Goal: Task Accomplishment & Management: Manage account settings

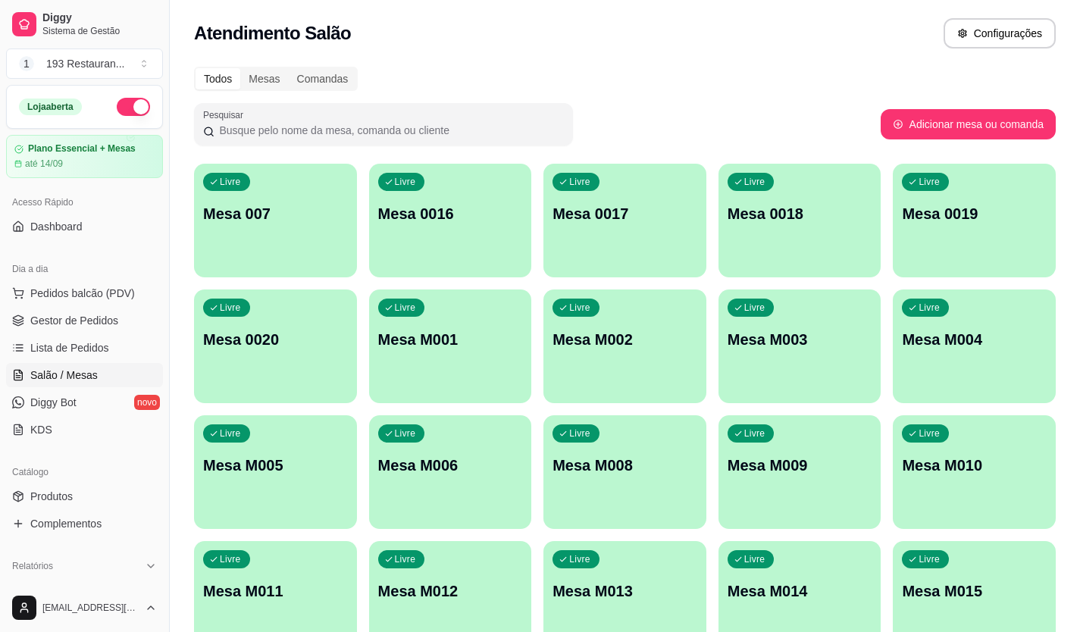
click at [458, 348] on p "Mesa M001" at bounding box center [450, 339] width 145 height 21
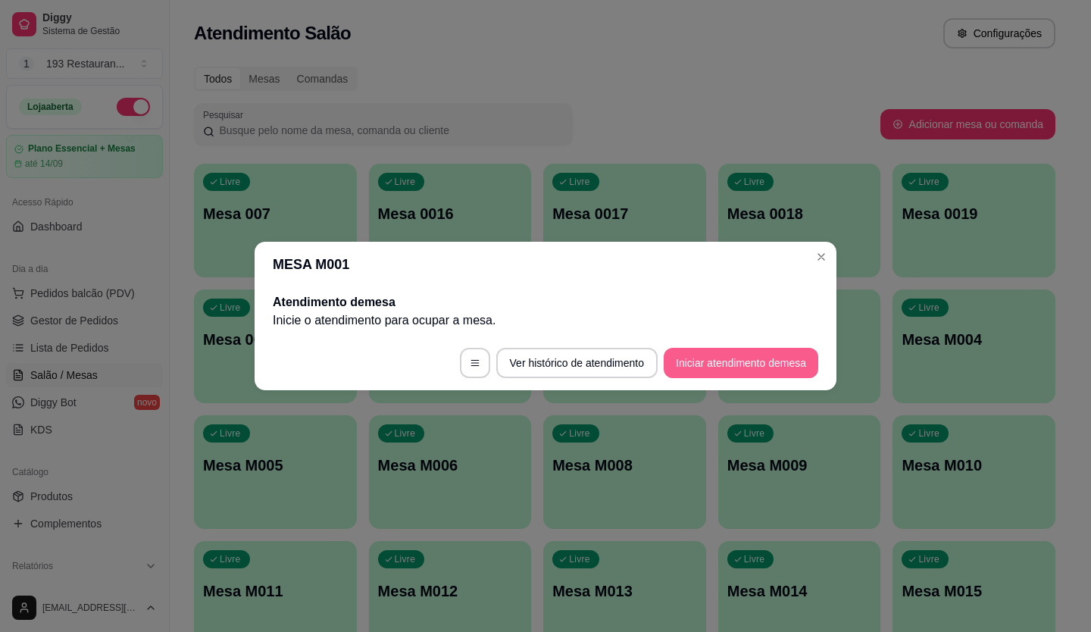
click at [720, 364] on button "Iniciar atendimento de mesa" at bounding box center [741, 363] width 155 height 30
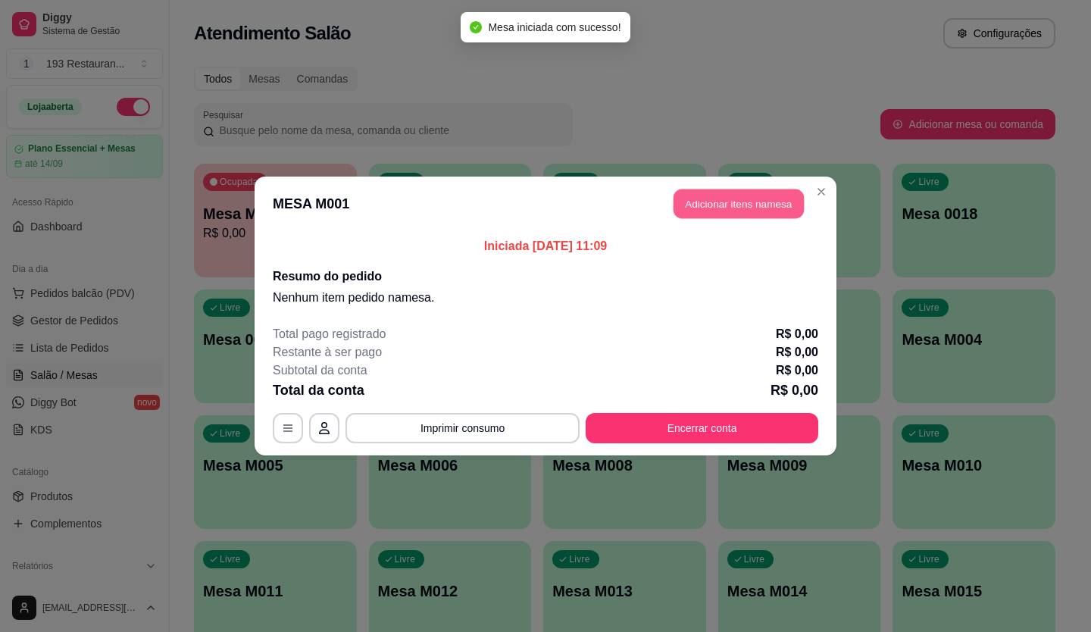
click at [753, 191] on button "Adicionar itens na mesa" at bounding box center [738, 204] width 130 height 30
click at [714, 217] on p "‼️Promoção 193 ‼️" at bounding box center [385, 211] width 714 height 18
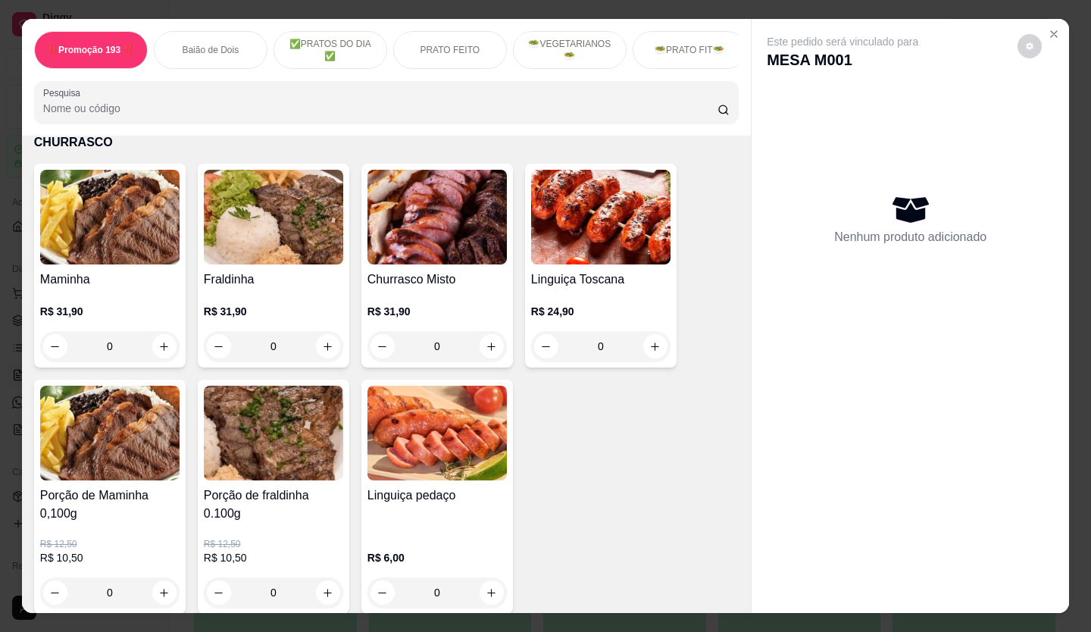
scroll to position [2349, 0]
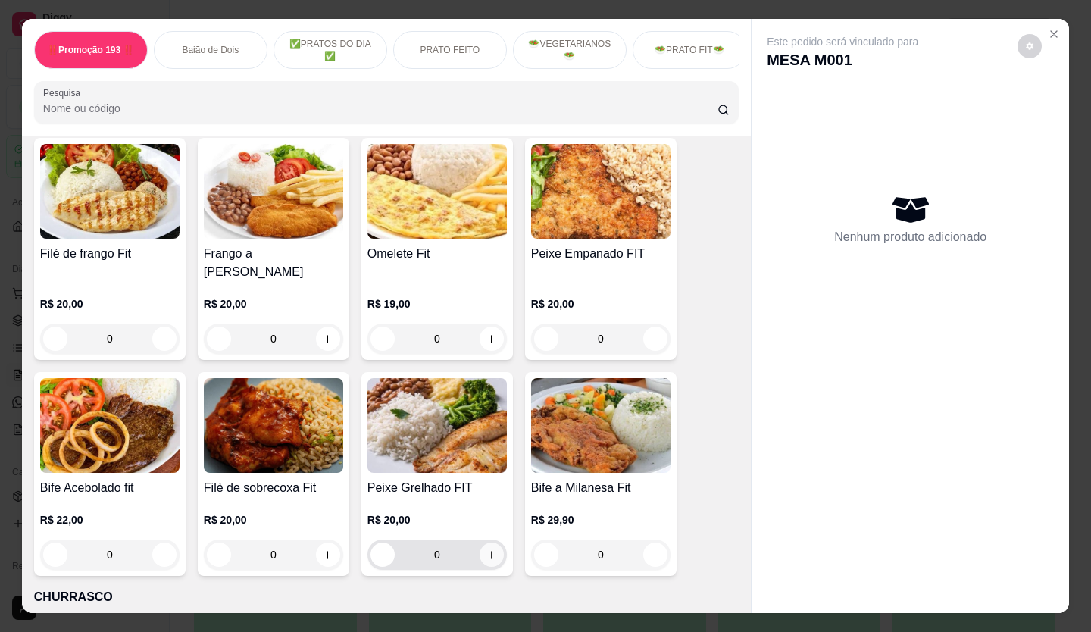
click at [490, 549] on icon "increase-product-quantity" at bounding box center [491, 554] width 11 height 11
type input "1"
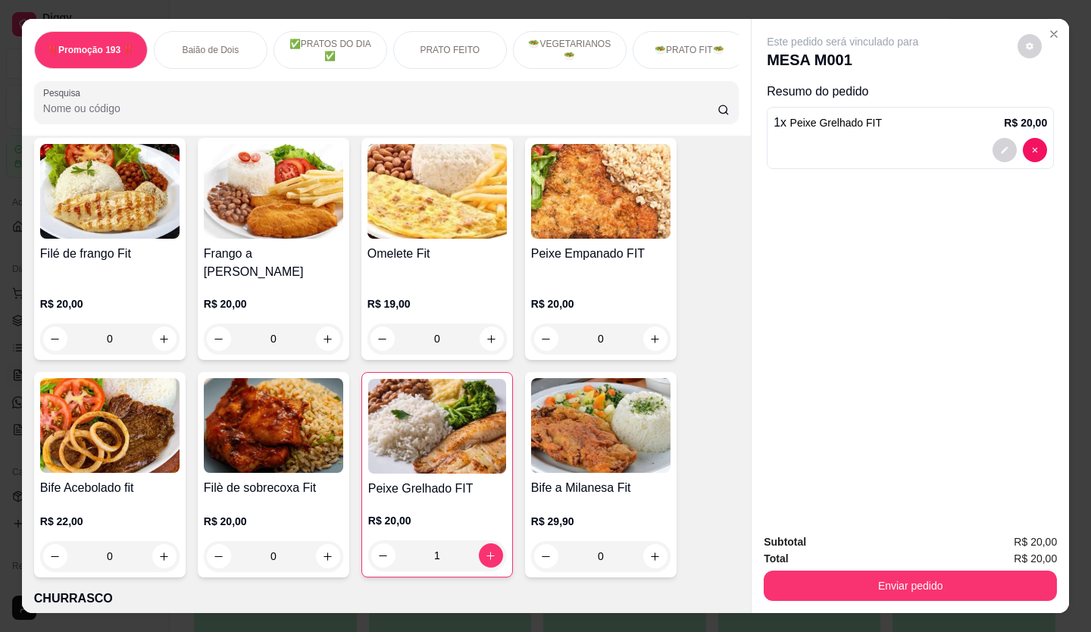
scroll to position [2045, 0]
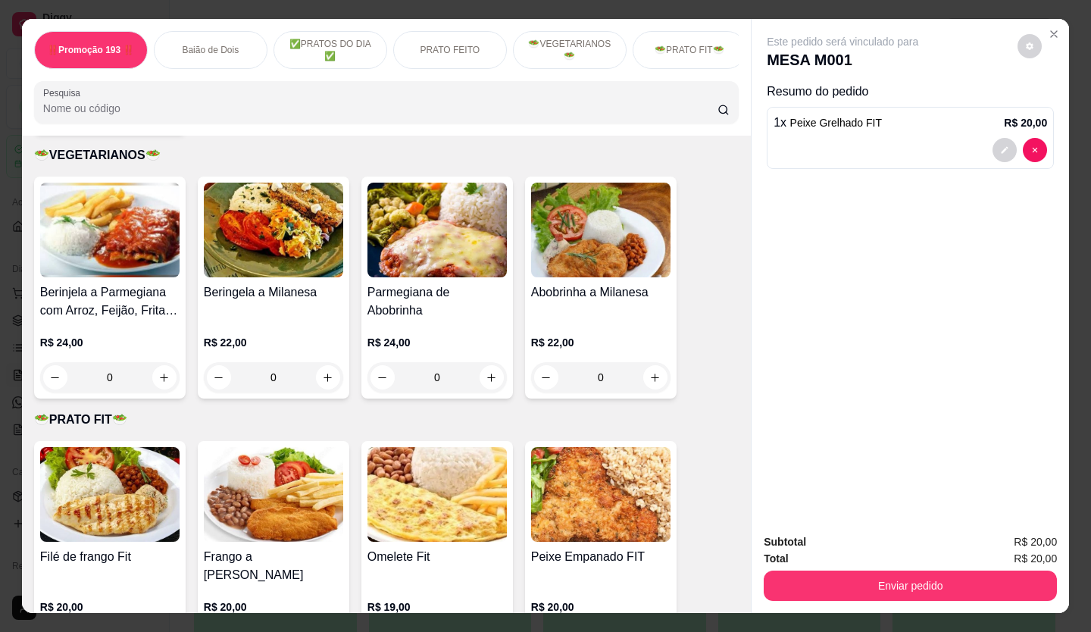
click at [828, 583] on button "Enviar pedido" at bounding box center [910, 585] width 293 height 30
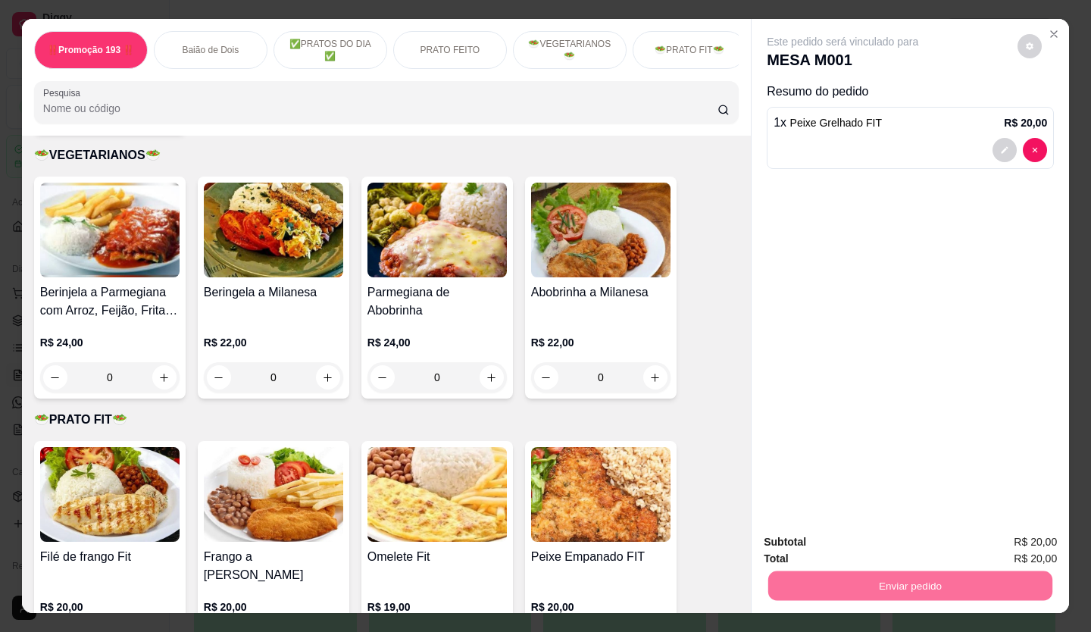
click at [858, 543] on button "Não registrar e enviar pedido" at bounding box center [860, 542] width 158 height 29
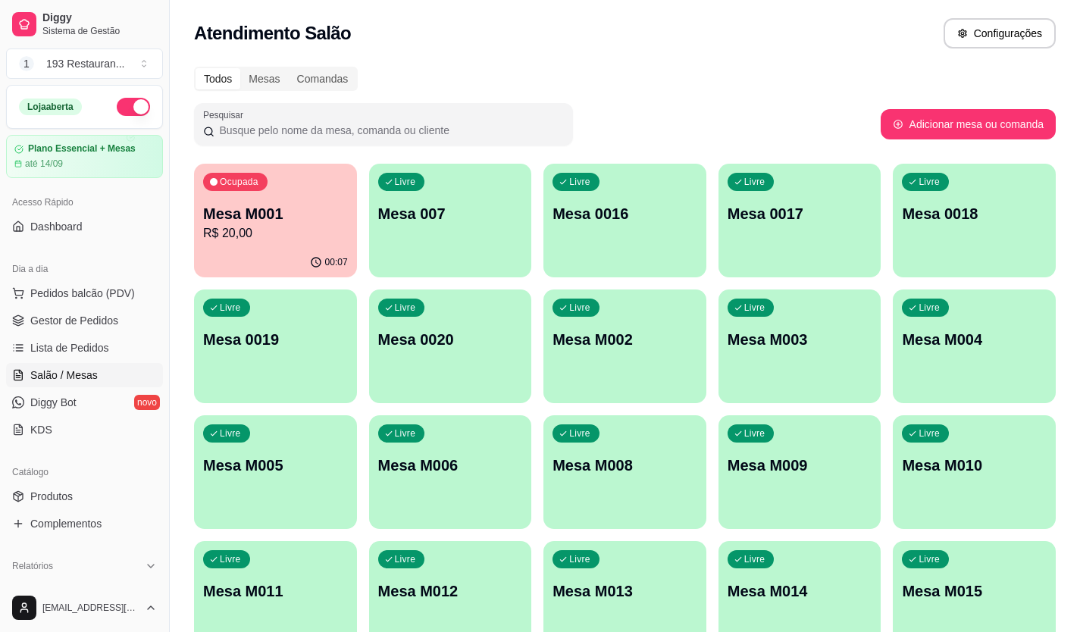
click at [414, 585] on div "Livre Mesa M012" at bounding box center [450, 588] width 163 height 95
click at [847, 442] on div "Livre Mesa M009" at bounding box center [799, 462] width 163 height 95
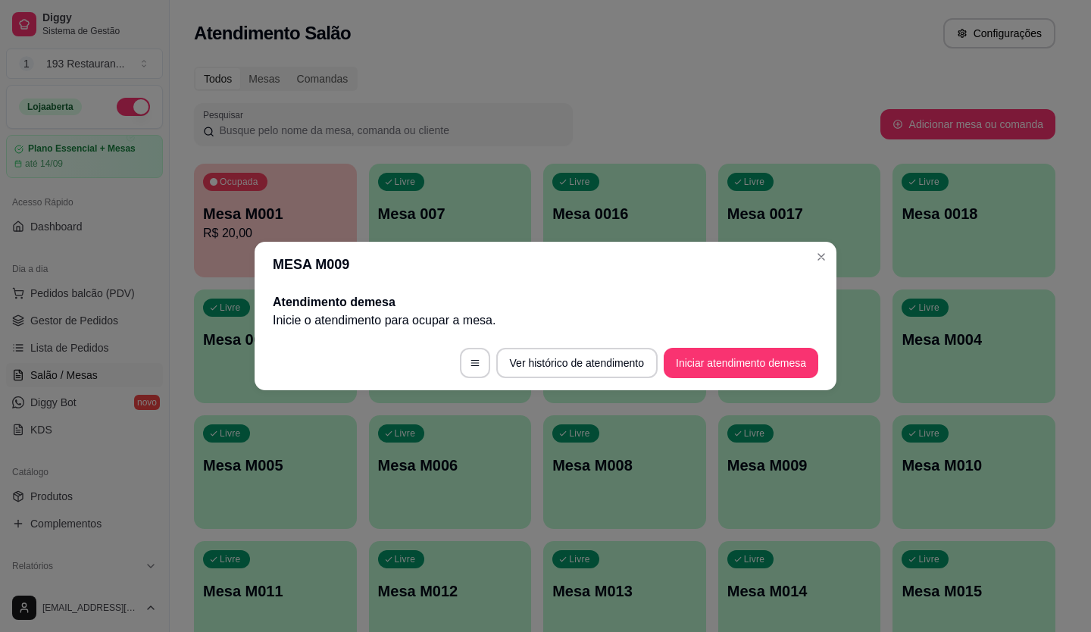
click at [741, 365] on button "Iniciar atendimento de mesa" at bounding box center [741, 363] width 155 height 30
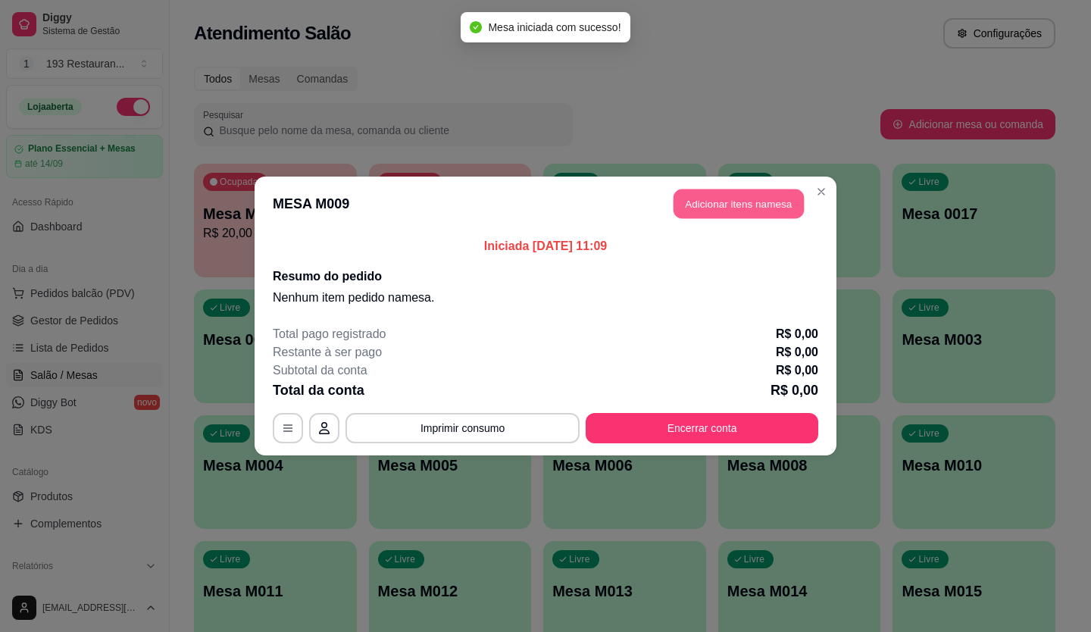
click at [691, 195] on button "Adicionar itens na mesa" at bounding box center [738, 204] width 130 height 30
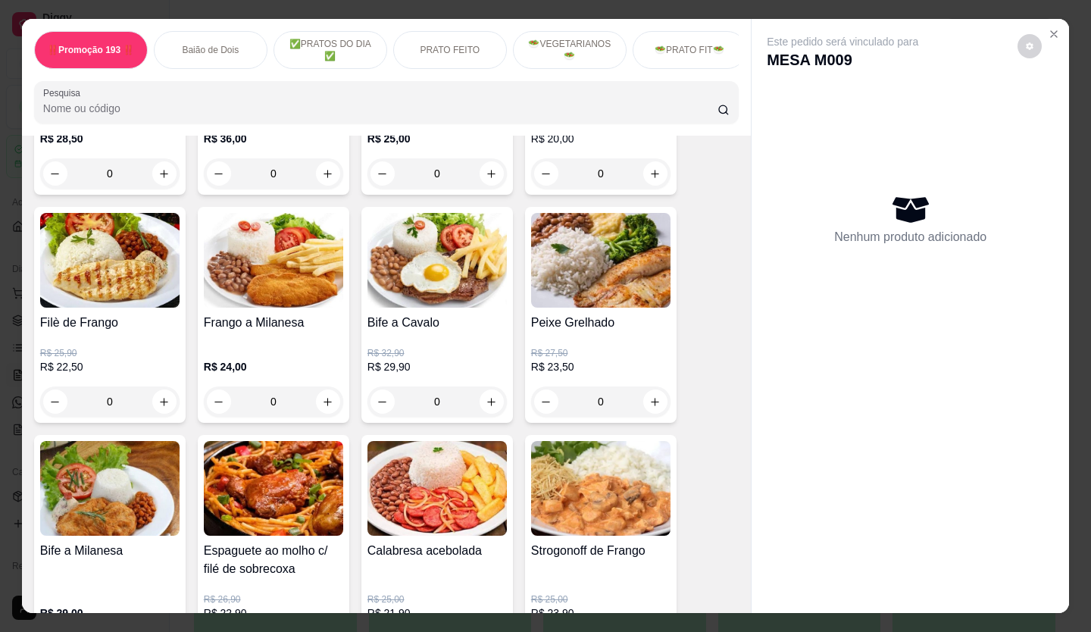
scroll to position [1212, 0]
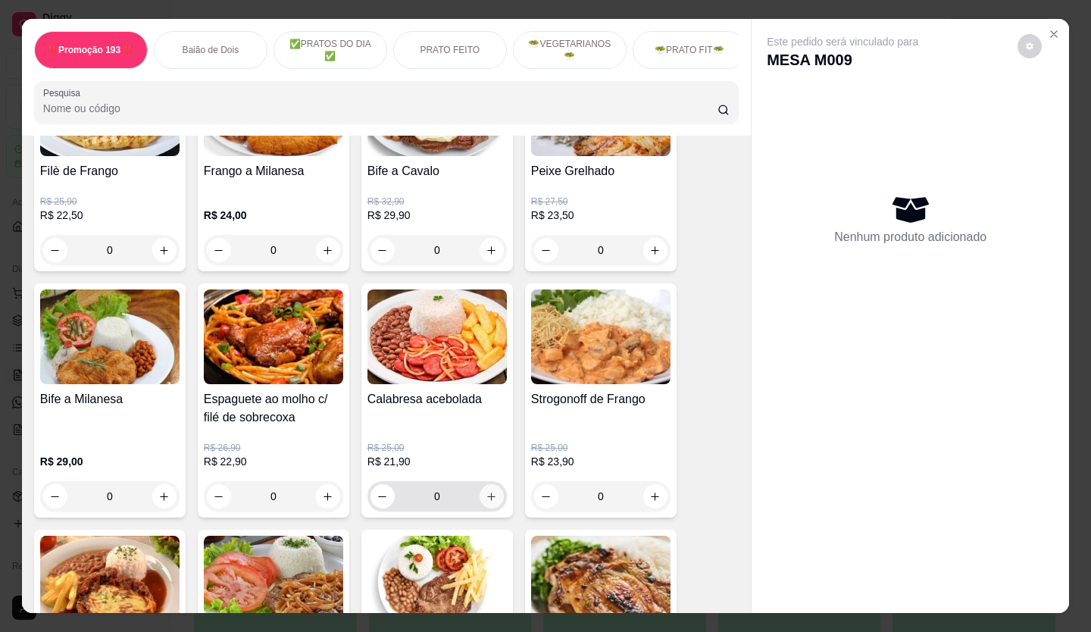
click at [490, 501] on icon "increase-product-quantity" at bounding box center [491, 496] width 11 height 11
type input "1"
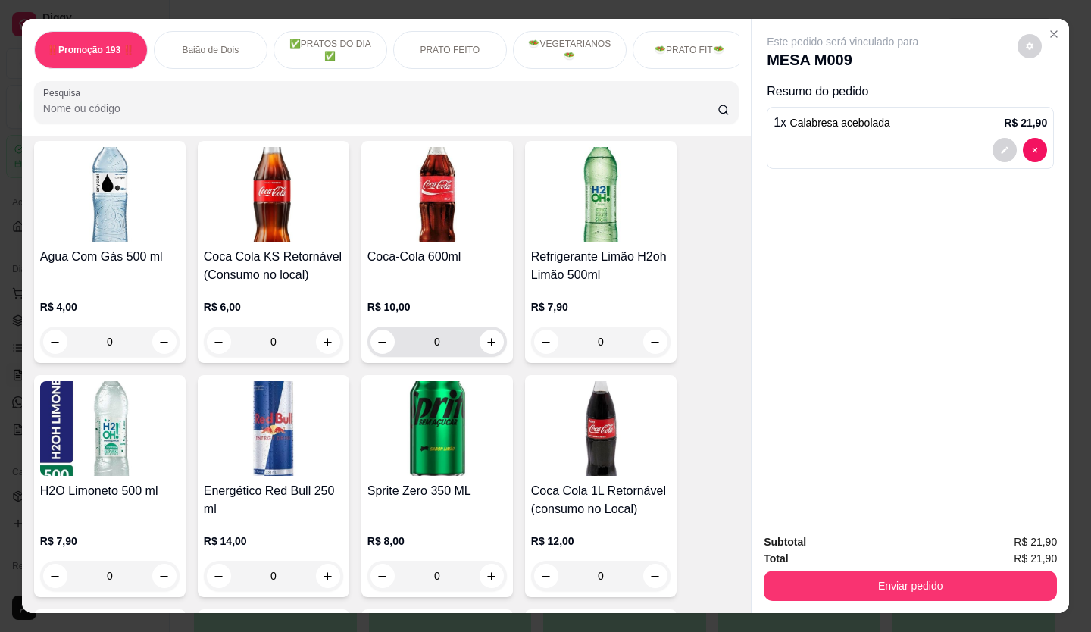
scroll to position [5000, 0]
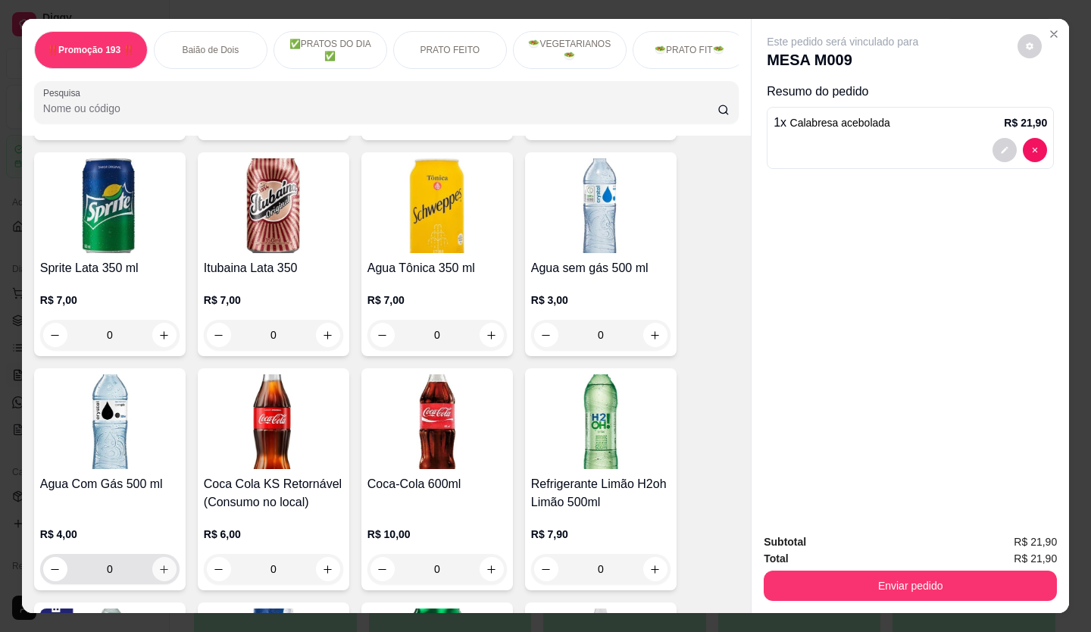
click at [161, 557] on button "increase-product-quantity" at bounding box center [164, 569] width 24 height 24
type input "1"
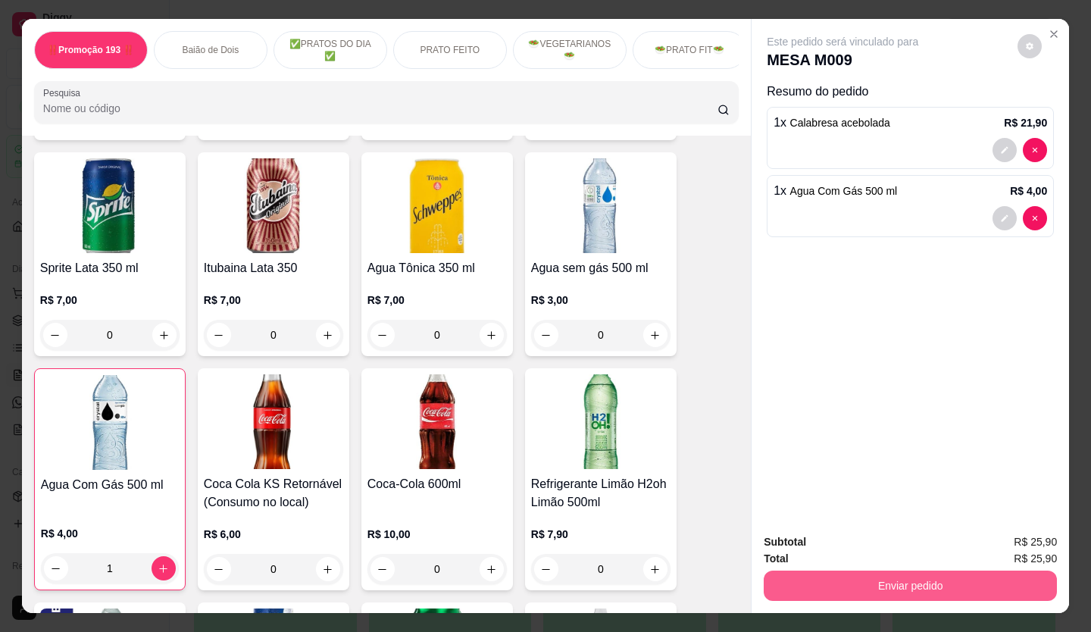
click at [845, 570] on button "Enviar pedido" at bounding box center [910, 585] width 293 height 30
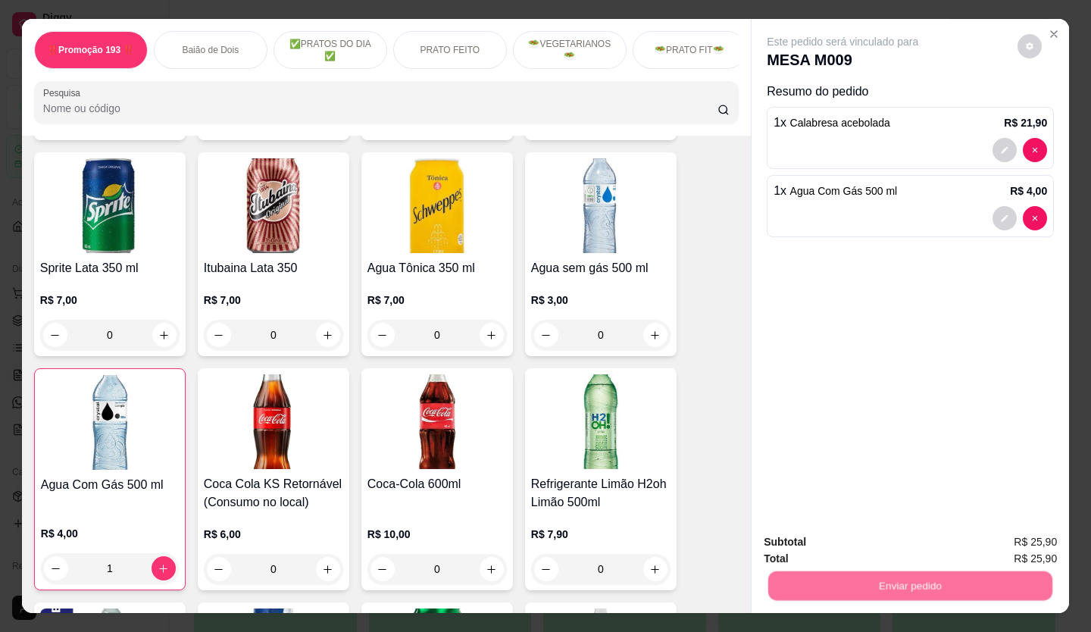
click at [834, 545] on button "Não registrar e enviar pedido" at bounding box center [860, 542] width 153 height 28
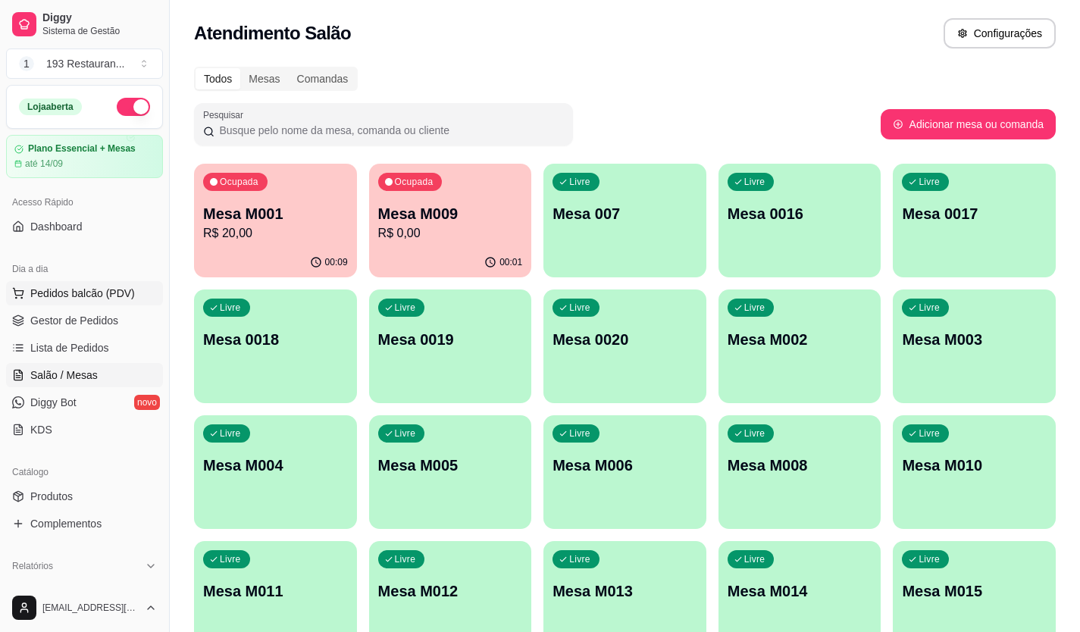
click at [108, 289] on span "Pedidos balcão (PDV)" at bounding box center [82, 293] width 105 height 15
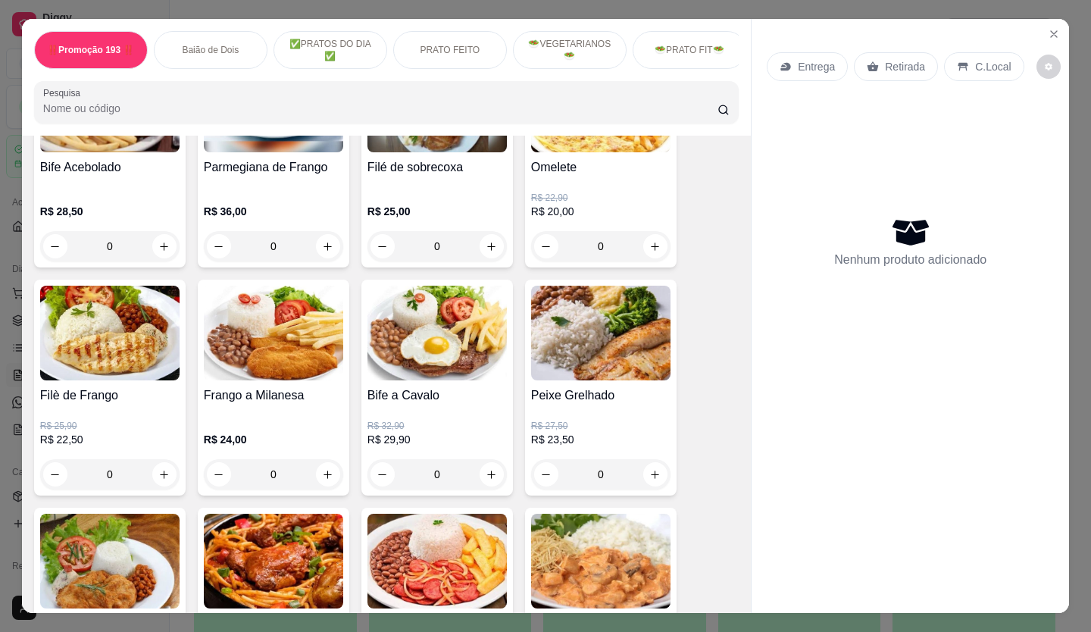
scroll to position [985, 0]
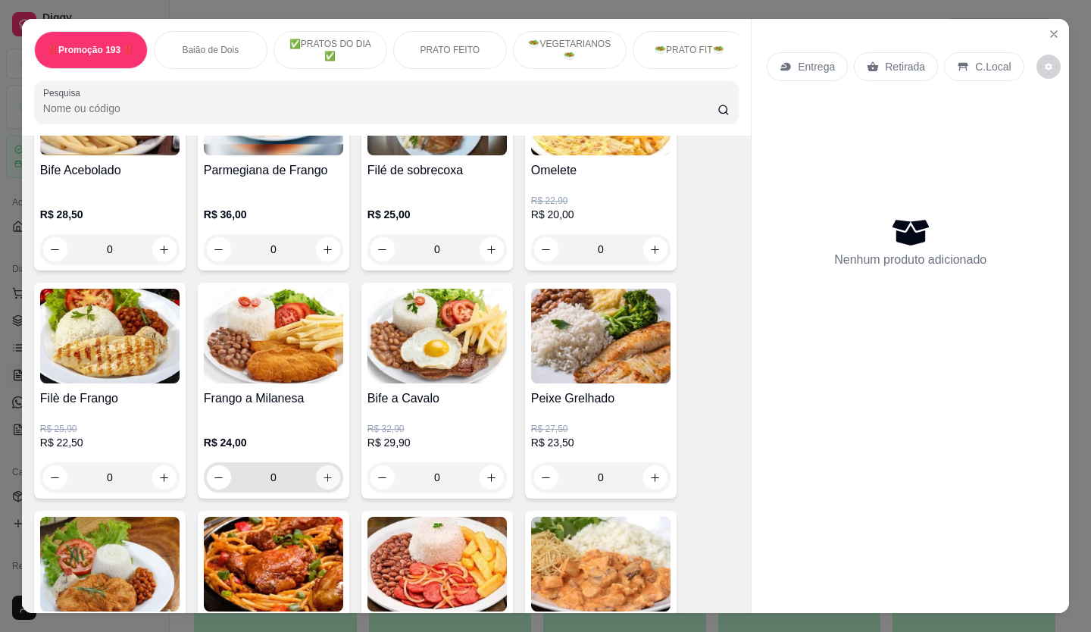
click at [322, 483] on icon "increase-product-quantity" at bounding box center [327, 477] width 11 height 11
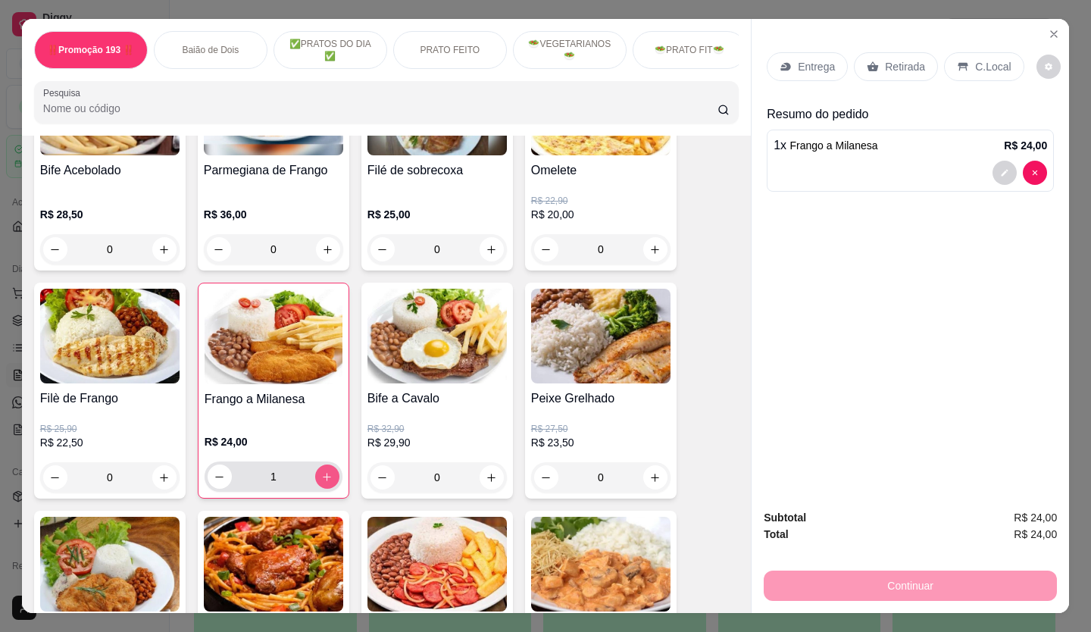
type input "1"
click at [1004, 169] on button "decrease-product-quantity" at bounding box center [1004, 173] width 24 height 24
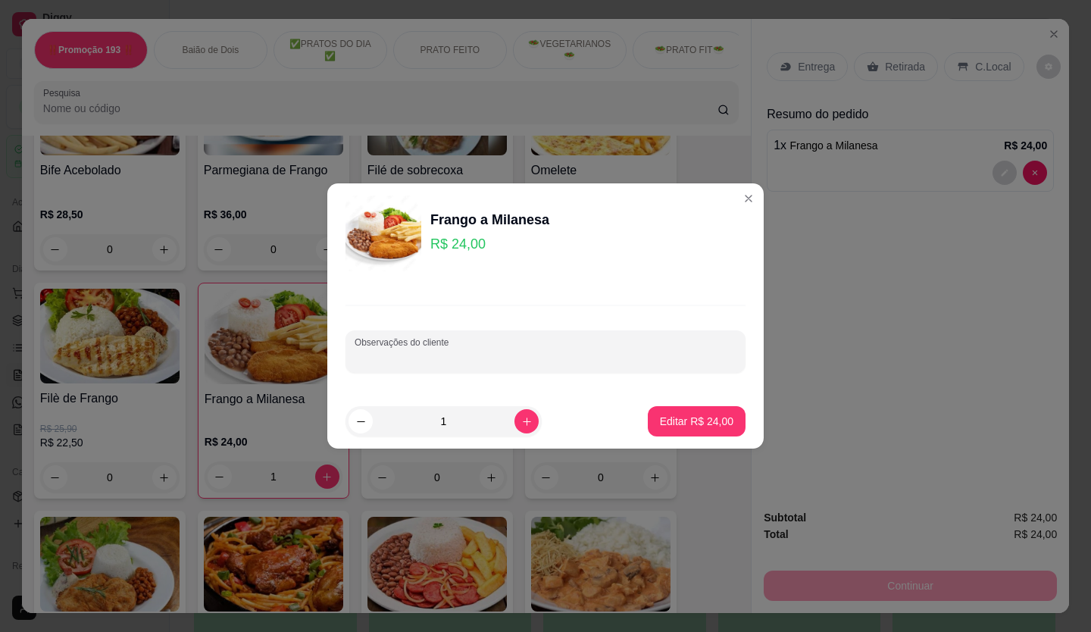
click at [442, 351] on div "Observações do cliente" at bounding box center [545, 351] width 400 height 42
type input "arroz e feijao so e a mistura"
click at [689, 422] on p "Editar R$ 24,00" at bounding box center [696, 421] width 73 height 15
type input "0"
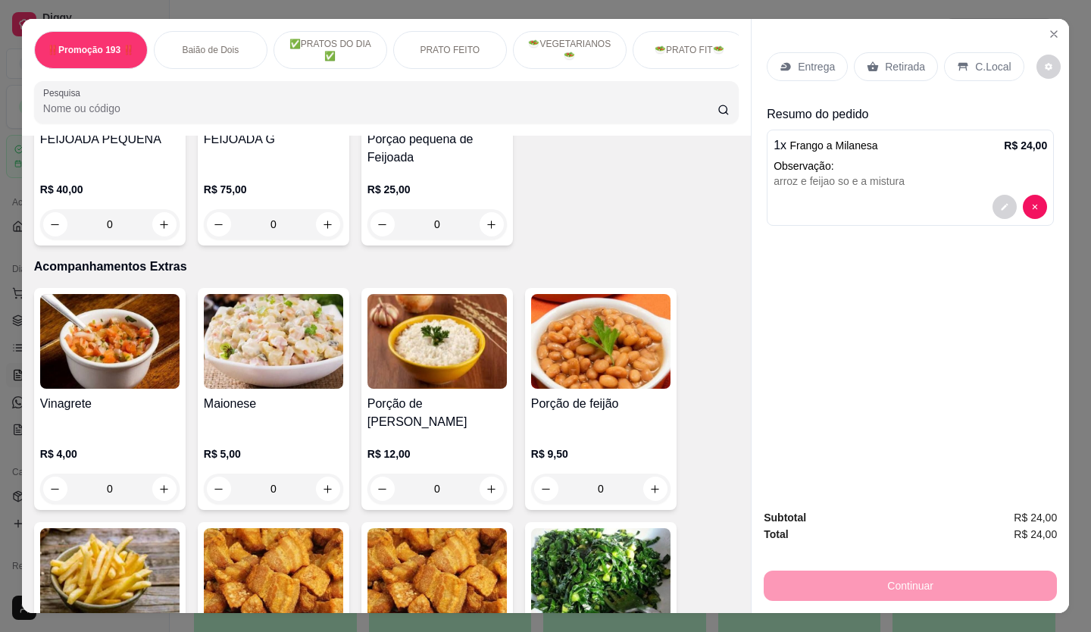
scroll to position [3409, 0]
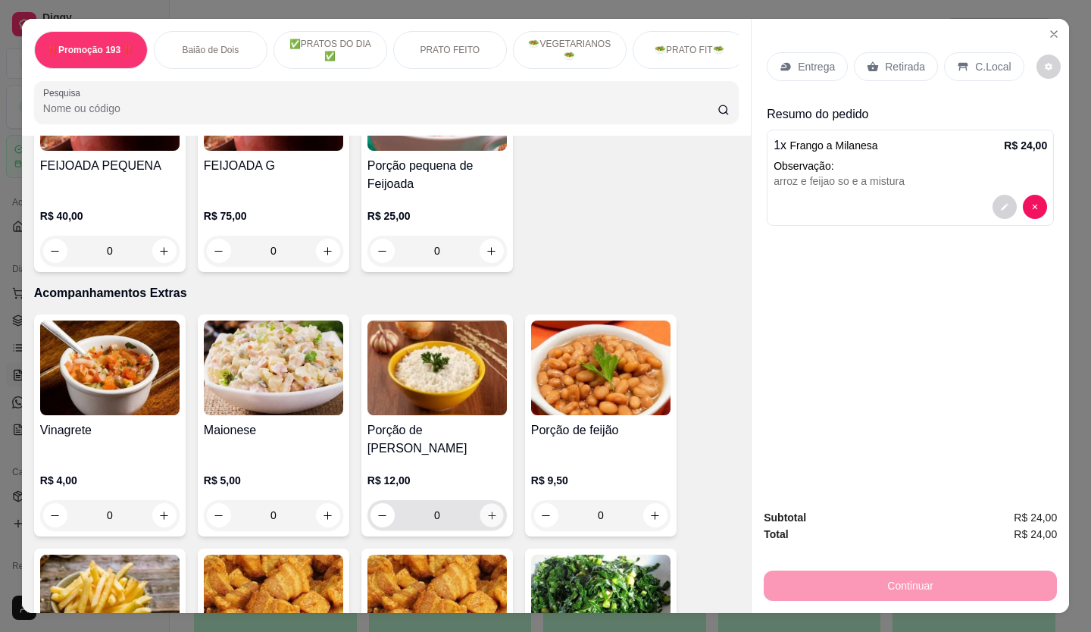
click at [489, 510] on icon "increase-product-quantity" at bounding box center [491, 515] width 11 height 11
type input "1"
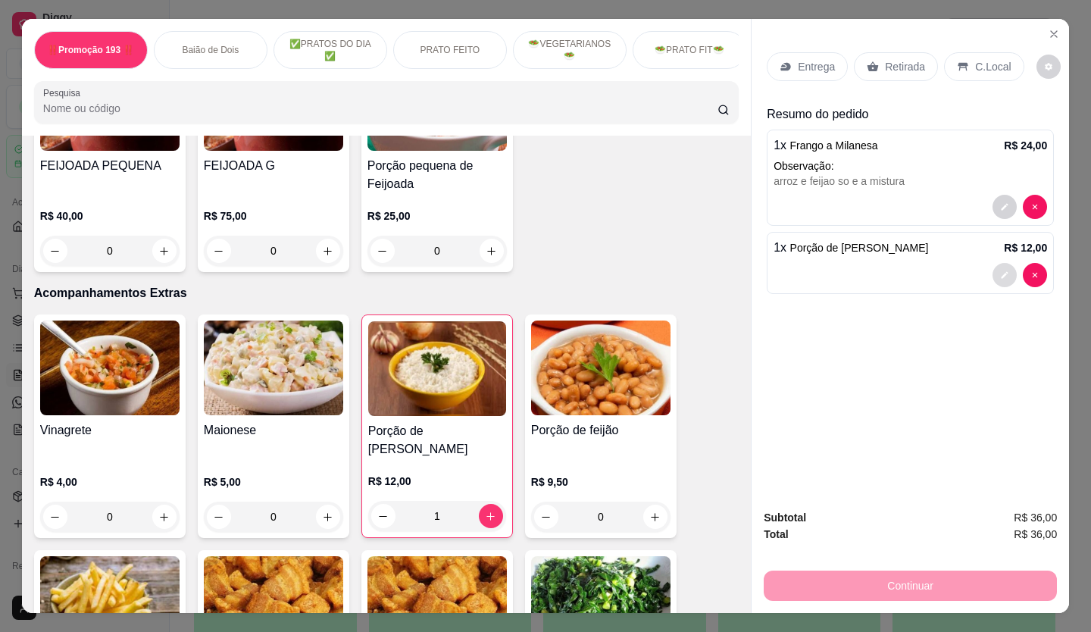
click at [1000, 273] on icon "decrease-product-quantity" at bounding box center [1004, 274] width 9 height 9
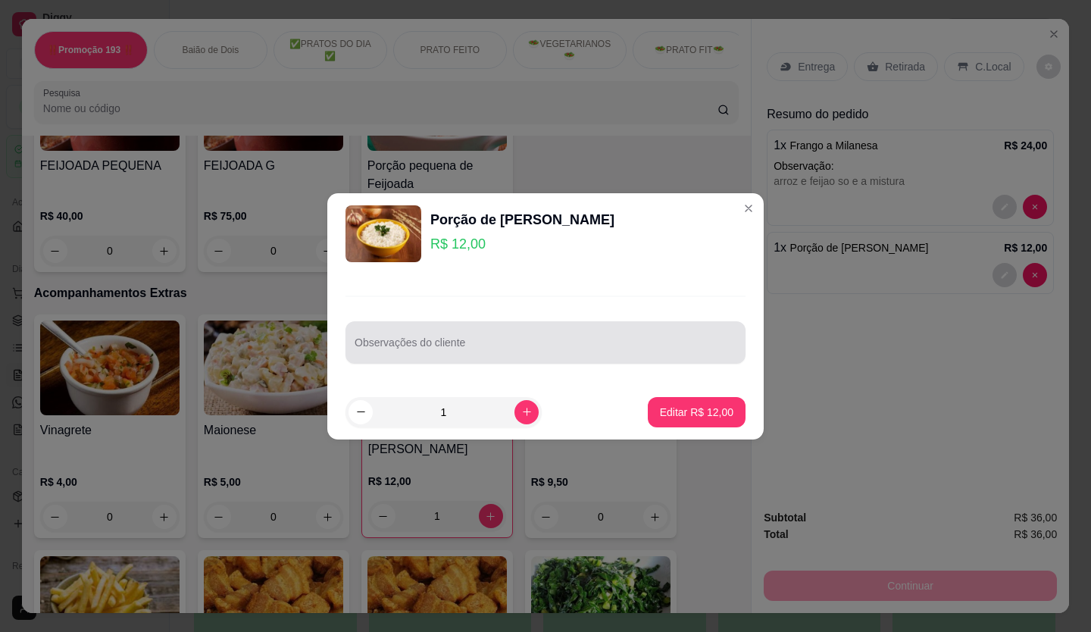
click at [444, 348] on input "Observações do cliente" at bounding box center [546, 348] width 382 height 15
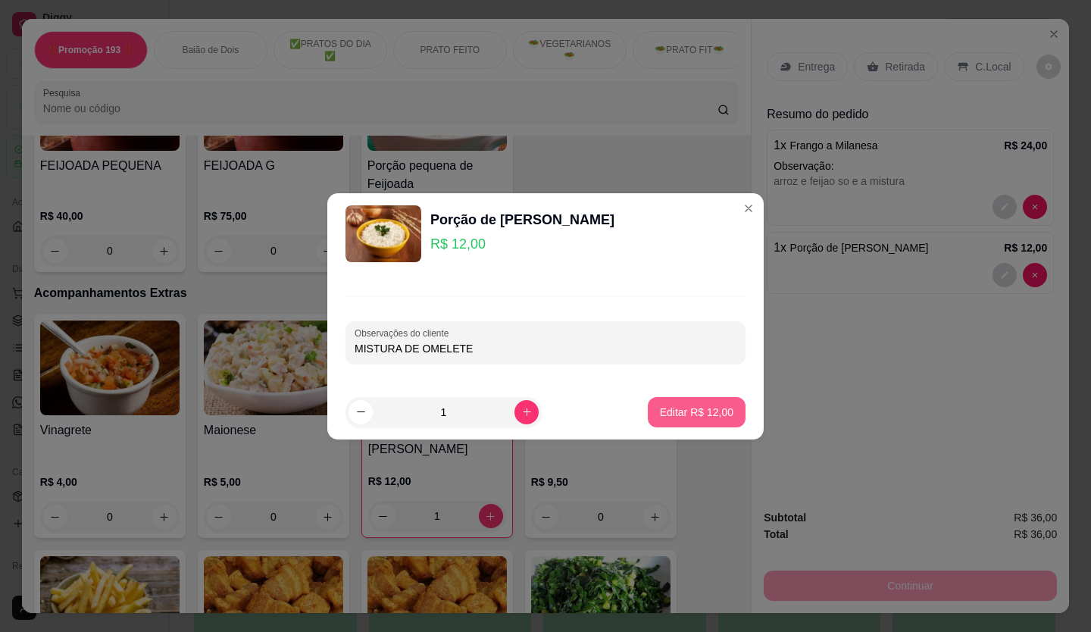
type input "MISTURA DE OMELETE"
click at [670, 411] on p "Editar R$ 12,00" at bounding box center [696, 412] width 71 height 14
type input "0"
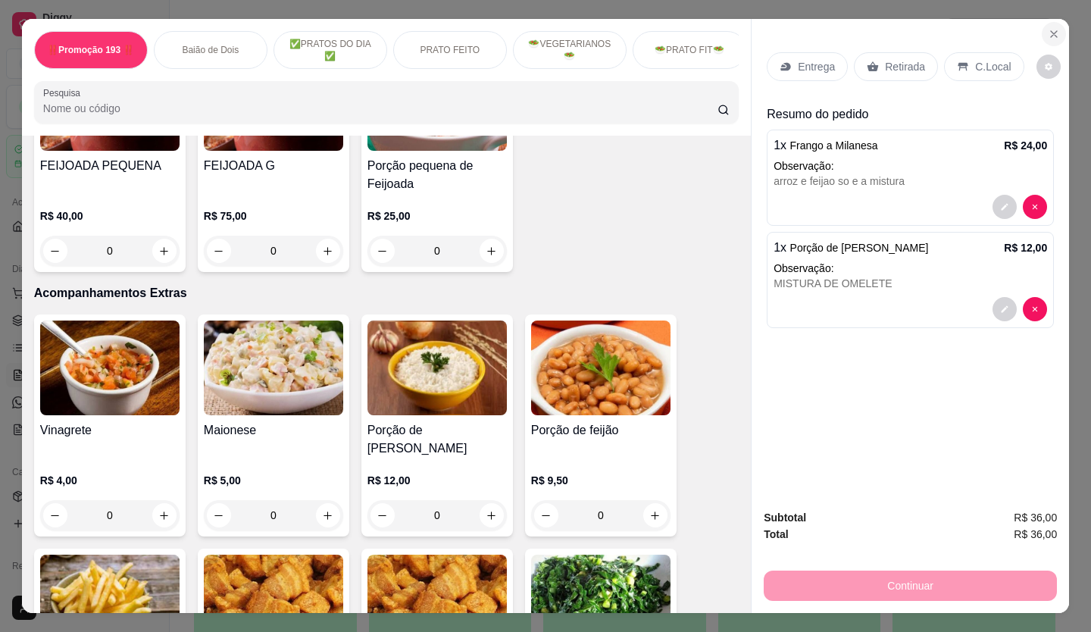
click at [1055, 30] on button "Close" at bounding box center [1054, 34] width 24 height 24
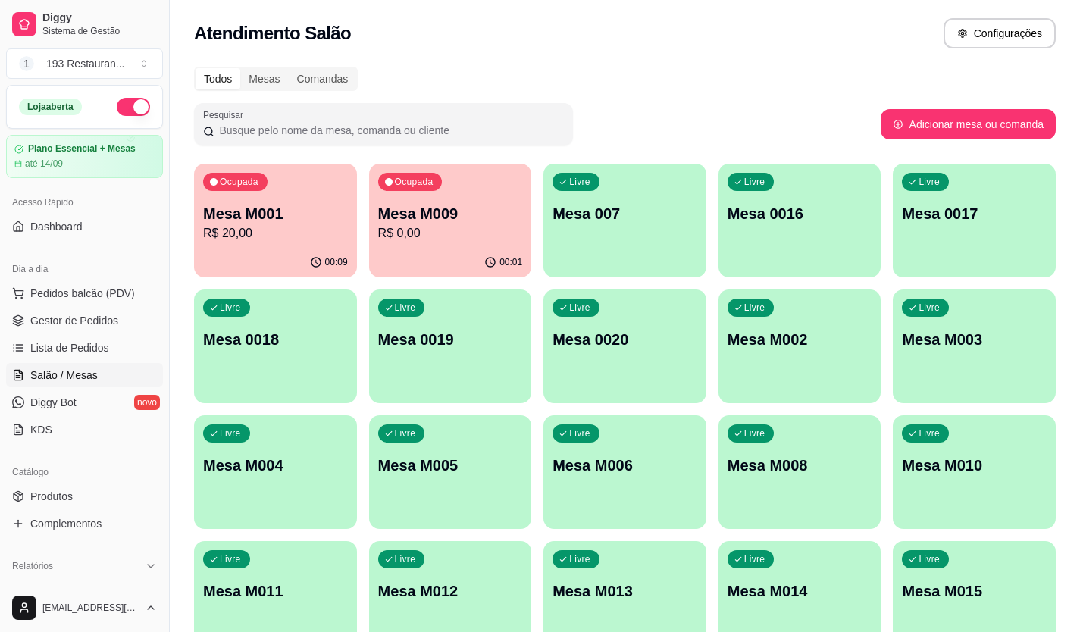
click at [991, 471] on p "Mesa M010" at bounding box center [974, 465] width 145 height 21
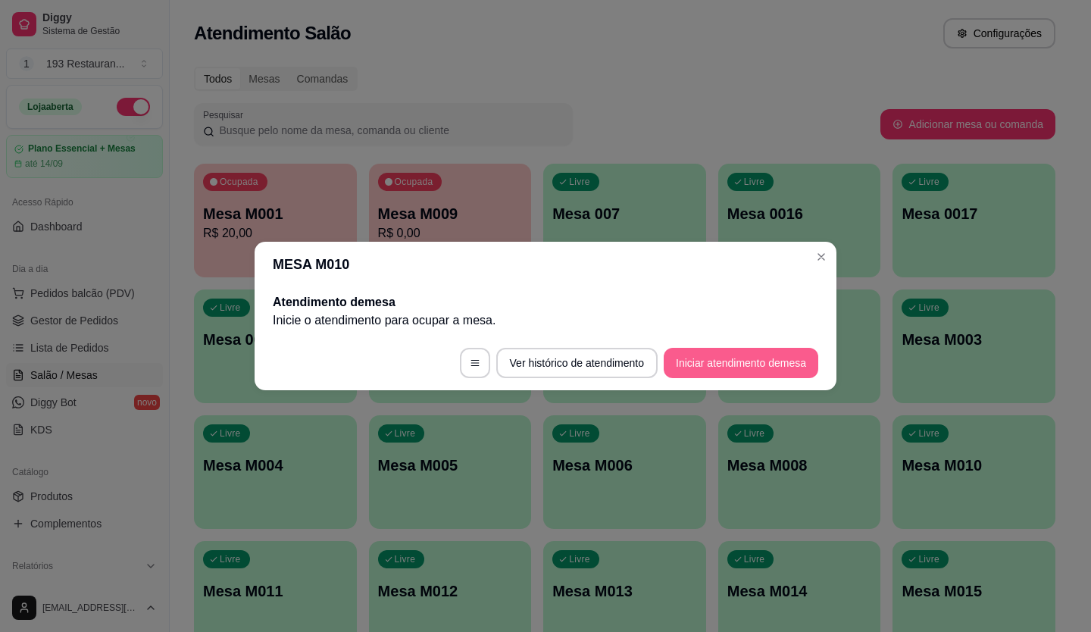
click at [737, 355] on button "Iniciar atendimento de mesa" at bounding box center [741, 363] width 155 height 30
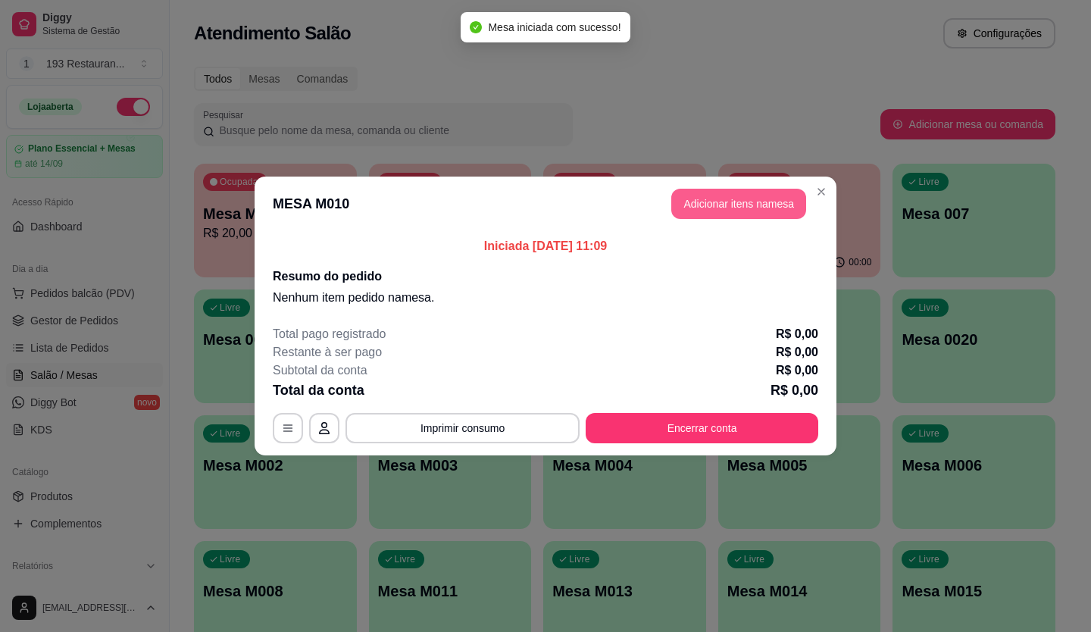
click at [674, 202] on button "Adicionar itens na mesa" at bounding box center [738, 204] width 135 height 30
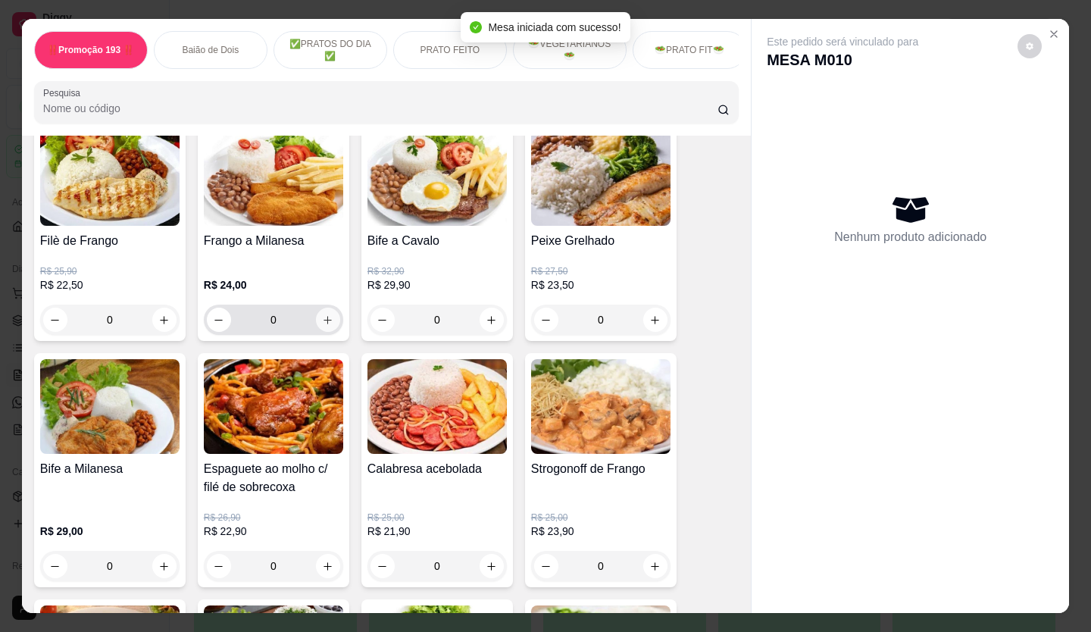
scroll to position [1136, 0]
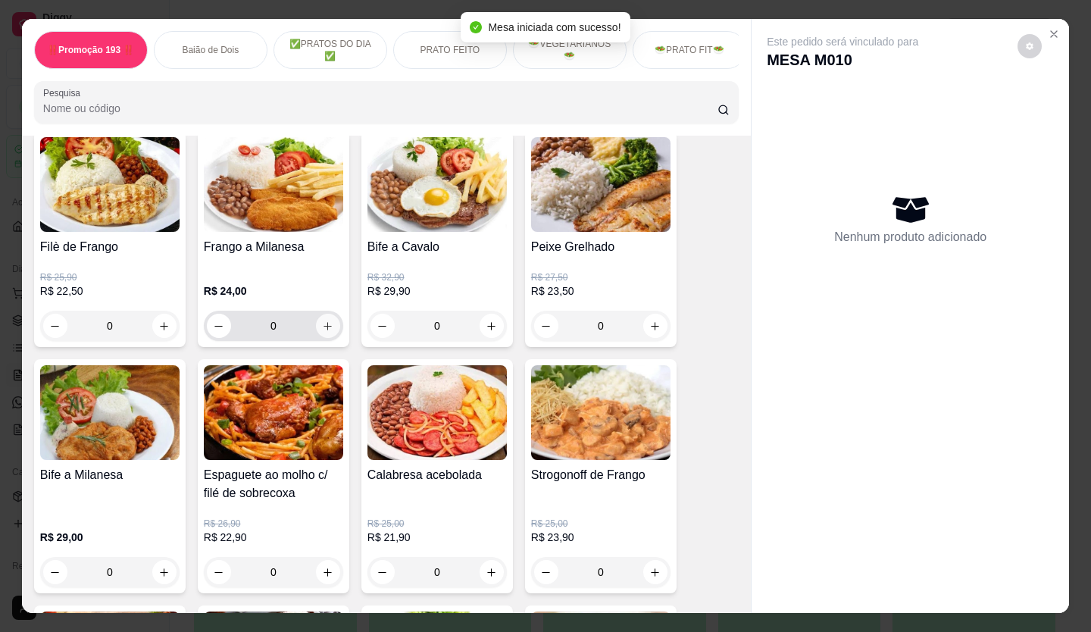
click at [322, 330] on icon "increase-product-quantity" at bounding box center [327, 325] width 11 height 11
type input "1"
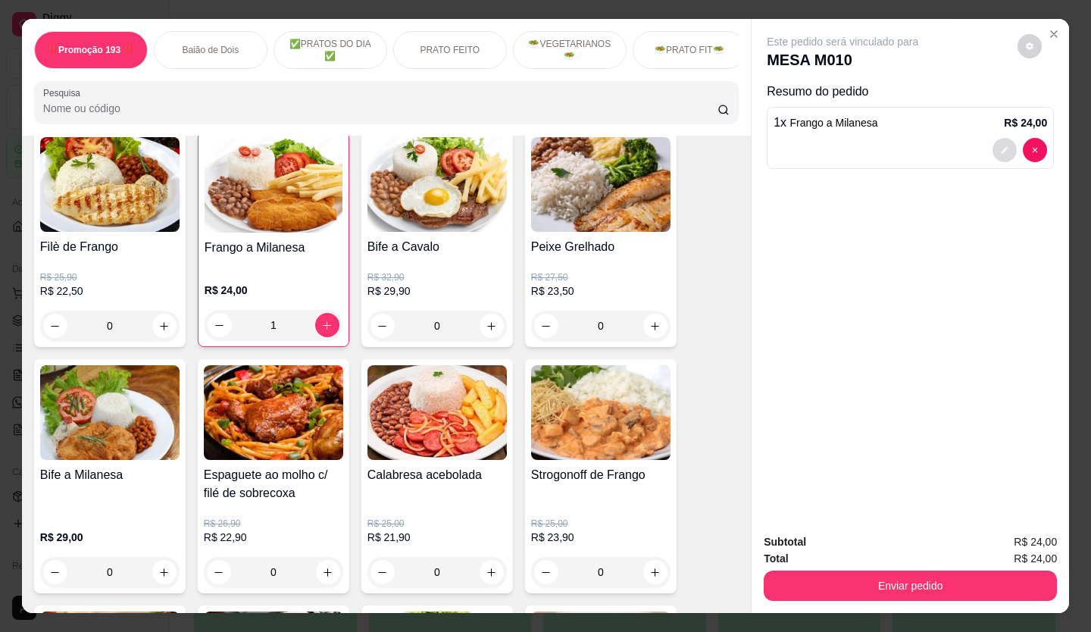
click at [1000, 145] on icon "decrease-product-quantity" at bounding box center [1004, 149] width 9 height 9
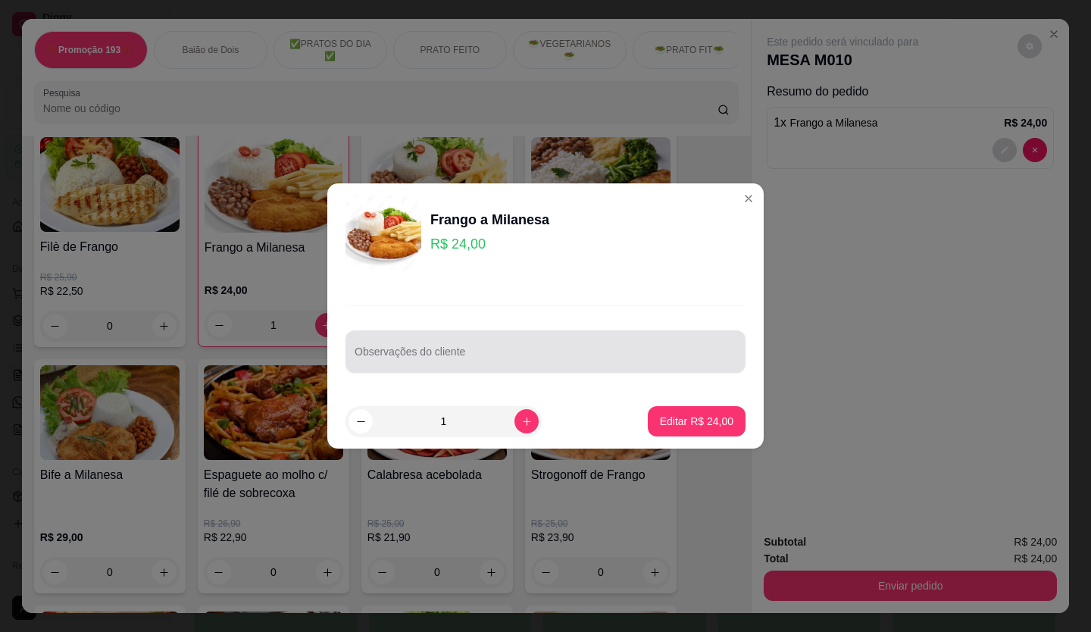
click at [498, 357] on input "Observações do cliente" at bounding box center [546, 357] width 382 height 15
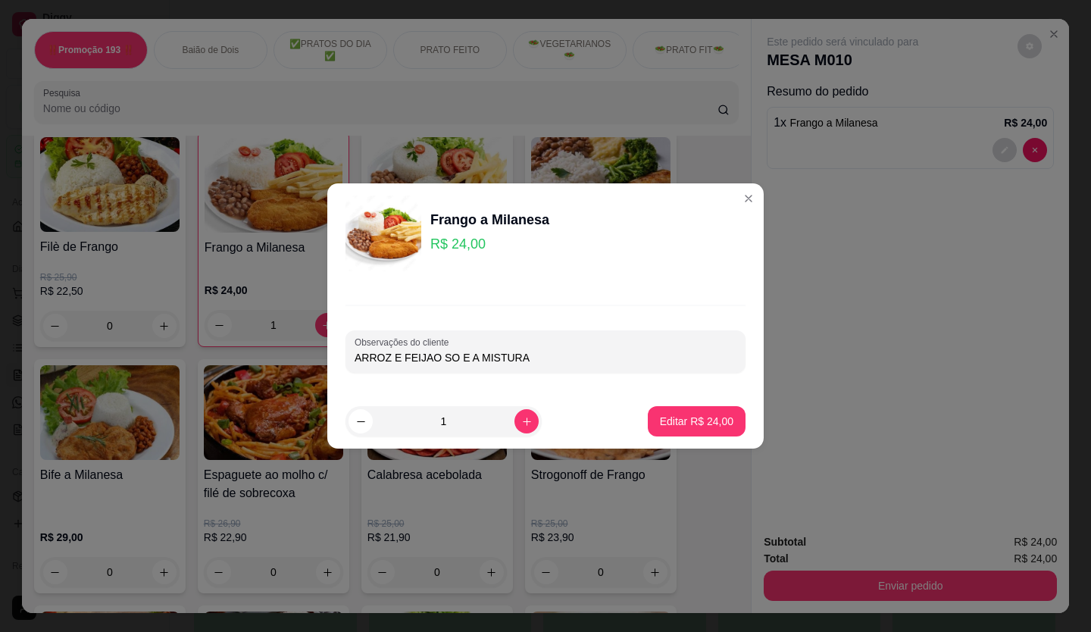
type input "ARROZ E FEIJAO SO E A MISTURA"
click at [690, 427] on p "Editar R$ 24,00" at bounding box center [696, 421] width 71 height 14
type input "0"
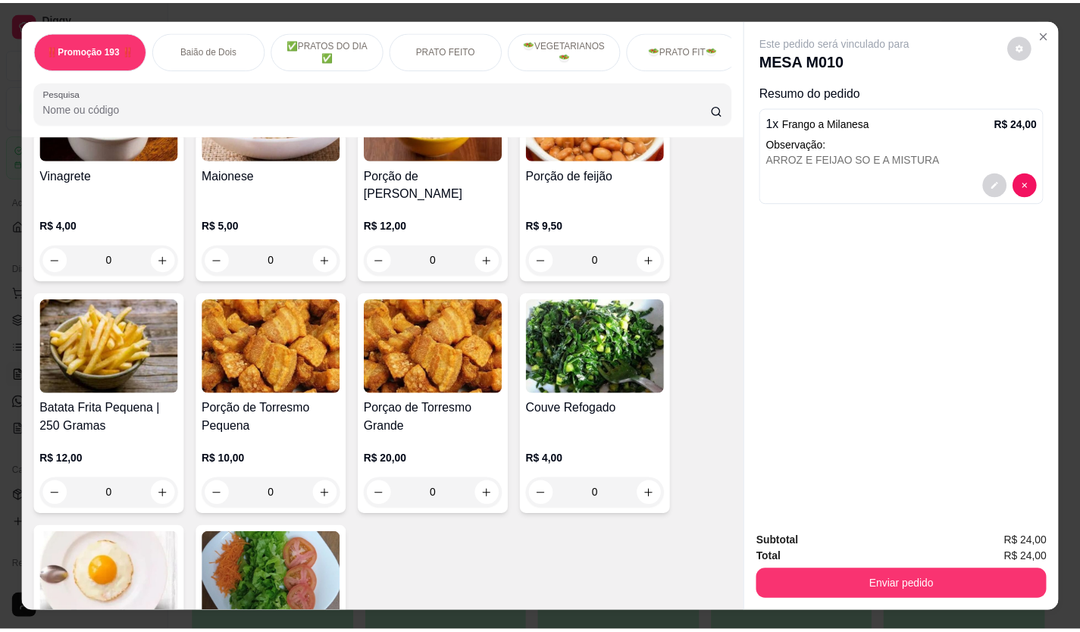
scroll to position [3561, 0]
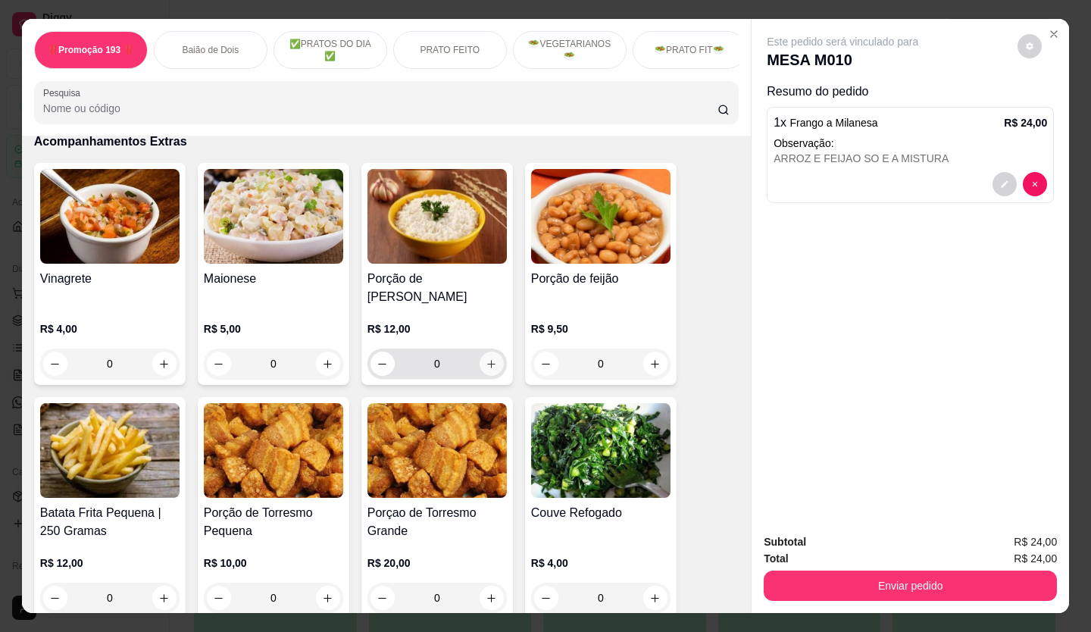
click at [486, 358] on icon "increase-product-quantity" at bounding box center [491, 363] width 11 height 11
type input "1"
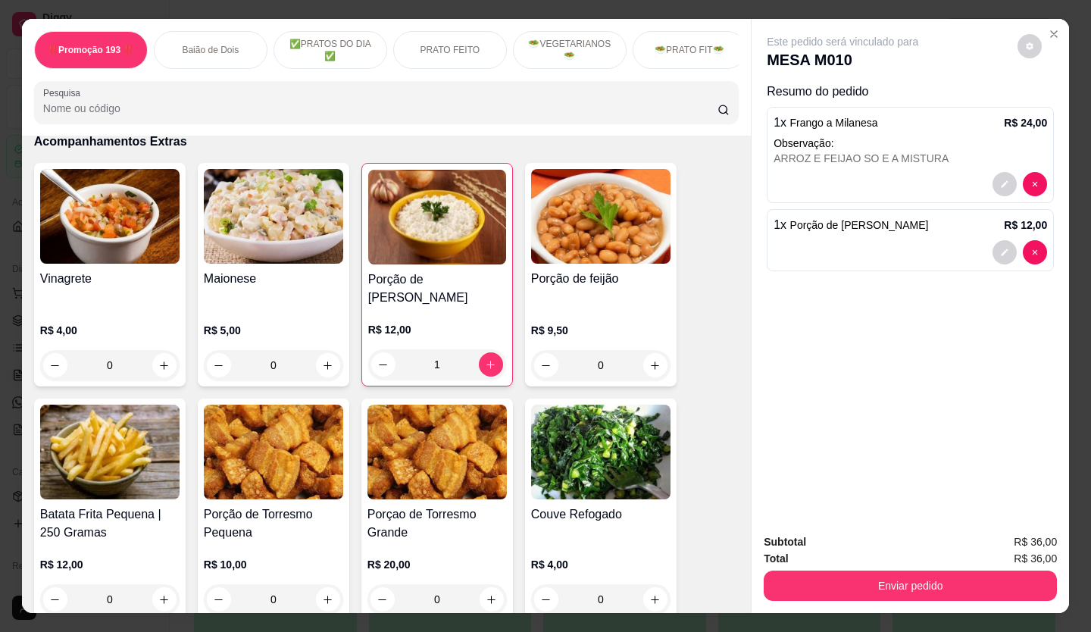
click at [1000, 250] on icon "decrease-product-quantity" at bounding box center [1004, 252] width 9 height 9
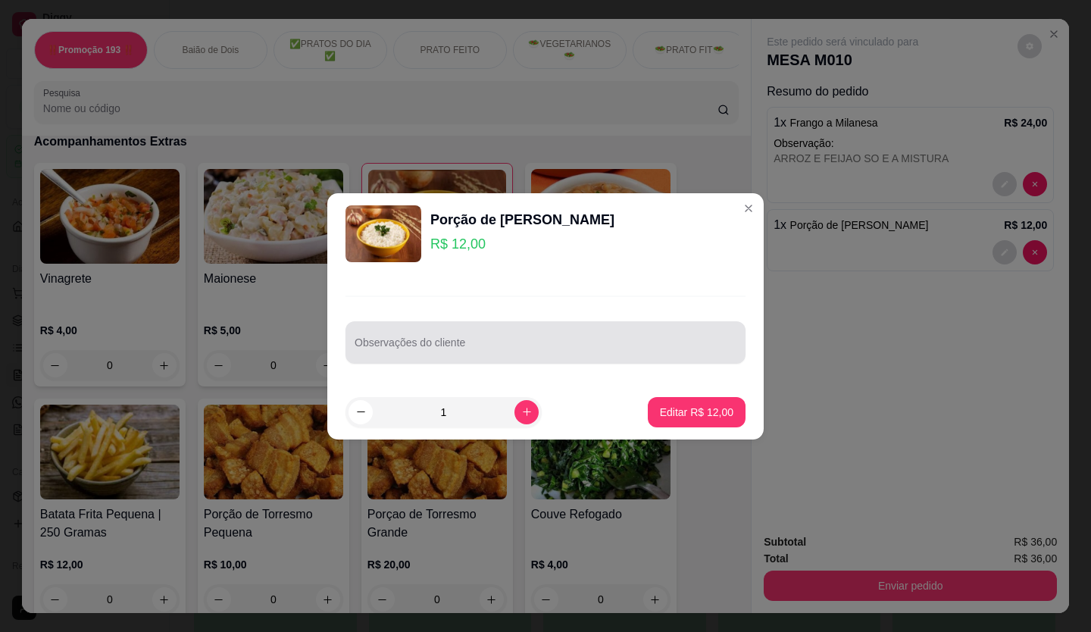
click at [420, 352] on input "Observações do cliente" at bounding box center [546, 348] width 382 height 15
type input "SO A MISTURA DE OMELETE"
drag, startPoint x: 420, startPoint y: 352, endPoint x: 621, endPoint y: 412, distance: 209.5
click at [621, 412] on footer "1 Editar R$ 12,00" at bounding box center [545, 412] width 436 height 55
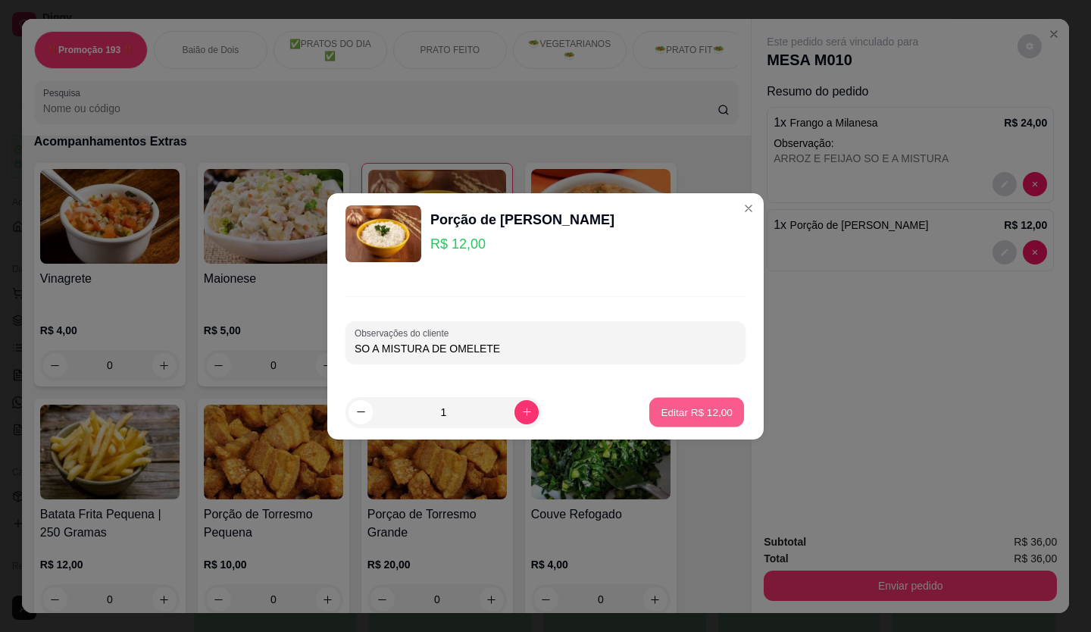
click at [720, 414] on p "Editar R$ 12,00" at bounding box center [696, 412] width 71 height 14
type input "0"
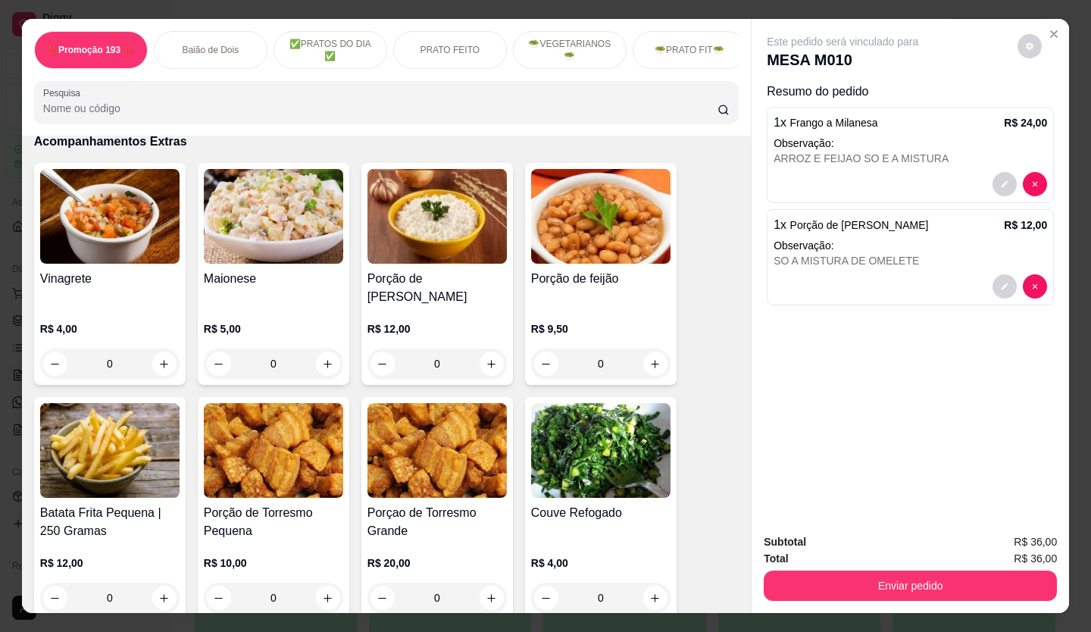
click at [924, 591] on button "Enviar pedido" at bounding box center [910, 585] width 293 height 30
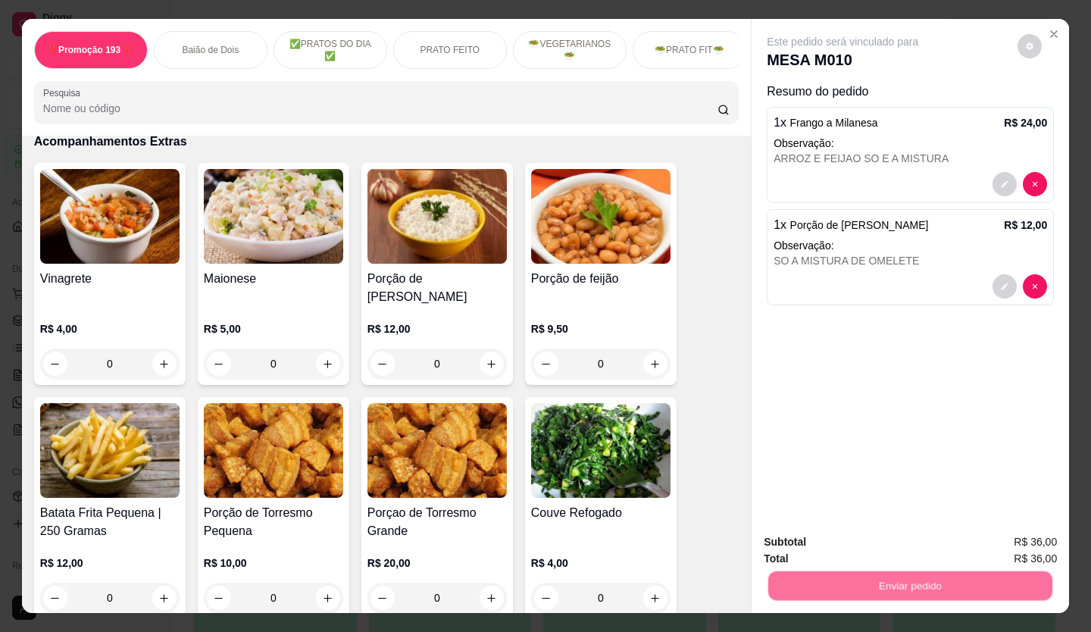
click at [841, 529] on button "Não registrar e enviar pedido" at bounding box center [860, 542] width 158 height 29
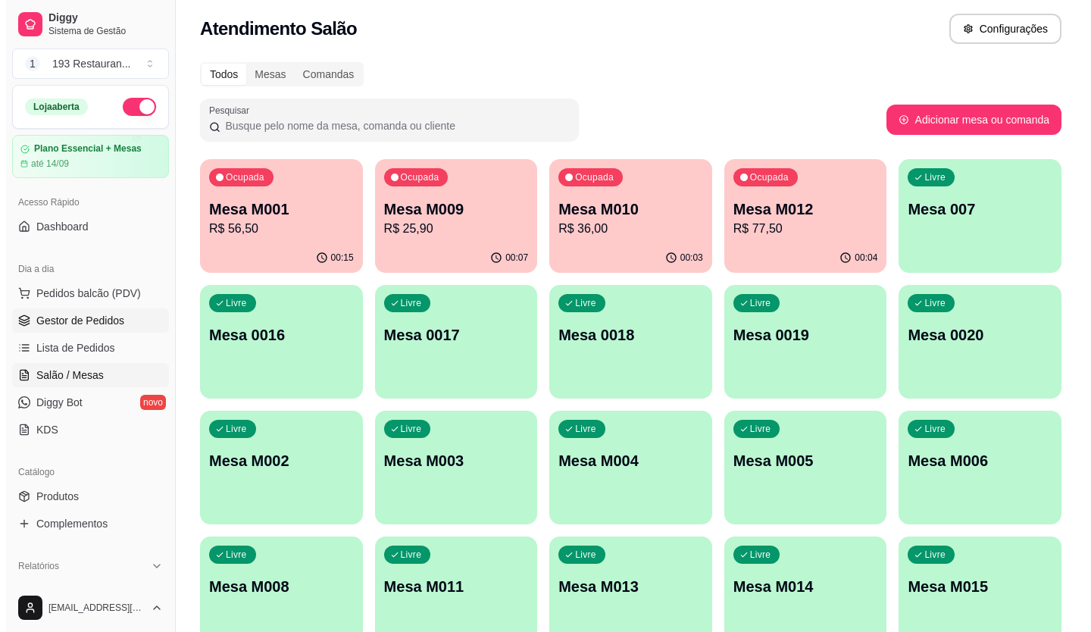
scroll to position [0, 0]
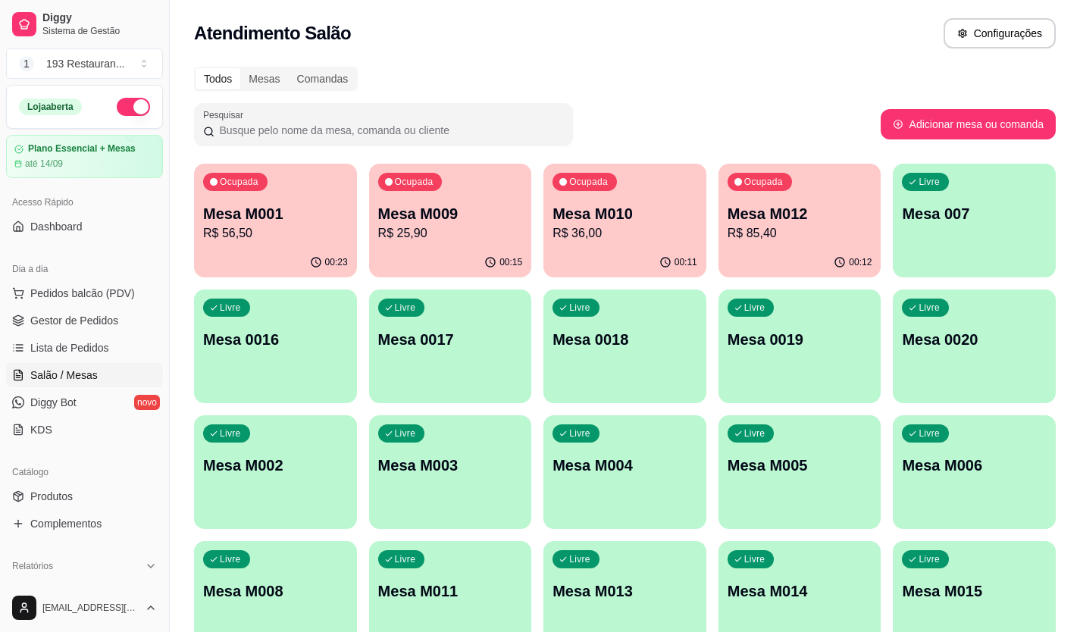
click at [439, 238] on p "R$ 25,90" at bounding box center [450, 233] width 145 height 18
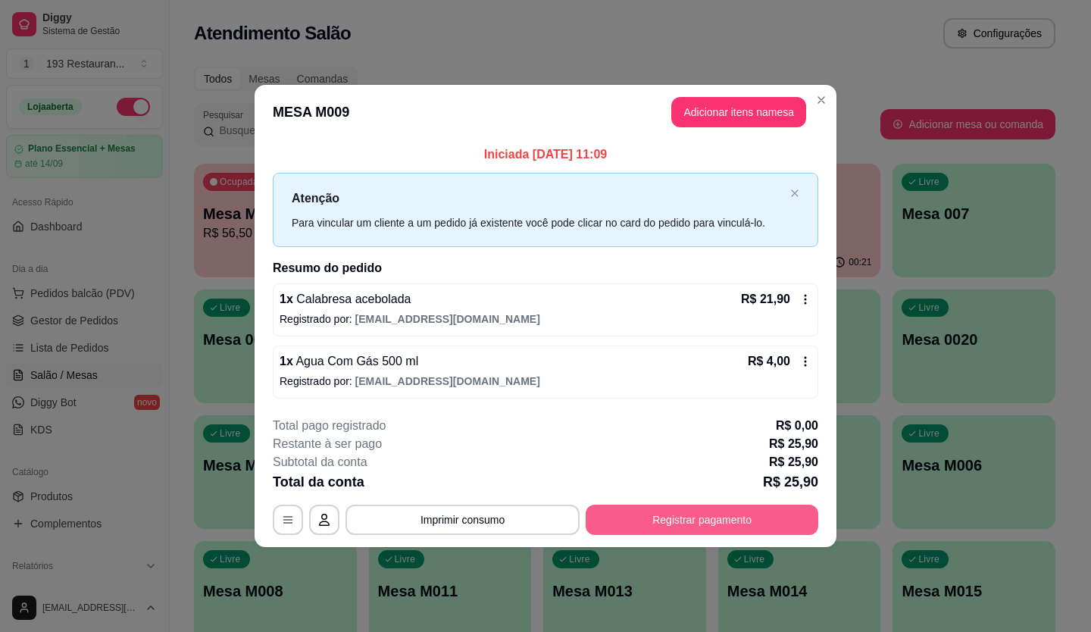
click at [772, 510] on button "Registrar pagamento" at bounding box center [702, 520] width 233 height 30
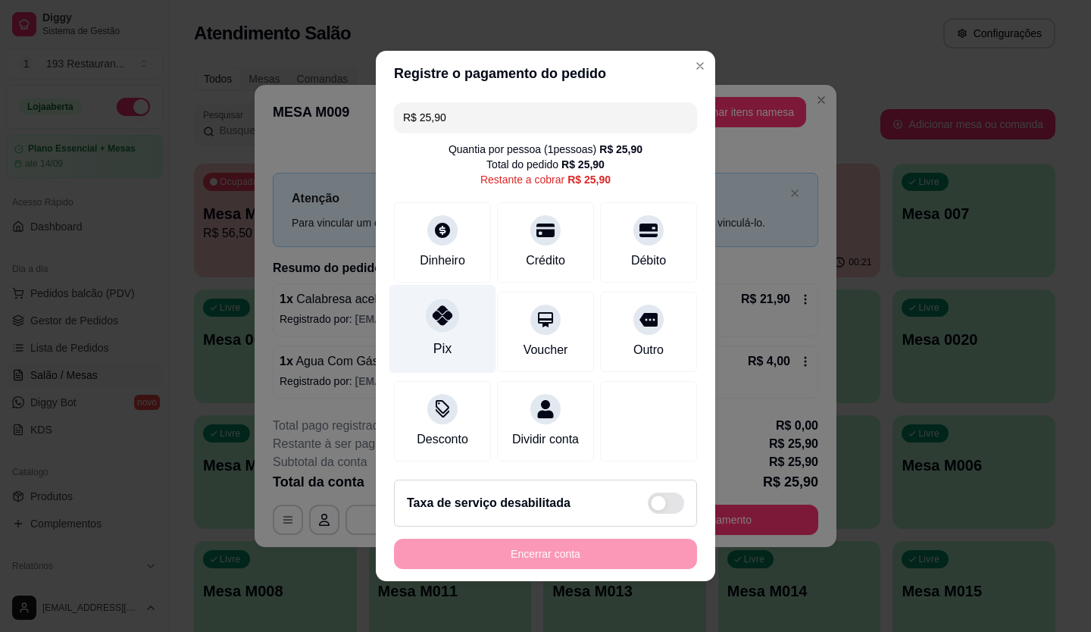
click at [423, 320] on div "Pix" at bounding box center [442, 329] width 107 height 89
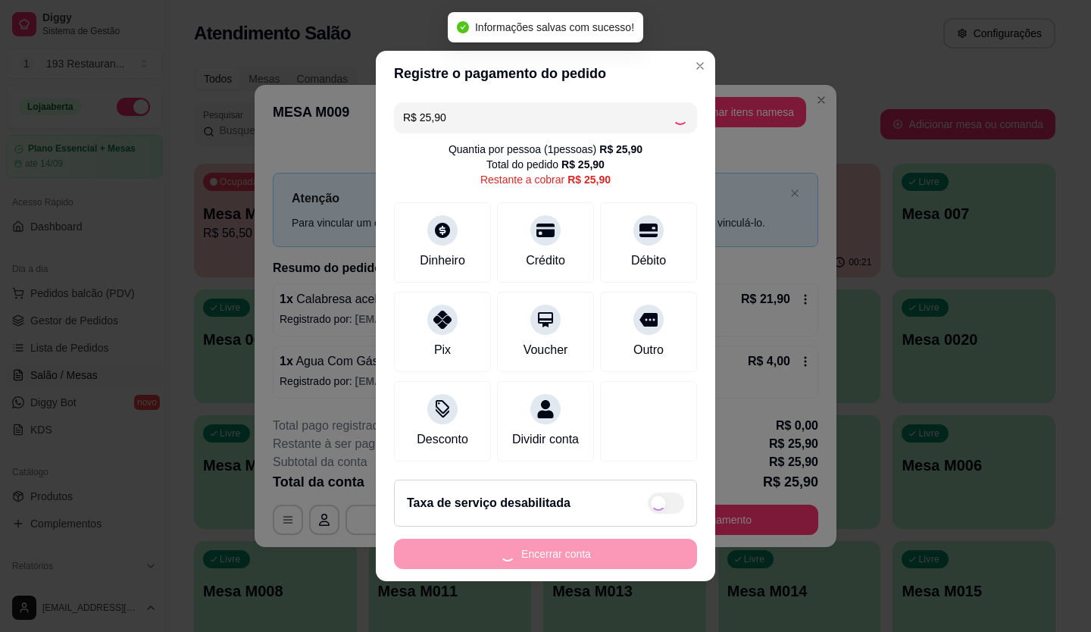
type input "R$ 0,00"
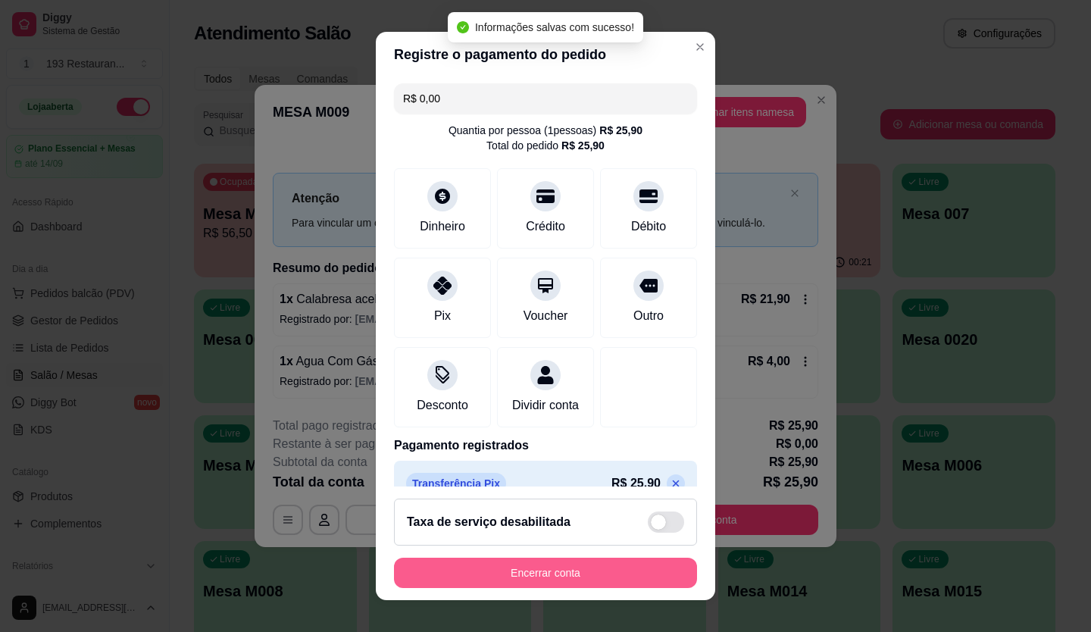
click at [612, 566] on button "Encerrar conta" at bounding box center [545, 573] width 303 height 30
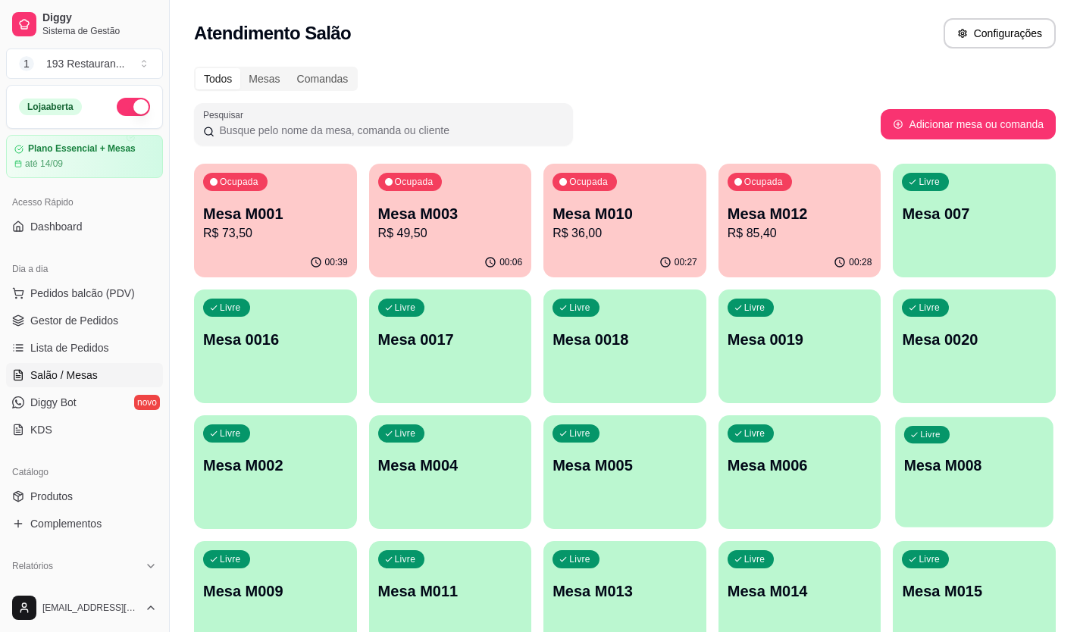
click at [932, 467] on p "Mesa M008" at bounding box center [974, 465] width 140 height 20
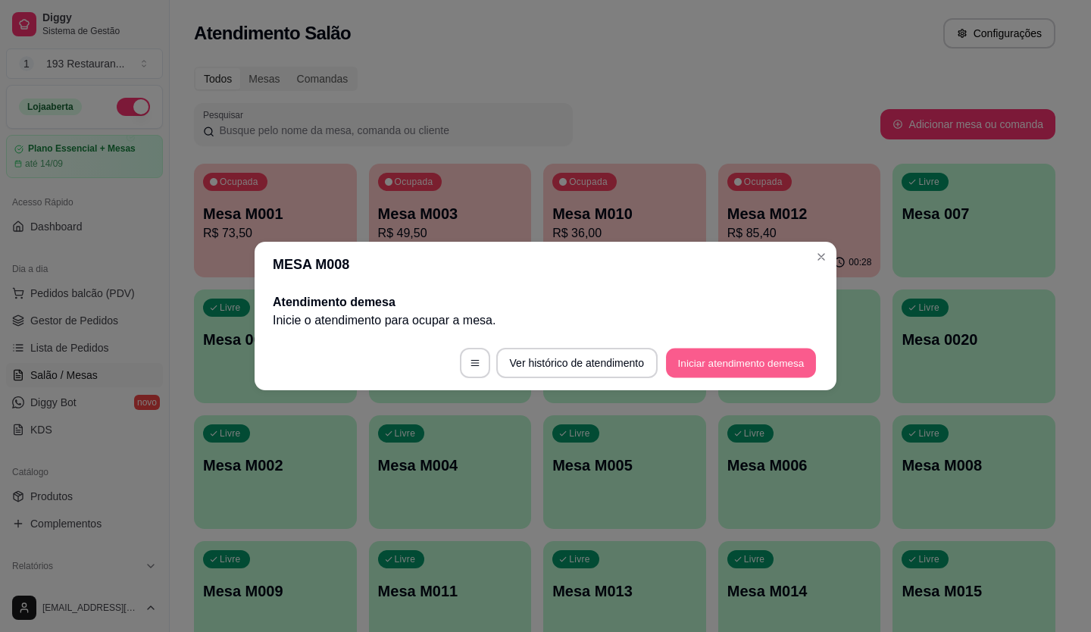
click at [743, 357] on button "Iniciar atendimento de mesa" at bounding box center [741, 363] width 150 height 30
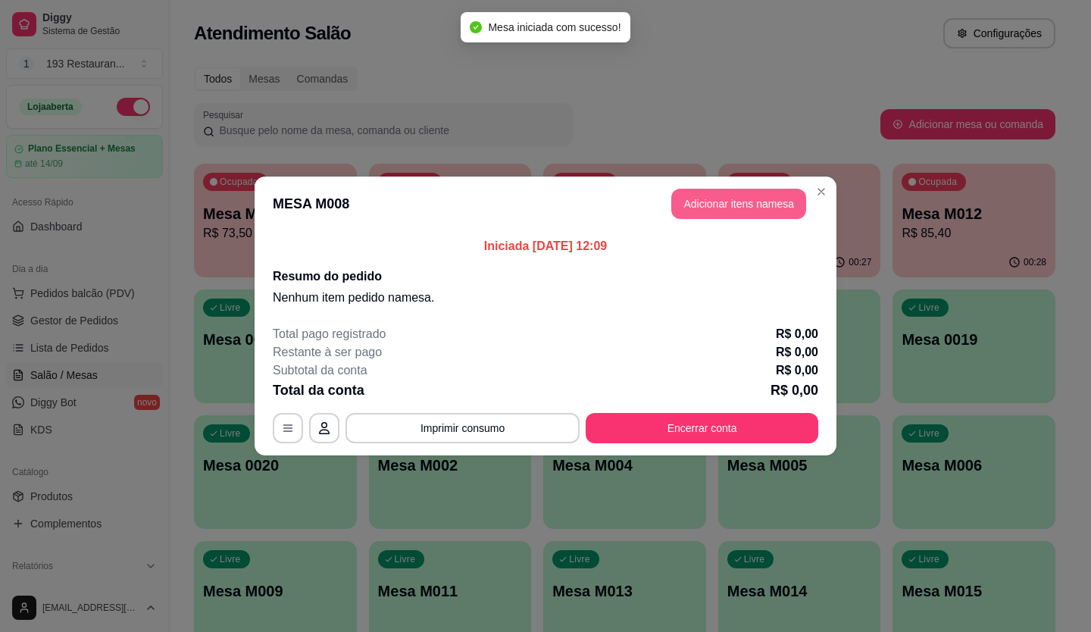
click at [783, 209] on button "Adicionar itens na mesa" at bounding box center [738, 204] width 135 height 30
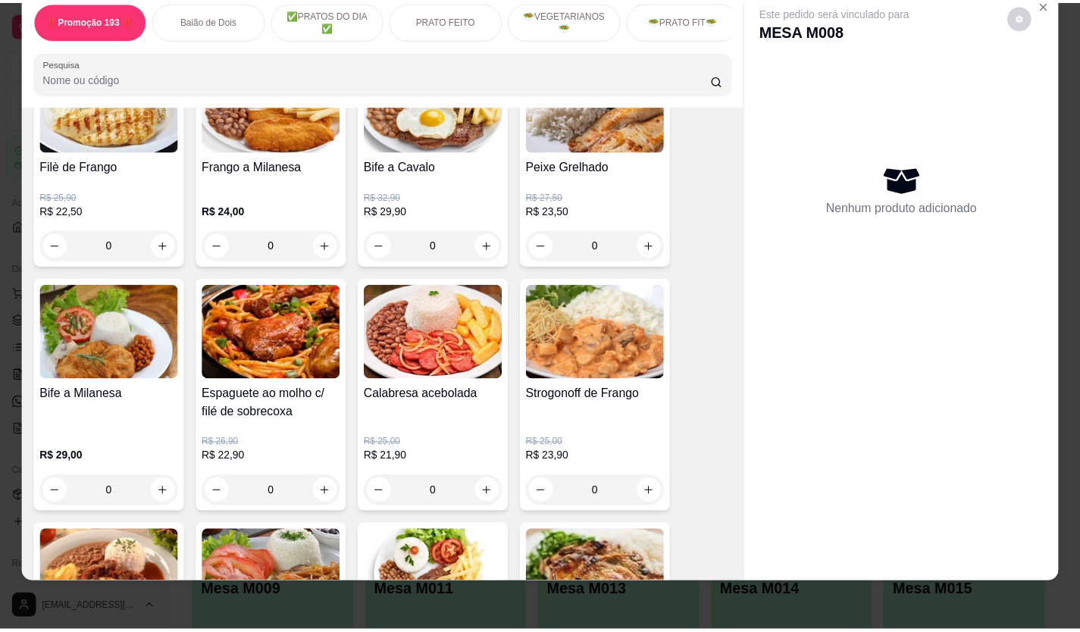
scroll to position [1212, 0]
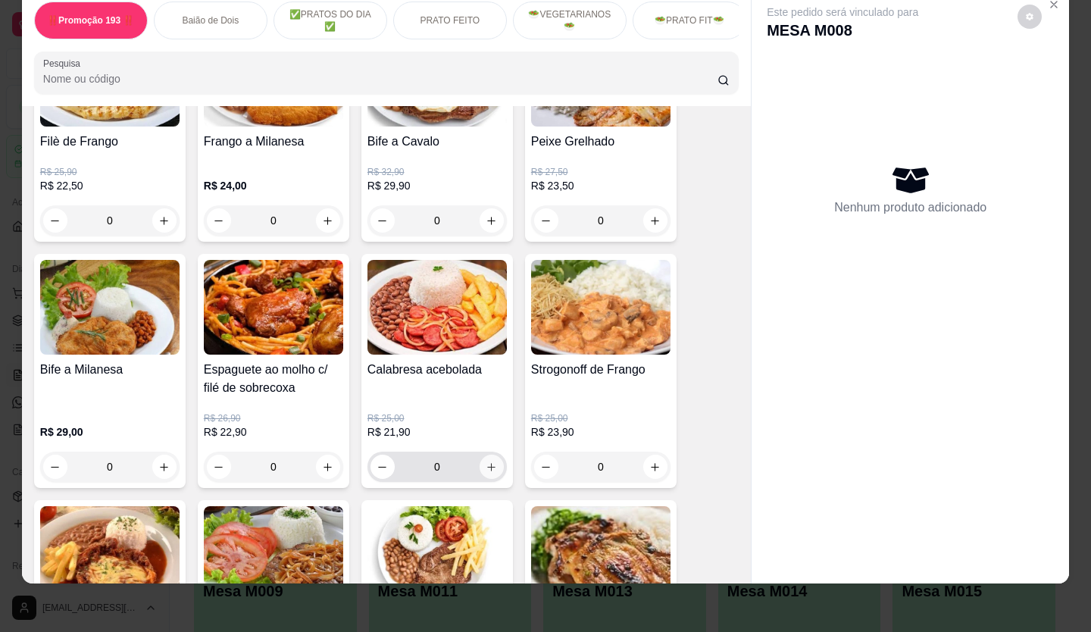
click at [490, 461] on button "increase-product-quantity" at bounding box center [492, 467] width 24 height 24
type input "1"
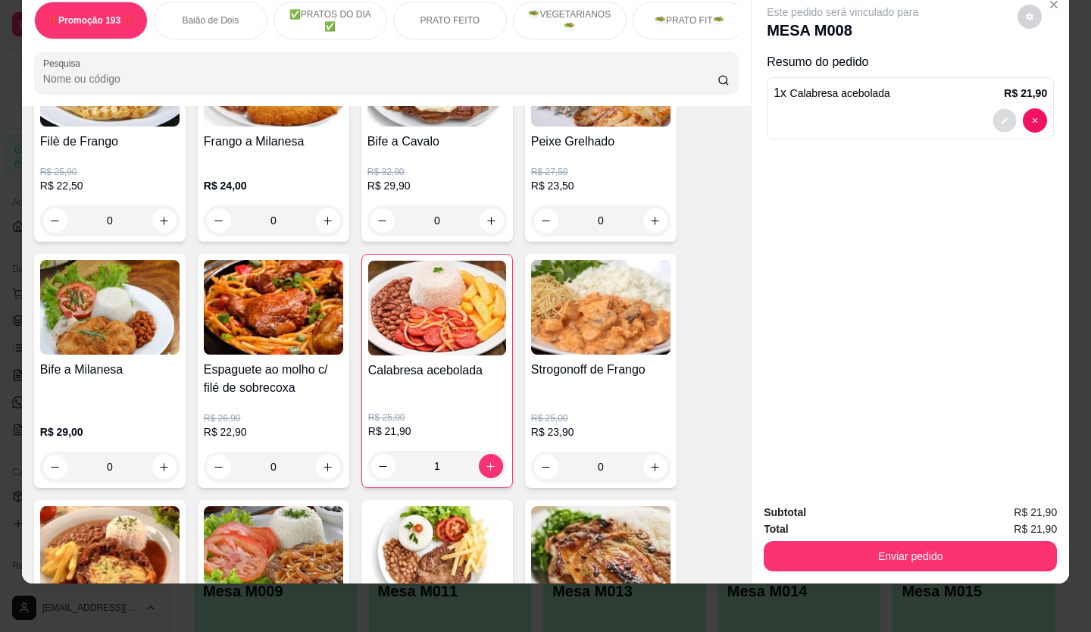
click at [993, 109] on button "decrease-product-quantity" at bounding box center [1004, 120] width 23 height 23
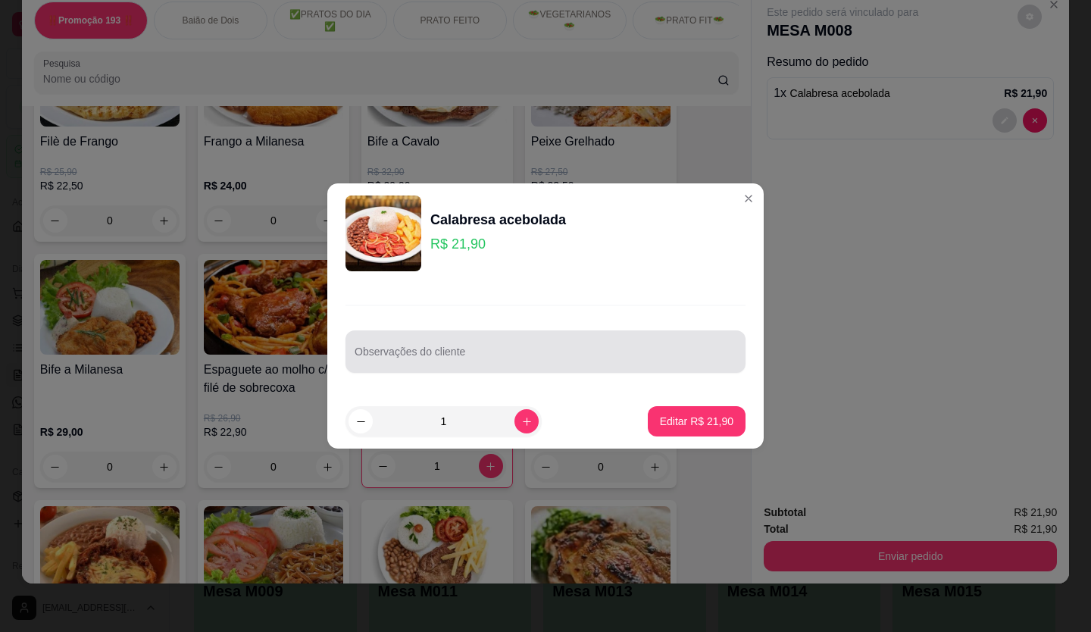
click at [481, 368] on div "Observações do cliente" at bounding box center [545, 351] width 400 height 42
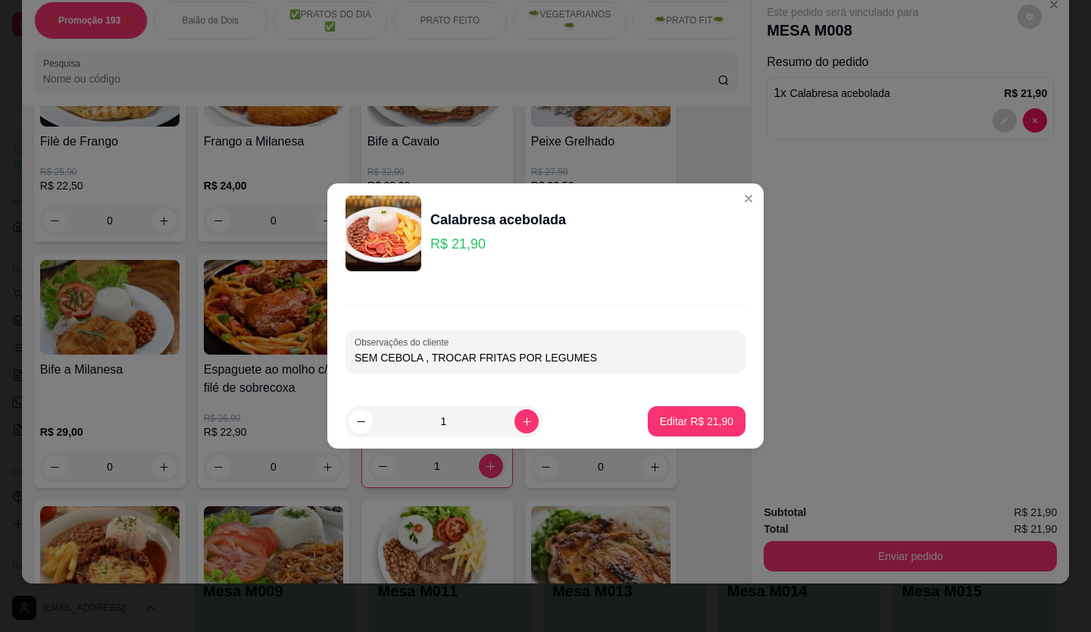
type input "SEM CEBOLA , TROCAR FRITAS POR LEGUMES"
click at [658, 437] on footer "1 Editar R$ 21,90" at bounding box center [545, 421] width 436 height 55
click at [701, 411] on button "Editar R$ 21,90" at bounding box center [696, 422] width 95 height 30
type input "0"
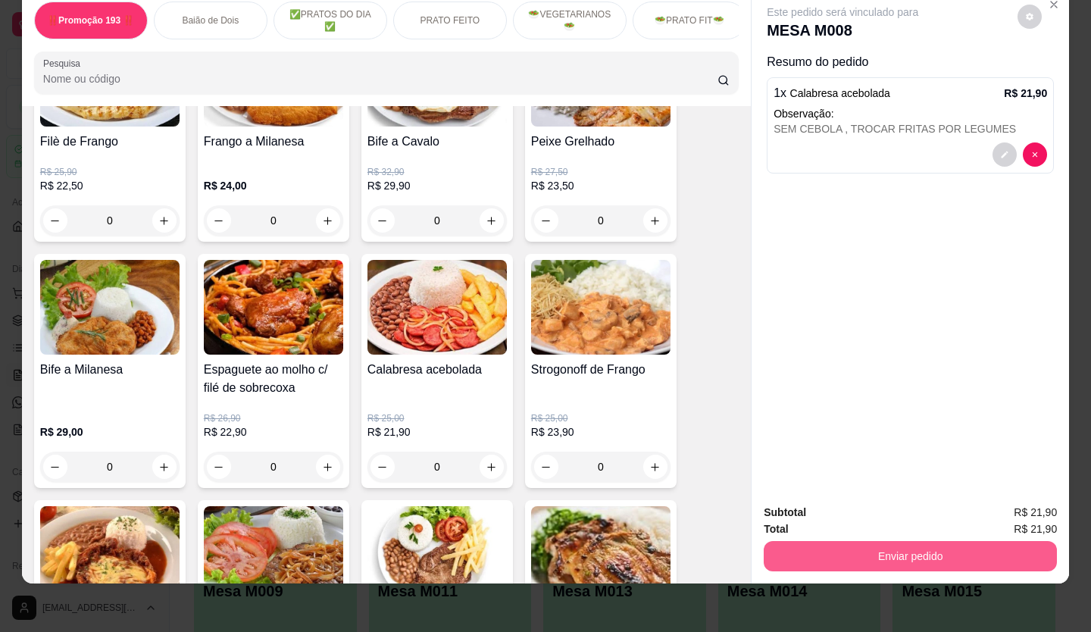
click at [854, 541] on button "Enviar pedido" at bounding box center [910, 556] width 293 height 30
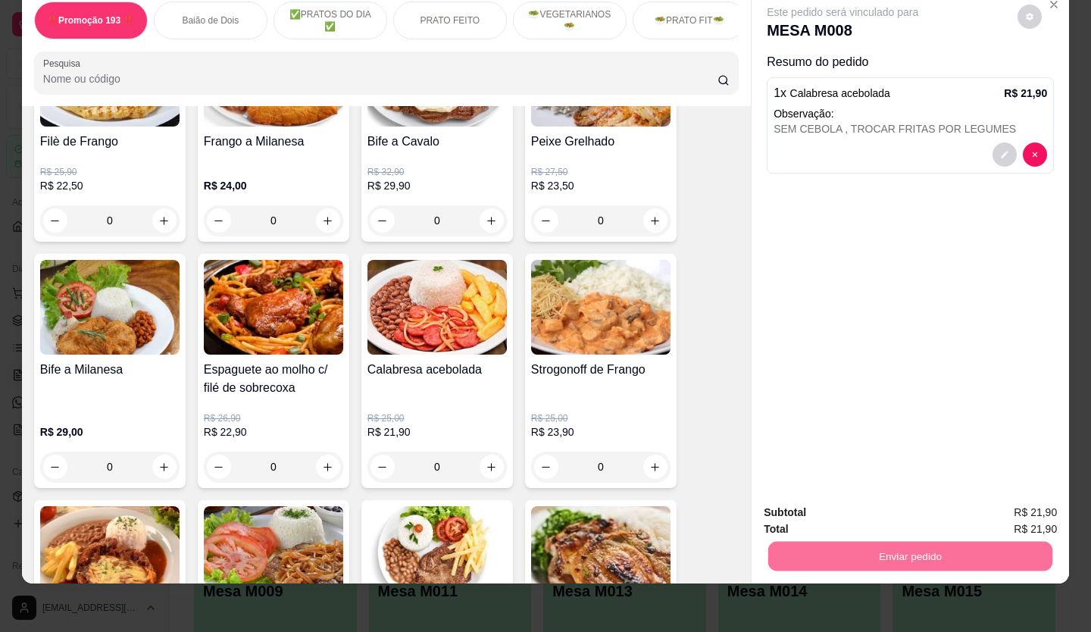
click at [849, 505] on button "Não registrar e enviar pedido" at bounding box center [860, 508] width 158 height 29
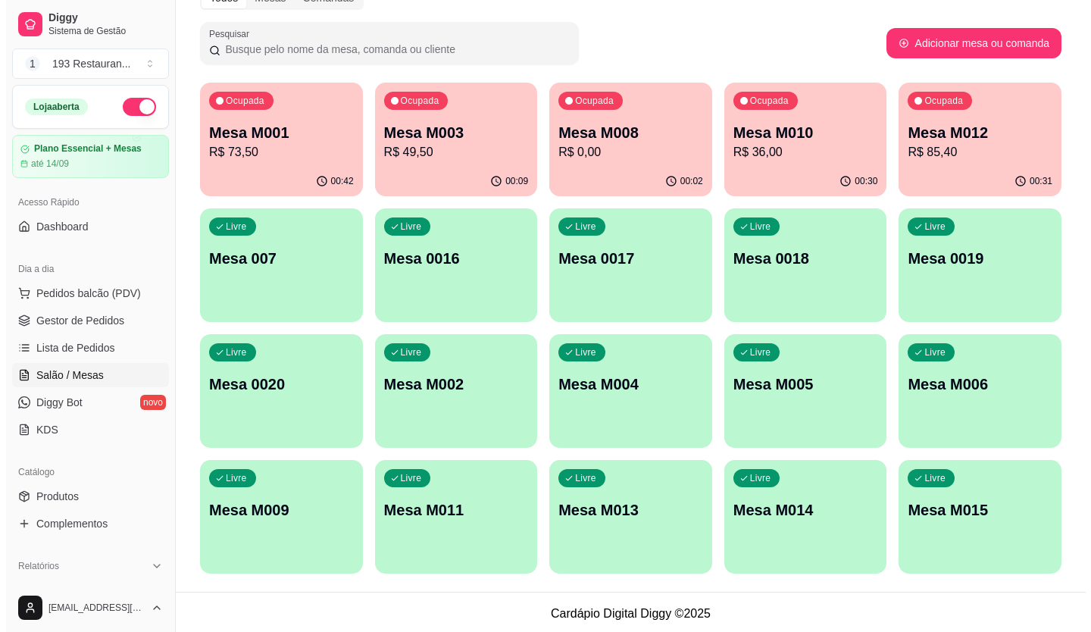
scroll to position [84, 0]
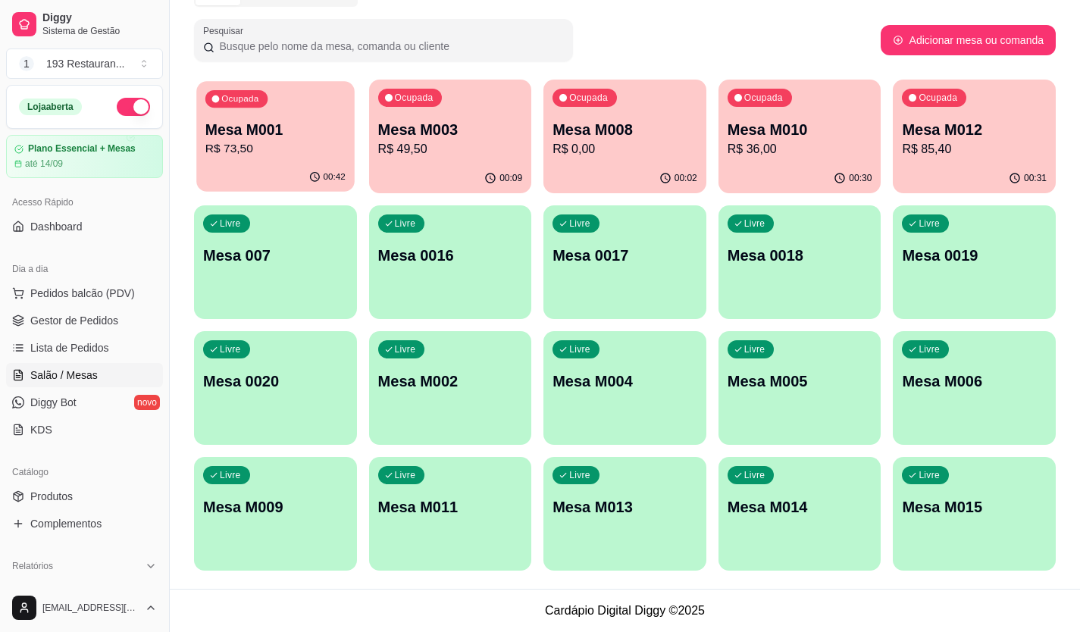
click at [281, 133] on p "Mesa M001" at bounding box center [275, 130] width 140 height 20
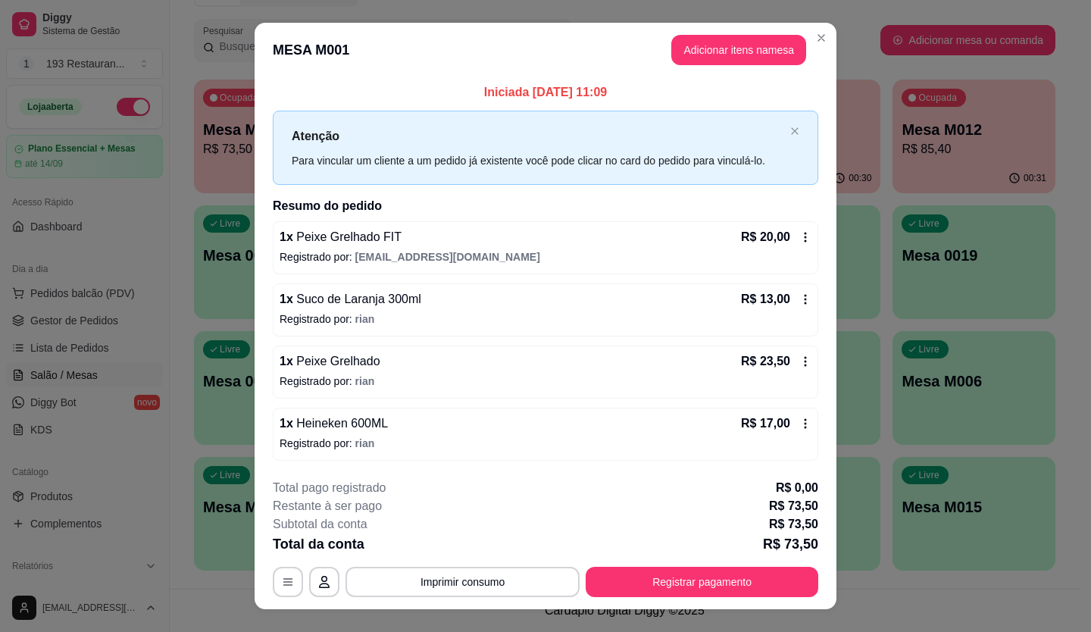
click at [801, 240] on icon at bounding box center [805, 237] width 12 height 12
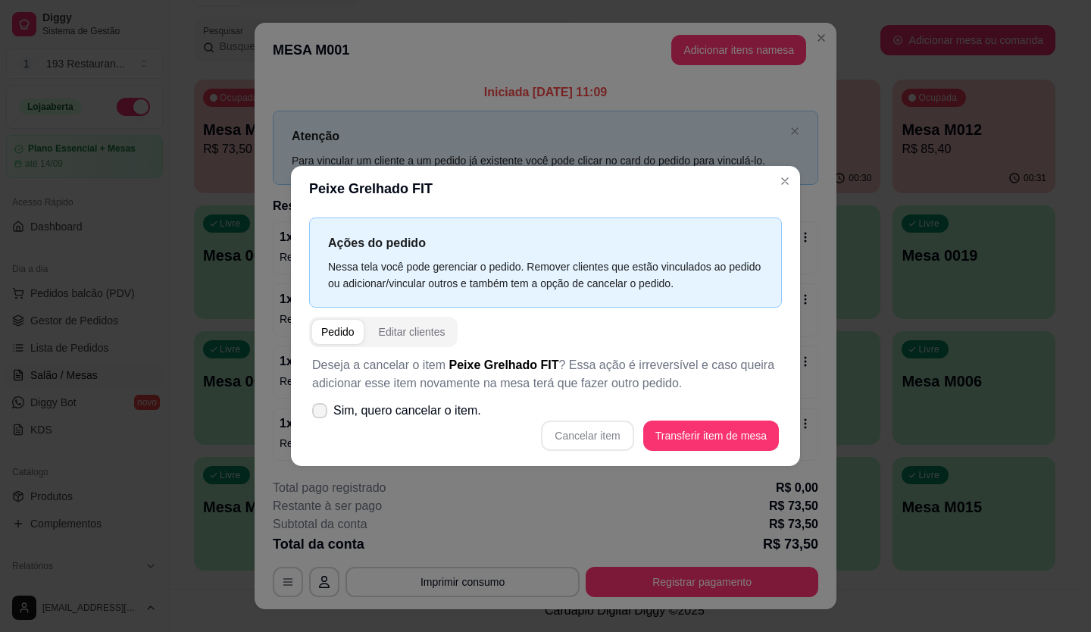
click at [423, 420] on span "Sim, quero cancelar o item." at bounding box center [407, 411] width 148 height 18
click at [321, 420] on input "Sim, quero cancelar o item." at bounding box center [316, 419] width 10 height 10
checkbox input "true"
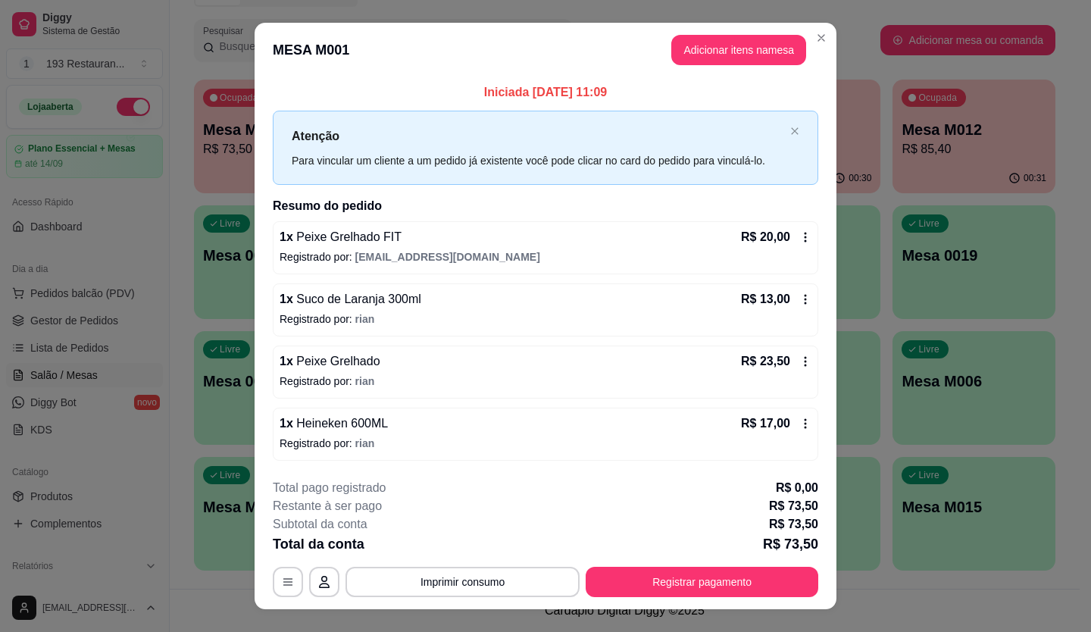
click at [800, 242] on icon at bounding box center [805, 237] width 12 height 12
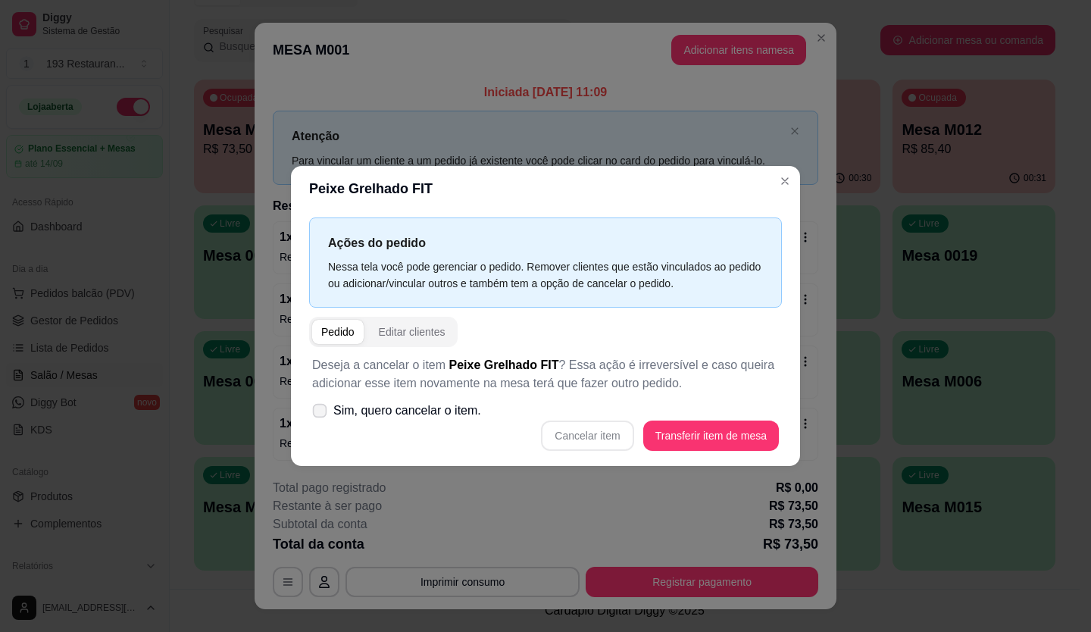
click at [386, 405] on span "Sim, quero cancelar o item." at bounding box center [407, 411] width 148 height 18
click at [321, 414] on input "Sim, quero cancelar o item." at bounding box center [316, 419] width 10 height 10
checkbox input "true"
click at [602, 437] on button "Cancelar item" at bounding box center [587, 435] width 92 height 30
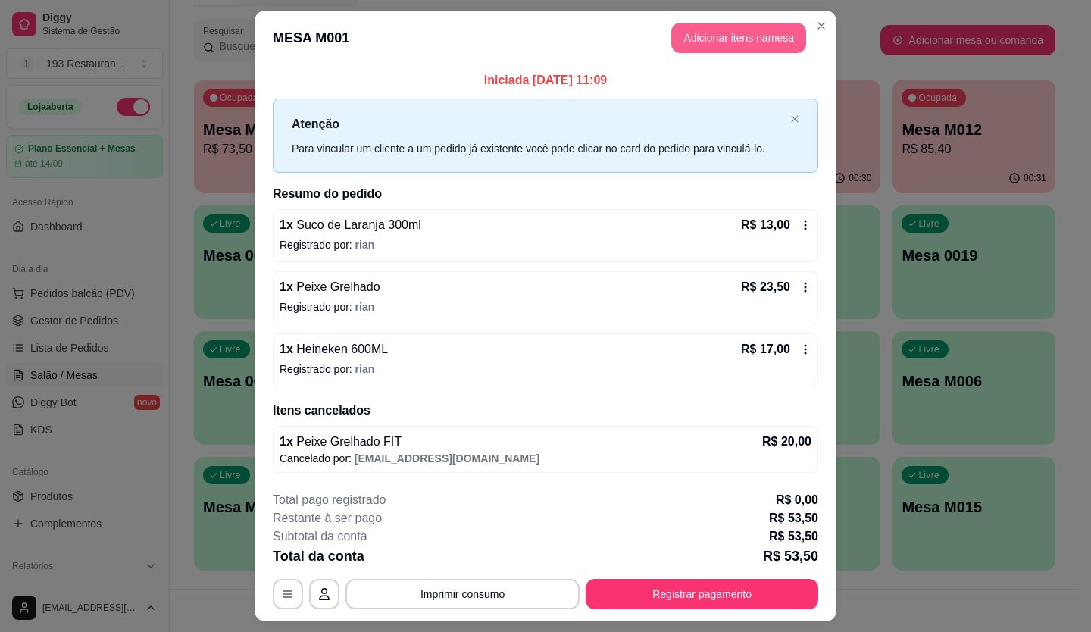
click at [706, 41] on button "Adicionar itens na mesa" at bounding box center [738, 38] width 135 height 30
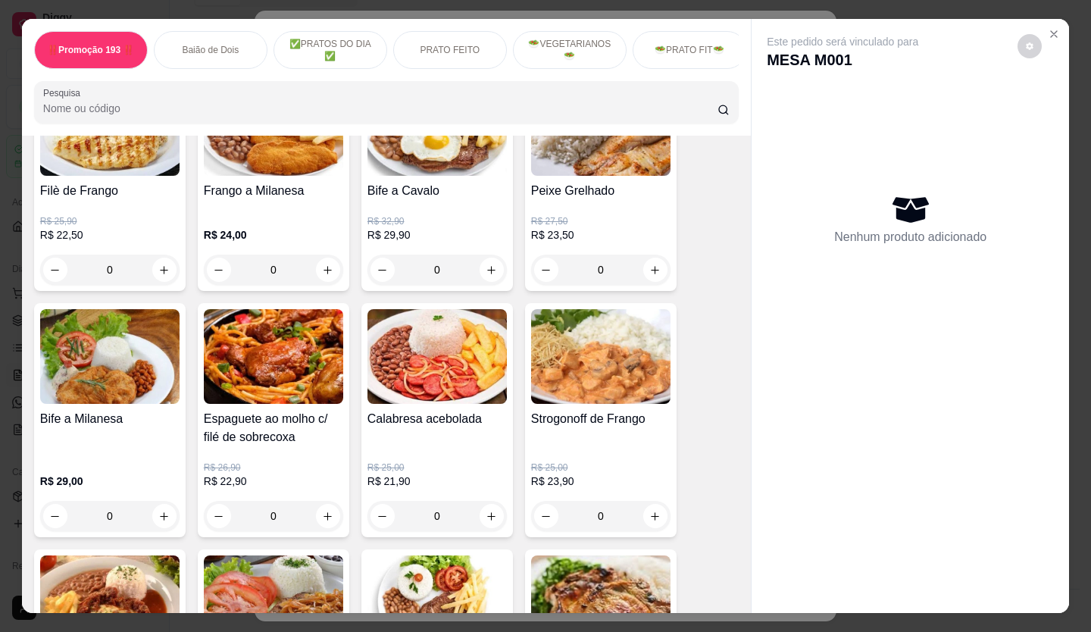
scroll to position [1212, 0]
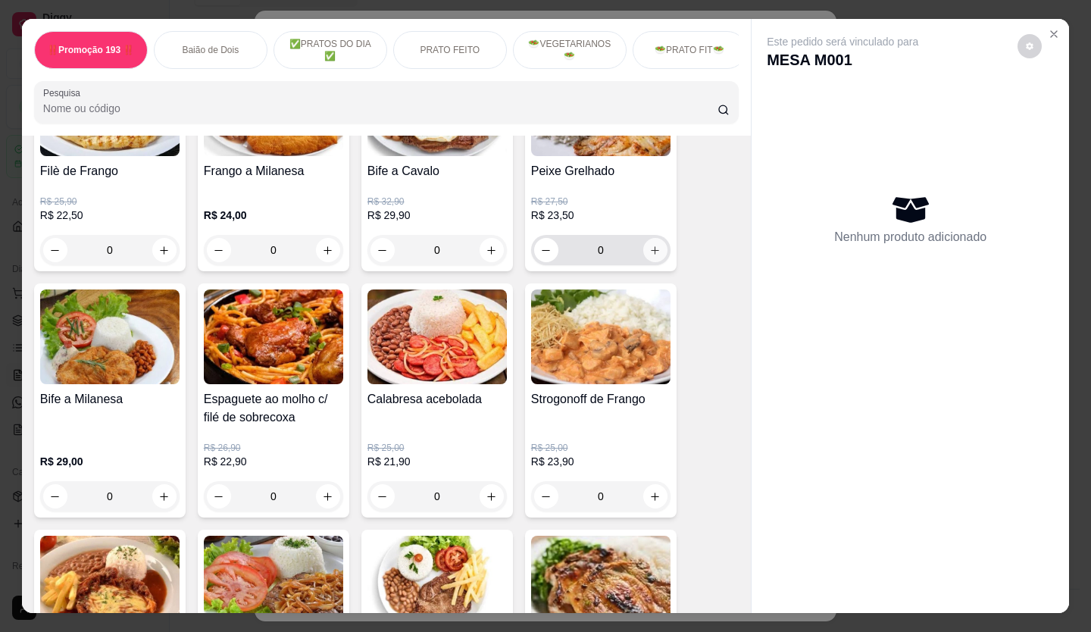
click at [643, 261] on button "increase-product-quantity" at bounding box center [655, 250] width 24 height 24
type input "1"
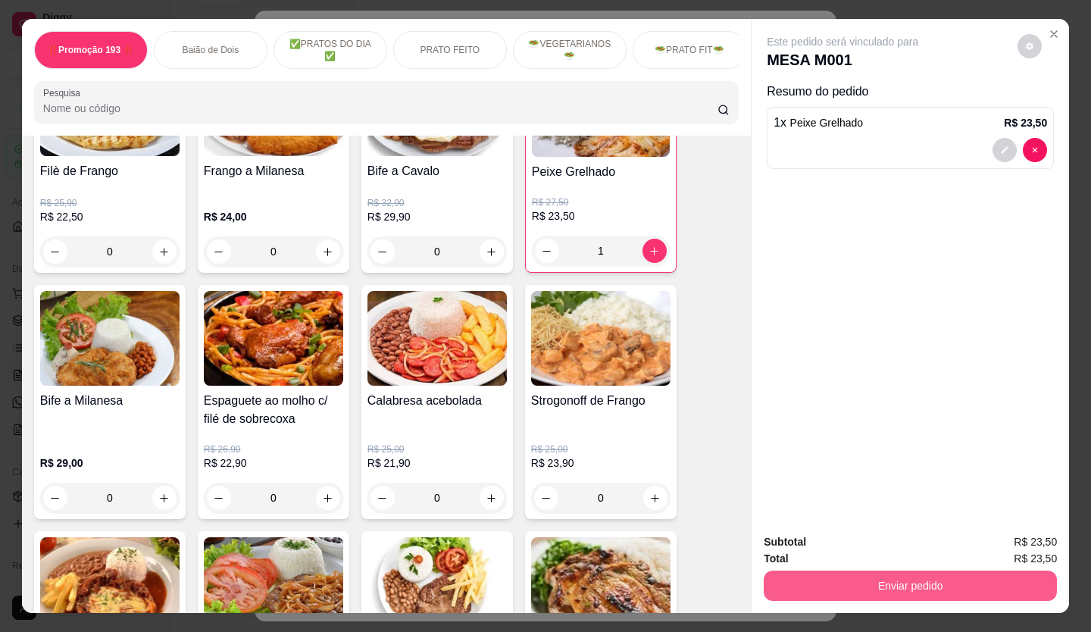
click at [858, 574] on button "Enviar pedido" at bounding box center [910, 585] width 293 height 30
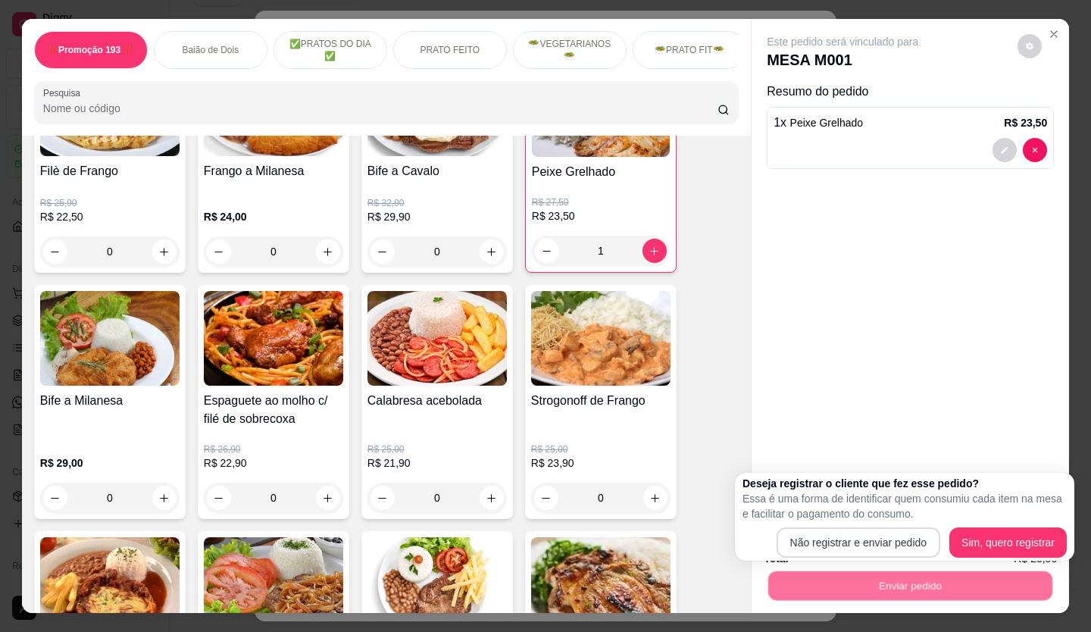
click at [831, 518] on p "Essa é uma forma de identificar quem consumiu cada item na mesa e facilitar o p…" at bounding box center [904, 506] width 324 height 30
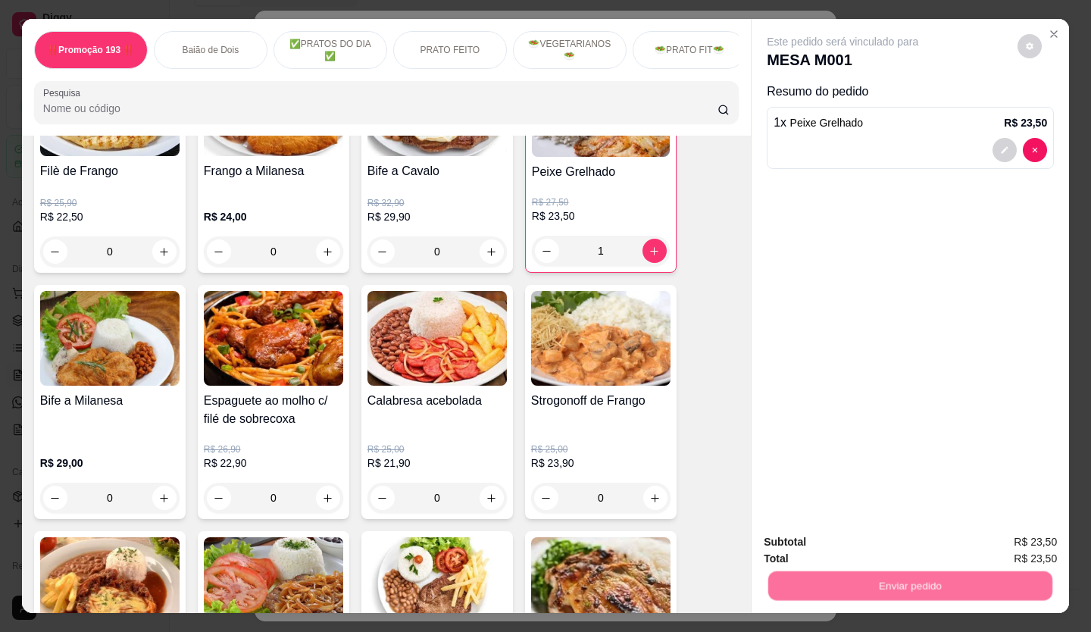
click at [835, 537] on button "Não registrar e enviar pedido" at bounding box center [860, 543] width 158 height 29
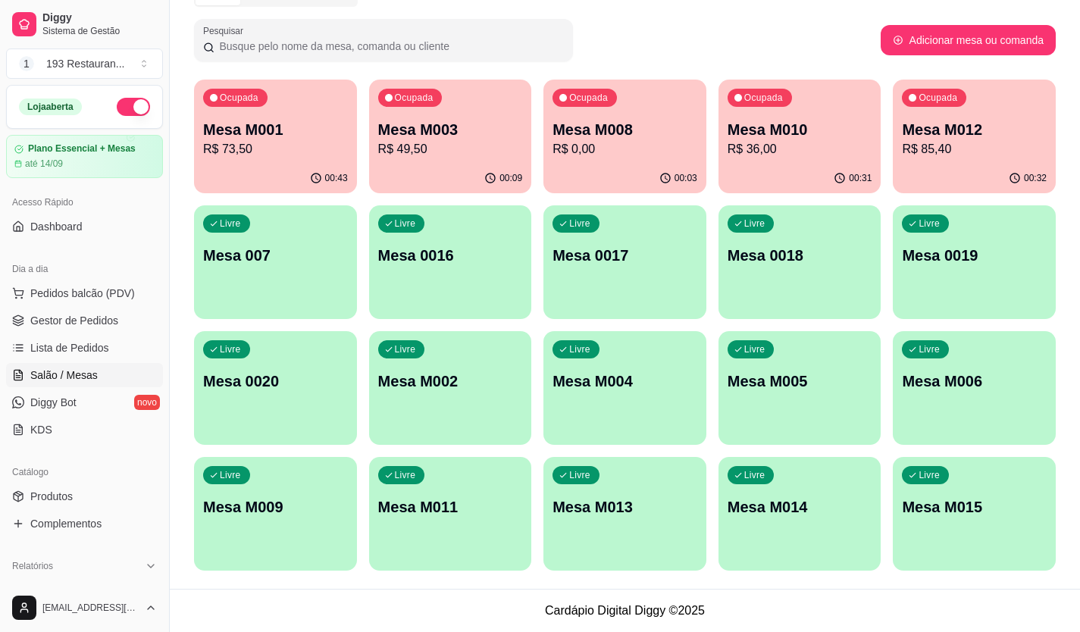
click at [996, 105] on div "Ocupada Mesa M012 R$ 85,40" at bounding box center [973, 122] width 163 height 84
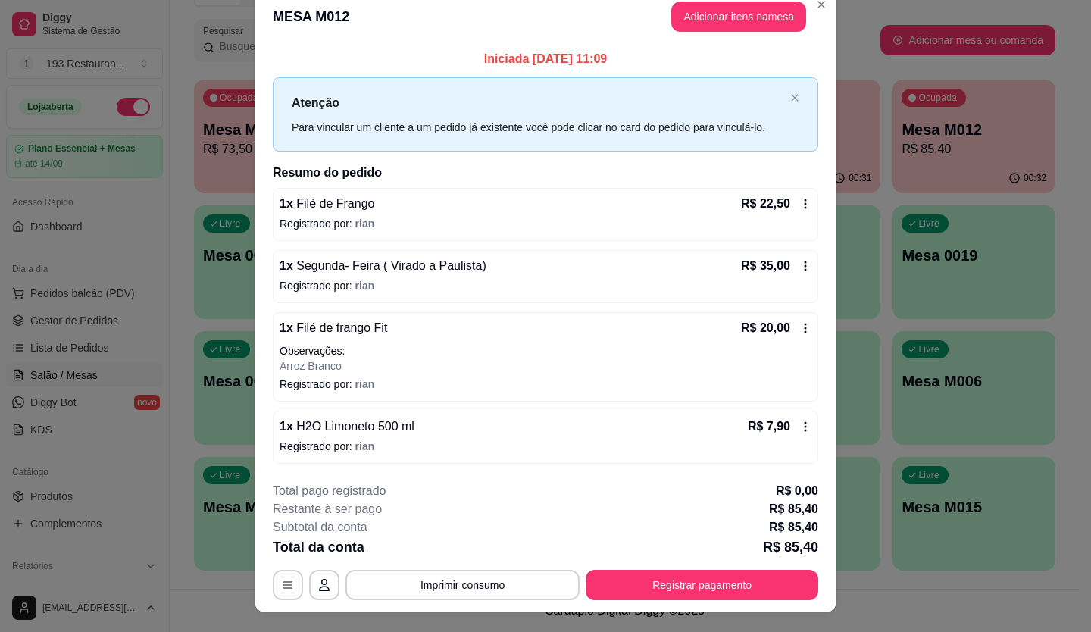
scroll to position [0, 0]
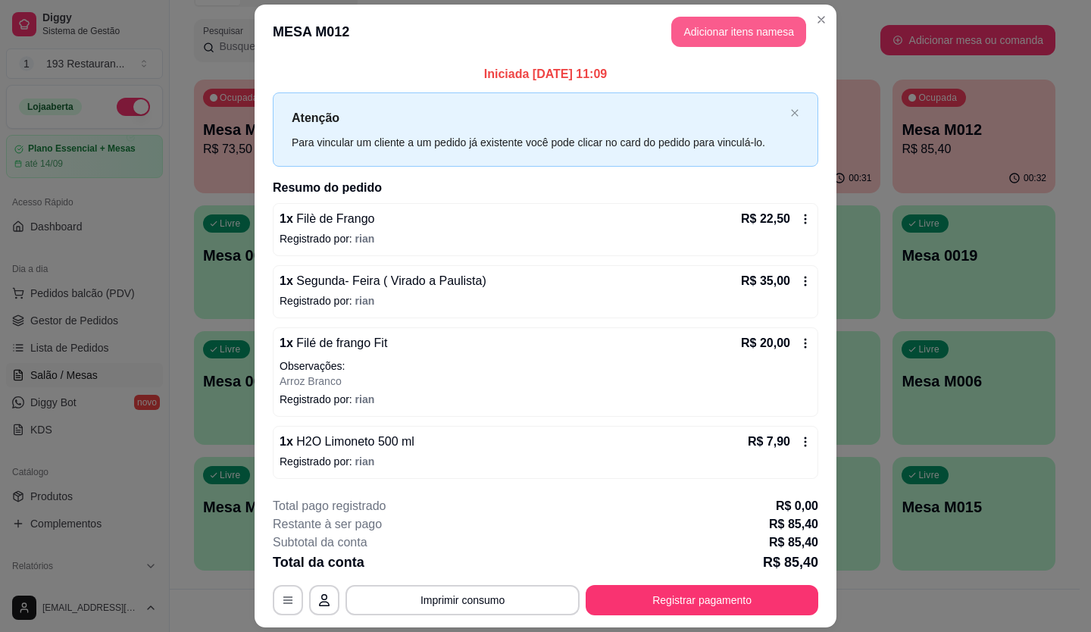
click at [742, 32] on button "Adicionar itens na mesa" at bounding box center [738, 32] width 135 height 30
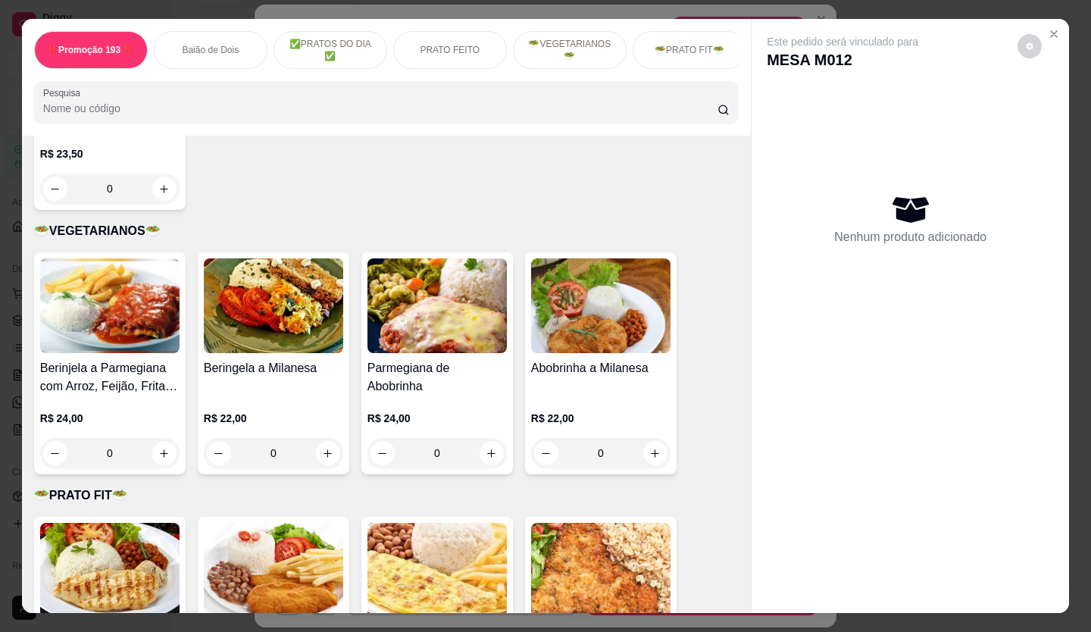
scroll to position [2349, 0]
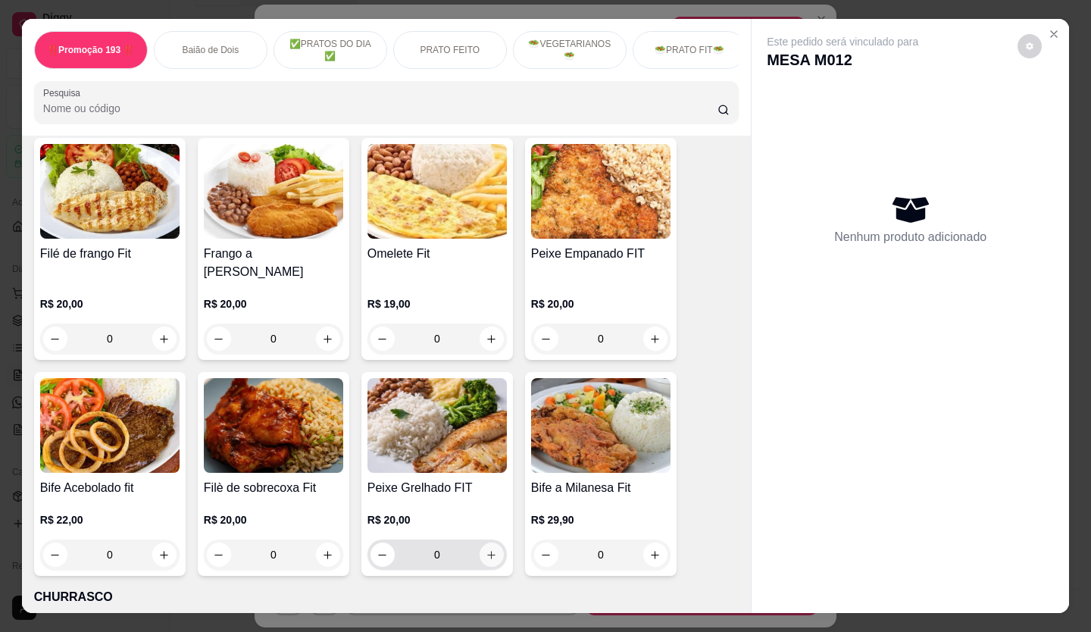
click at [486, 549] on icon "increase-product-quantity" at bounding box center [491, 554] width 11 height 11
type input "1"
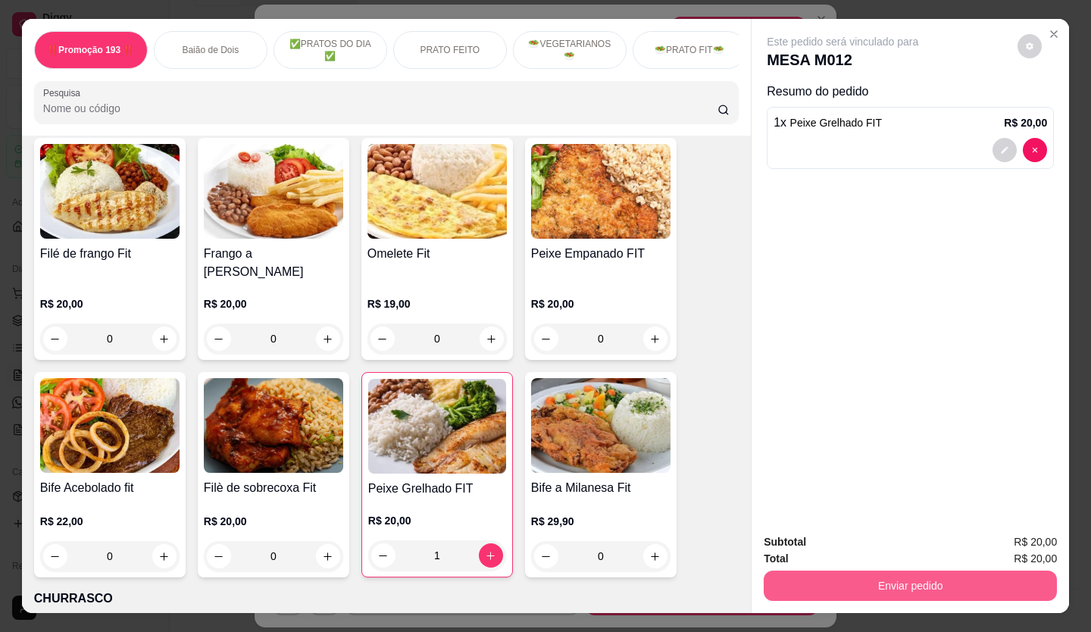
click at [801, 583] on button "Enviar pedido" at bounding box center [910, 585] width 293 height 30
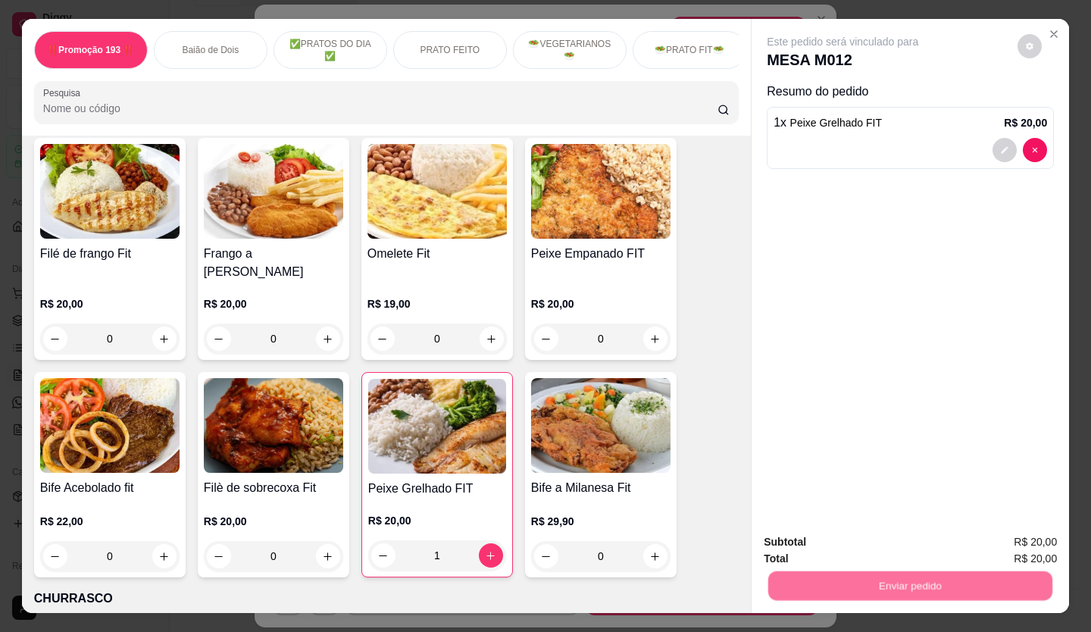
click at [803, 532] on button "Não registrar e enviar pedido" at bounding box center [860, 542] width 153 height 28
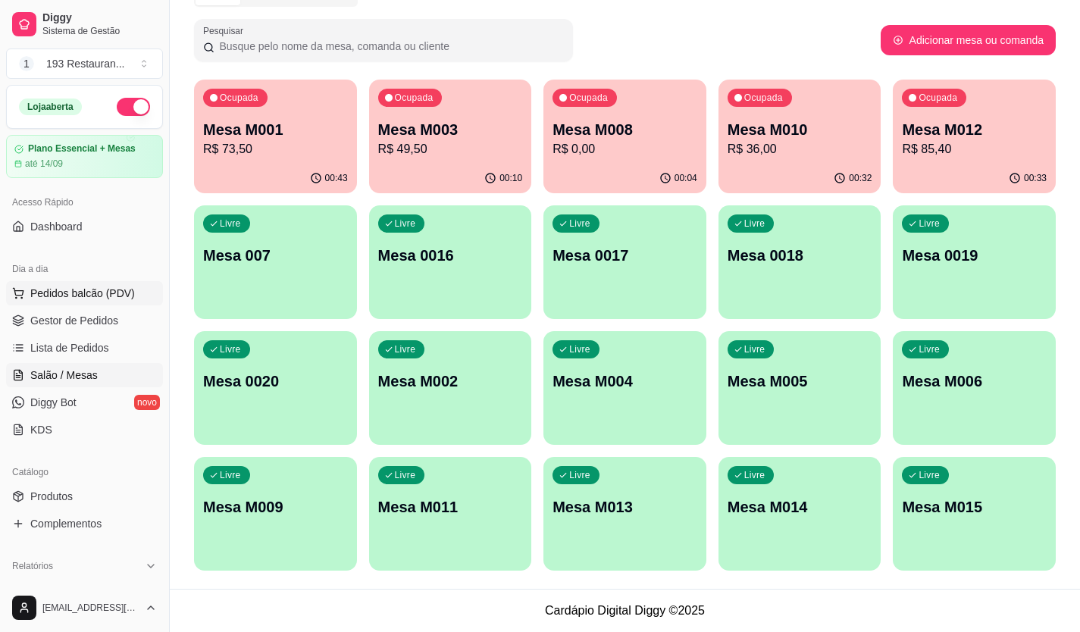
click at [71, 292] on span "Pedidos balcão (PDV)" at bounding box center [82, 293] width 105 height 15
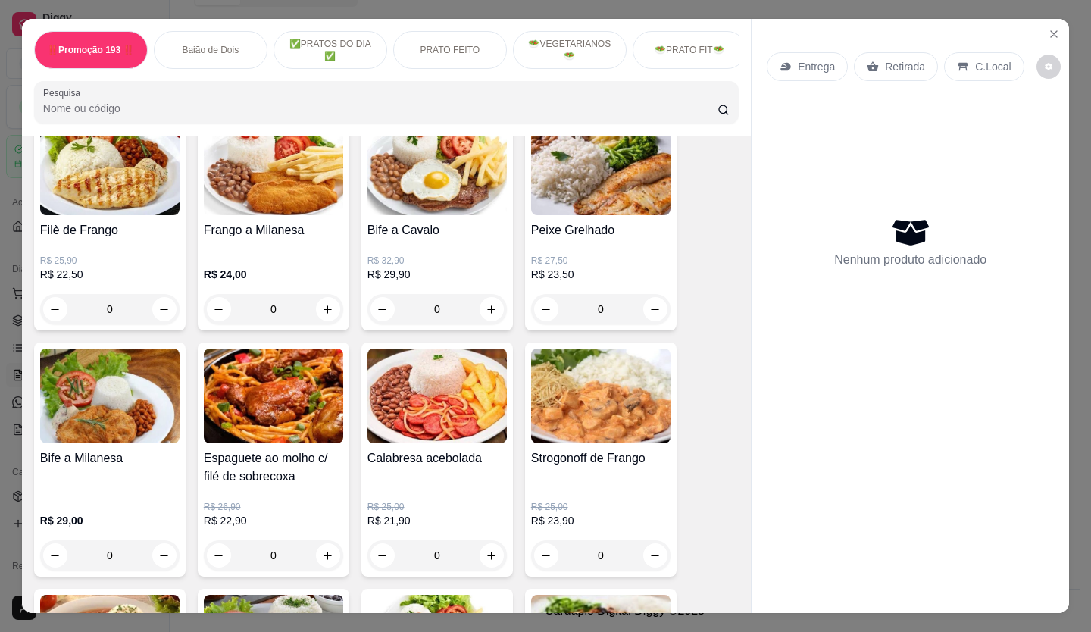
scroll to position [1136, 0]
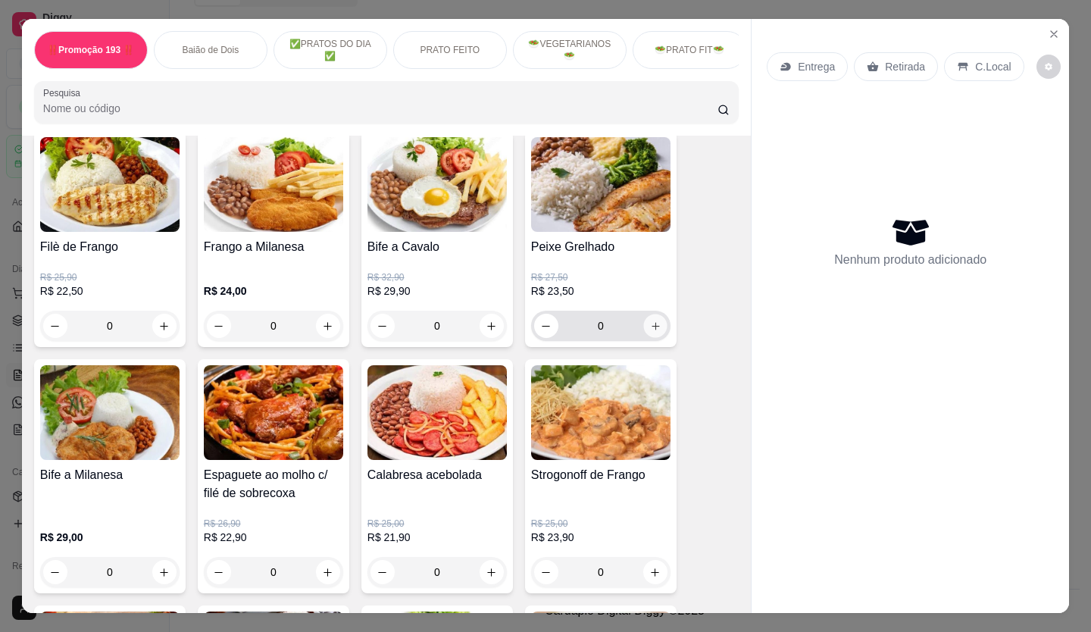
click at [650, 332] on icon "increase-product-quantity" at bounding box center [655, 325] width 11 height 11
type input "1"
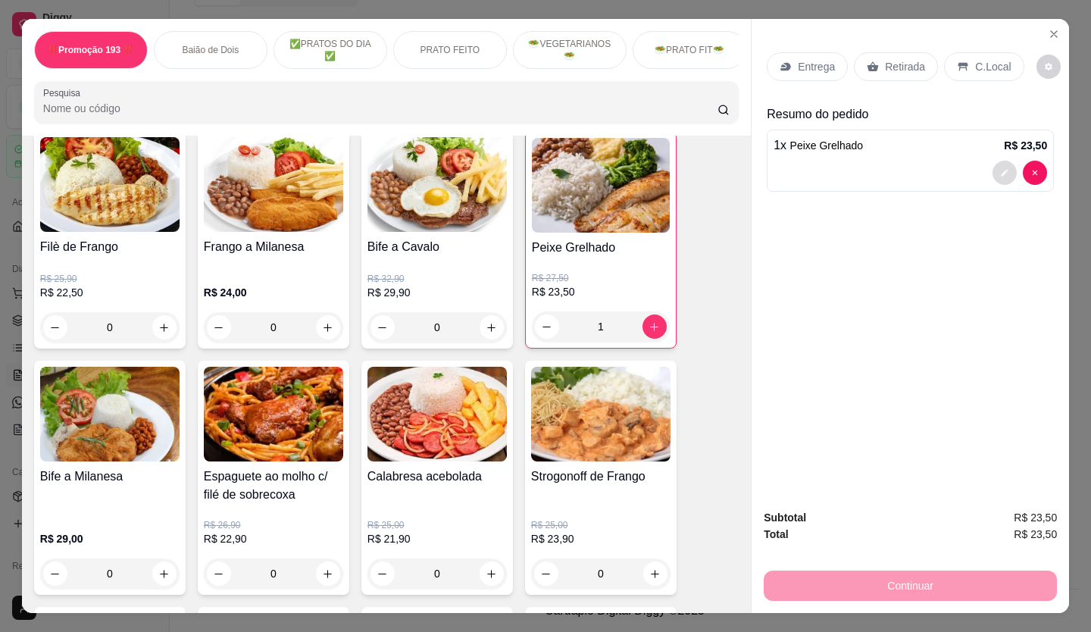
click at [1000, 168] on icon "decrease-product-quantity" at bounding box center [1004, 172] width 9 height 9
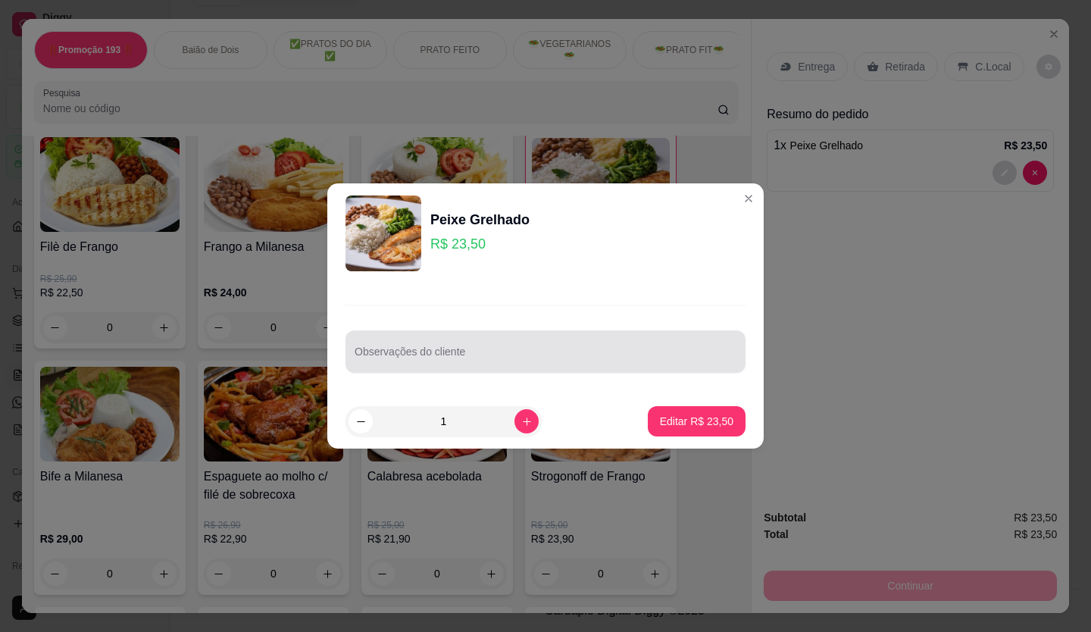
click at [507, 342] on div at bounding box center [546, 351] width 382 height 30
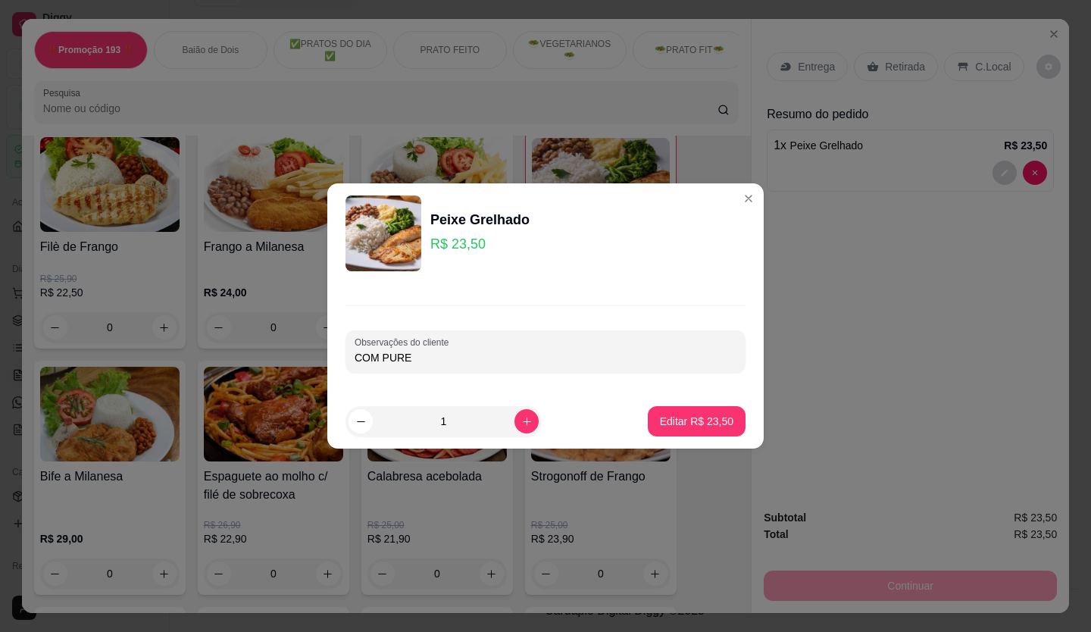
type input "COM PURE"
click at [677, 420] on p "Editar R$ 23,50" at bounding box center [696, 421] width 73 height 15
type input "0"
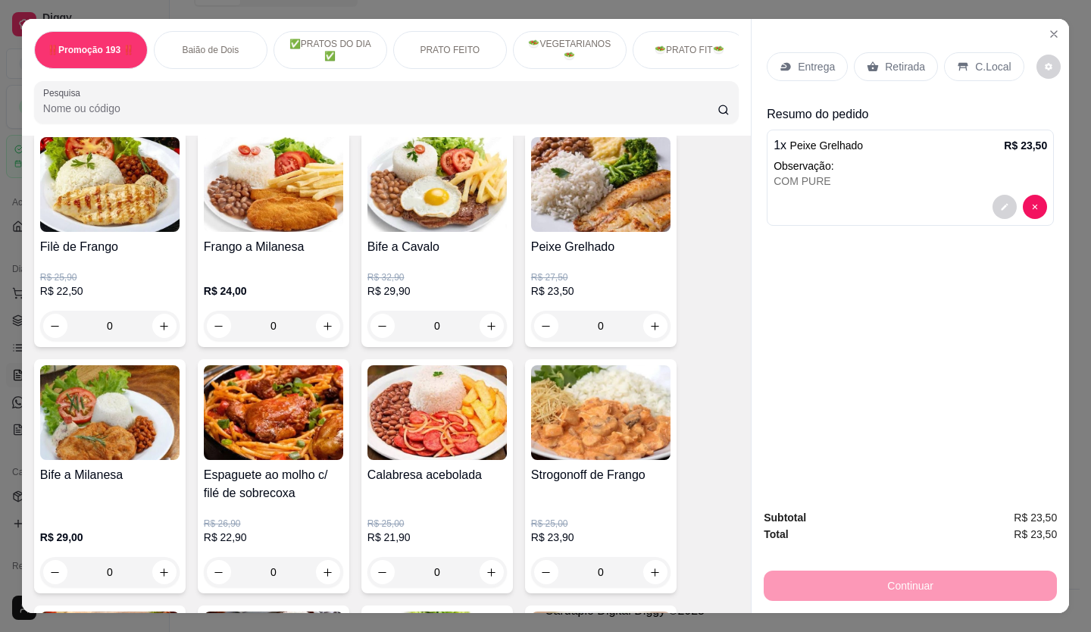
click at [892, 52] on div "Retirada" at bounding box center [896, 66] width 84 height 29
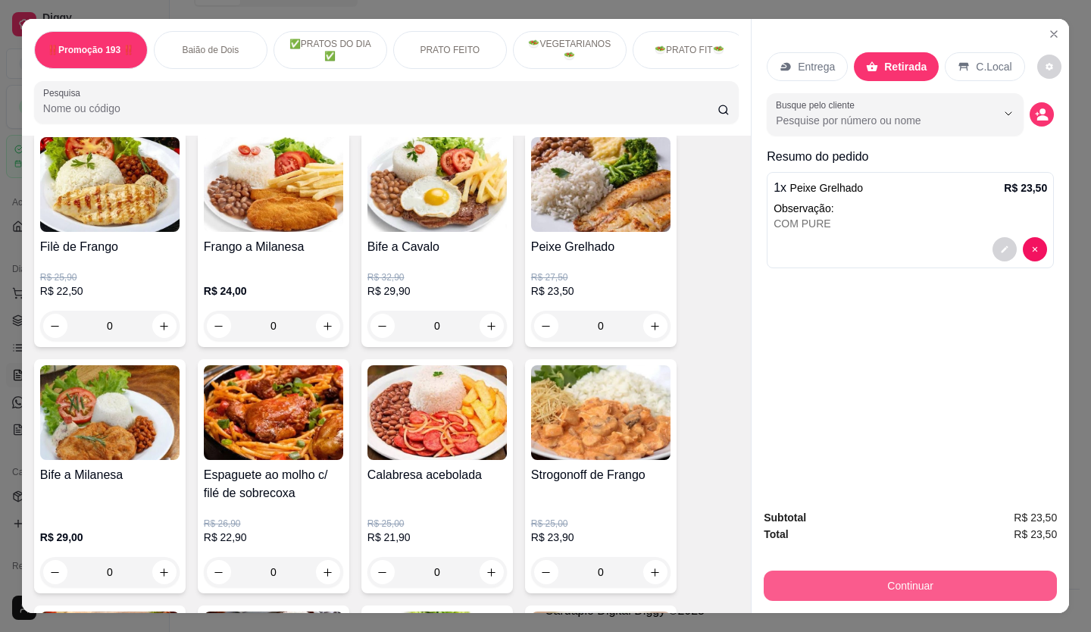
click at [902, 582] on button "Continuar" at bounding box center [910, 585] width 293 height 30
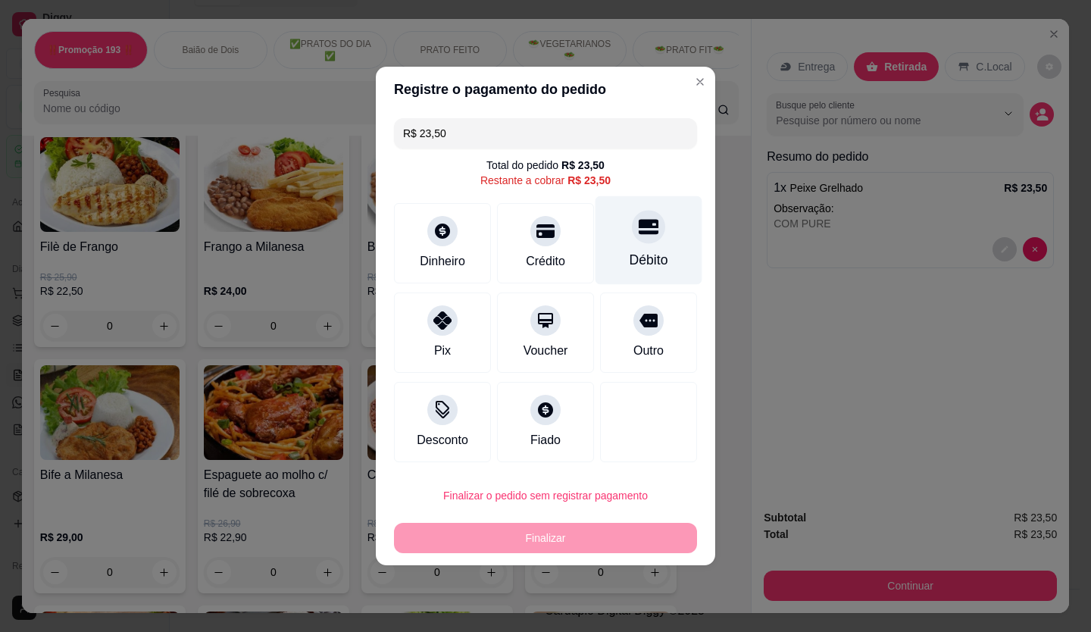
click at [661, 230] on div "Débito" at bounding box center [648, 240] width 107 height 89
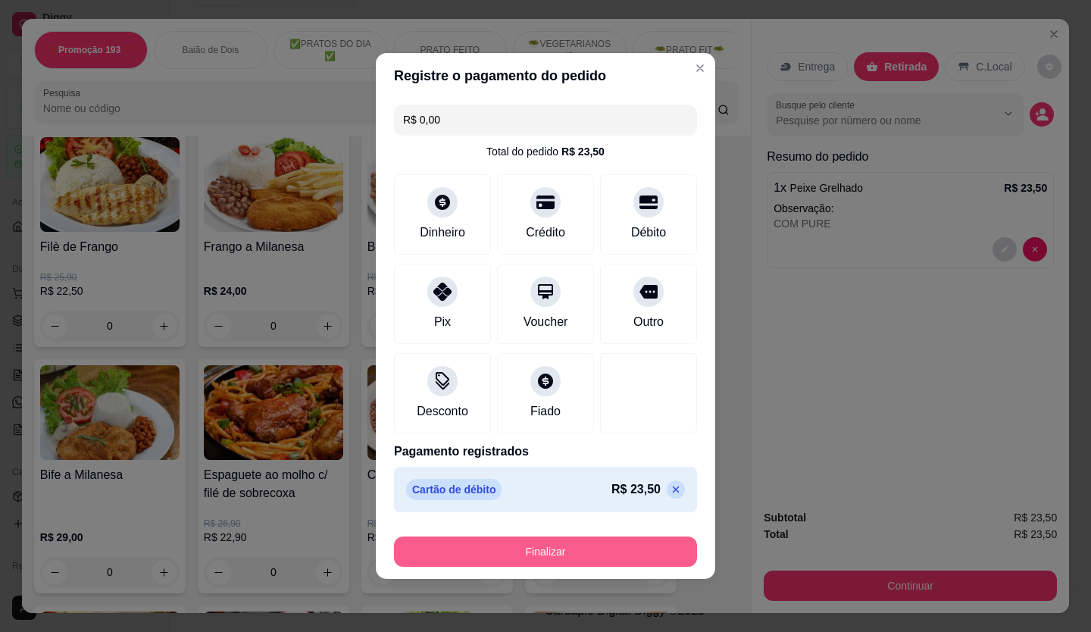
click at [625, 556] on button "Finalizar" at bounding box center [545, 551] width 303 height 30
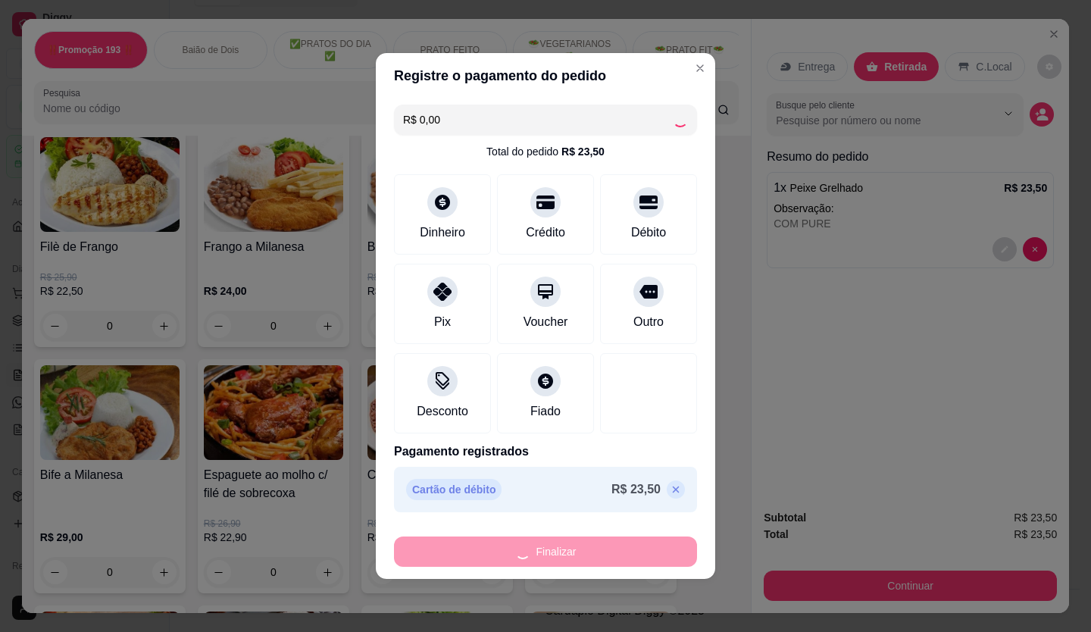
type input "-R$ 23,50"
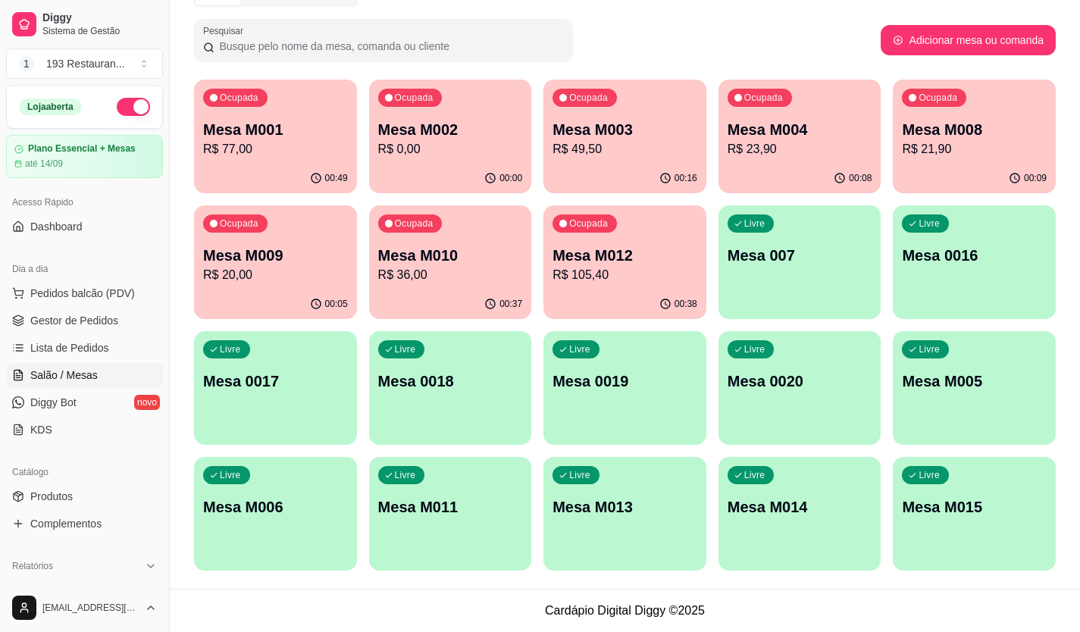
click at [624, 258] on p "Mesa M012" at bounding box center [624, 255] width 145 height 21
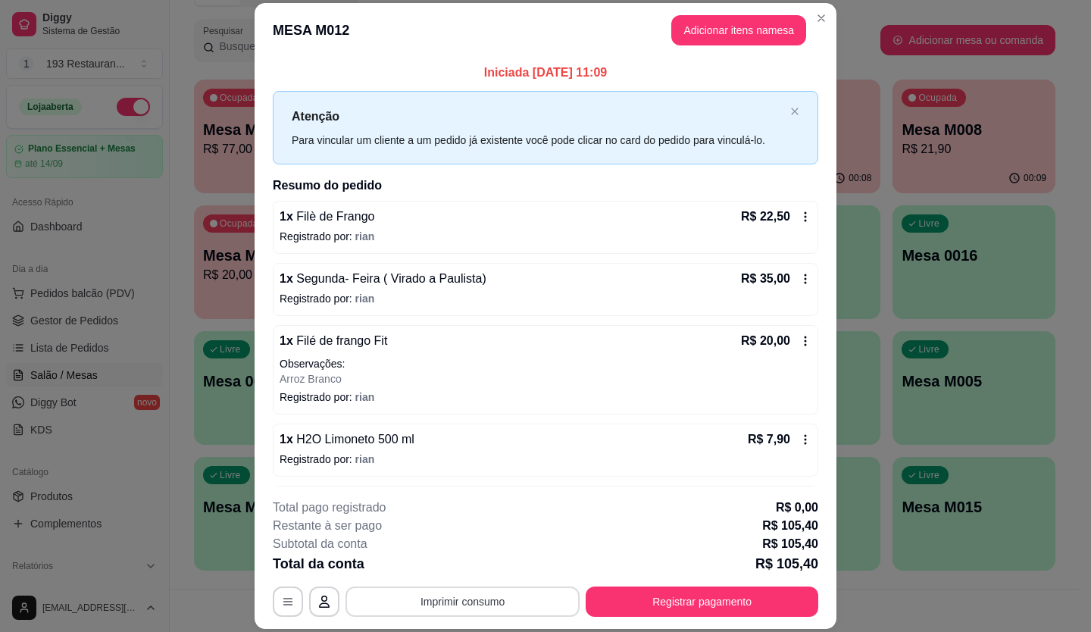
click at [470, 611] on button "Imprimir consumo" at bounding box center [462, 601] width 234 height 30
click at [458, 569] on button "CAIXA" at bounding box center [462, 567] width 110 height 24
click at [799, 442] on icon at bounding box center [805, 439] width 12 height 12
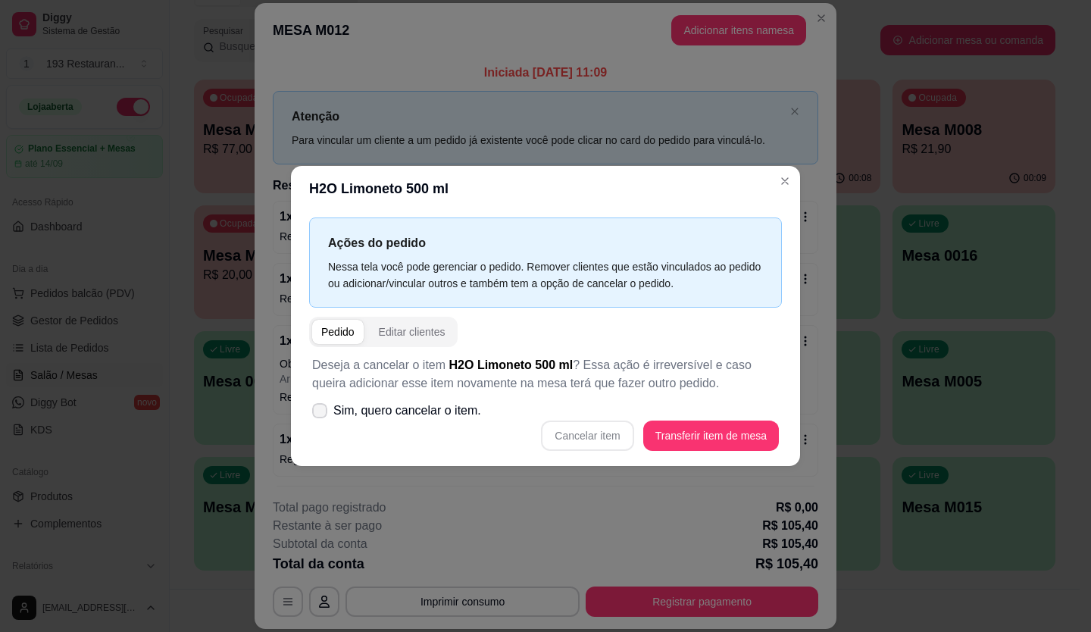
click at [389, 408] on span "Sim, quero cancelar o item." at bounding box center [407, 411] width 148 height 18
click at [321, 414] on input "Sim, quero cancelar o item." at bounding box center [316, 419] width 10 height 10
checkbox input "true"
click at [591, 442] on button "Cancelar item" at bounding box center [587, 435] width 92 height 30
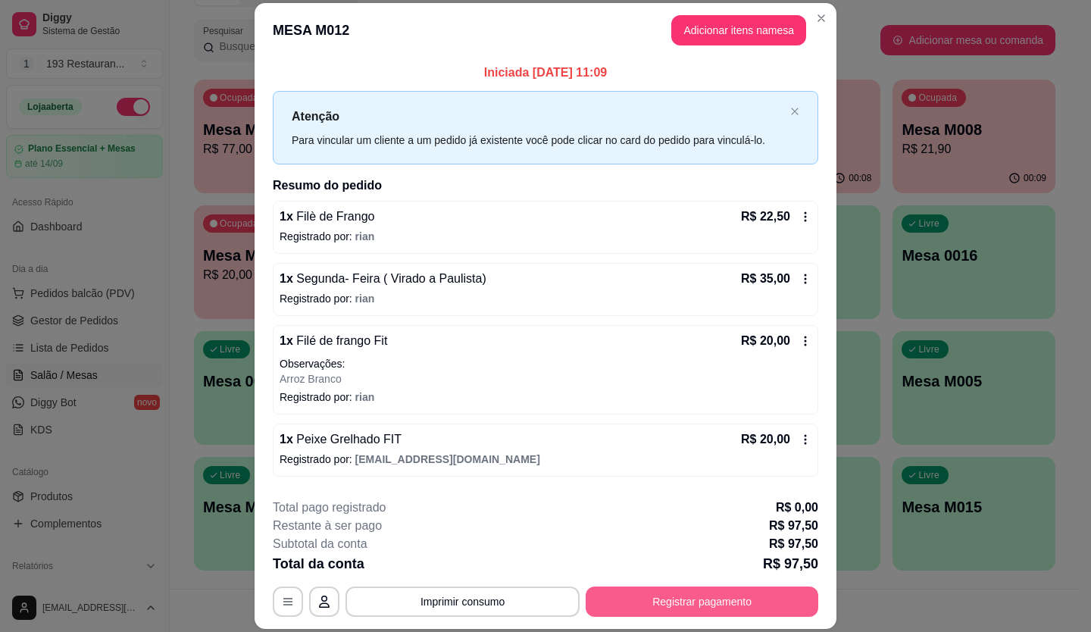
click at [699, 605] on button "Registrar pagamento" at bounding box center [702, 601] width 233 height 30
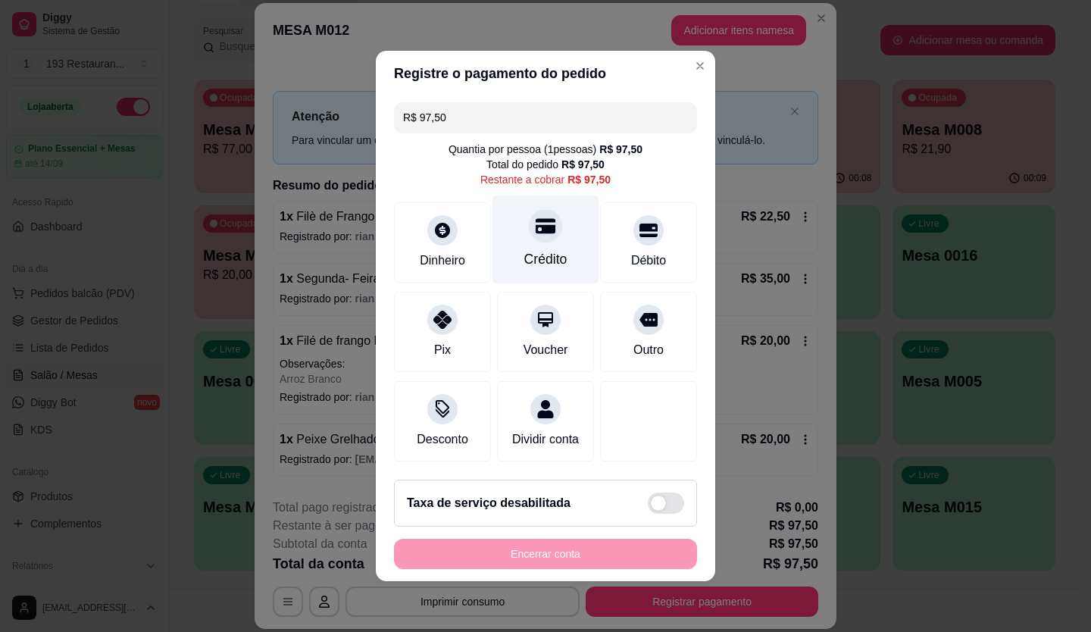
click at [536, 218] on icon at bounding box center [546, 226] width 20 height 20
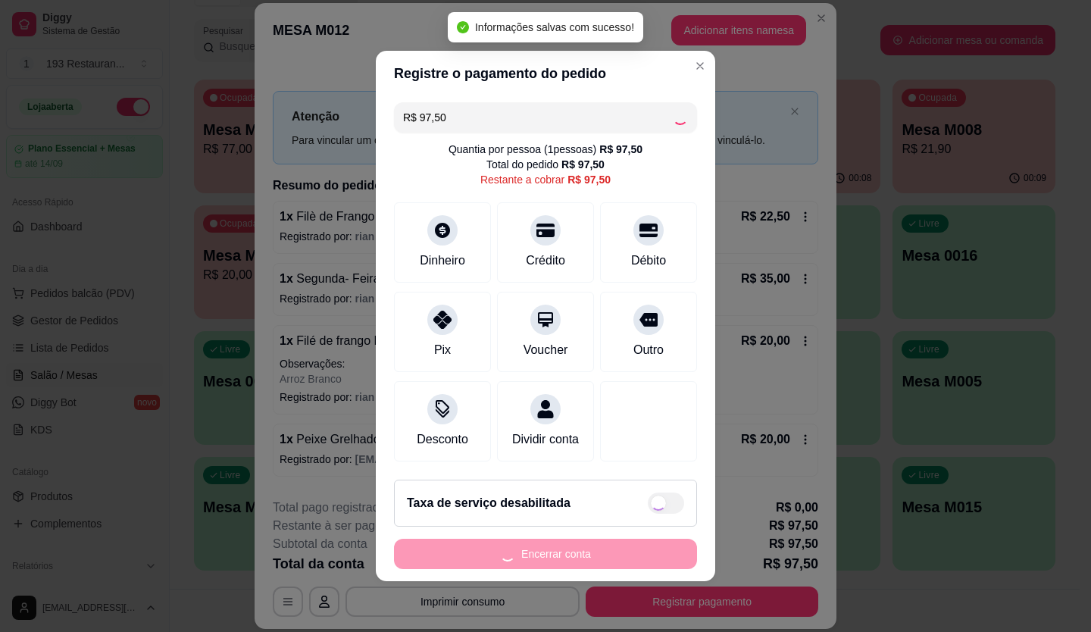
click at [580, 569] on div "Encerrar conta" at bounding box center [545, 554] width 303 height 30
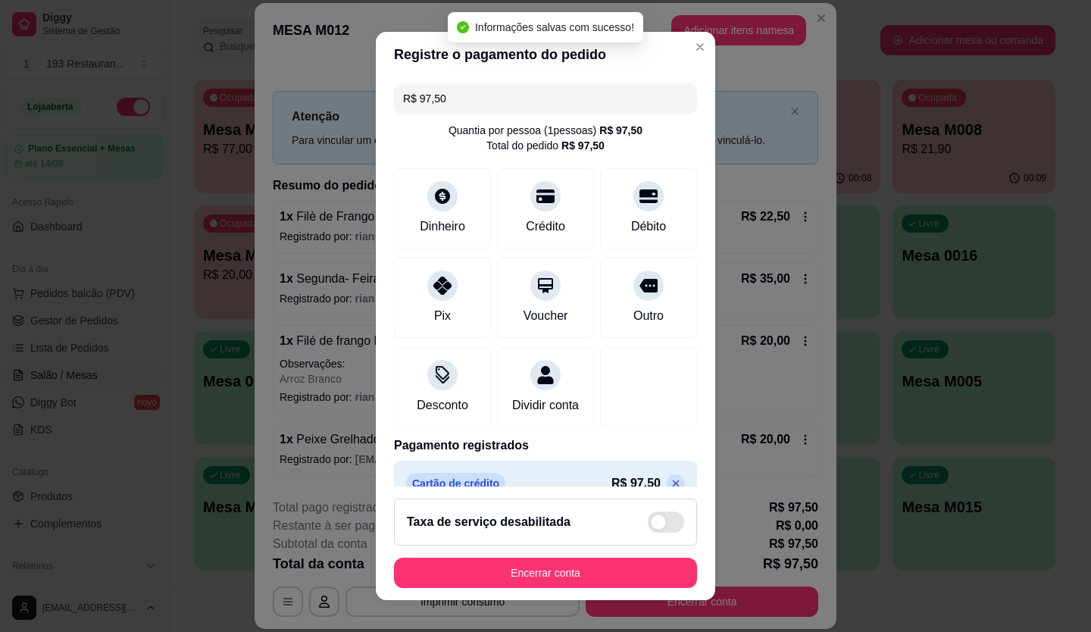
type input "R$ 0,00"
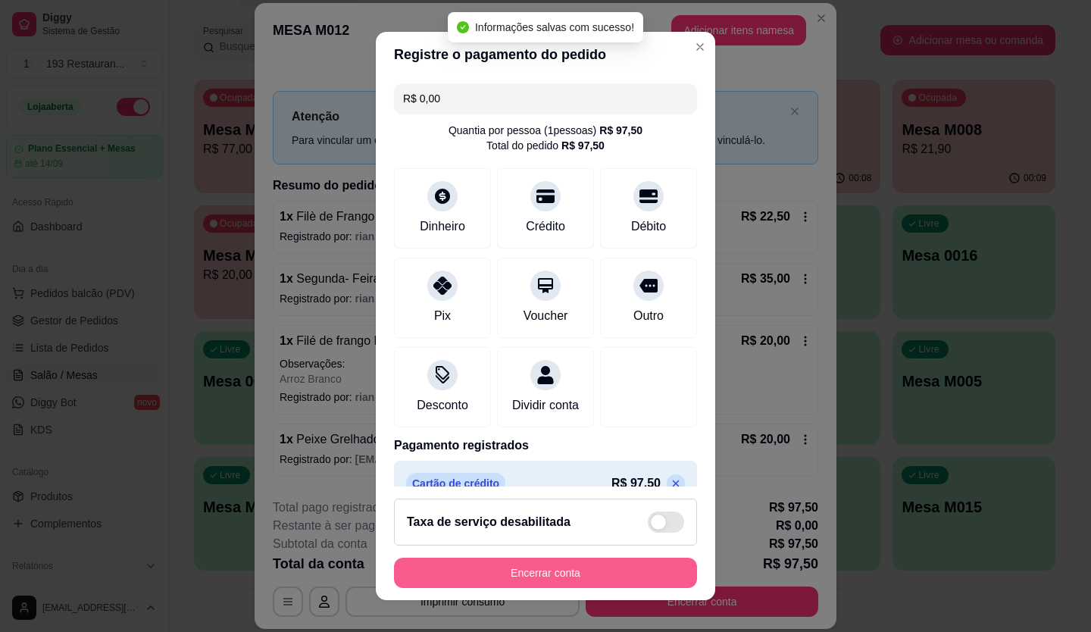
click at [582, 570] on button "Encerrar conta" at bounding box center [545, 573] width 303 height 30
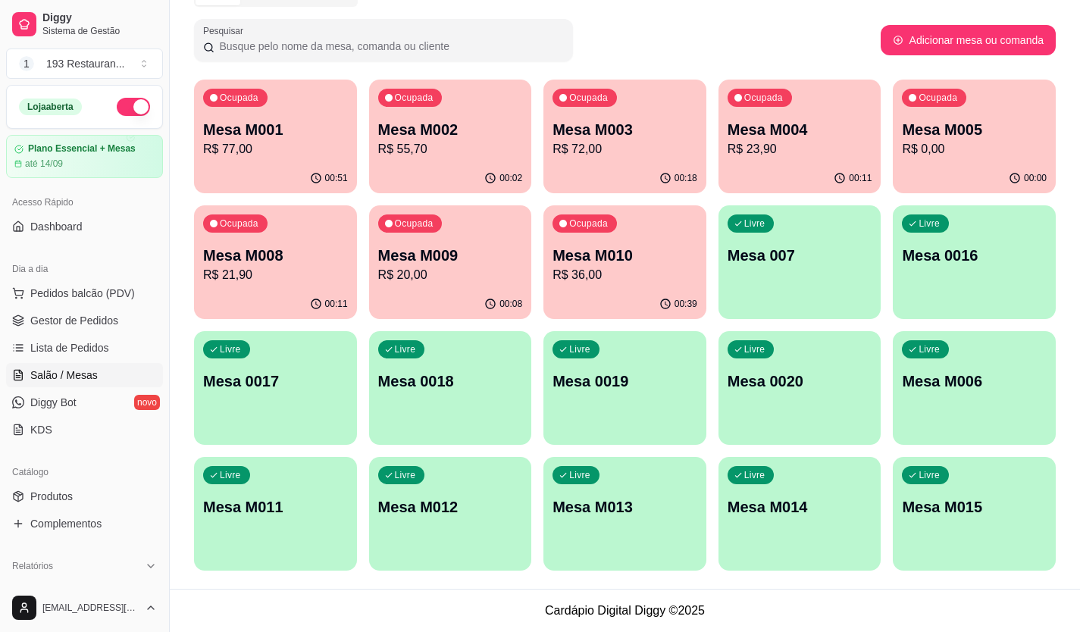
click at [291, 131] on p "Mesa M001" at bounding box center [275, 129] width 145 height 21
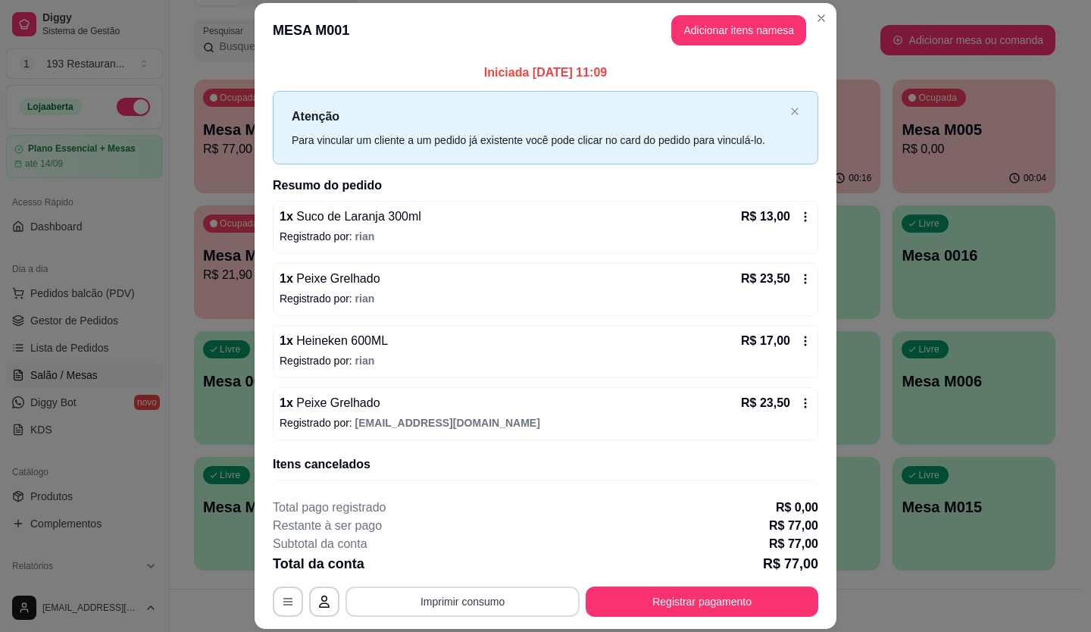
click at [529, 589] on button "Imprimir consumo" at bounding box center [462, 601] width 234 height 30
click at [484, 565] on button "CAIXA" at bounding box center [461, 566] width 106 height 23
click at [636, 602] on button "Registrar pagamento" at bounding box center [702, 601] width 233 height 30
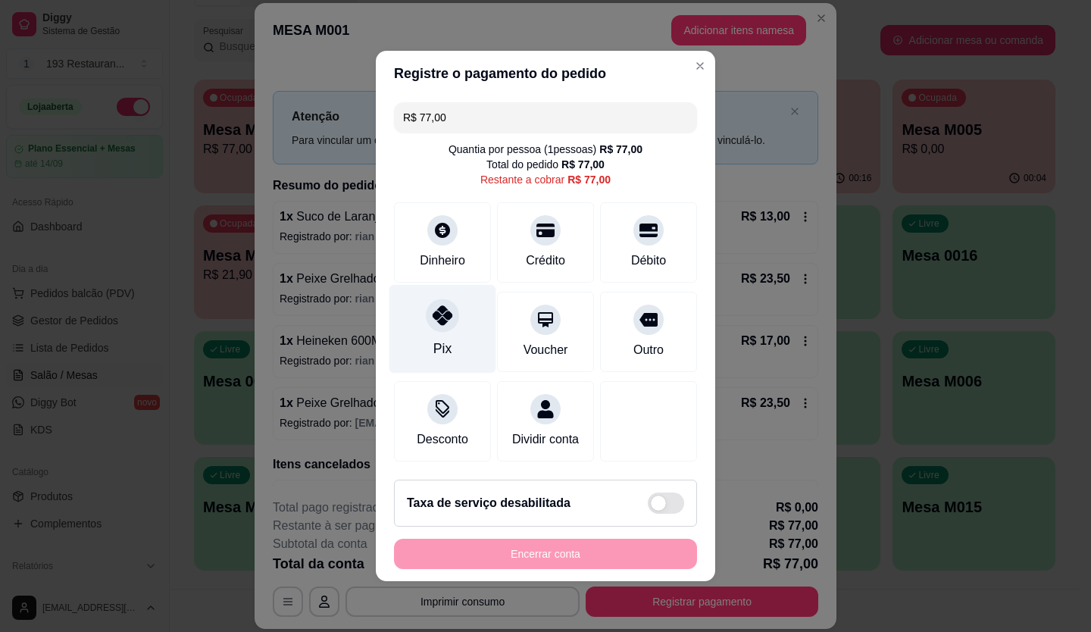
click at [455, 297] on div "Pix" at bounding box center [442, 329] width 107 height 89
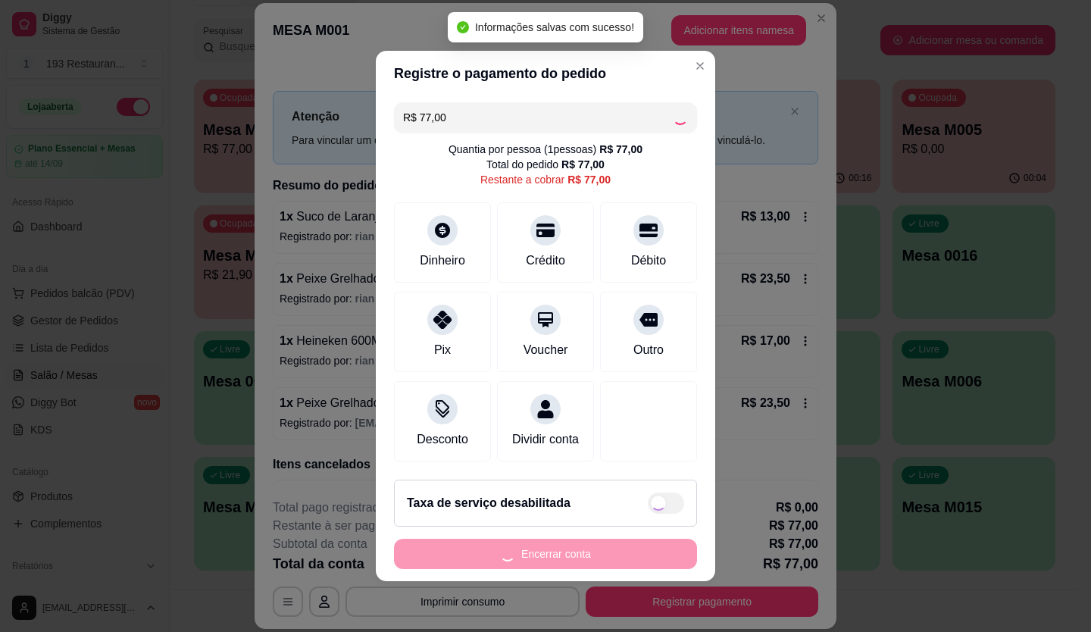
type input "R$ 0,00"
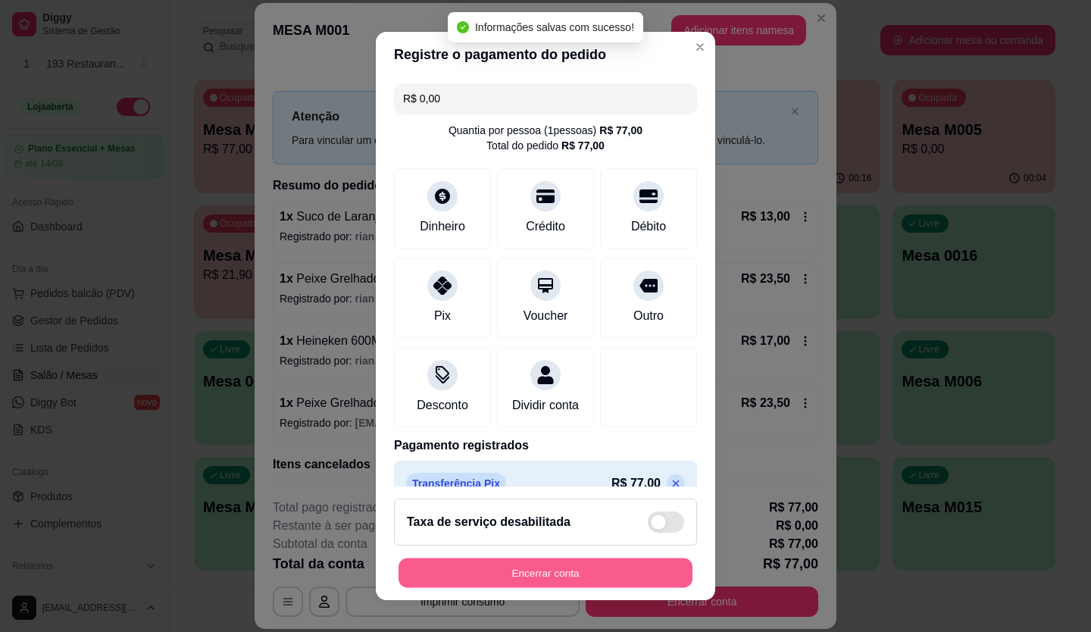
click at [502, 558] on button "Encerrar conta" at bounding box center [545, 573] width 294 height 30
click at [542, 578] on button "Encerrar conta" at bounding box center [545, 573] width 294 height 30
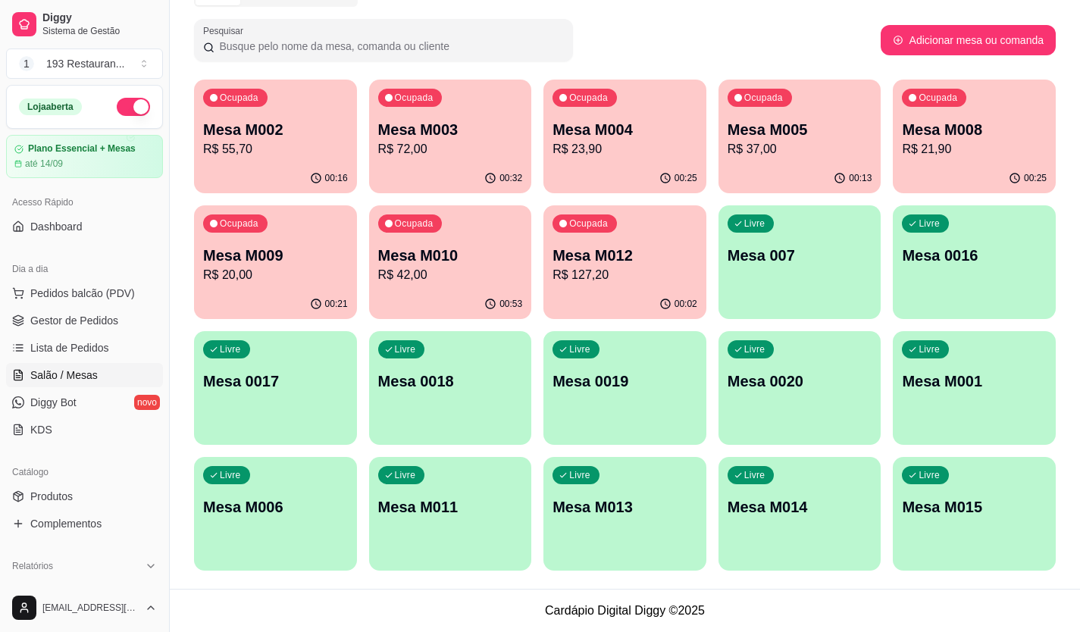
click at [631, 162] on div "Ocupada Mesa M004 R$ 23,90" at bounding box center [624, 122] width 163 height 84
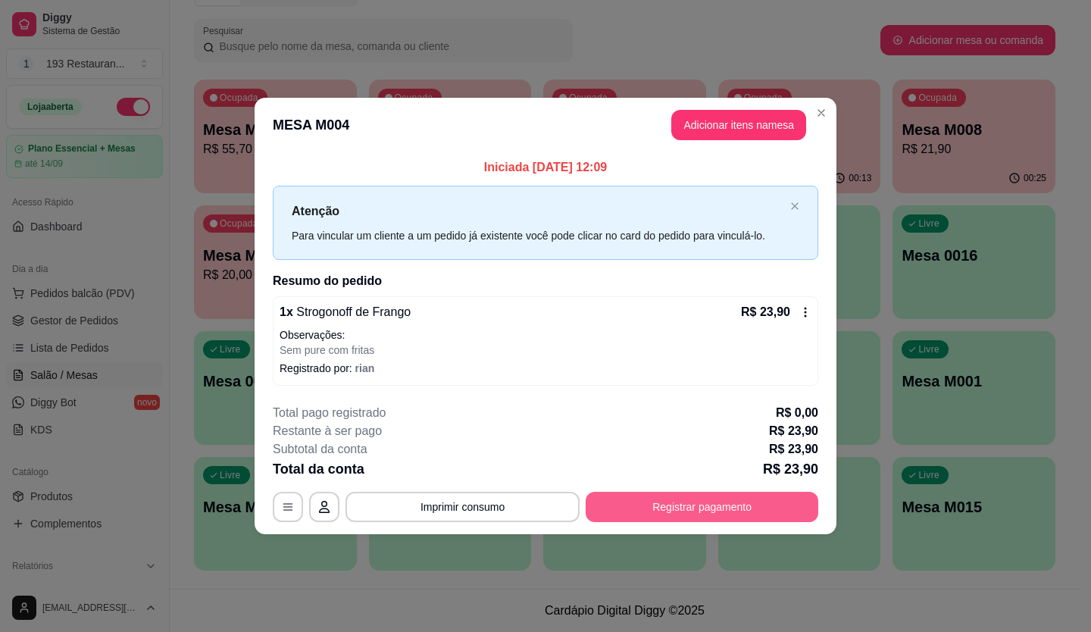
click at [739, 502] on button "Registrar pagamento" at bounding box center [702, 507] width 233 height 30
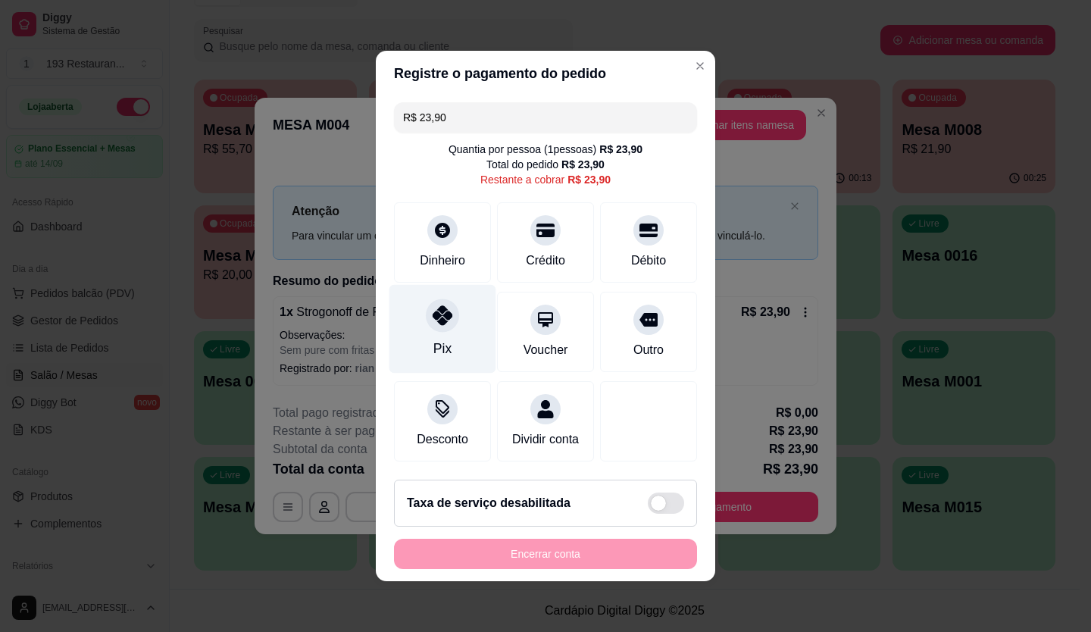
click at [436, 322] on div at bounding box center [442, 314] width 33 height 33
type input "R$ 0,00"
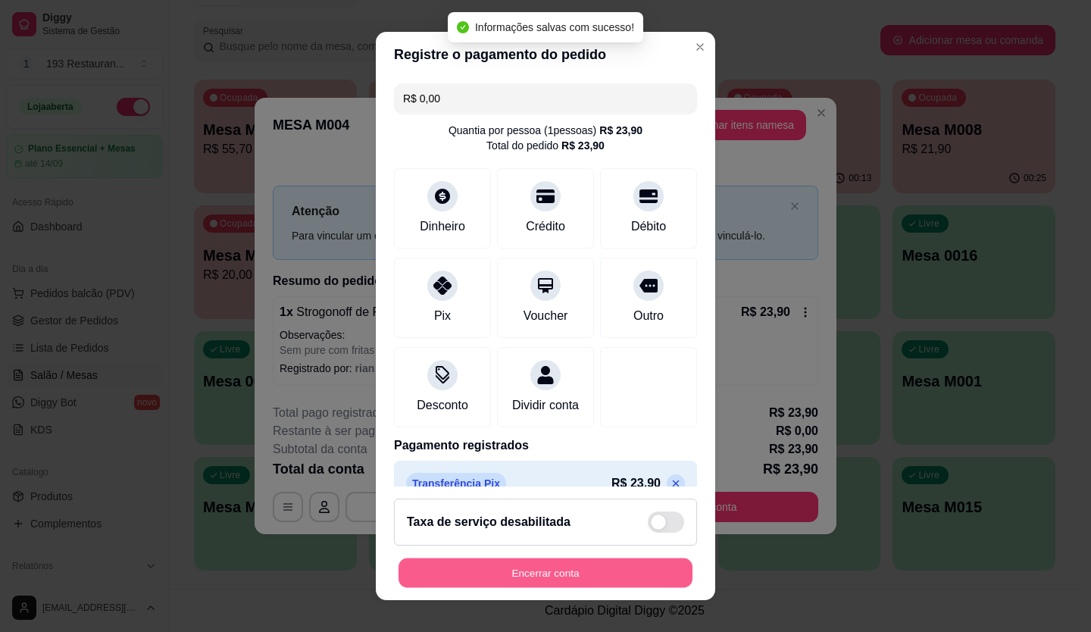
click at [584, 564] on button "Encerrar conta" at bounding box center [545, 573] width 294 height 30
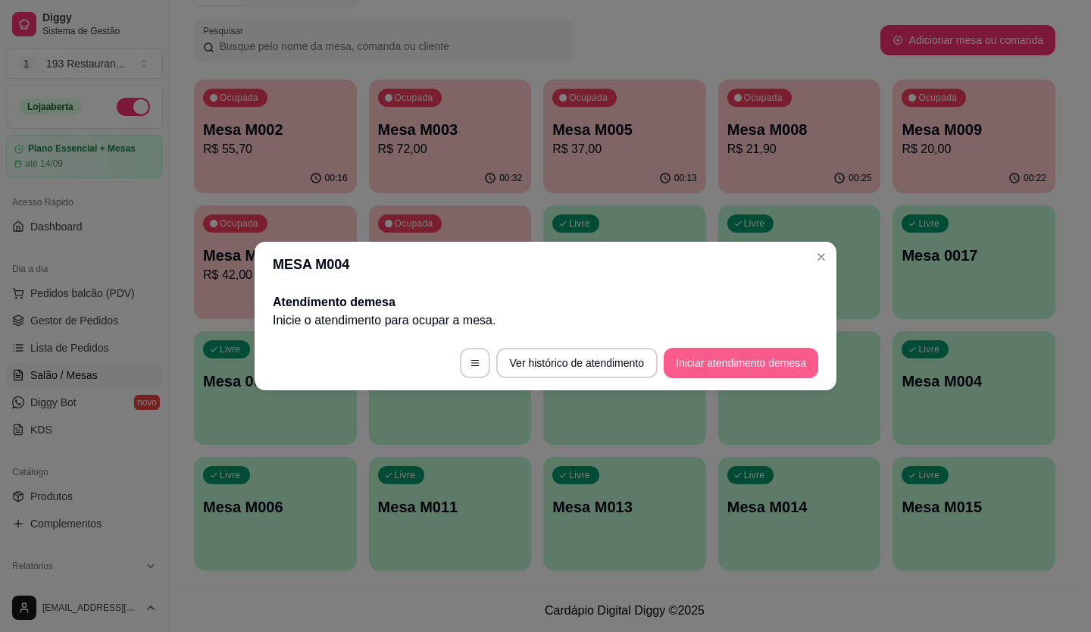
click at [732, 347] on footer "Ver histórico de atendimento Iniciar atendimento de mesa" at bounding box center [546, 363] width 582 height 55
click at [720, 372] on button "Iniciar atendimento de mesa" at bounding box center [741, 363] width 150 height 30
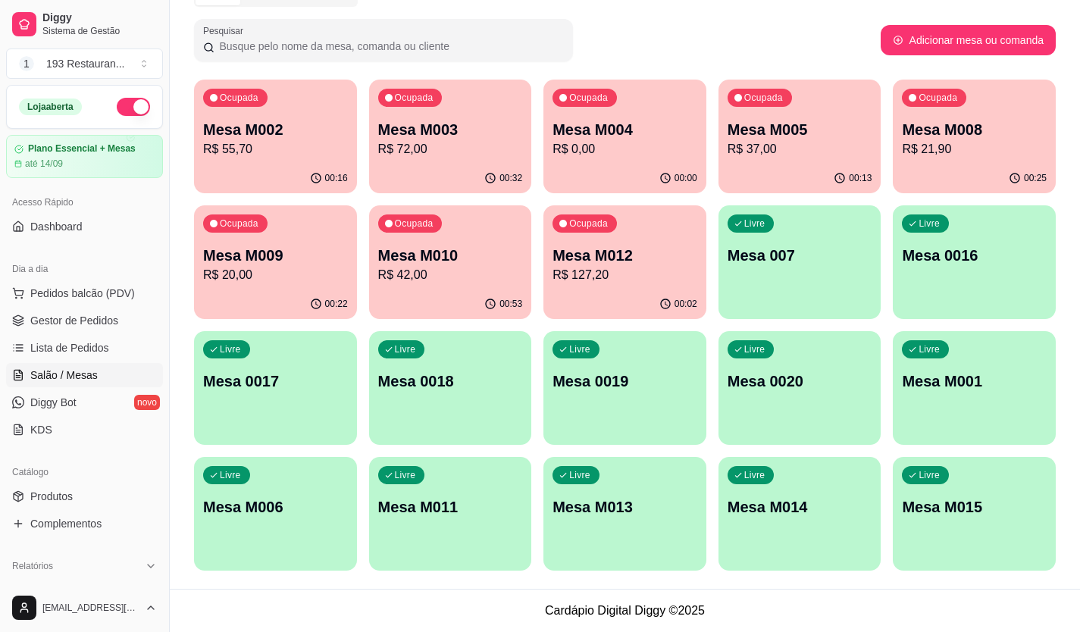
click at [627, 128] on p "Mesa M004" at bounding box center [624, 129] width 145 height 21
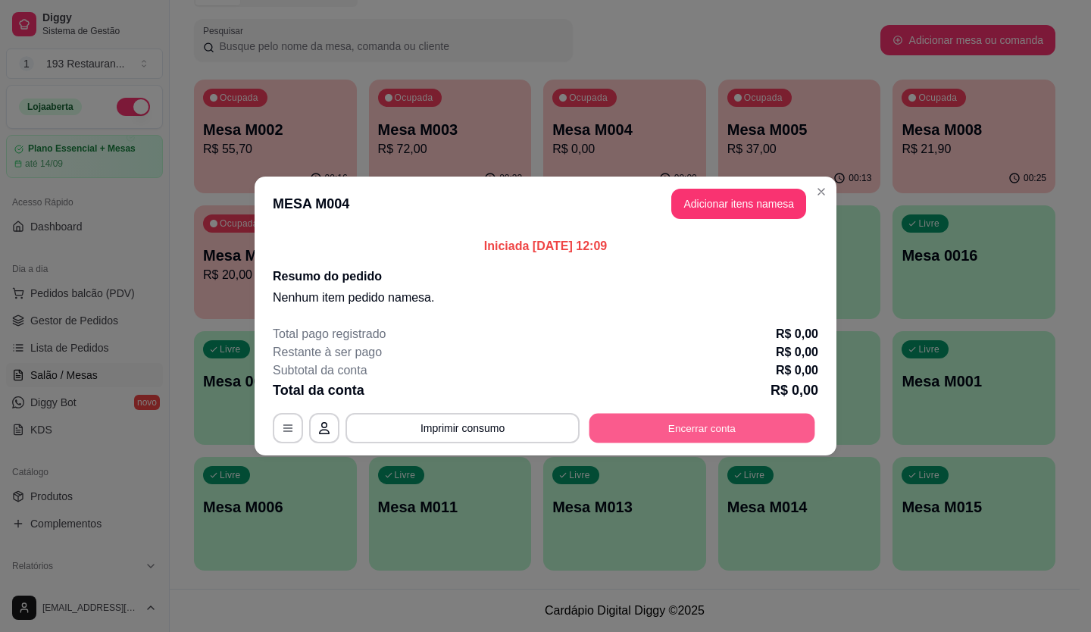
click at [703, 435] on button "Encerrar conta" at bounding box center [702, 429] width 226 height 30
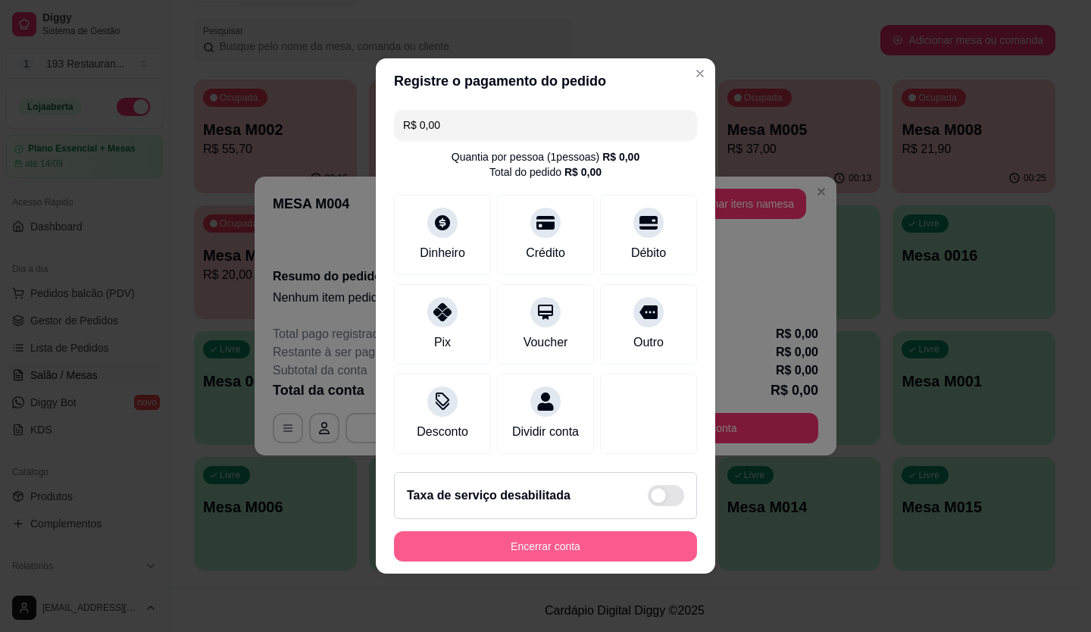
click at [645, 561] on button "Encerrar conta" at bounding box center [545, 546] width 303 height 30
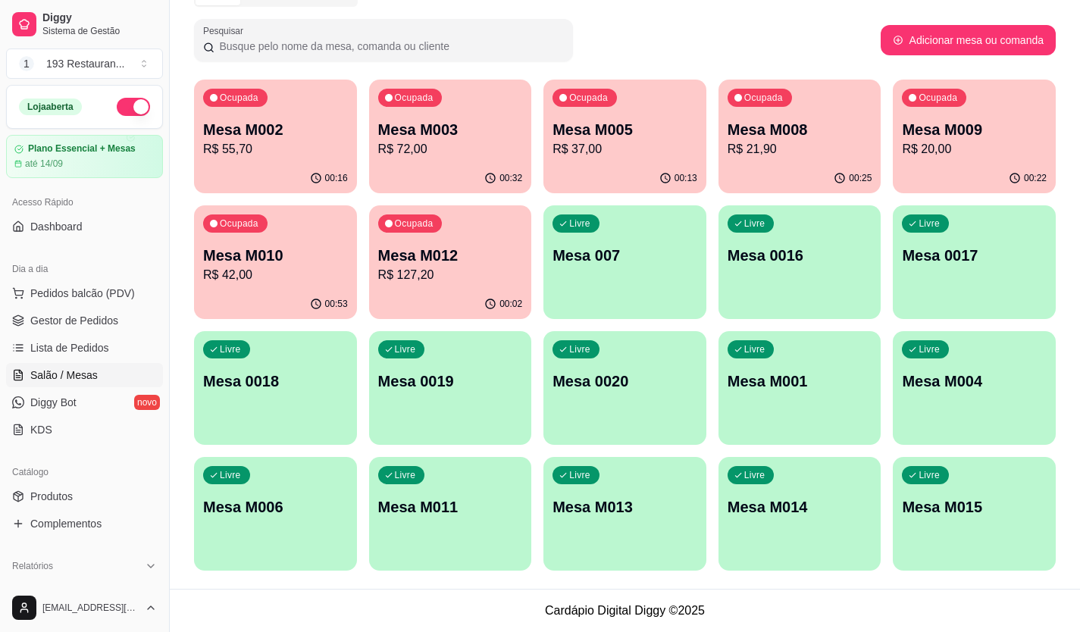
click at [1013, 138] on p "Mesa M009" at bounding box center [974, 129] width 145 height 21
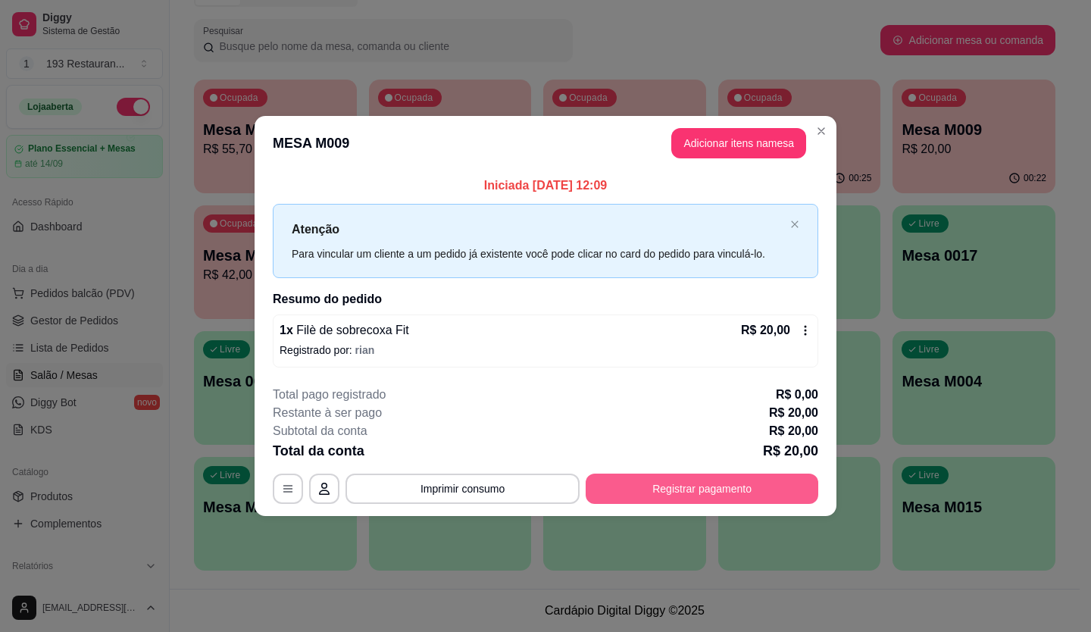
click at [711, 477] on button "Registrar pagamento" at bounding box center [702, 488] width 233 height 30
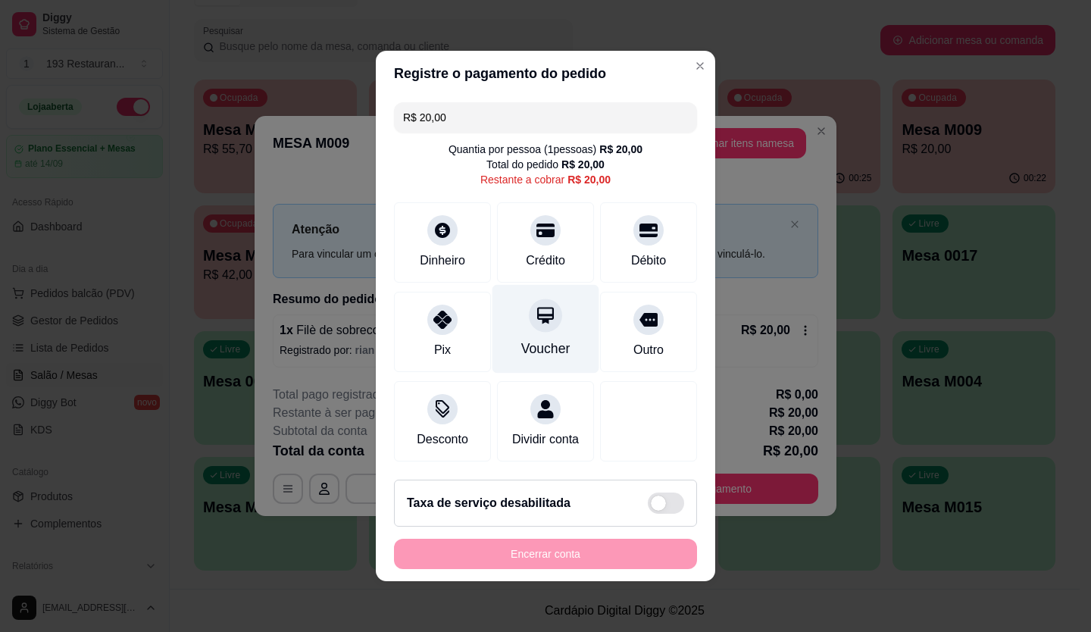
click at [553, 308] on div "Voucher" at bounding box center [545, 329] width 107 height 89
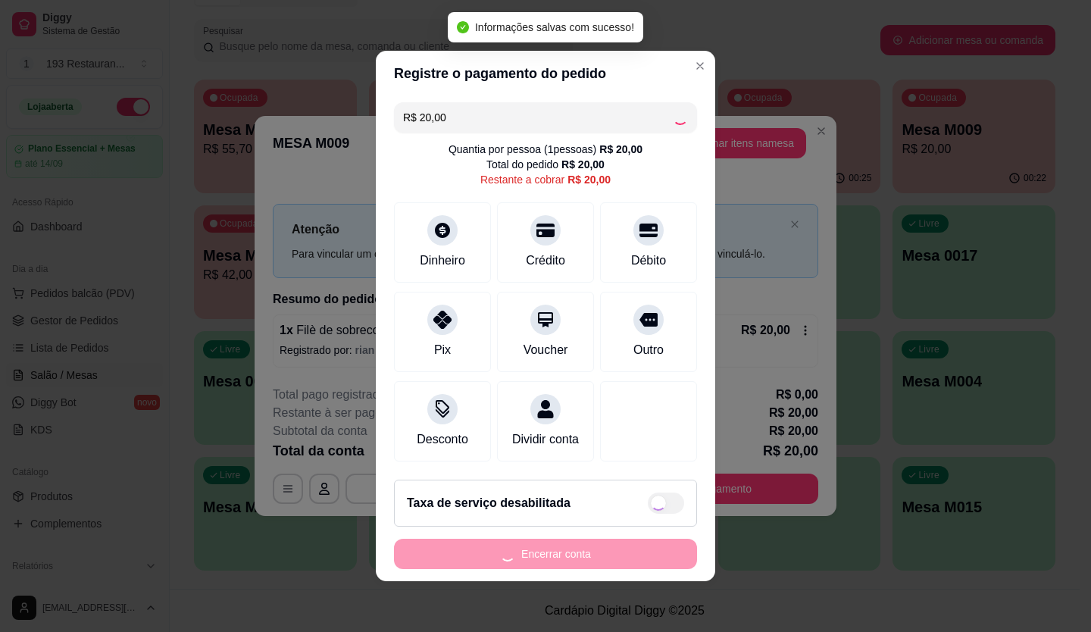
type input "R$ 0,00"
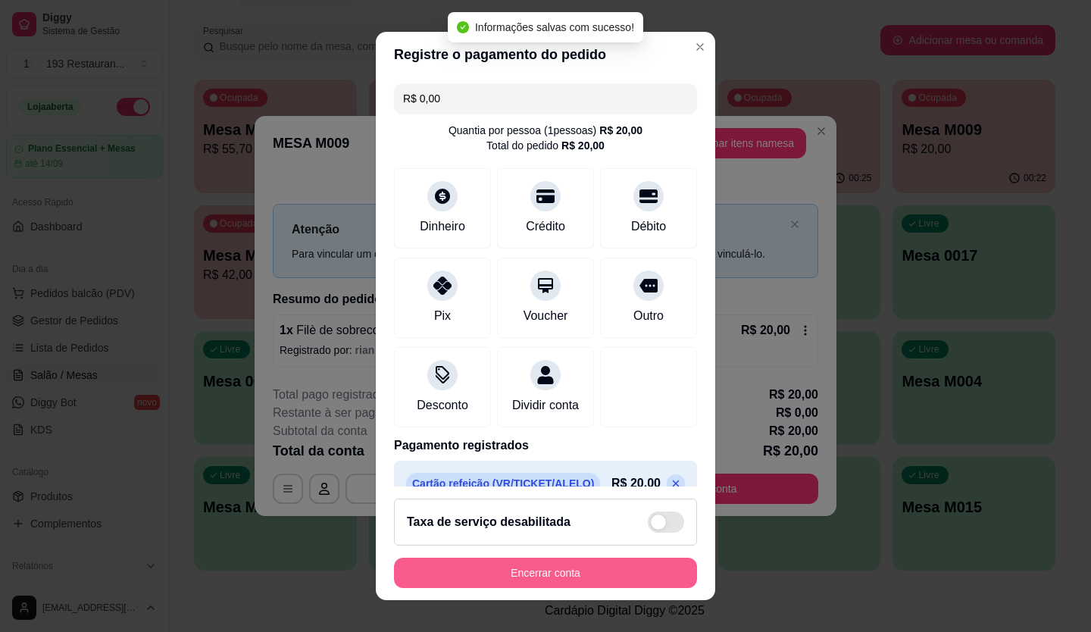
click at [636, 570] on button "Encerrar conta" at bounding box center [545, 573] width 303 height 30
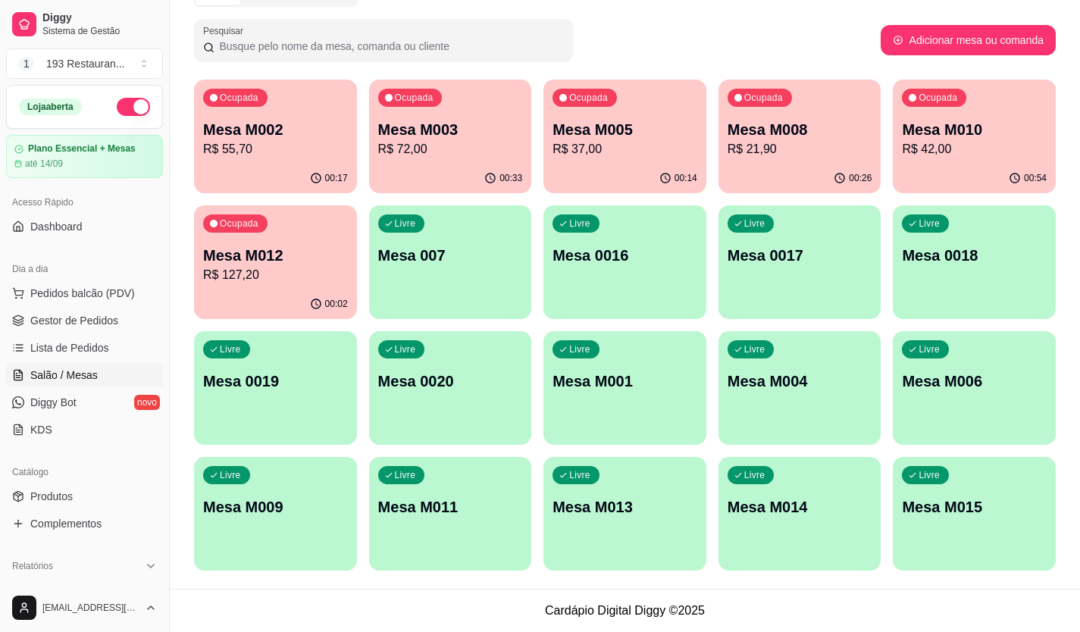
click at [870, 105] on div "Ocupada Mesa M008 R$ 21,90" at bounding box center [799, 122] width 163 height 84
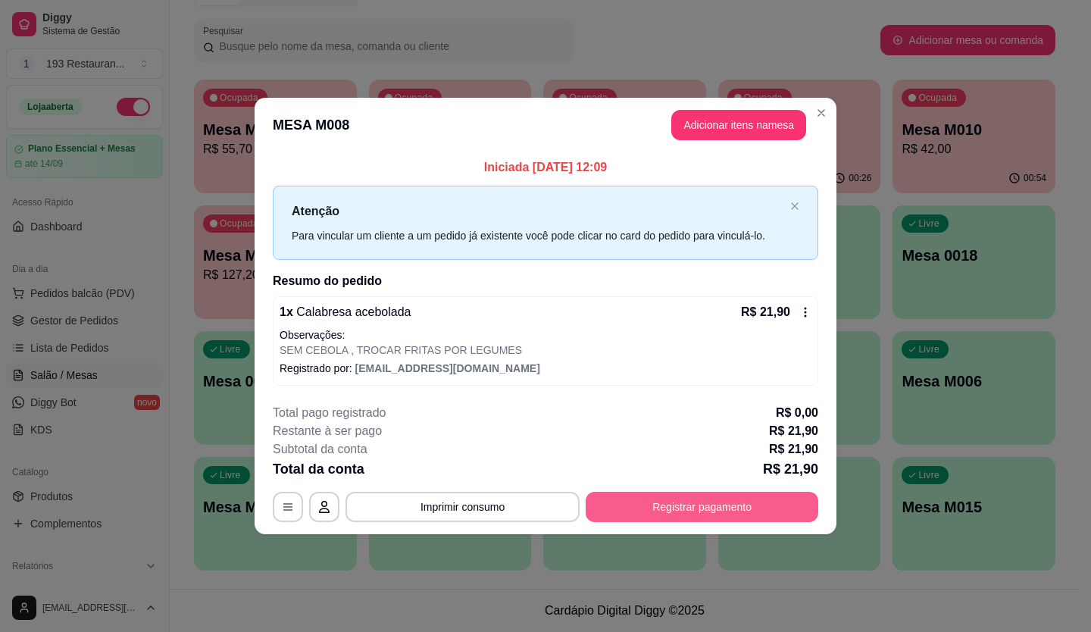
click at [765, 507] on button "Registrar pagamento" at bounding box center [702, 507] width 233 height 30
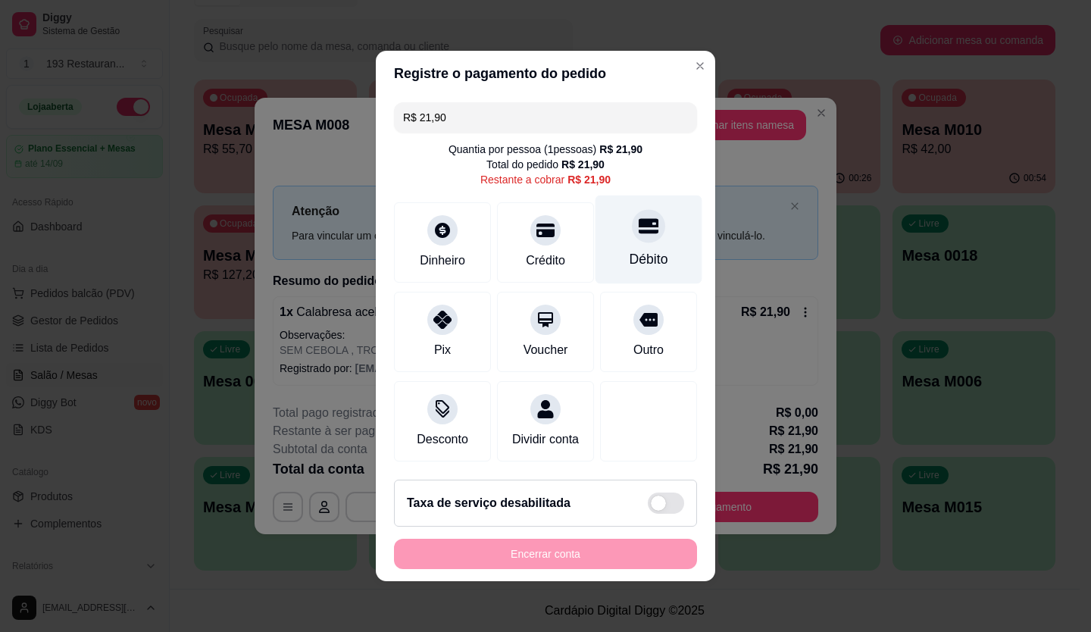
click at [622, 233] on div "Débito" at bounding box center [648, 239] width 107 height 89
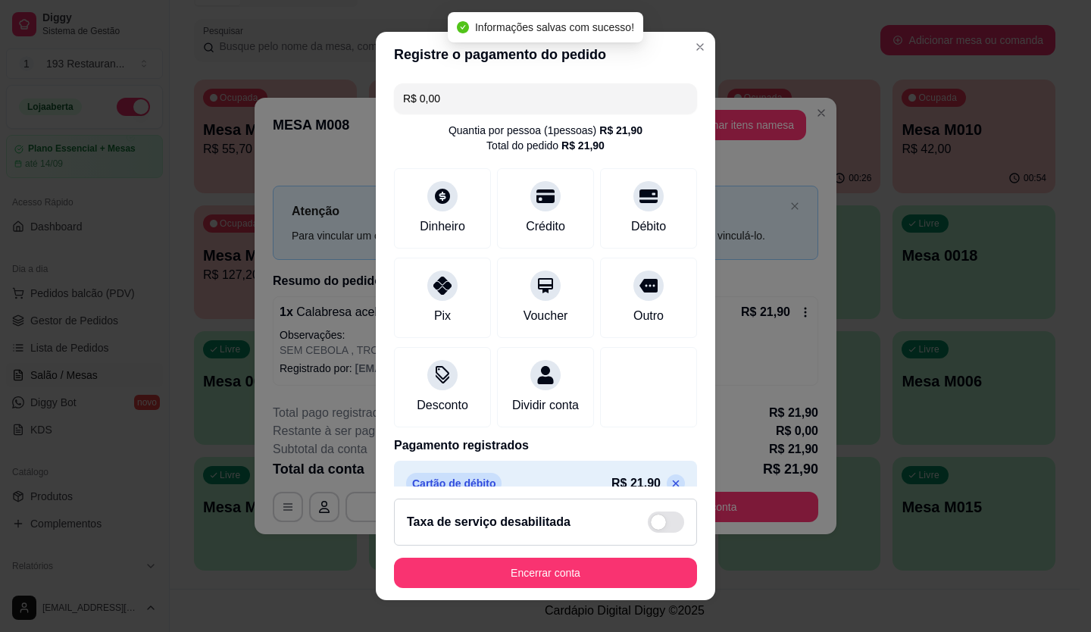
type input "R$ 0,00"
click at [645, 557] on footer "Taxa de serviço desabilitada Encerrar conta" at bounding box center [545, 543] width 339 height 114
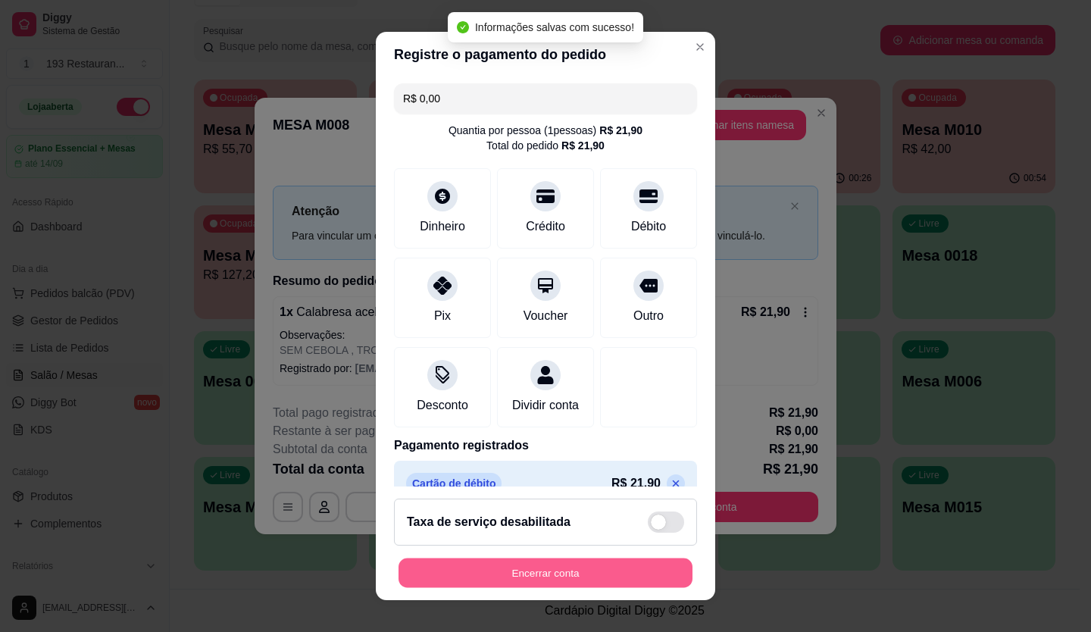
click at [641, 565] on button "Encerrar conta" at bounding box center [545, 573] width 294 height 30
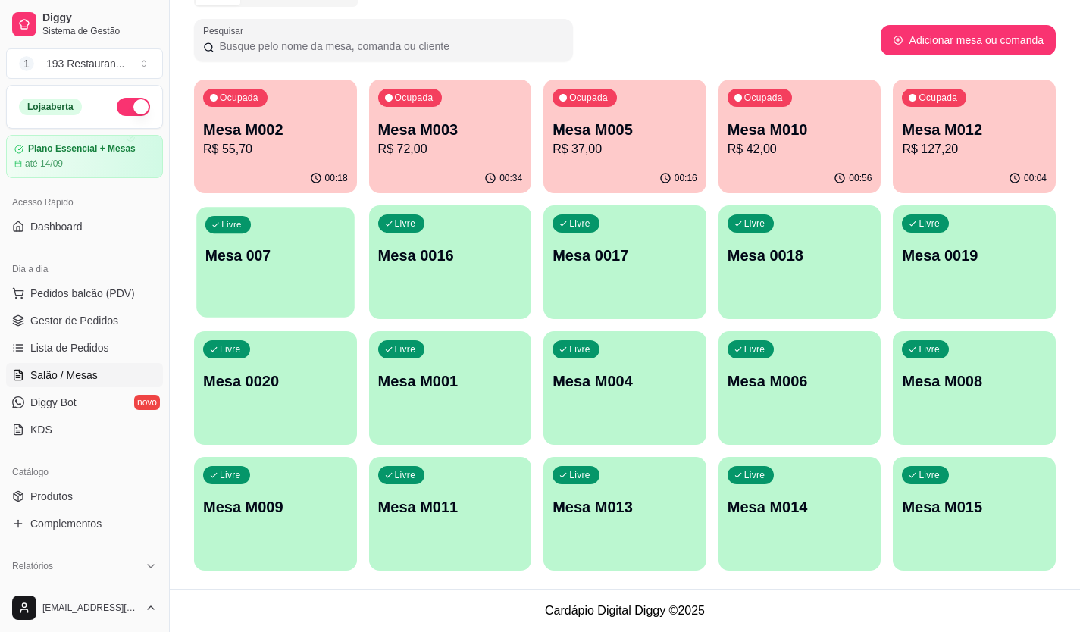
click at [278, 273] on div "Livre Mesa 007" at bounding box center [275, 253] width 158 height 92
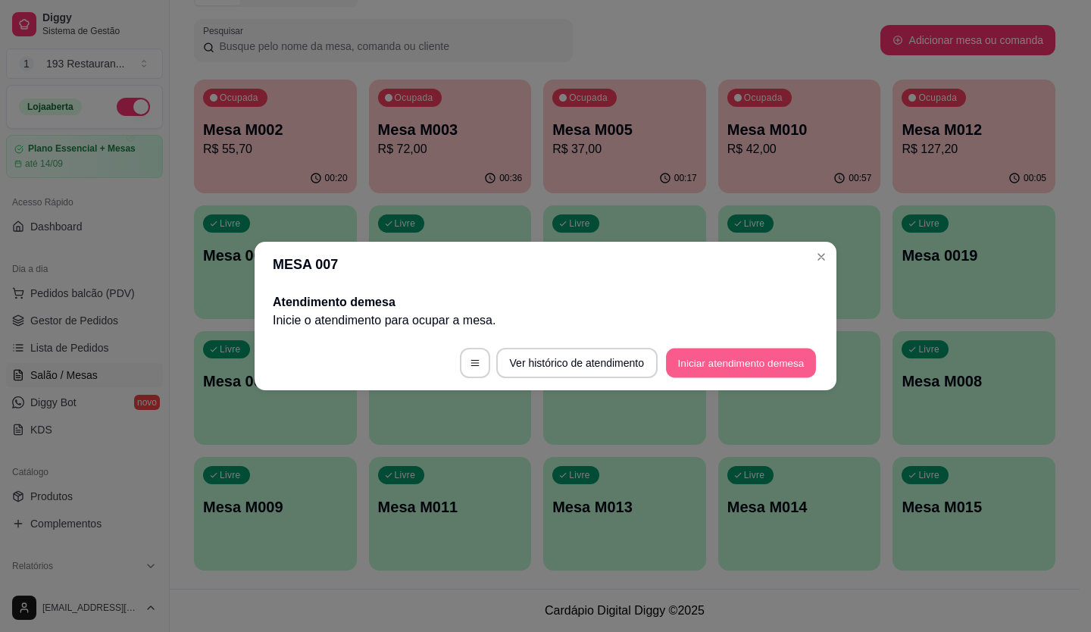
click at [740, 360] on button "Iniciar atendimento de mesa" at bounding box center [741, 363] width 150 height 30
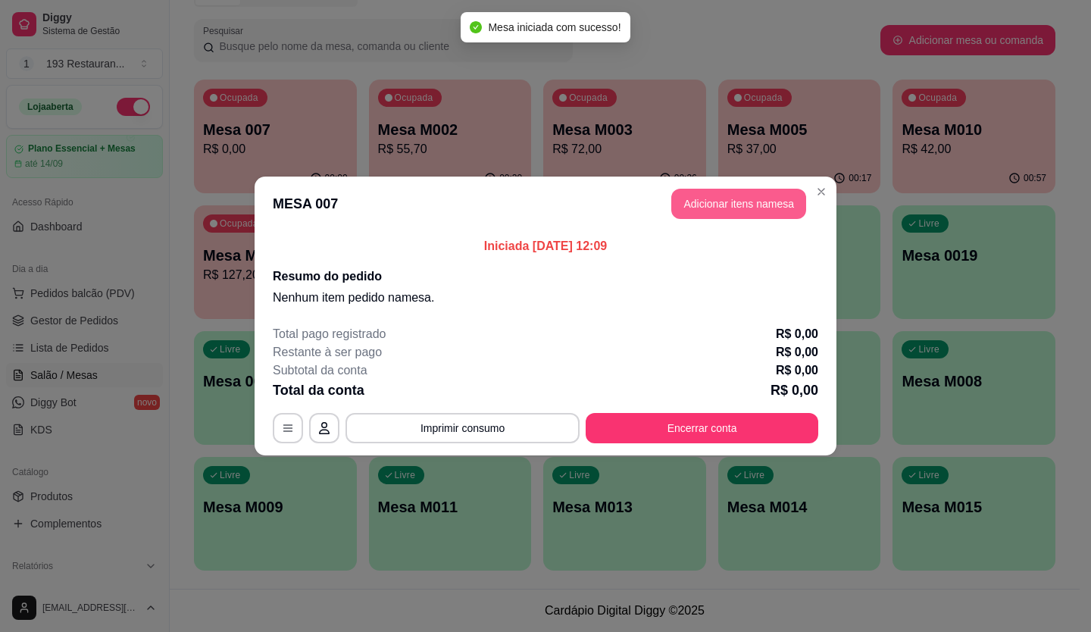
click at [753, 205] on button "Adicionar itens na mesa" at bounding box center [738, 204] width 135 height 30
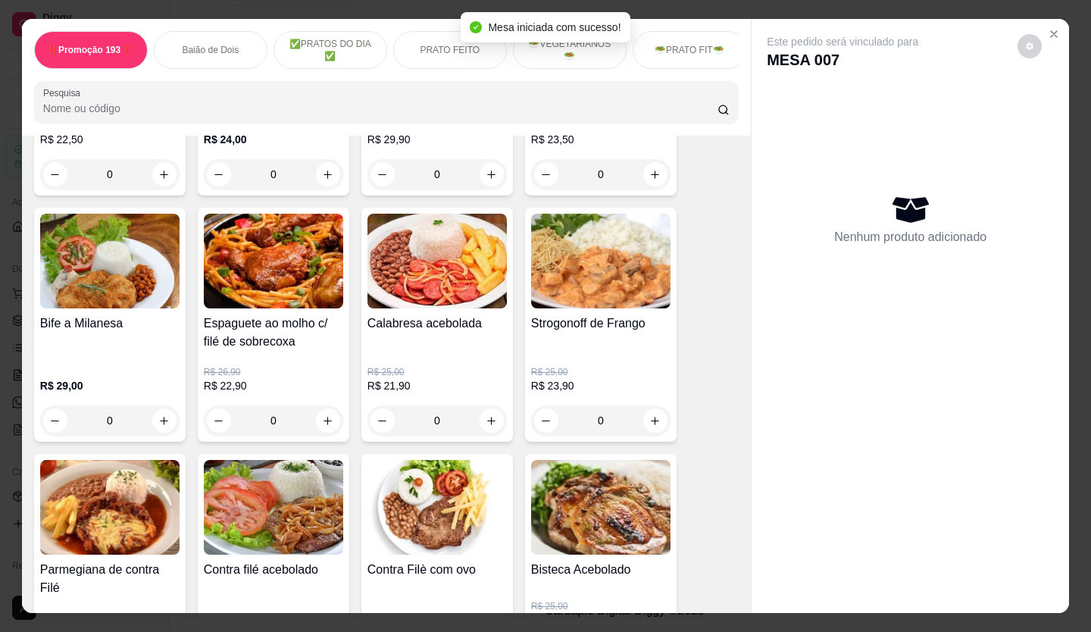
scroll to position [909, 0]
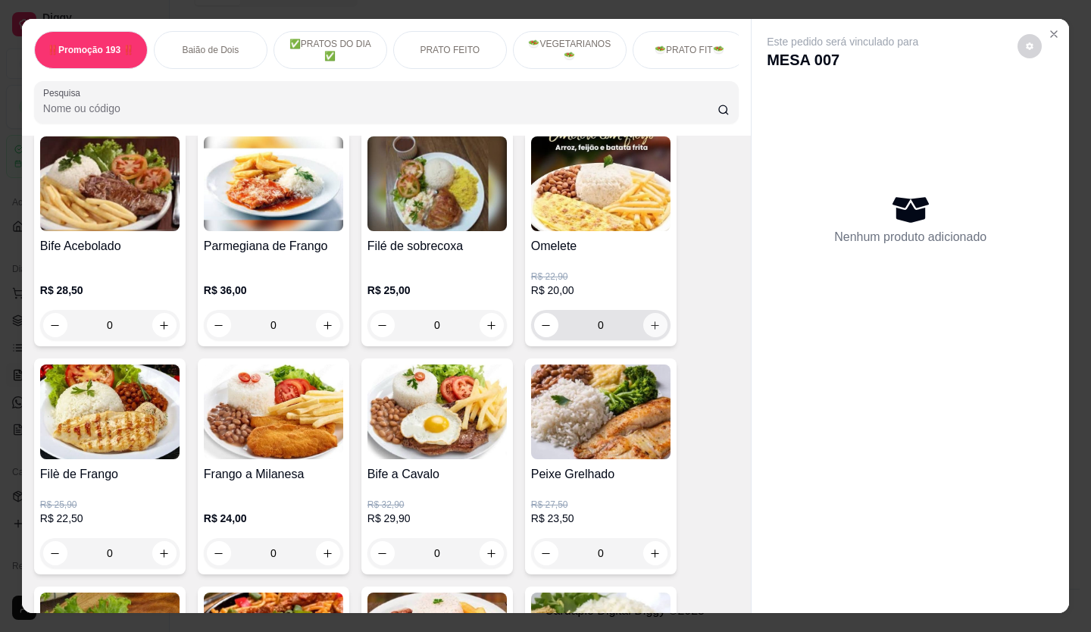
click at [655, 331] on icon "increase-product-quantity" at bounding box center [654, 325] width 11 height 11
type input "1"
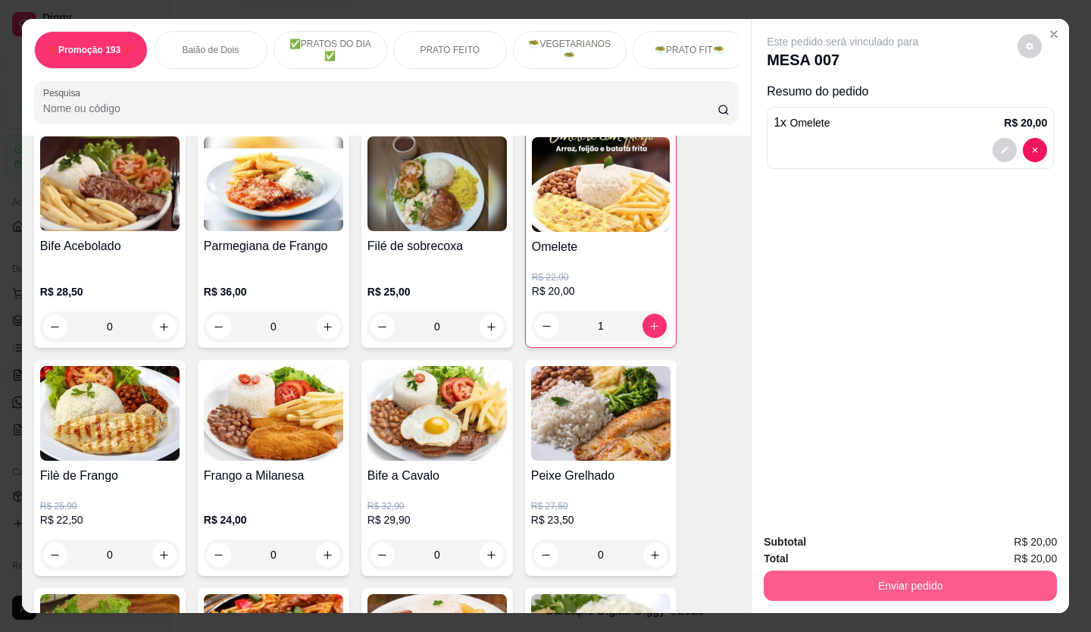
click at [835, 570] on button "Enviar pedido" at bounding box center [910, 585] width 293 height 30
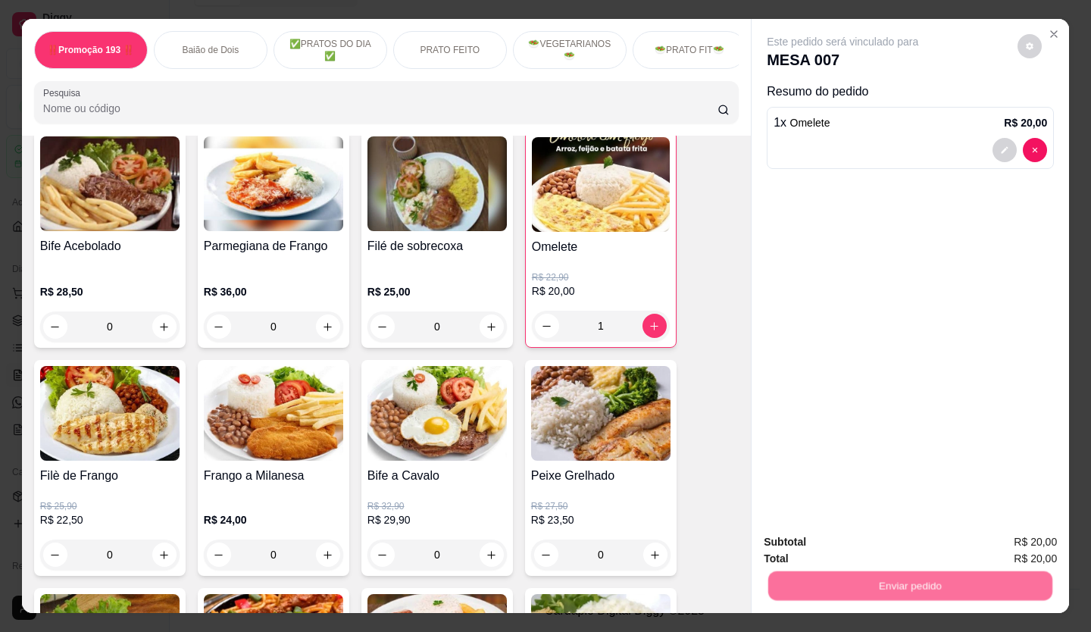
click at [834, 544] on button "Não registrar e enviar pedido" at bounding box center [860, 542] width 153 height 28
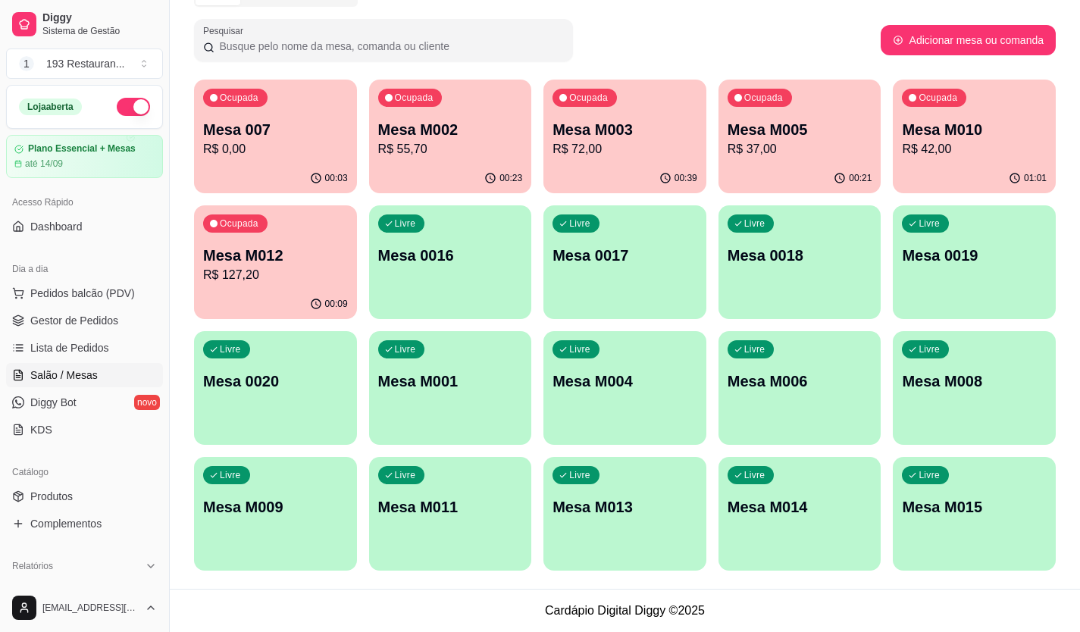
click at [615, 129] on p "Mesa M003" at bounding box center [624, 129] width 145 height 21
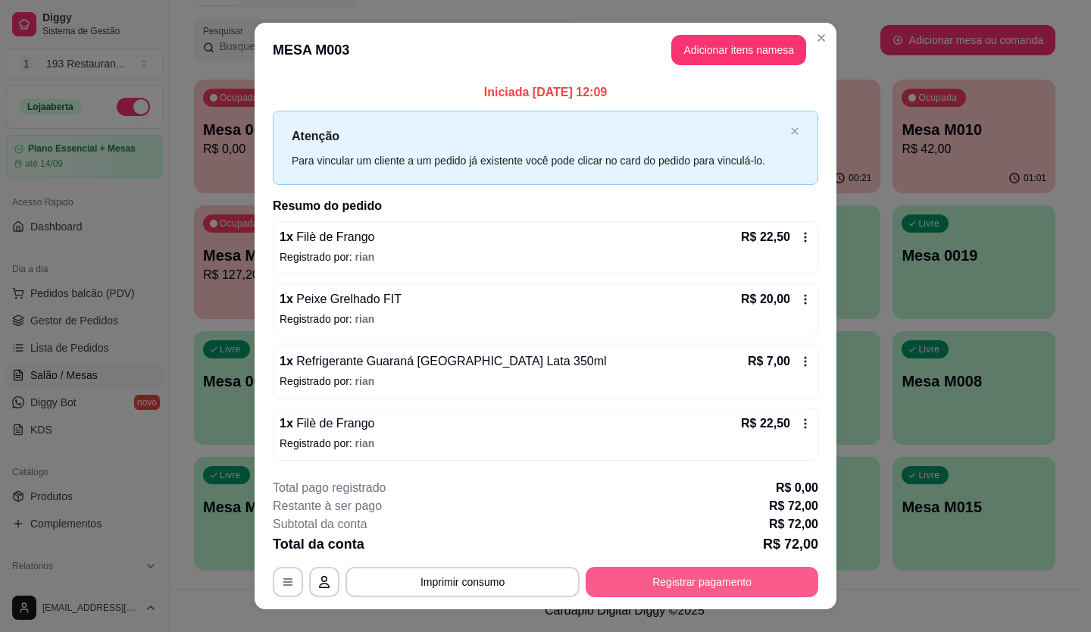
click at [717, 571] on button "Registrar pagamento" at bounding box center [702, 582] width 233 height 30
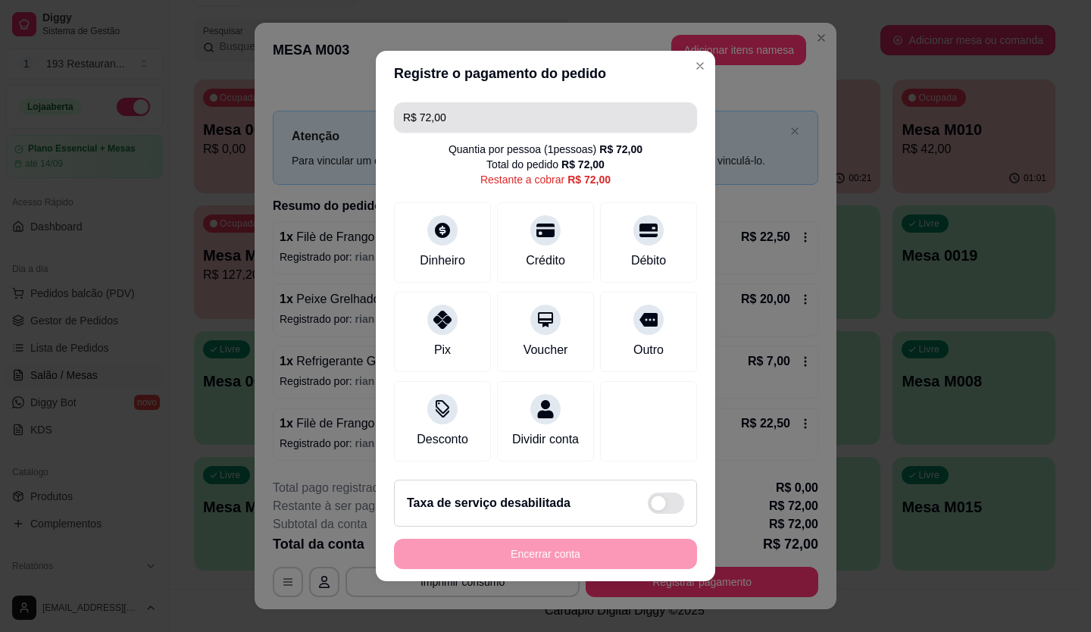
click at [470, 102] on input "R$ 72,00" at bounding box center [545, 117] width 285 height 30
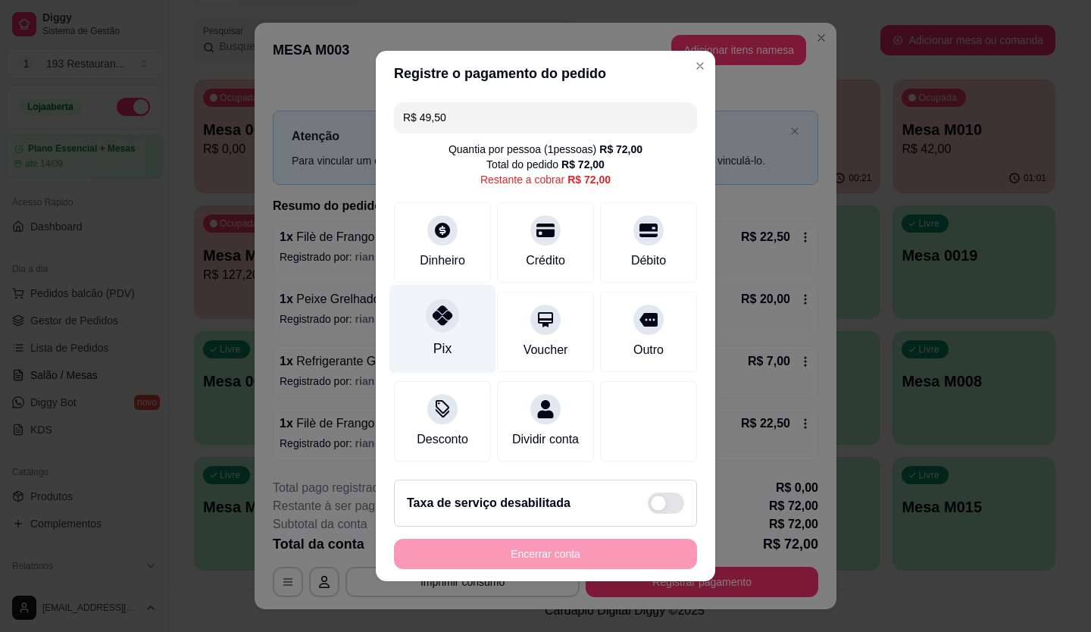
click at [445, 308] on div at bounding box center [442, 314] width 33 height 33
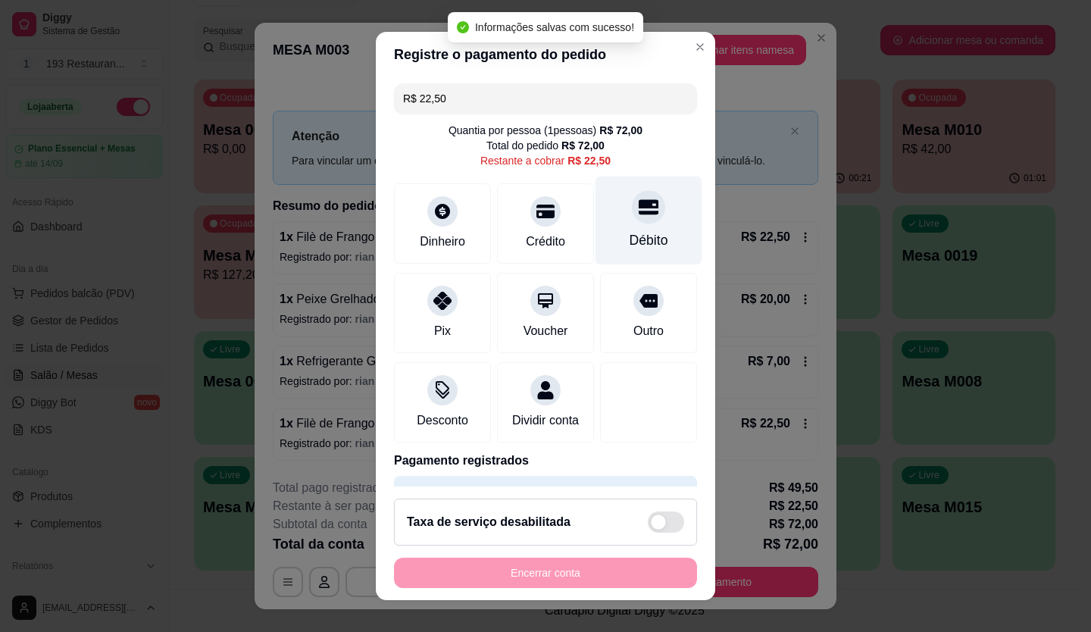
click at [622, 227] on div "Débito" at bounding box center [648, 220] width 107 height 89
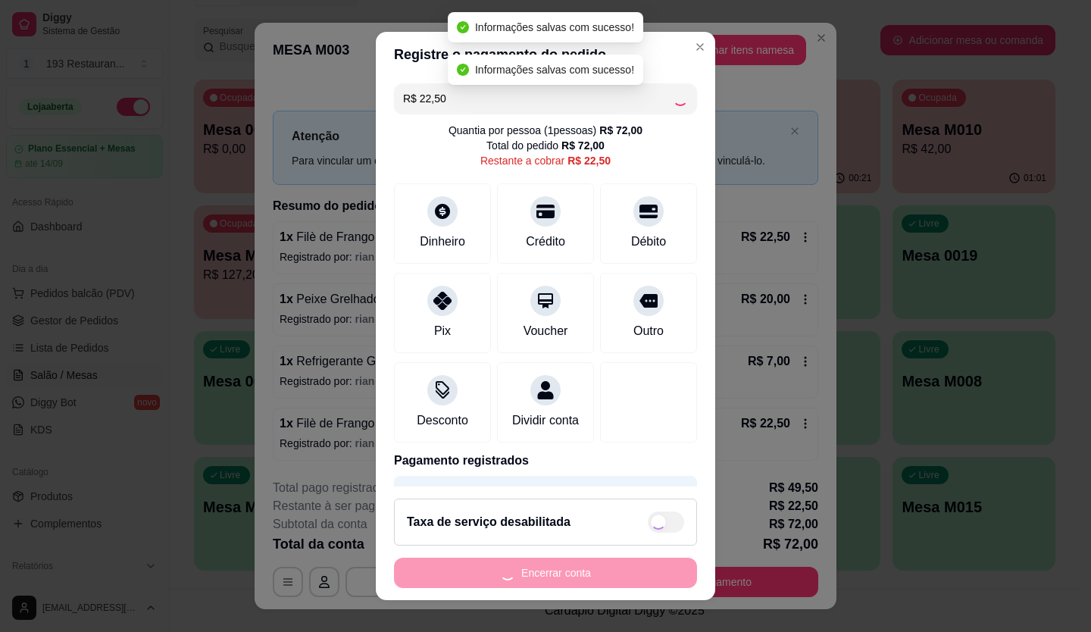
type input "R$ 0,00"
click at [576, 574] on button "Encerrar conta" at bounding box center [545, 573] width 303 height 30
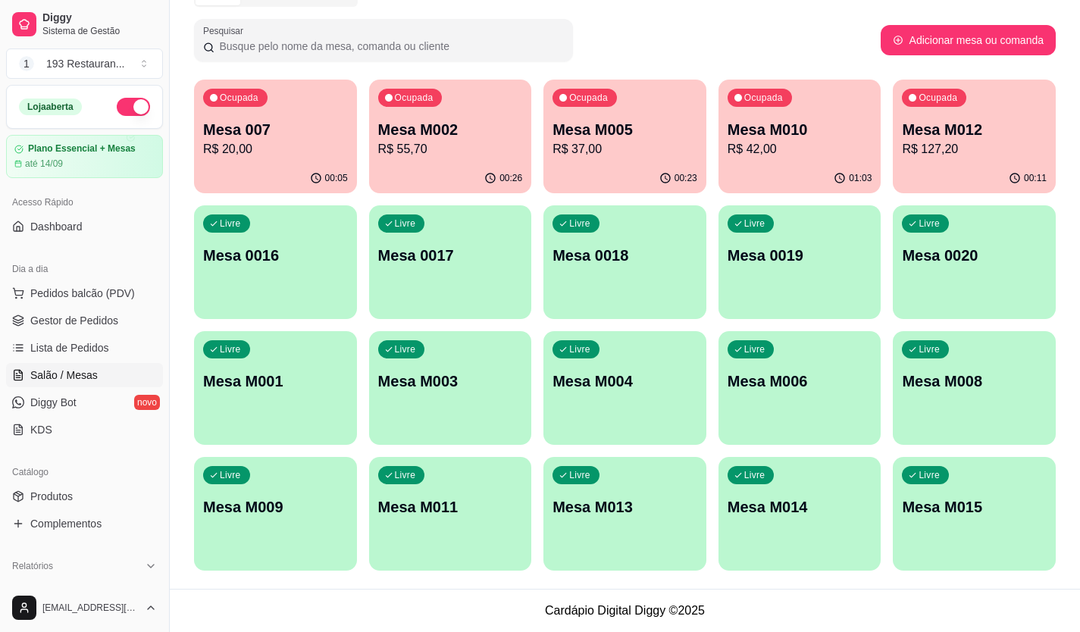
click at [433, 159] on div "Ocupada Mesa M002 R$ 55,70" at bounding box center [450, 122] width 163 height 84
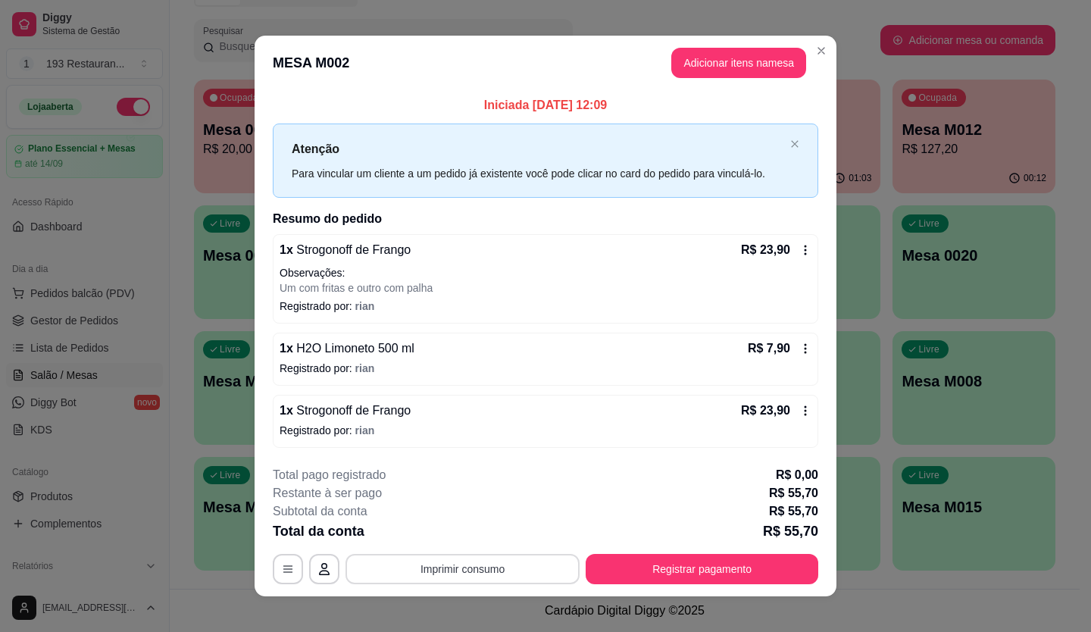
click at [418, 575] on button "Imprimir consumo" at bounding box center [462, 569] width 234 height 30
click at [463, 524] on button "CAIXA" at bounding box center [461, 532] width 106 height 23
drag, startPoint x: 473, startPoint y: 458, endPoint x: 542, endPoint y: 538, distance: 106.3
click at [545, 538] on div "Total da conta R$ 55,70" at bounding box center [545, 530] width 545 height 21
click at [708, 64] on button "Adicionar itens na mesa" at bounding box center [738, 63] width 135 height 30
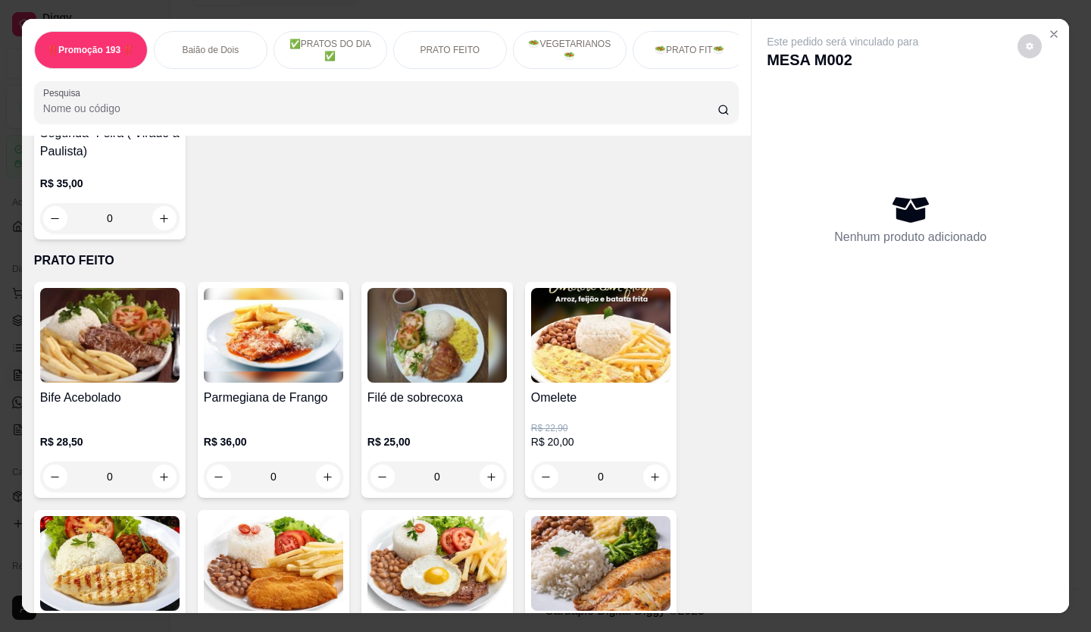
scroll to position [1364, 0]
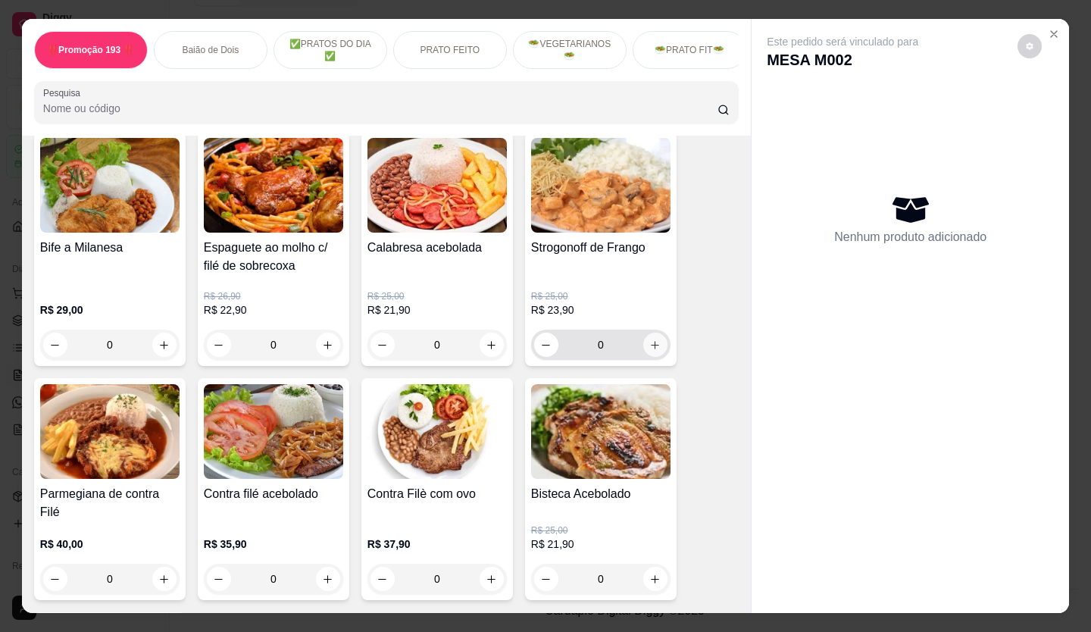
click at [652, 349] on icon "increase-product-quantity" at bounding box center [656, 345] width 8 height 8
type input "1"
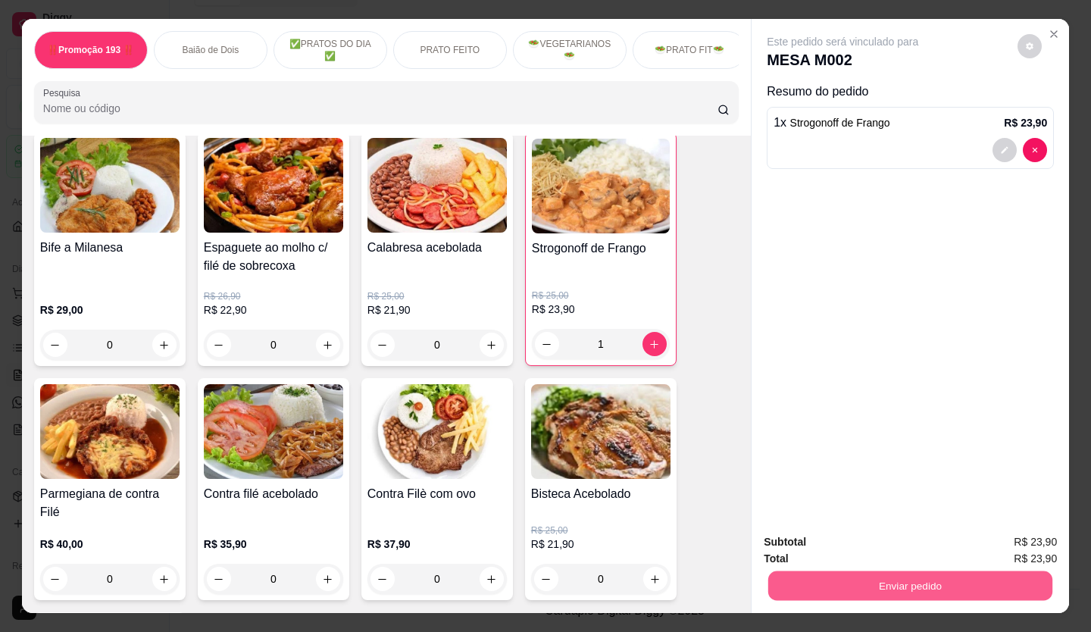
click at [862, 586] on button "Enviar pedido" at bounding box center [910, 586] width 284 height 30
click at [907, 543] on button "Não registrar e enviar pedido" at bounding box center [860, 543] width 158 height 29
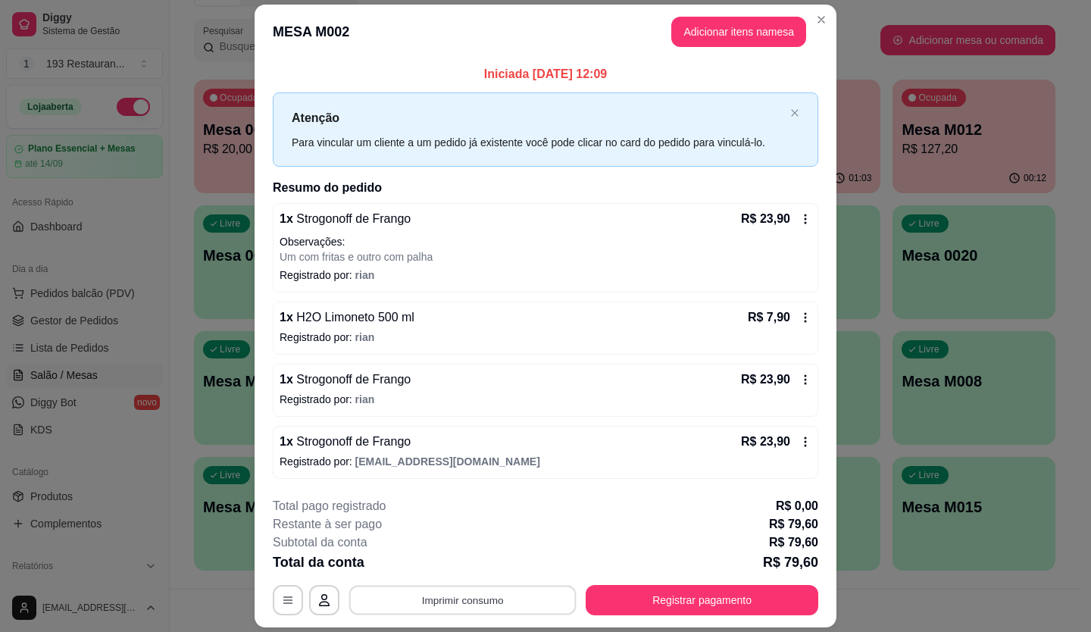
click at [459, 599] on button "Imprimir consumo" at bounding box center [462, 600] width 227 height 30
click at [456, 565] on button "CAIXA" at bounding box center [461, 564] width 106 height 23
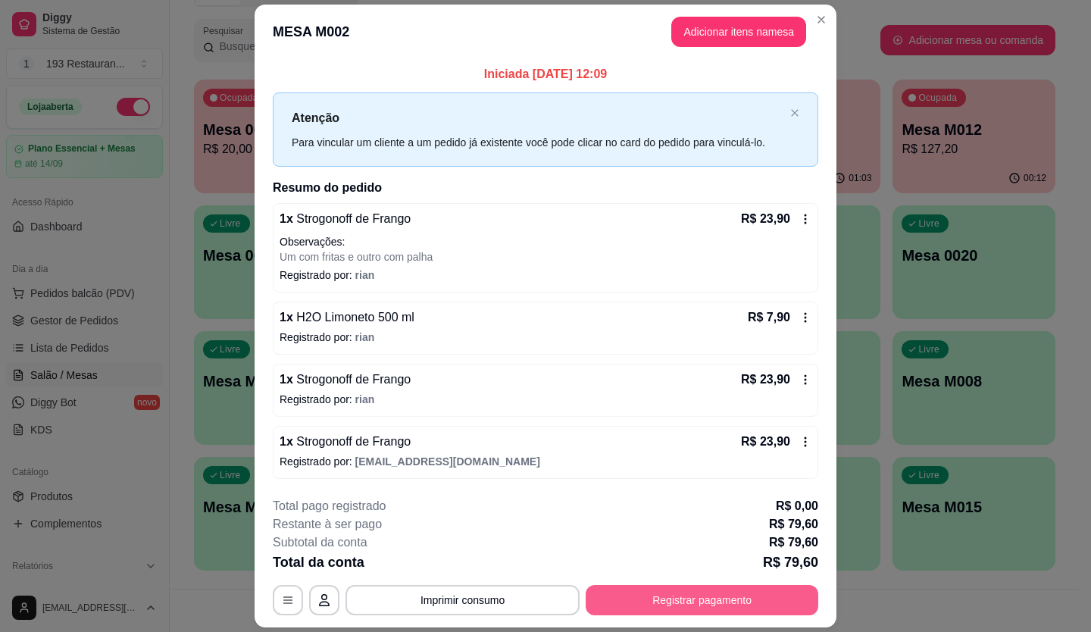
click at [604, 594] on button "Registrar pagamento" at bounding box center [702, 600] width 233 height 30
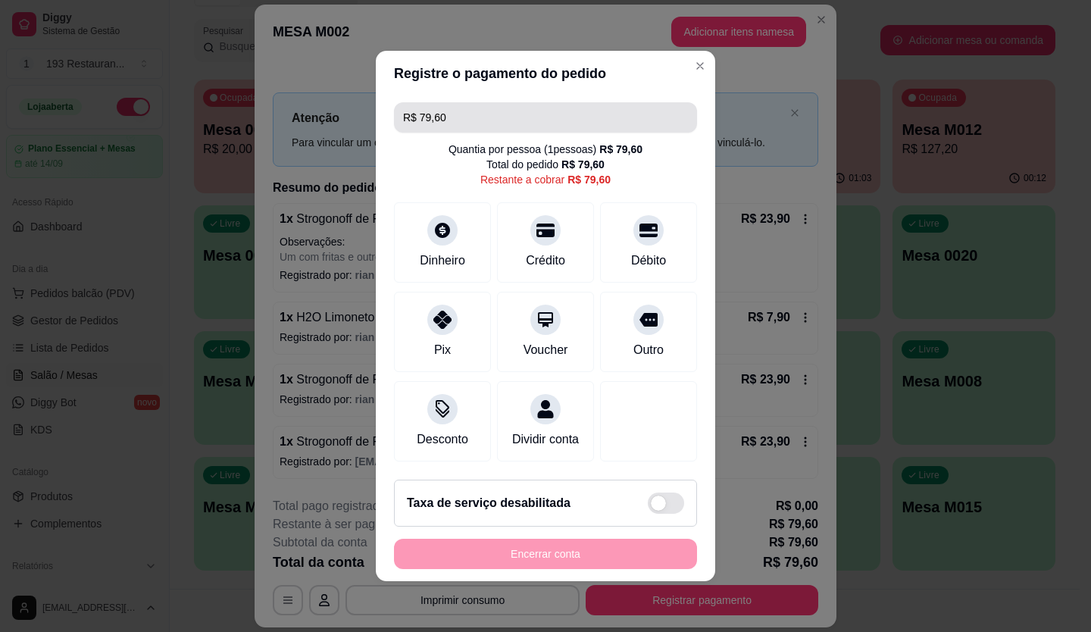
click at [481, 108] on input "R$ 79,60" at bounding box center [545, 117] width 285 height 30
type input "R$ 55,70"
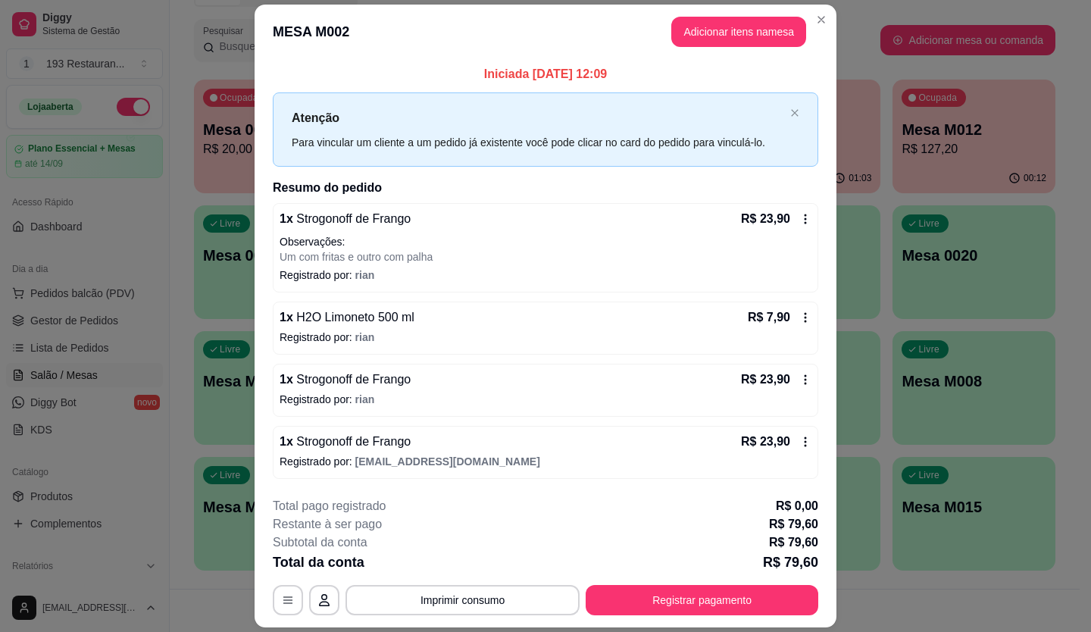
click at [669, 607] on button "Registrar pagamento" at bounding box center [702, 600] width 233 height 30
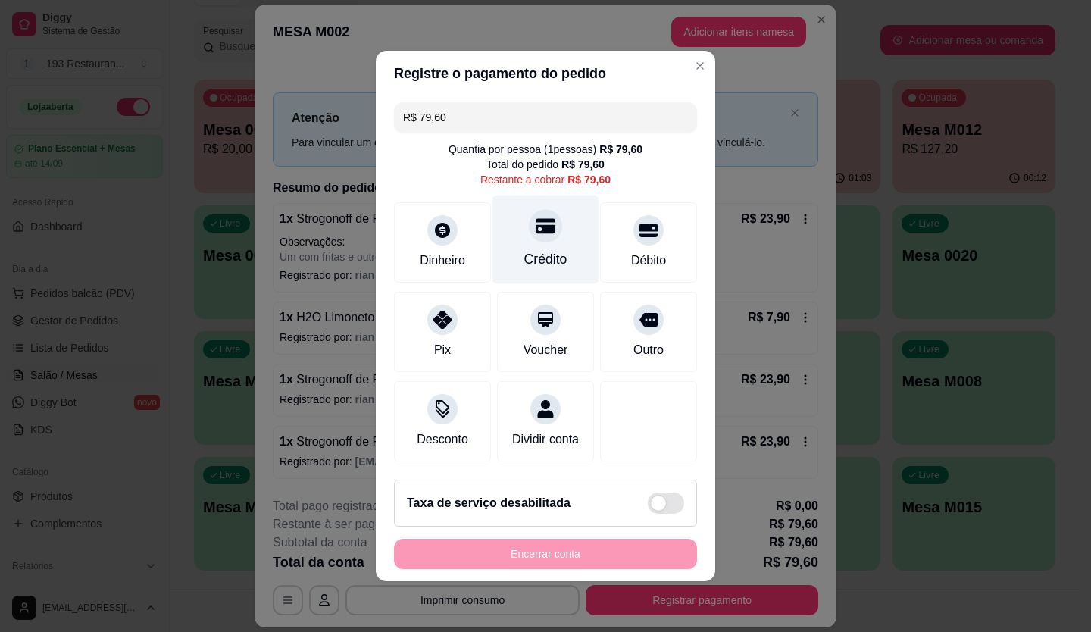
click at [536, 217] on icon at bounding box center [546, 226] width 20 height 20
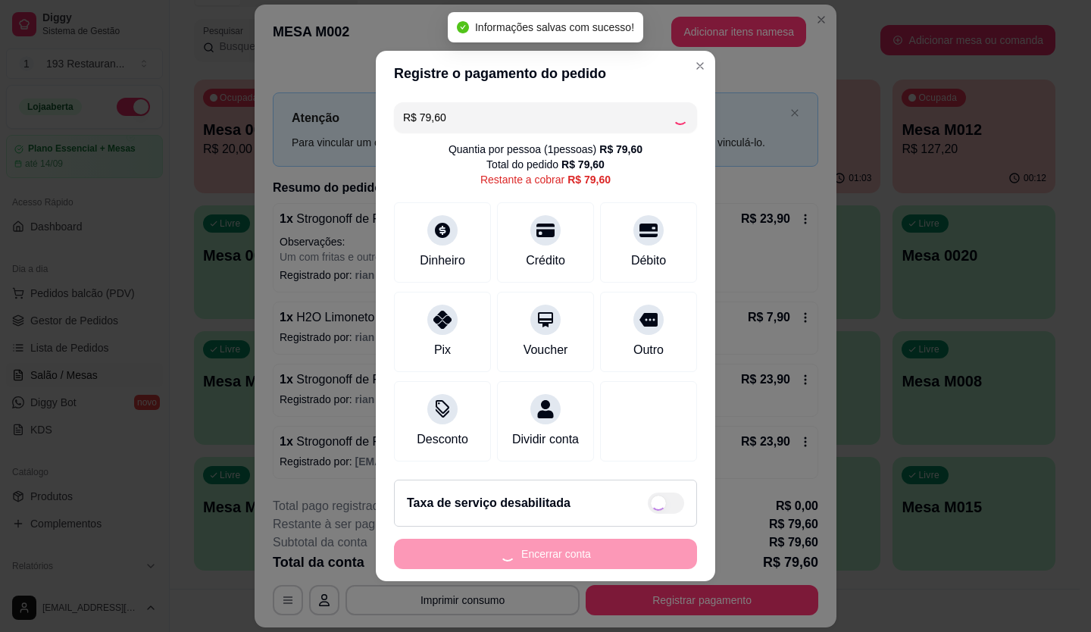
type input "R$ 0,00"
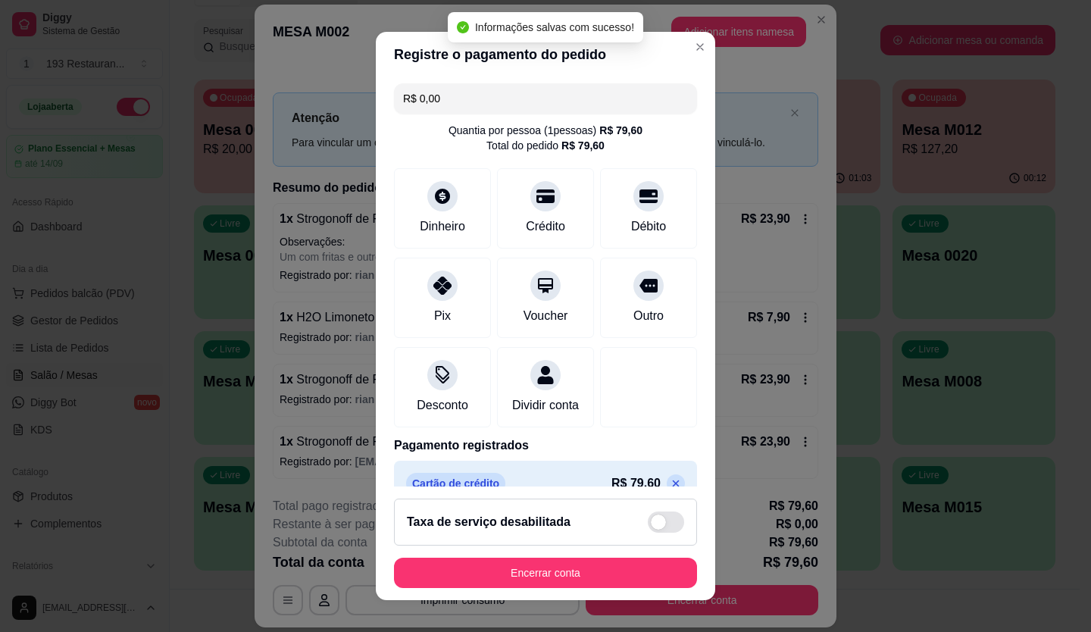
click at [658, 582] on button "Encerrar conta" at bounding box center [545, 573] width 303 height 30
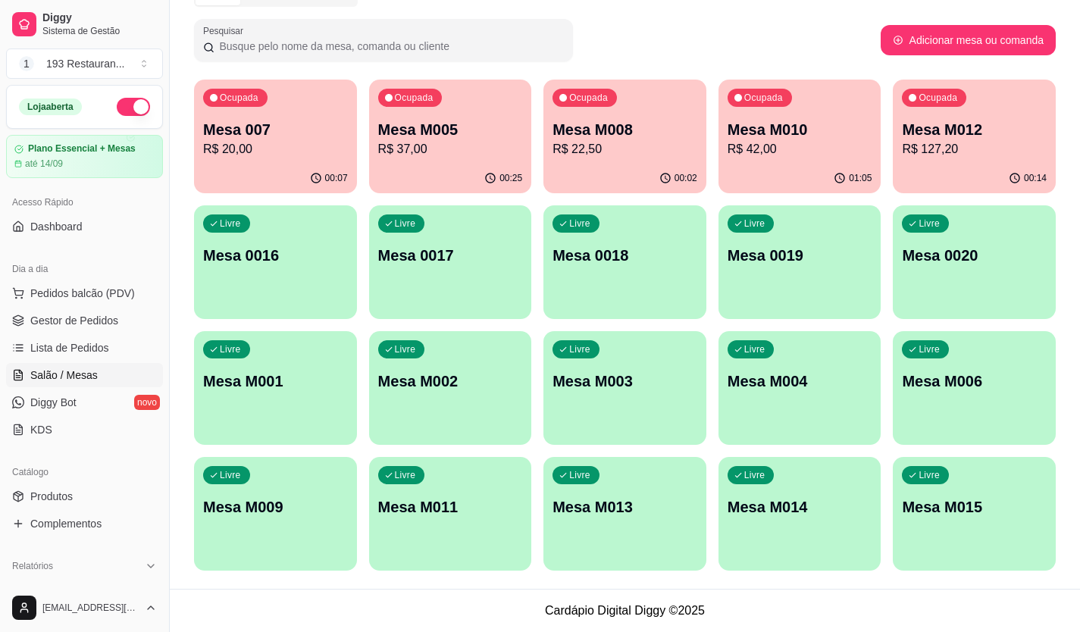
click at [792, 123] on p "Mesa M010" at bounding box center [799, 129] width 145 height 21
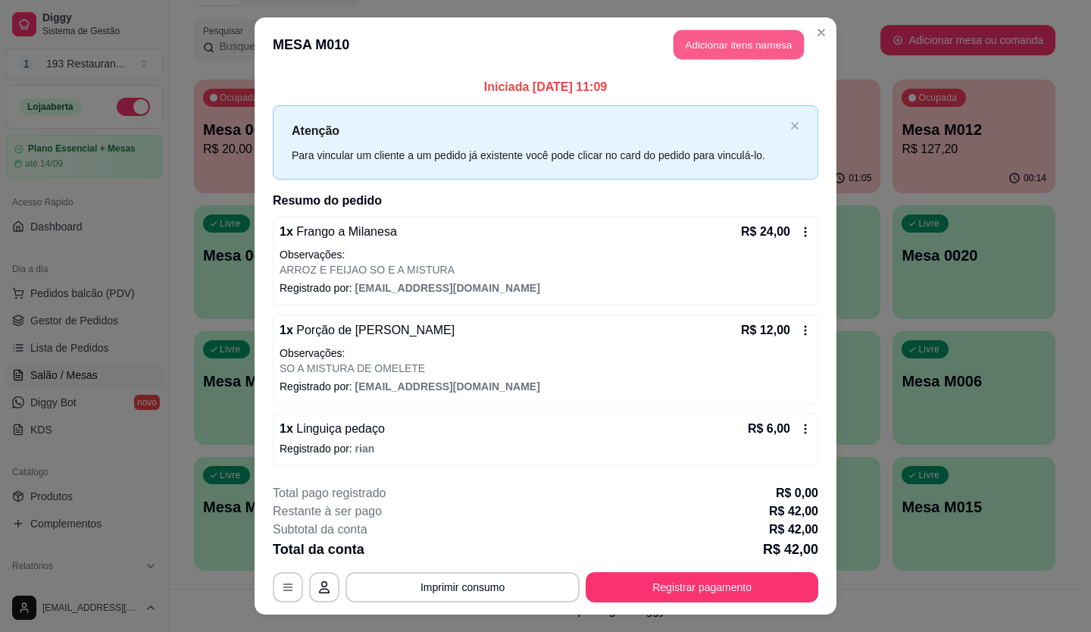
click at [732, 52] on button "Adicionar itens na mesa" at bounding box center [738, 45] width 130 height 30
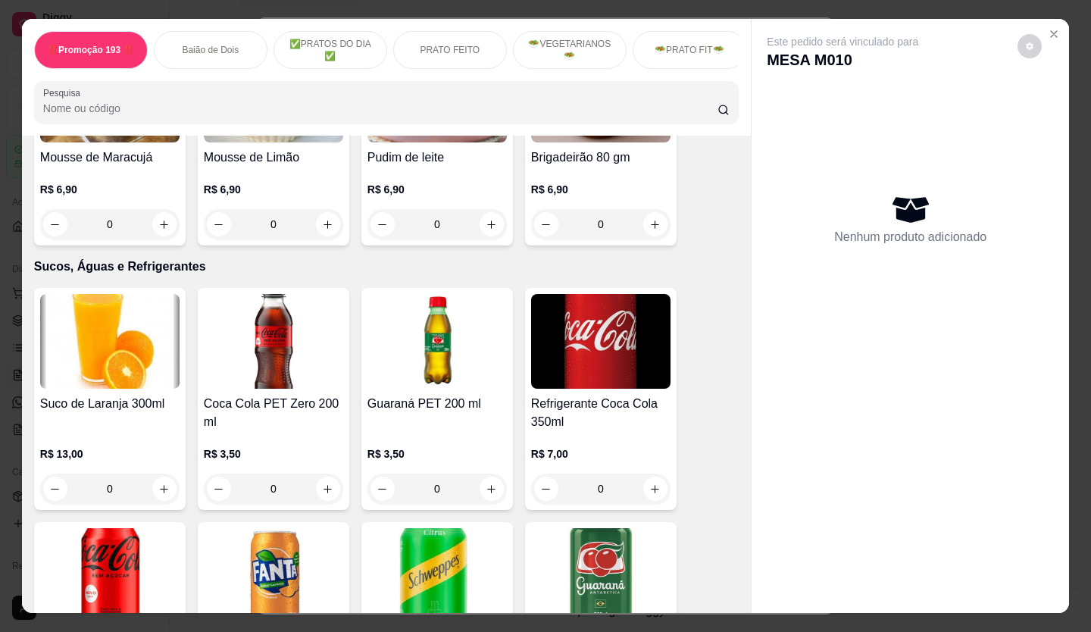
scroll to position [4394, 0]
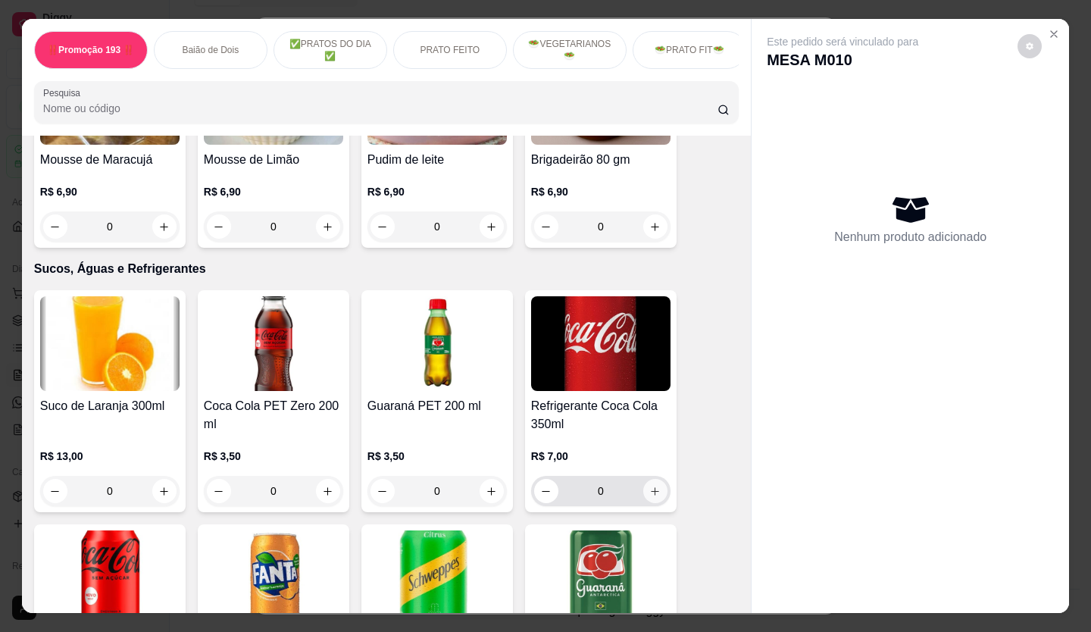
click at [655, 486] on icon "increase-product-quantity" at bounding box center [654, 491] width 11 height 11
type input "1"
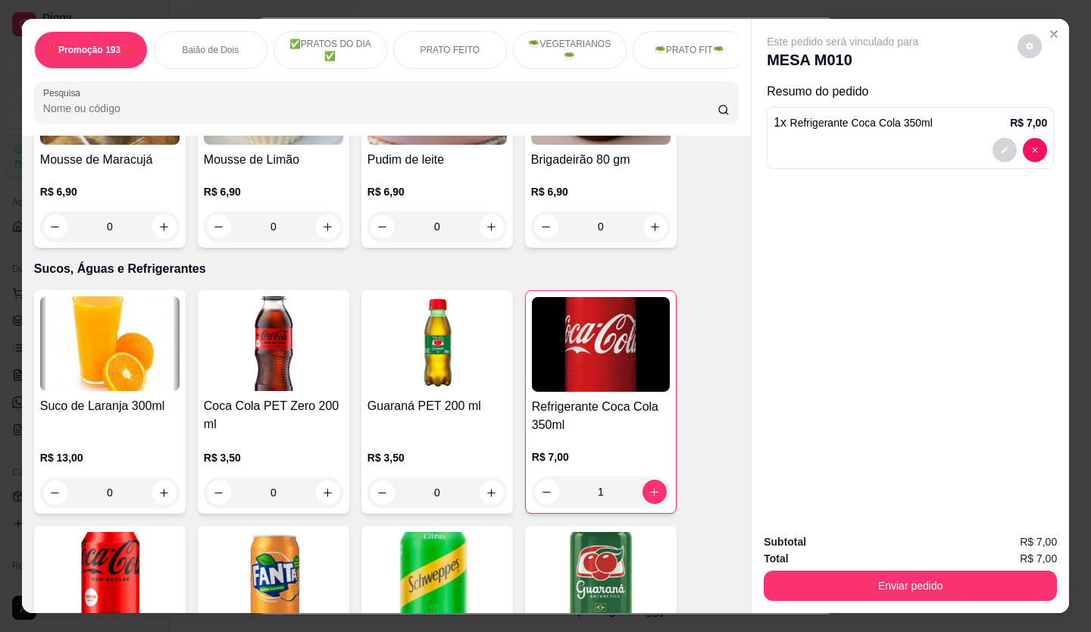
click at [903, 575] on button "Enviar pedido" at bounding box center [910, 585] width 293 height 30
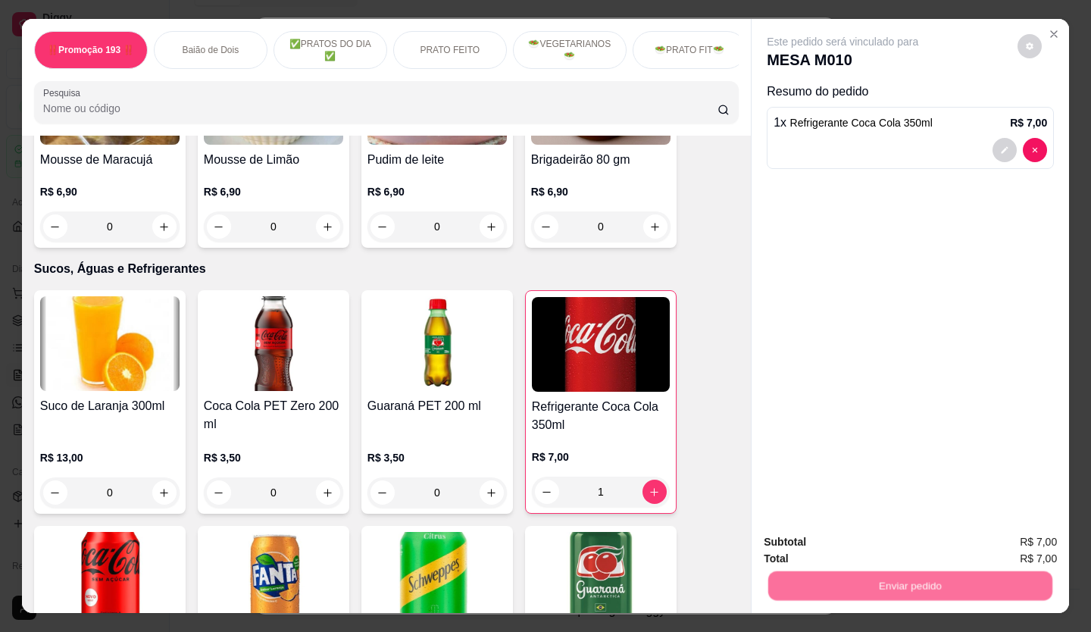
click at [895, 543] on button "Não registrar e enviar pedido" at bounding box center [860, 543] width 158 height 29
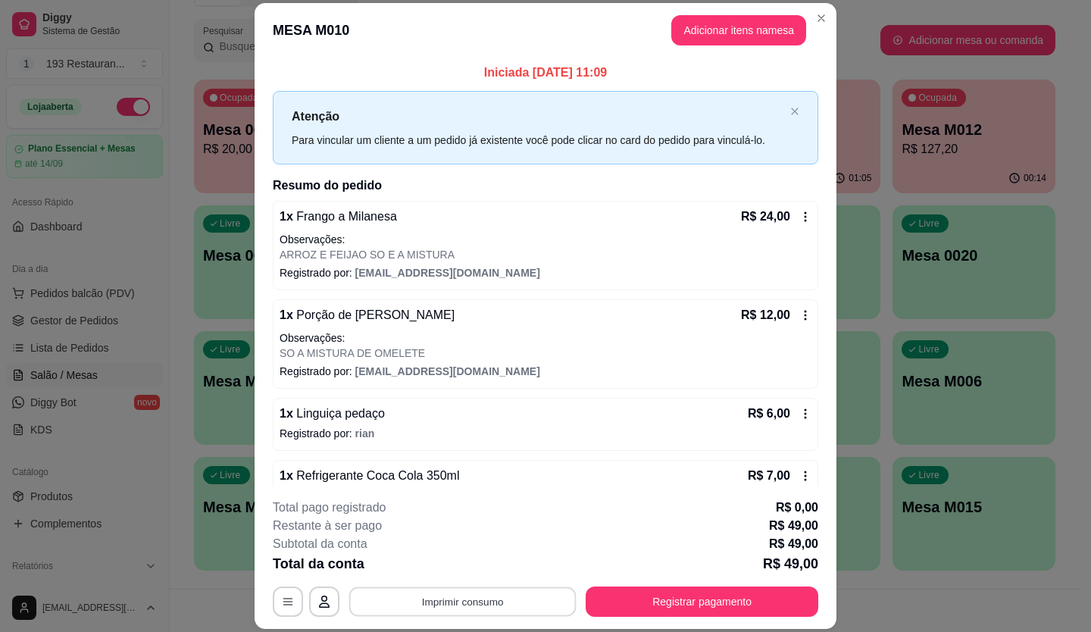
click at [460, 604] on button "Imprimir consumo" at bounding box center [462, 601] width 227 height 30
click at [455, 564] on button "CAIXA" at bounding box center [462, 567] width 110 height 24
click at [643, 609] on button "Registrar pagamento" at bounding box center [702, 601] width 233 height 30
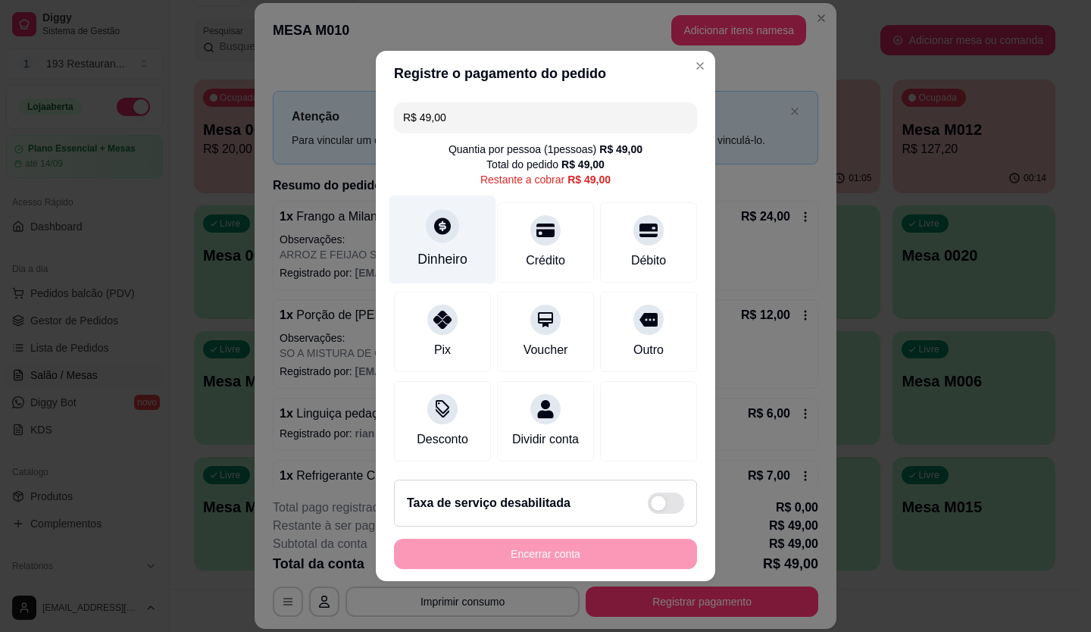
click at [438, 217] on icon at bounding box center [442, 225] width 17 height 17
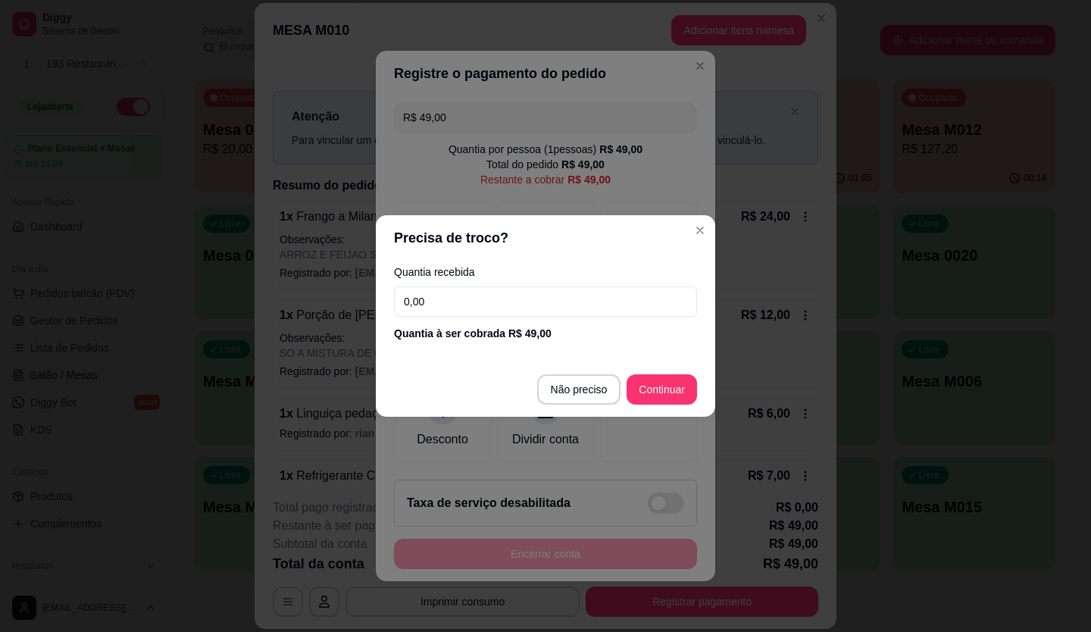
click at [486, 302] on input "0,00" at bounding box center [545, 301] width 303 height 30
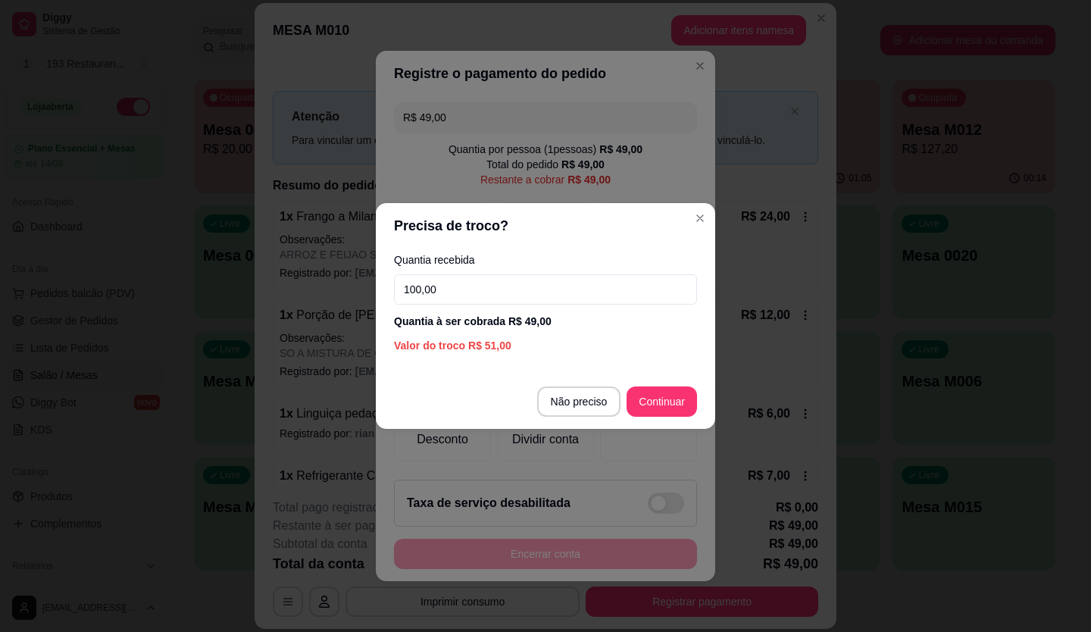
type input "100,00"
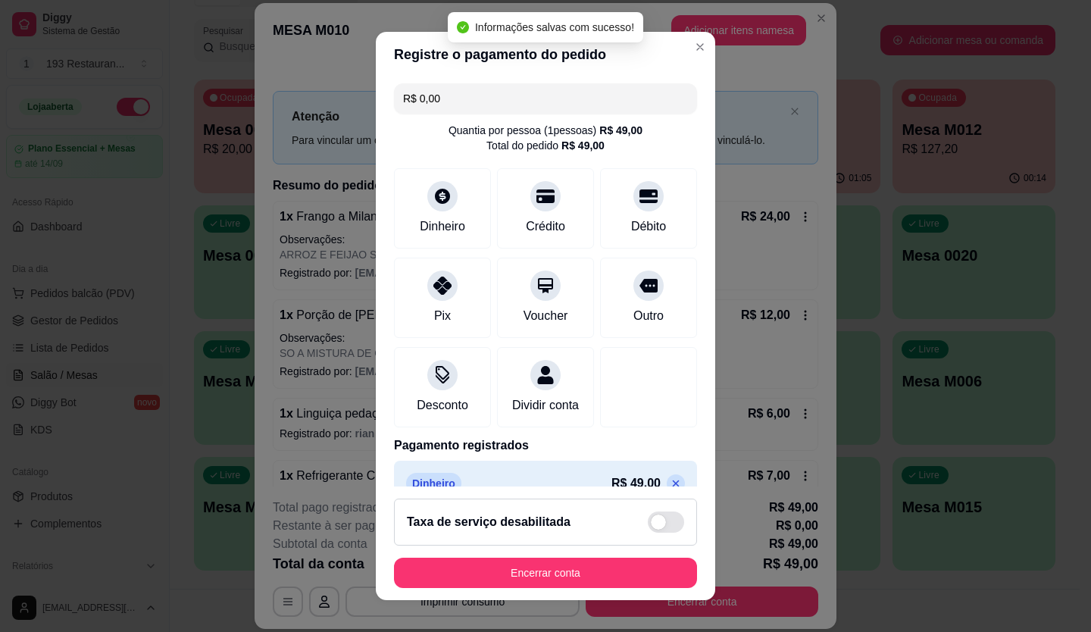
type input "R$ 0,00"
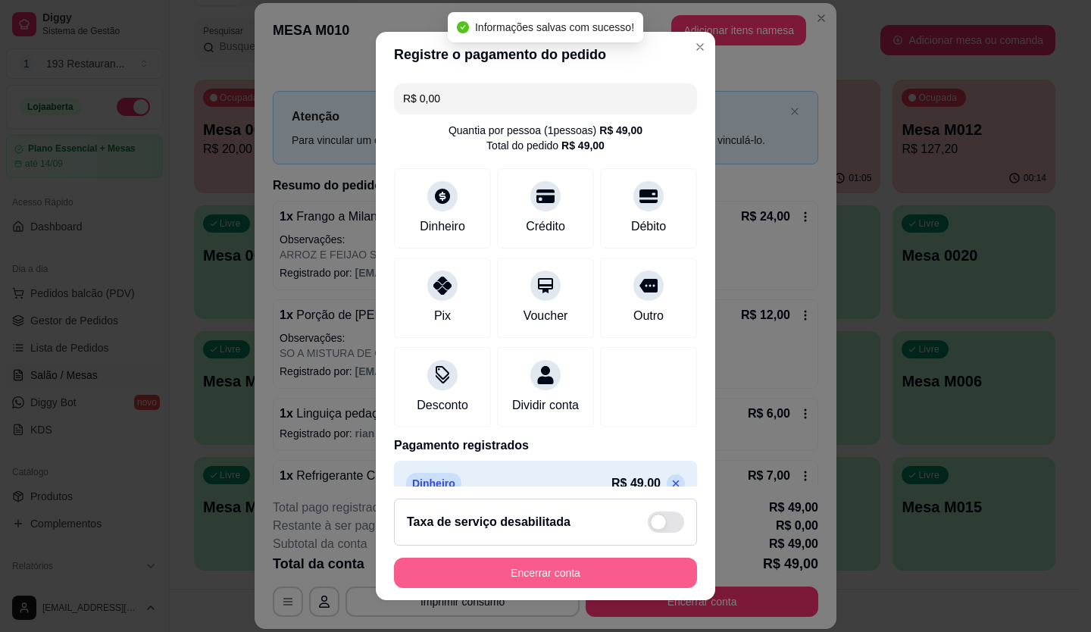
click at [595, 580] on button "Encerrar conta" at bounding box center [545, 573] width 303 height 30
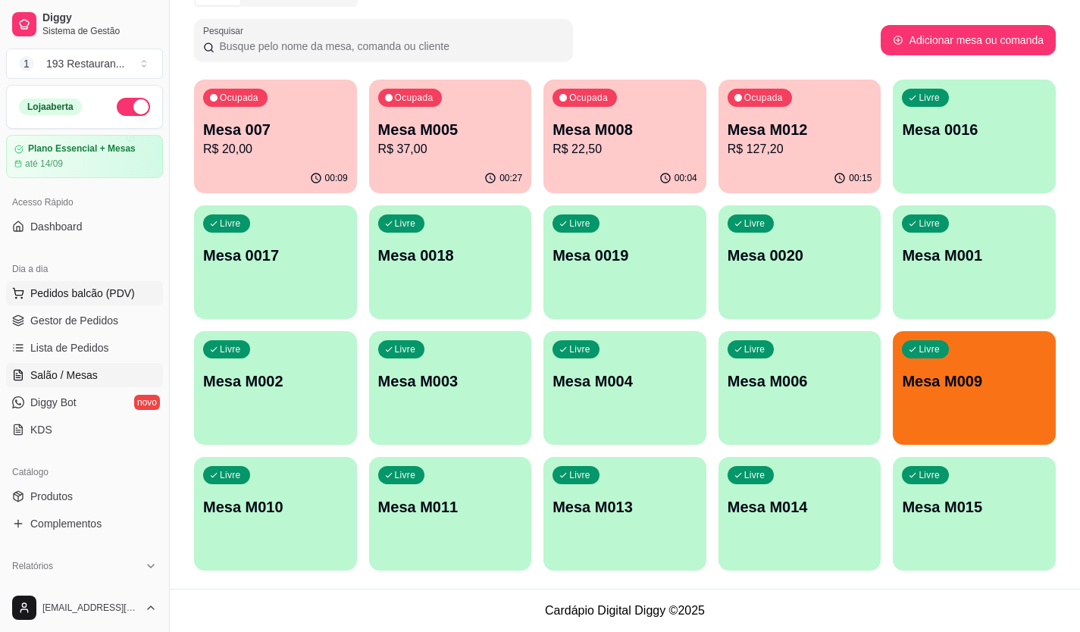
click at [98, 288] on span "Pedidos balcão (PDV)" at bounding box center [82, 293] width 105 height 15
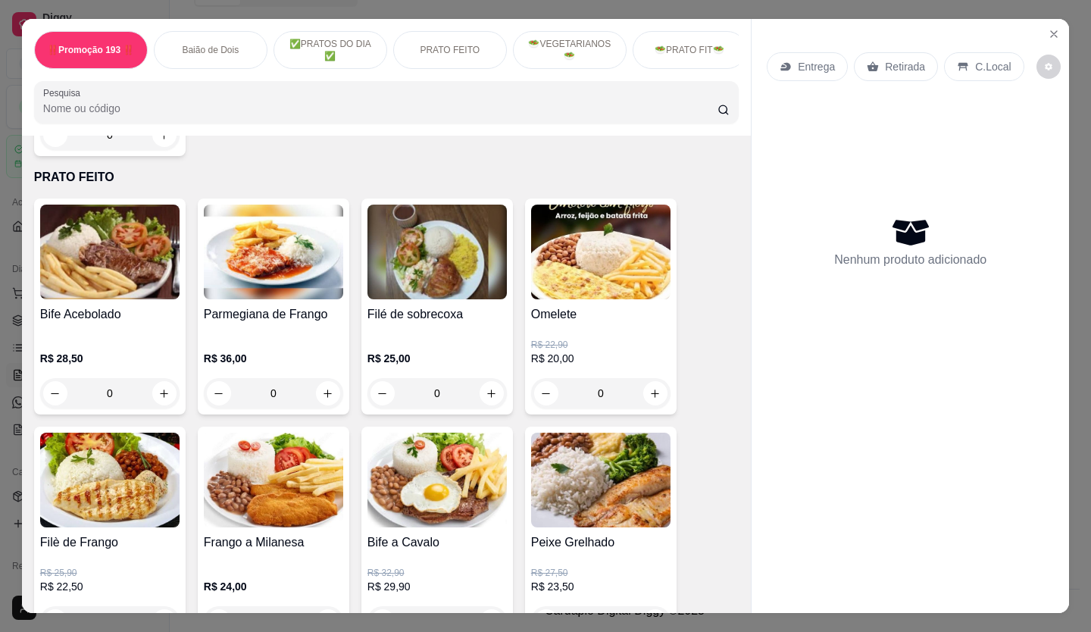
scroll to position [909, 0]
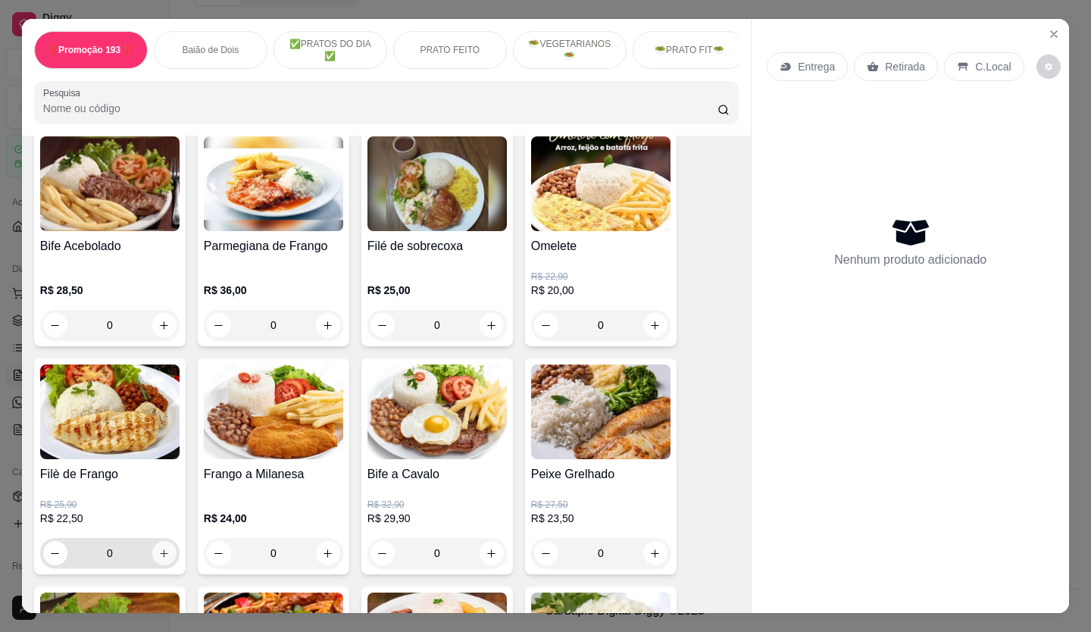
click at [158, 557] on icon "increase-product-quantity" at bounding box center [163, 553] width 11 height 11
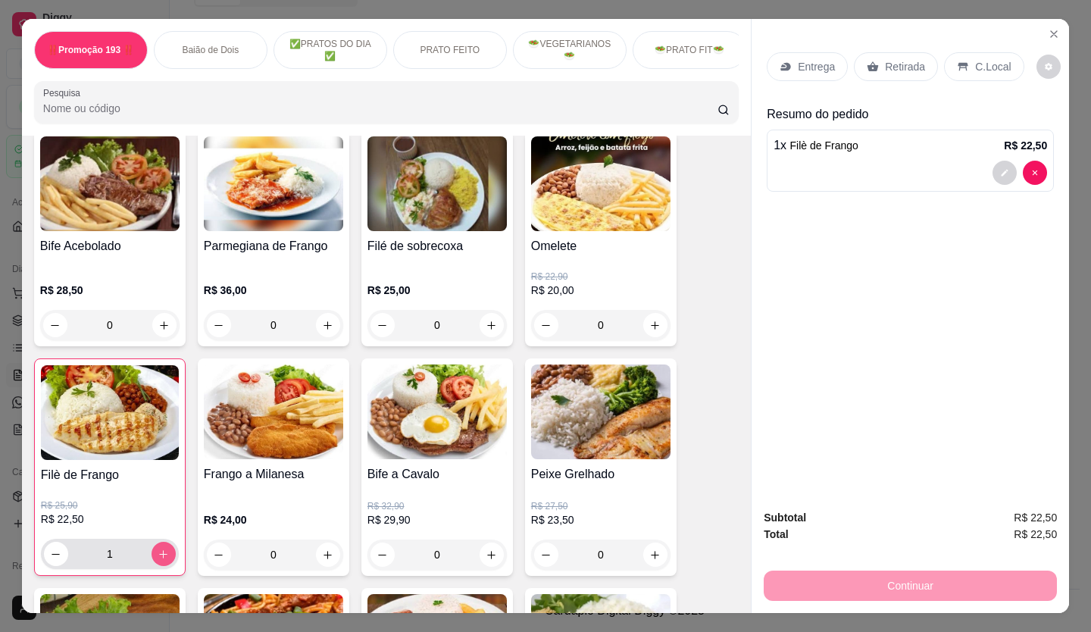
type input "1"
click at [1007, 171] on button "decrease-product-quantity" at bounding box center [1004, 172] width 23 height 23
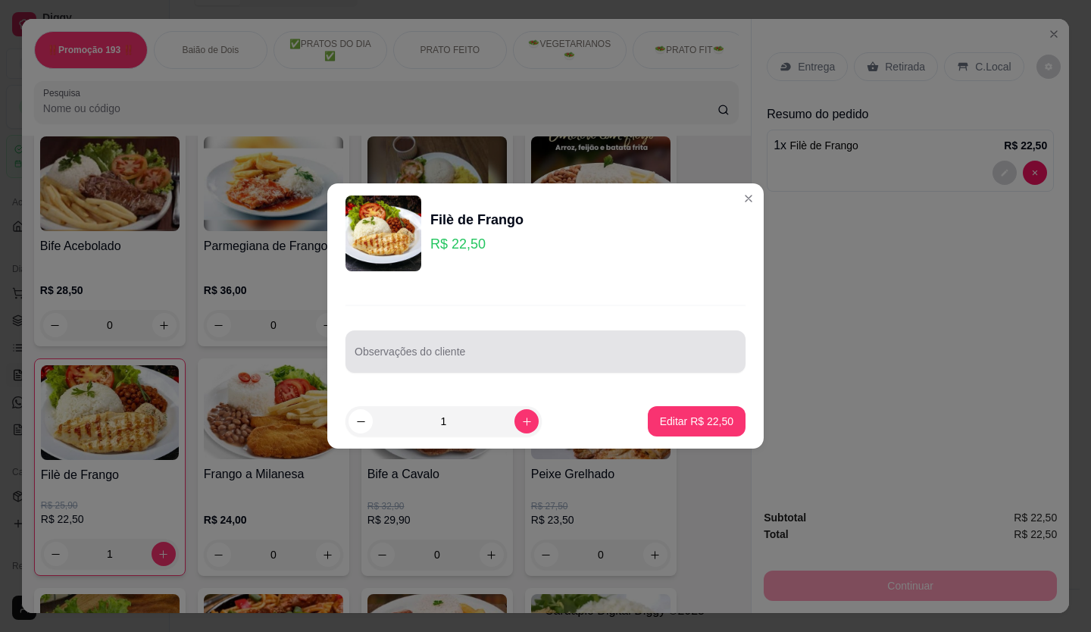
click at [406, 364] on input "Observações do cliente" at bounding box center [546, 357] width 382 height 15
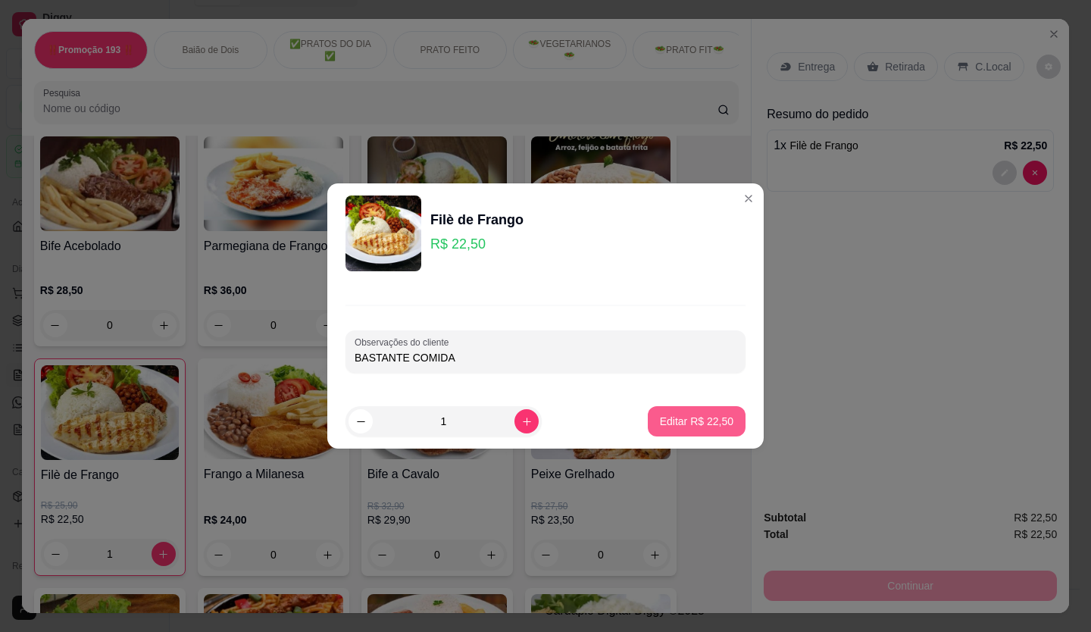
type input "BASTANTE COMIDA"
click at [688, 426] on p "Editar R$ 22,50" at bounding box center [696, 421] width 73 height 15
type input "0"
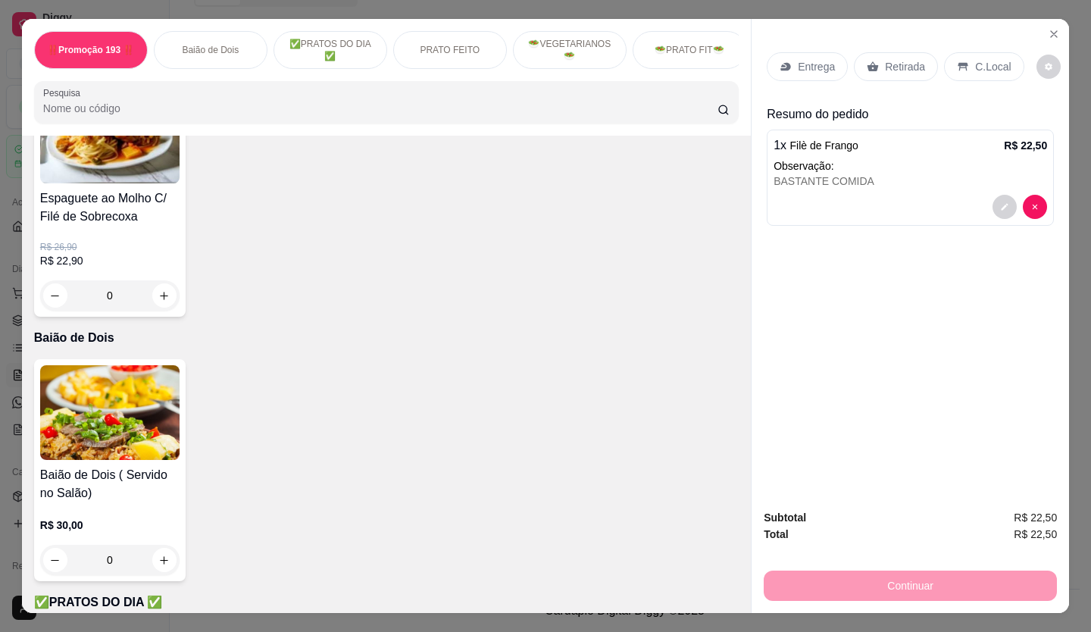
scroll to position [0, 0]
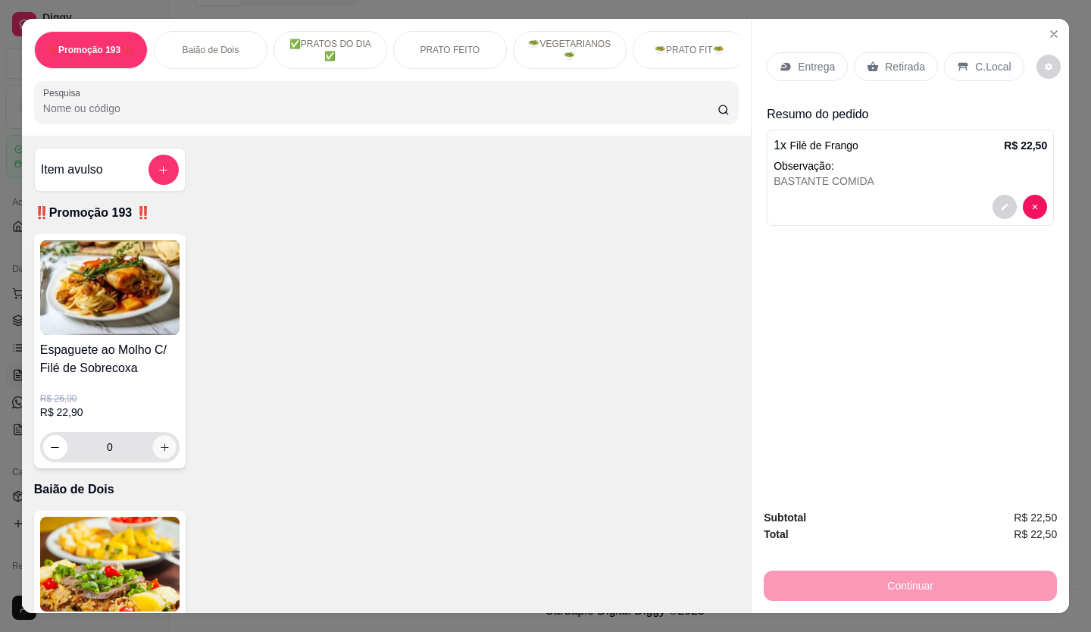
click at [159, 450] on icon "increase-product-quantity" at bounding box center [164, 447] width 11 height 11
type input "1"
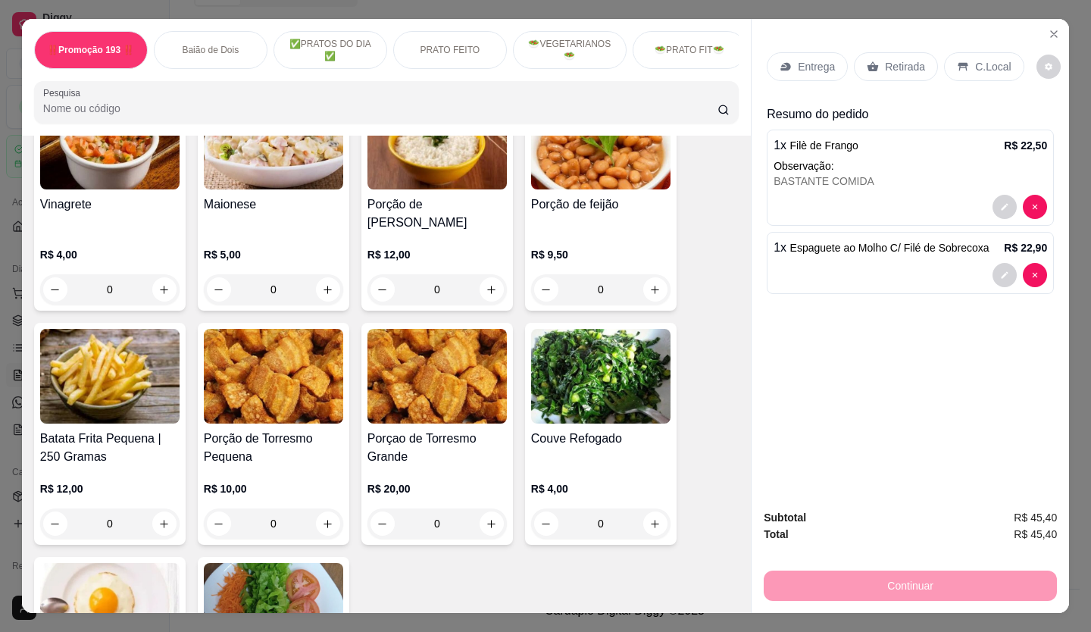
scroll to position [3864, 0]
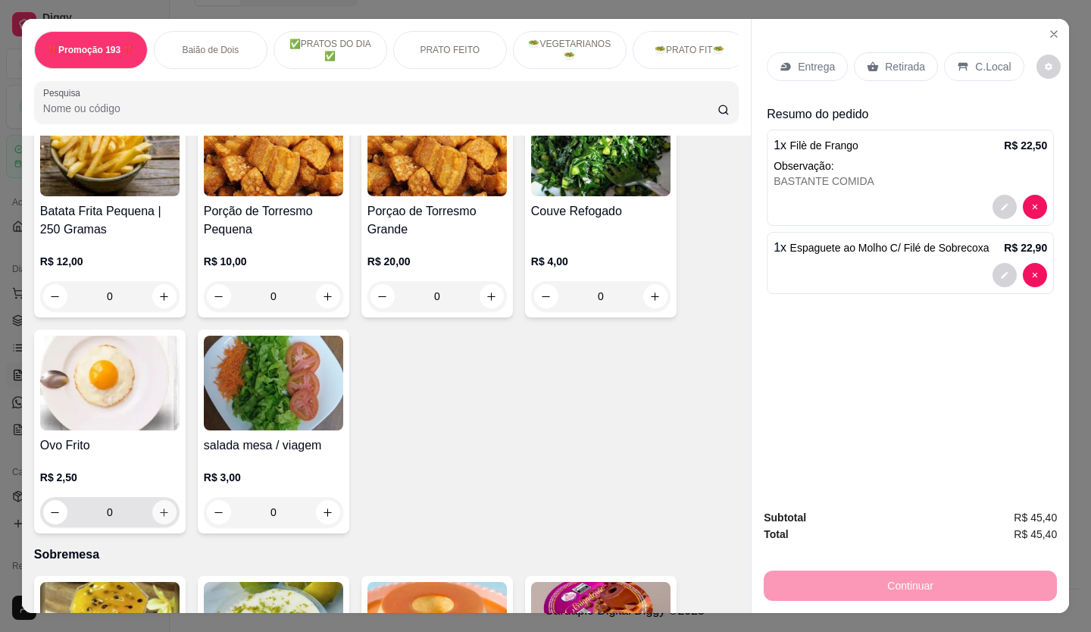
click at [168, 500] on button "increase-product-quantity" at bounding box center [164, 512] width 24 height 24
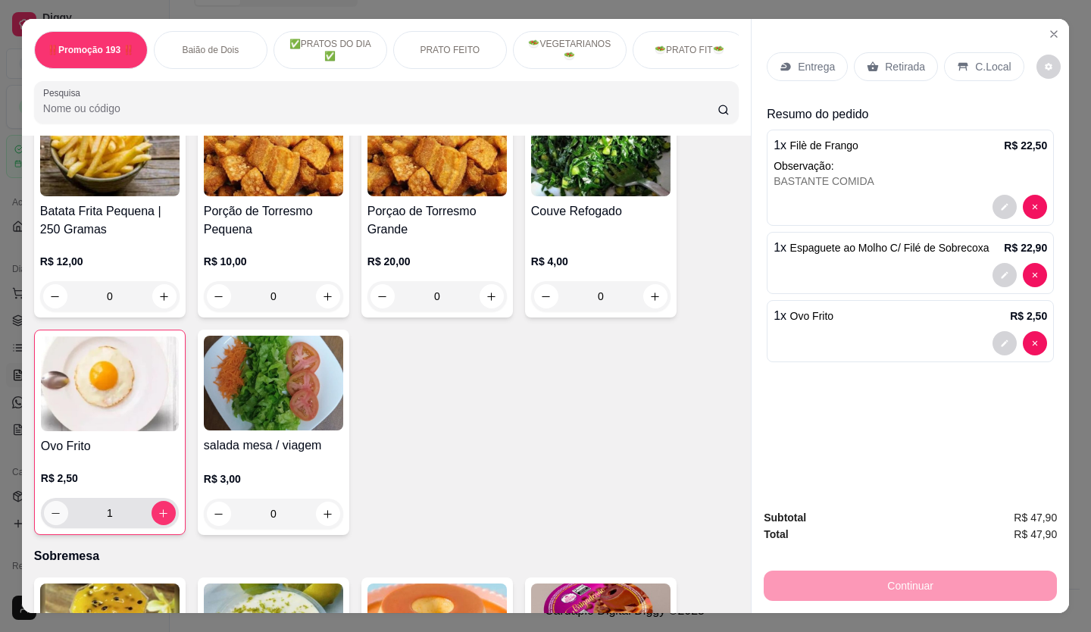
click at [44, 501] on button "decrease-product-quantity" at bounding box center [56, 513] width 24 height 24
type input "0"
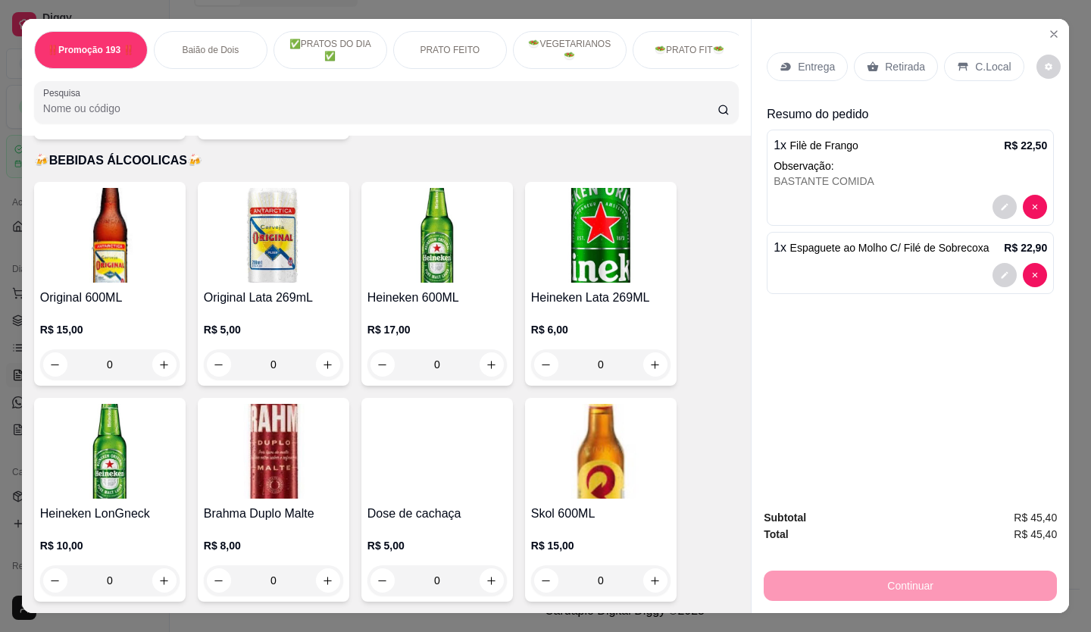
scroll to position [6599, 0]
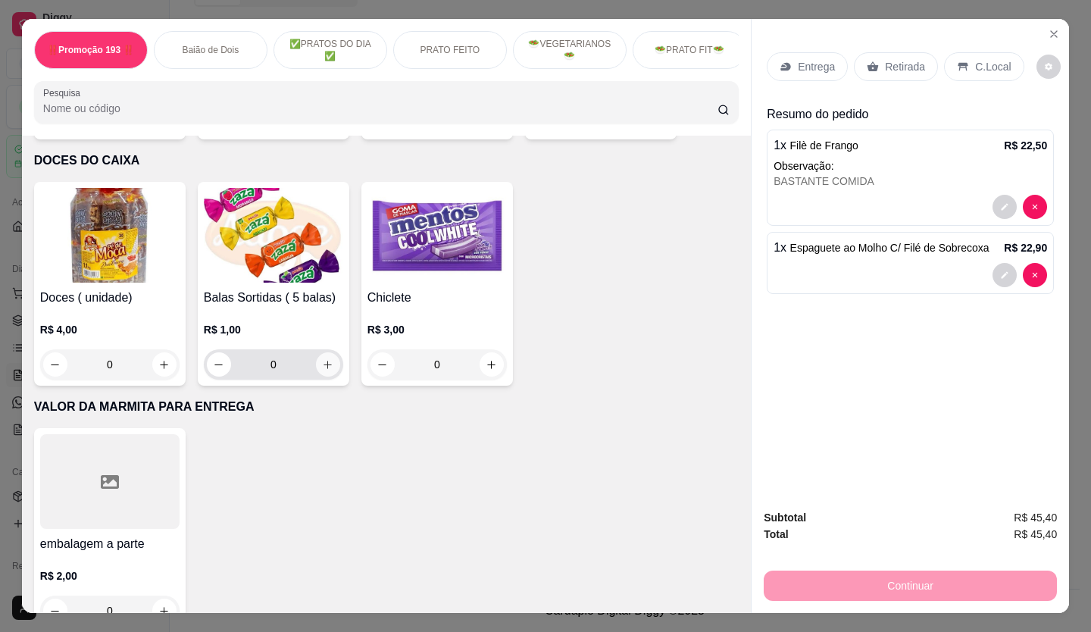
click at [328, 352] on button "increase-product-quantity" at bounding box center [328, 364] width 24 height 24
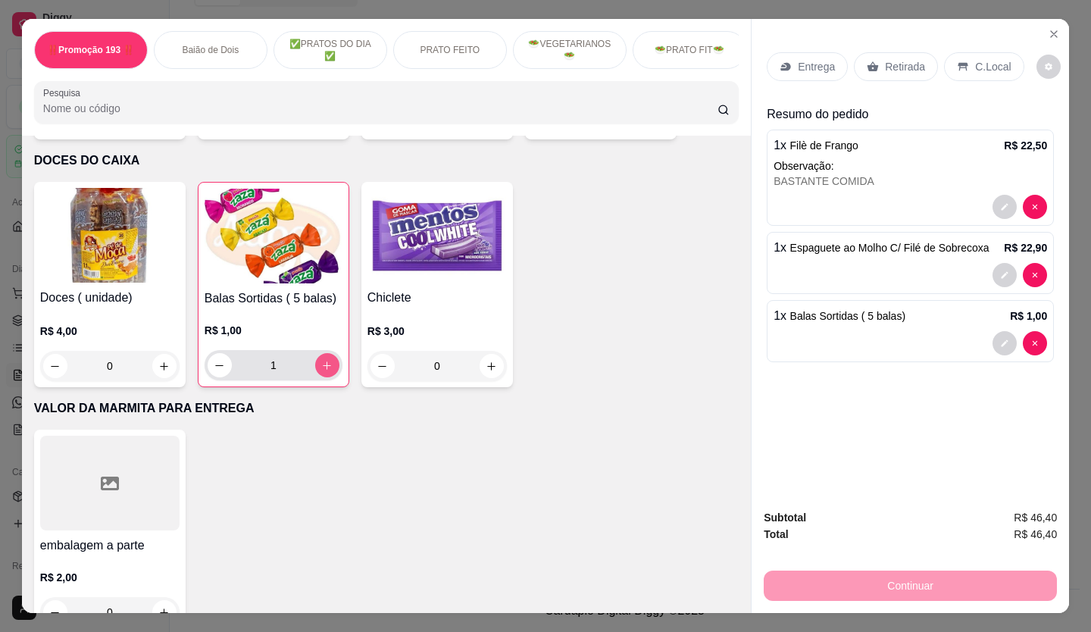
click at [328, 353] on button "increase-product-quantity" at bounding box center [327, 365] width 24 height 24
type input "2"
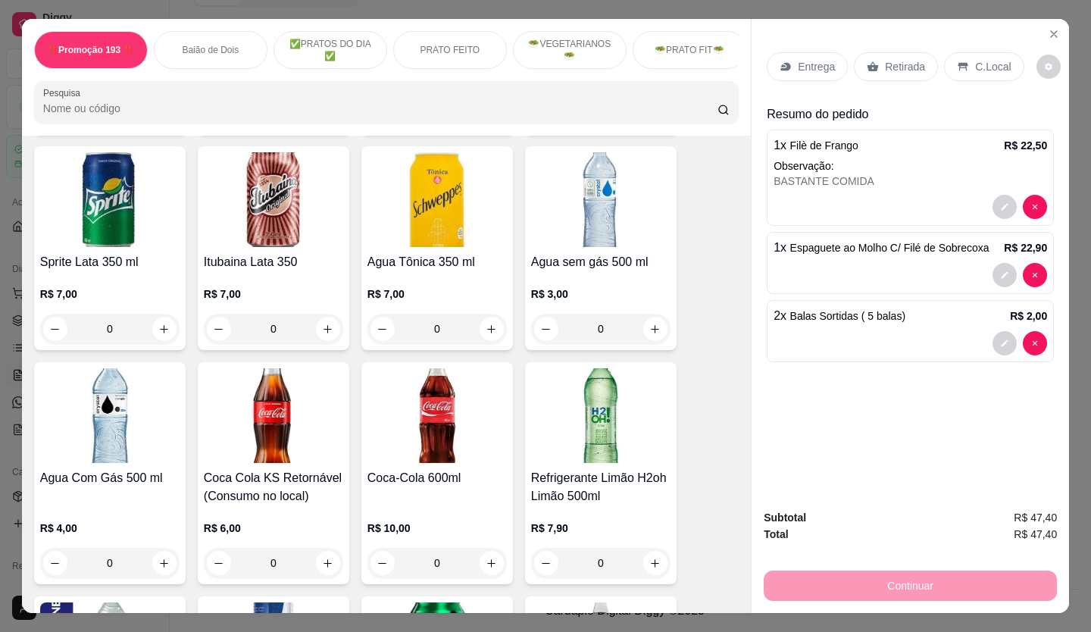
scroll to position [4326, 0]
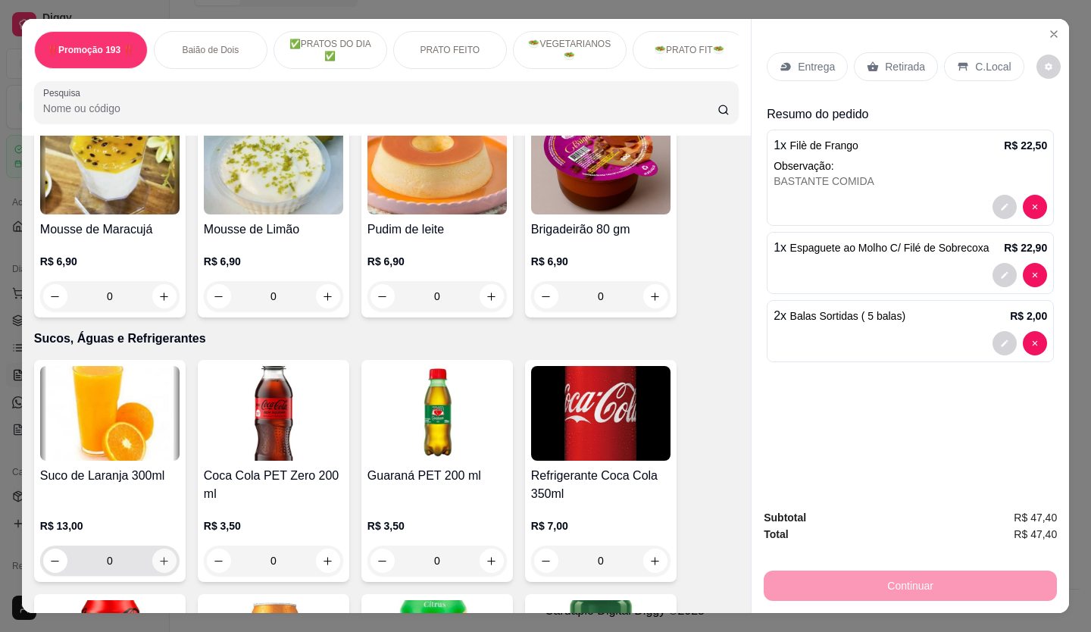
click at [158, 555] on icon "increase-product-quantity" at bounding box center [163, 560] width 11 height 11
type input "1"
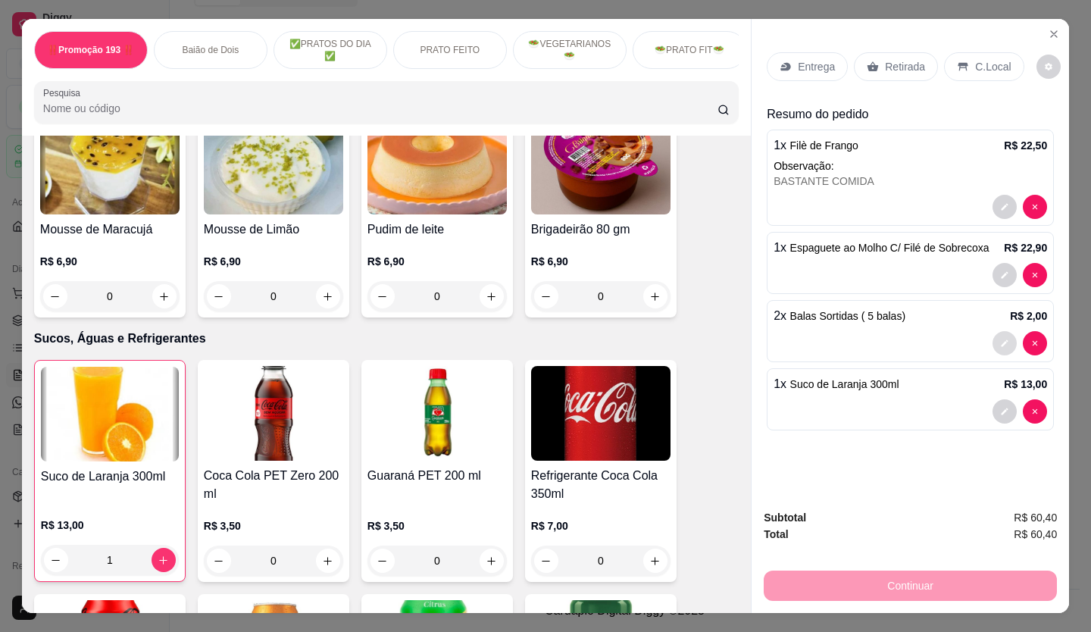
click at [1000, 339] on icon "decrease-product-quantity" at bounding box center [1004, 343] width 9 height 9
click at [992, 275] on button "decrease-product-quantity" at bounding box center [1004, 275] width 24 height 24
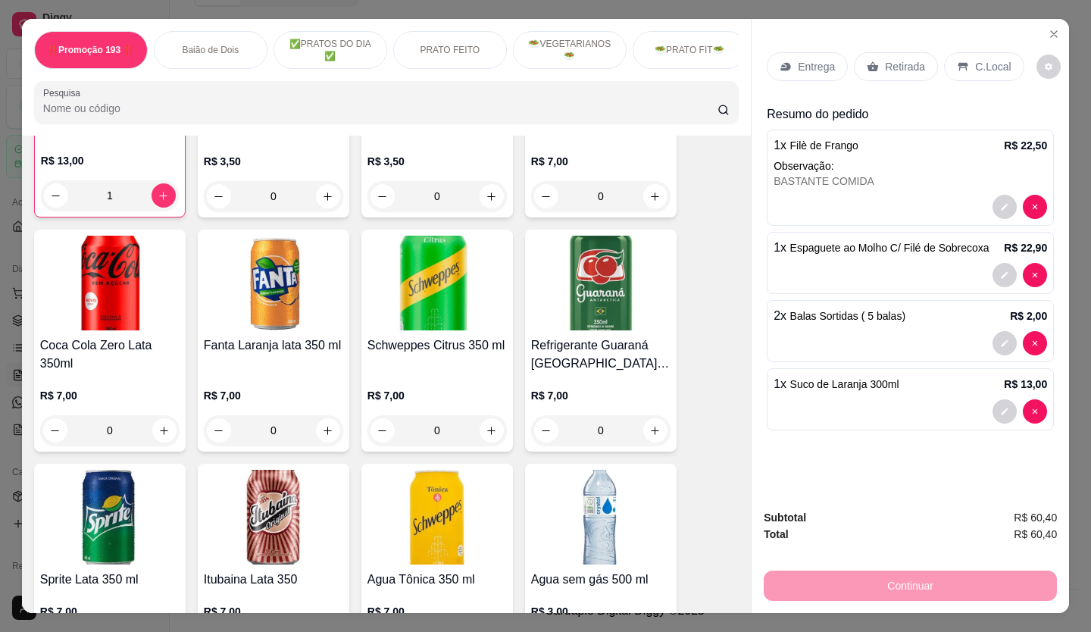
scroll to position [4705, 0]
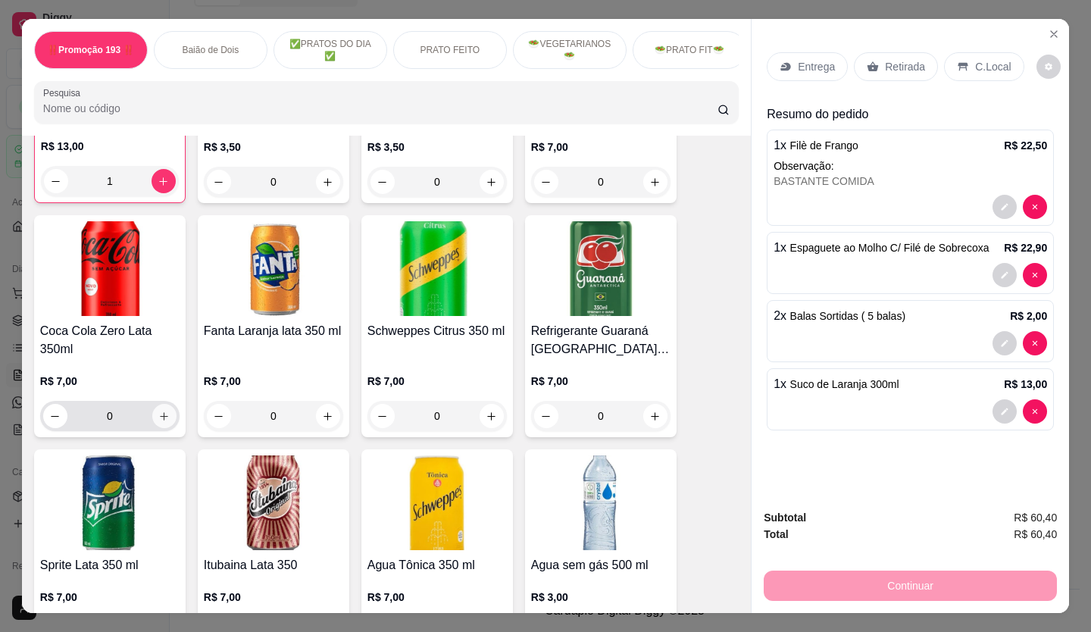
click at [170, 404] on button "increase-product-quantity" at bounding box center [164, 416] width 24 height 24
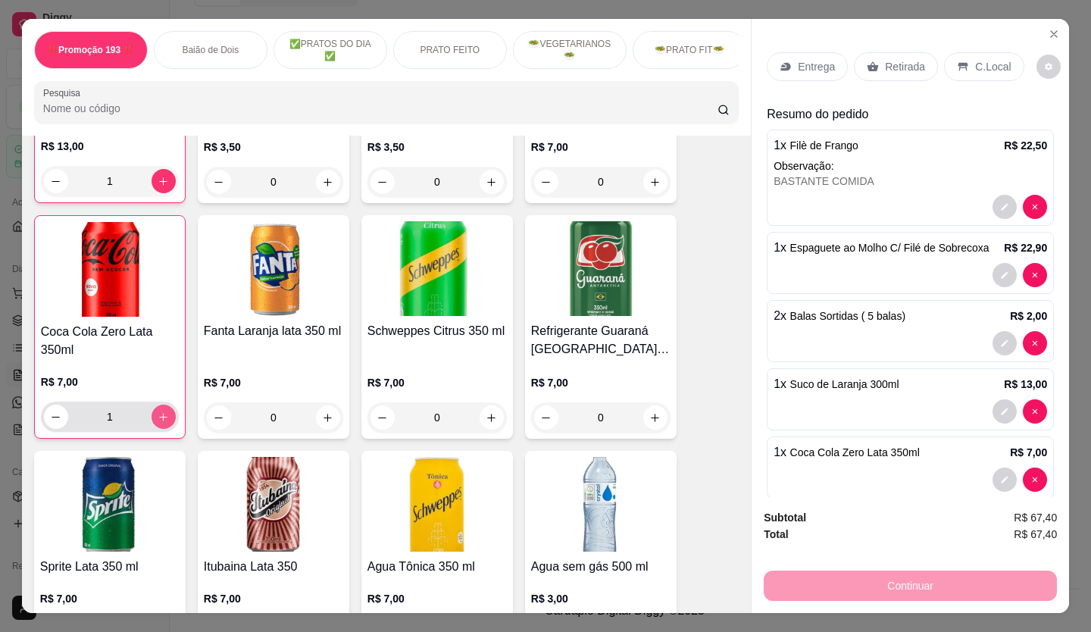
type input "1"
click at [1000, 273] on icon "decrease-product-quantity" at bounding box center [1004, 274] width 9 height 9
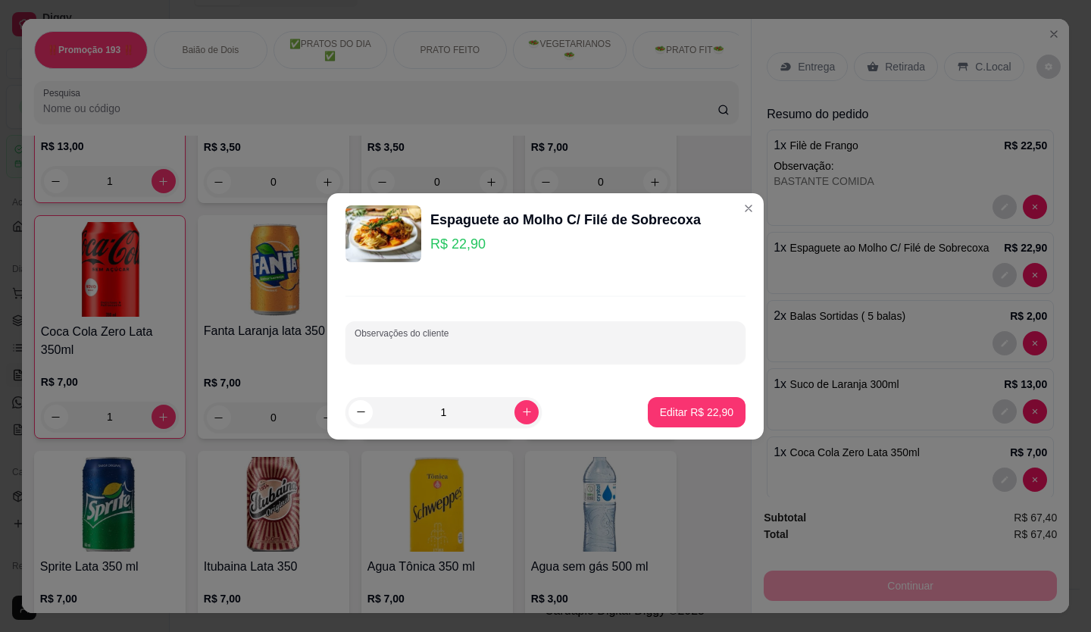
click at [417, 341] on div "Observações do cliente" at bounding box center [545, 342] width 400 height 42
type input "B"
type input "MISTURA DE BIFE ACEBOLADO"
click at [669, 406] on p "Editar R$ 22,90" at bounding box center [696, 412] width 73 height 15
type input "0"
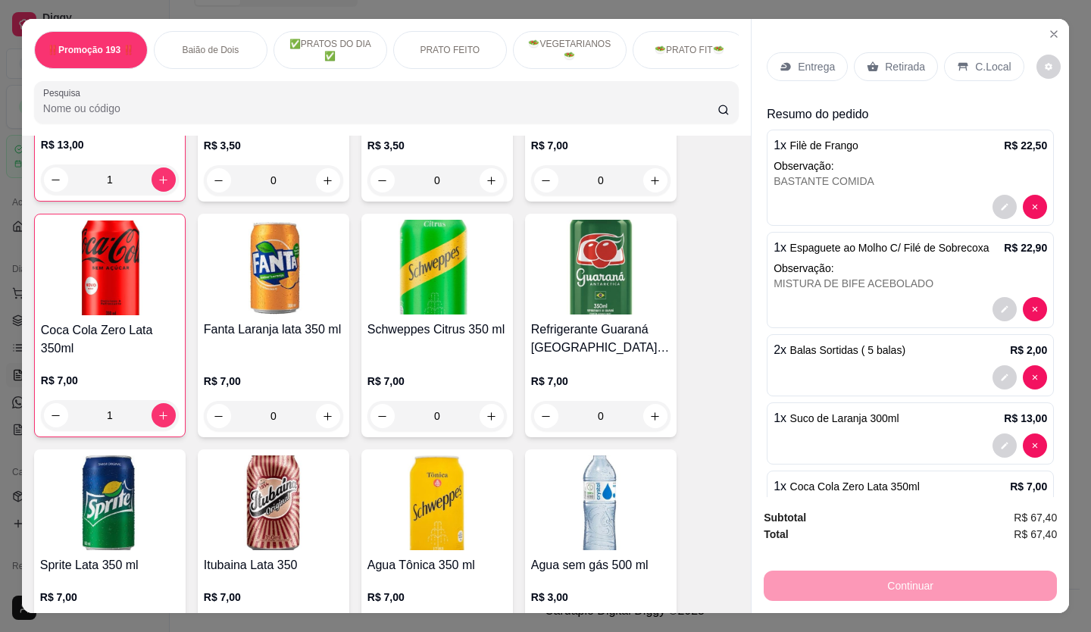
scroll to position [4703, 0]
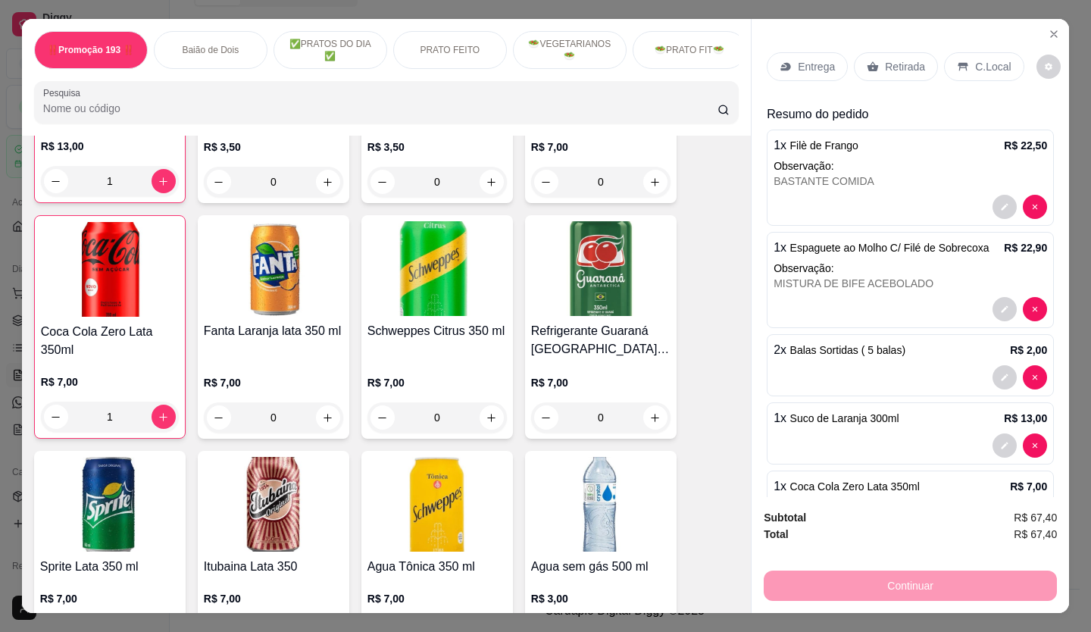
click at [885, 59] on p "Retirada" at bounding box center [905, 66] width 40 height 15
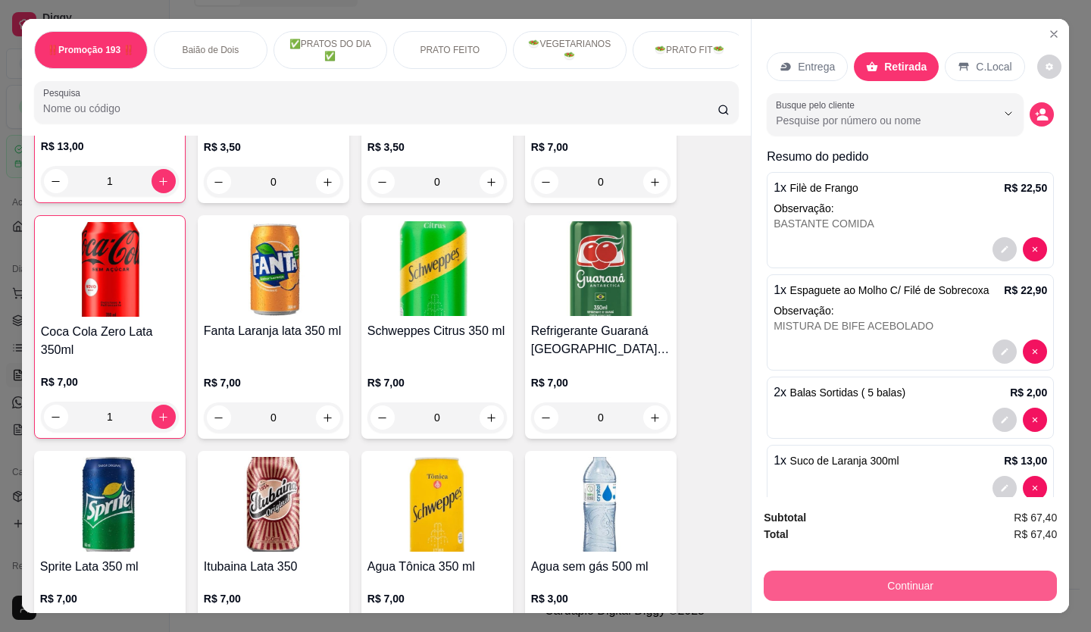
click at [936, 575] on button "Continuar" at bounding box center [910, 585] width 293 height 30
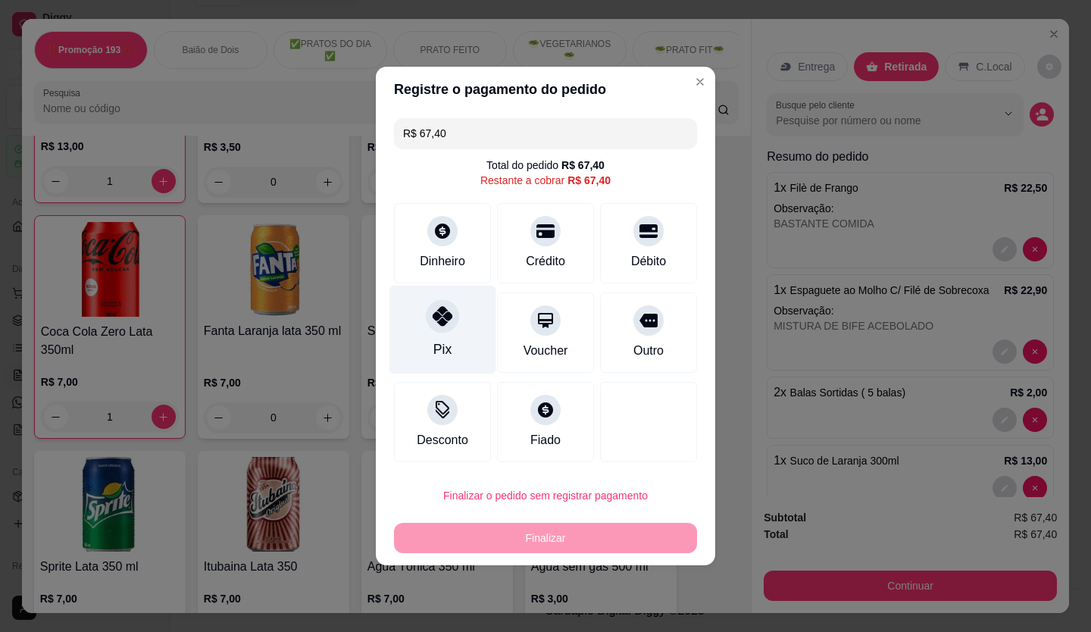
click at [422, 316] on div "Pix" at bounding box center [442, 330] width 107 height 89
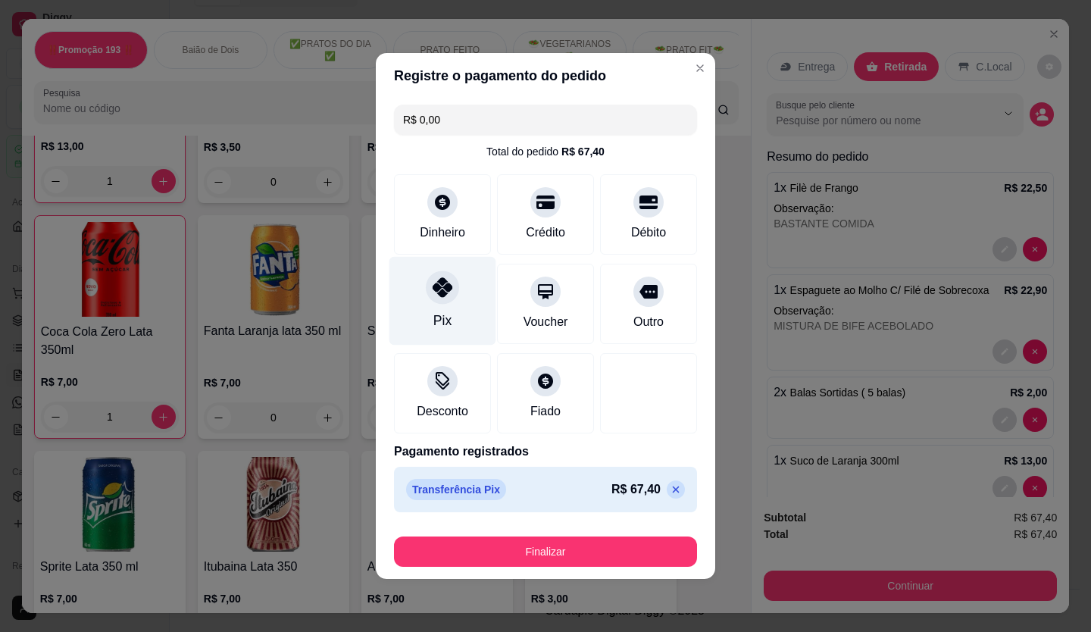
type input "R$ 0,00"
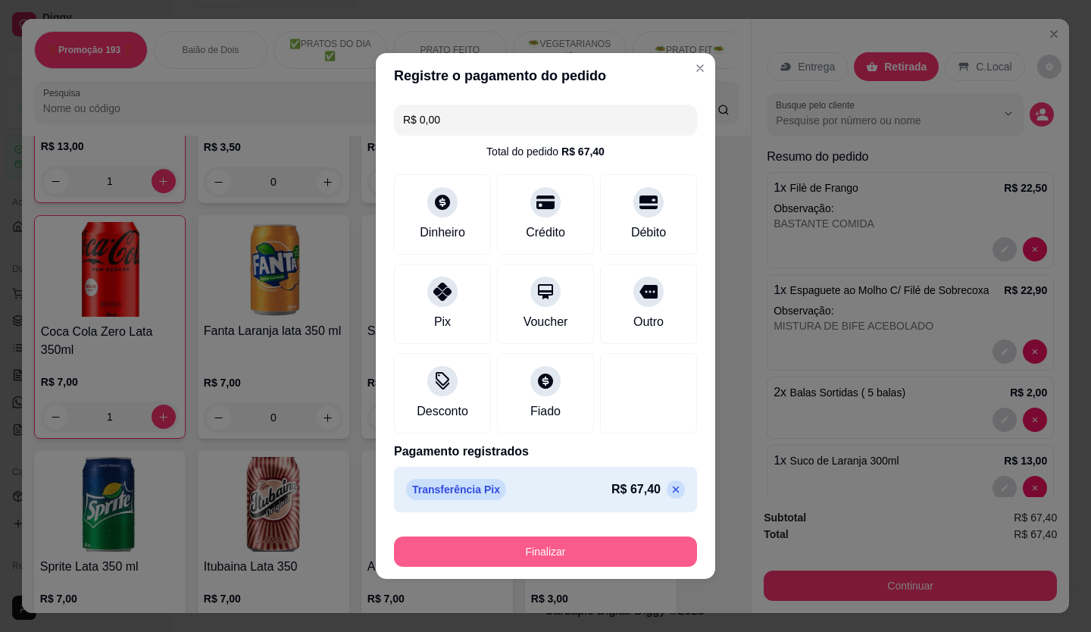
click at [590, 551] on button "Finalizar" at bounding box center [545, 551] width 303 height 30
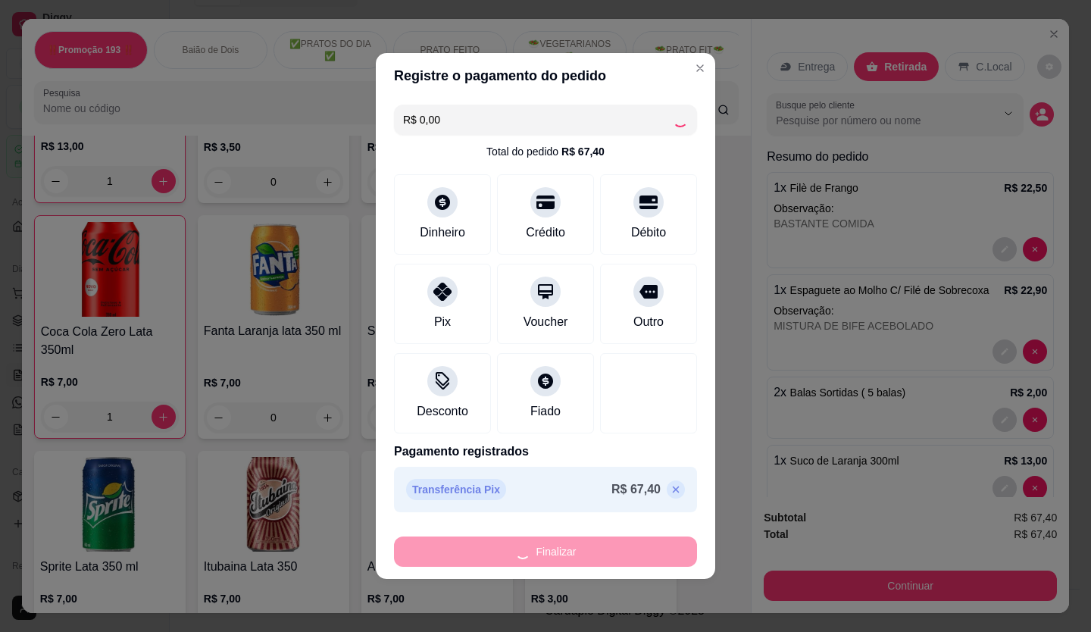
type input "0"
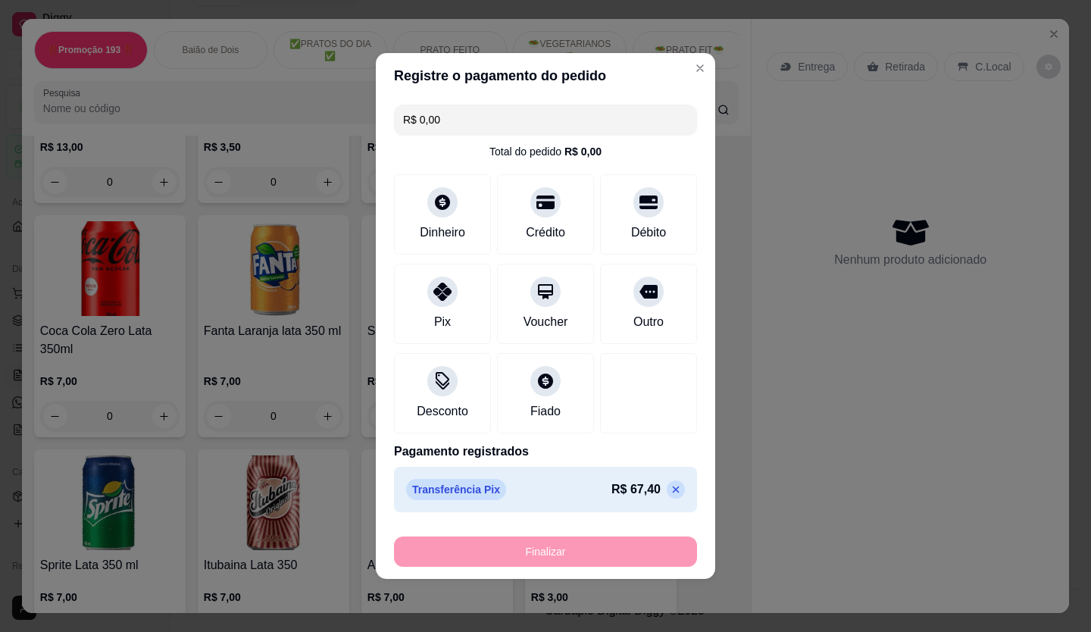
type input "-R$ 67,40"
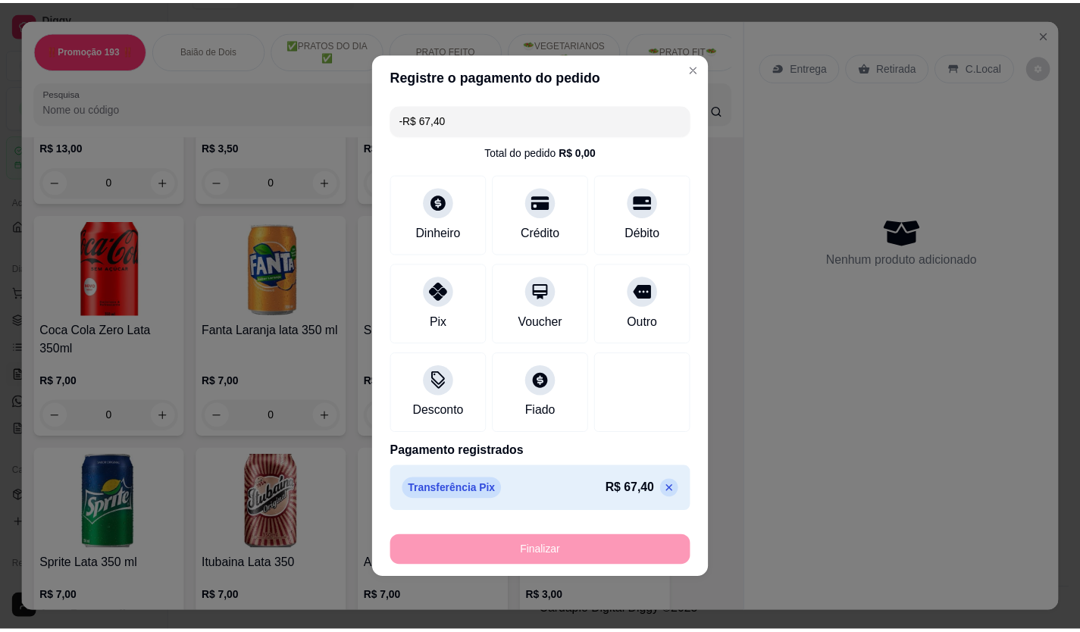
scroll to position [4704, 0]
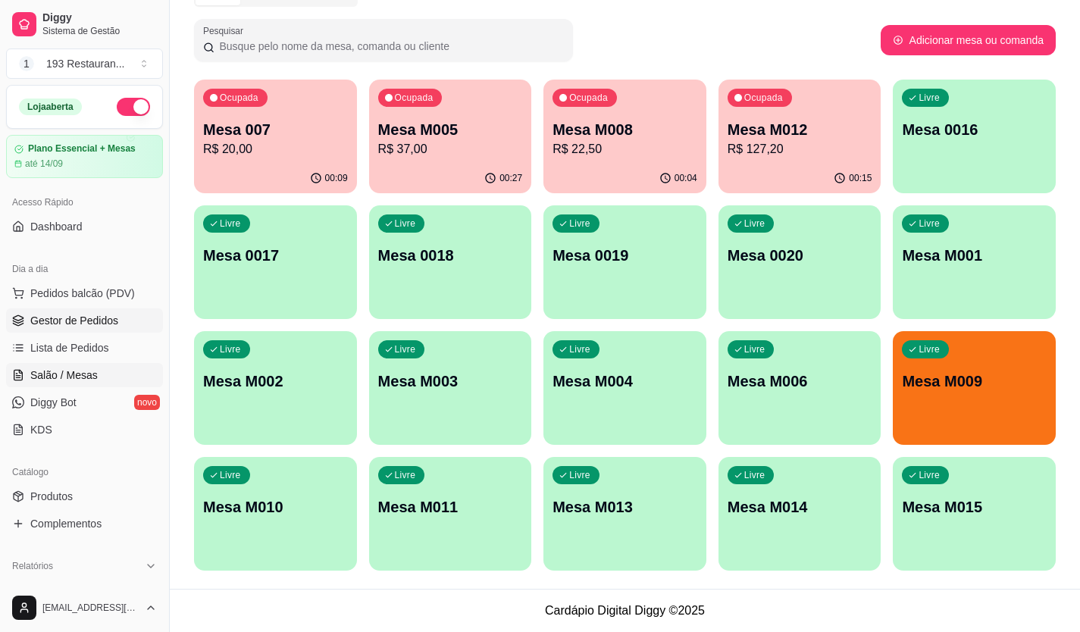
click at [87, 319] on span "Gestor de Pedidos" at bounding box center [74, 320] width 88 height 15
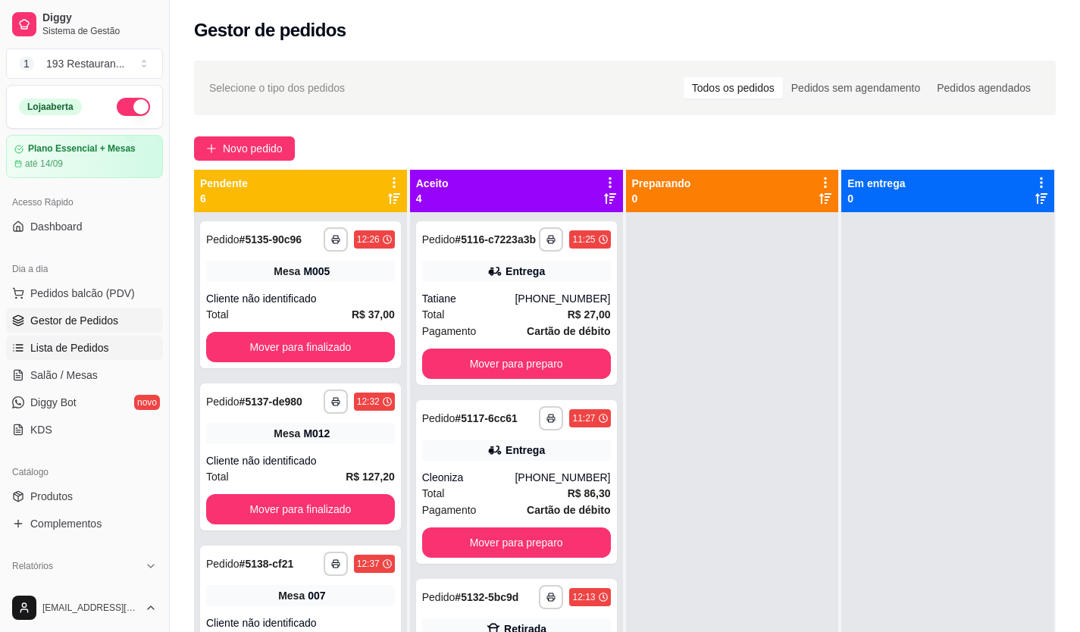
click at [74, 348] on span "Lista de Pedidos" at bounding box center [69, 347] width 79 height 15
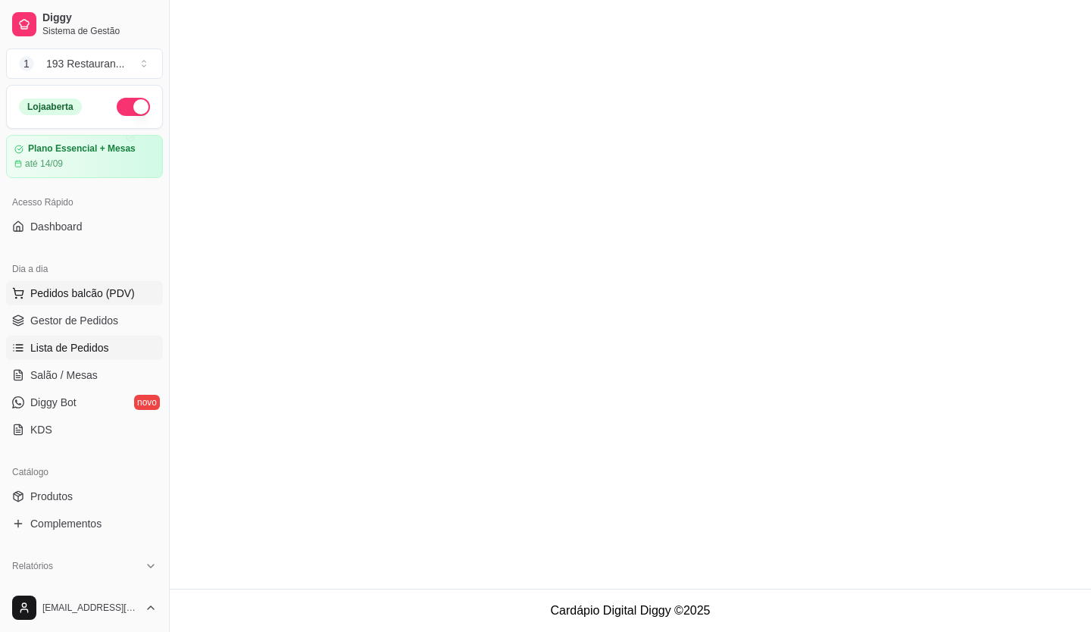
click at [90, 289] on span "Pedidos balcão (PDV)" at bounding box center [82, 293] width 105 height 15
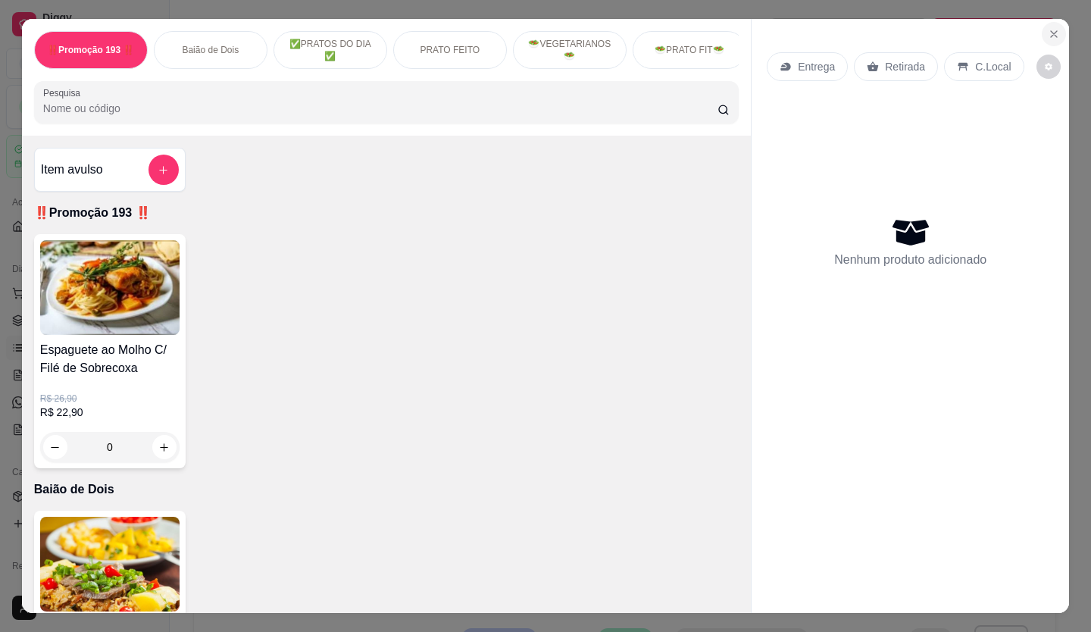
click at [1048, 28] on icon "Close" at bounding box center [1054, 34] width 12 height 12
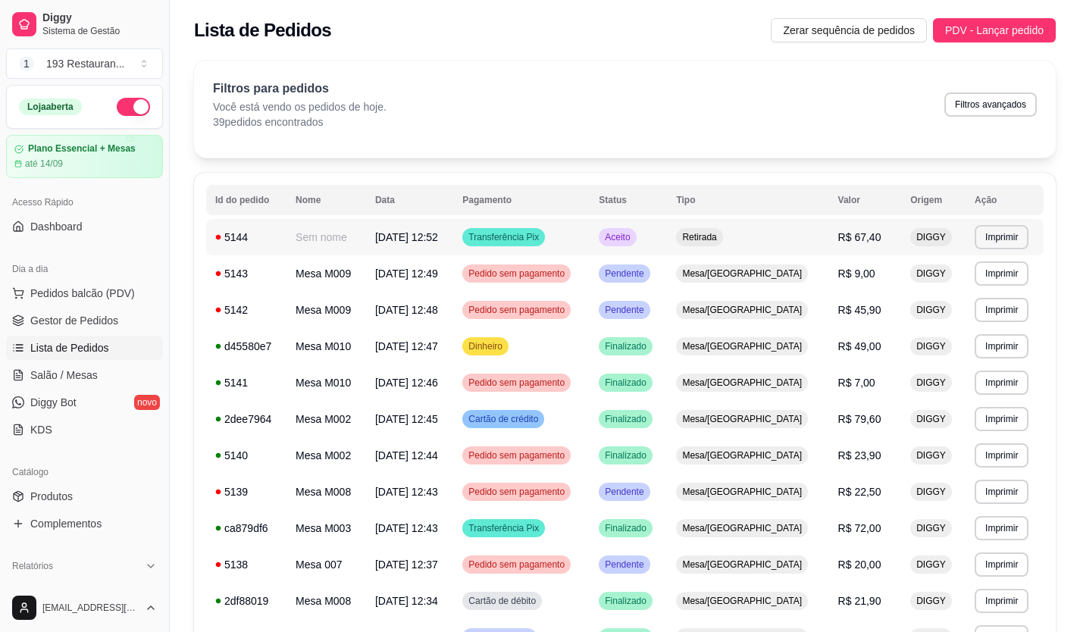
click at [773, 240] on td "Retirada" at bounding box center [747, 237] width 161 height 36
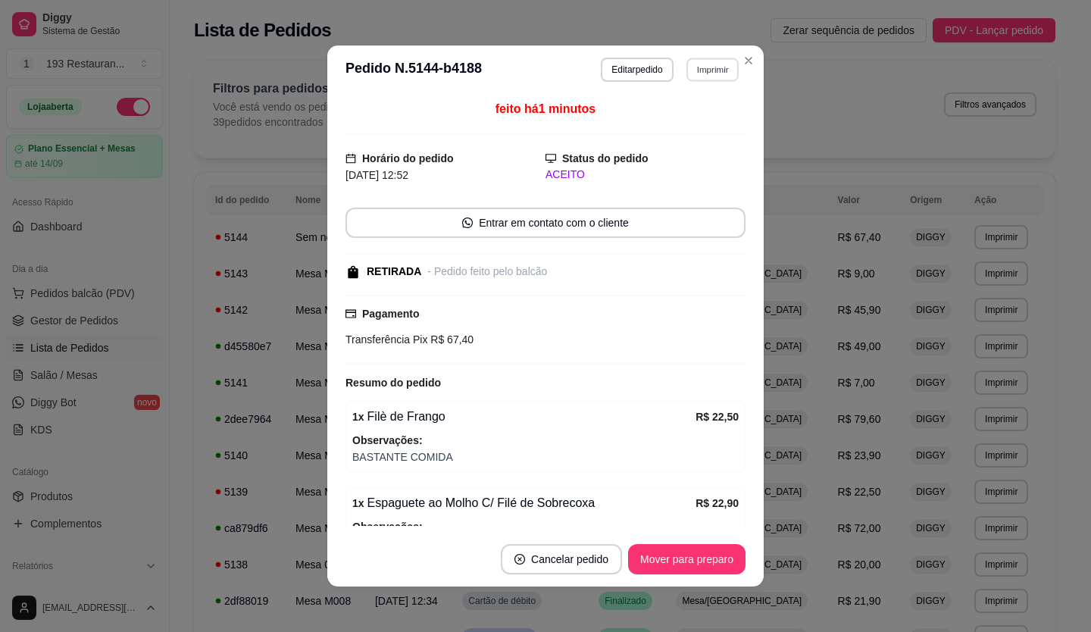
click at [703, 67] on button "Imprimir" at bounding box center [712, 69] width 52 height 23
click at [666, 153] on button "CAIXA" at bounding box center [680, 152] width 106 height 23
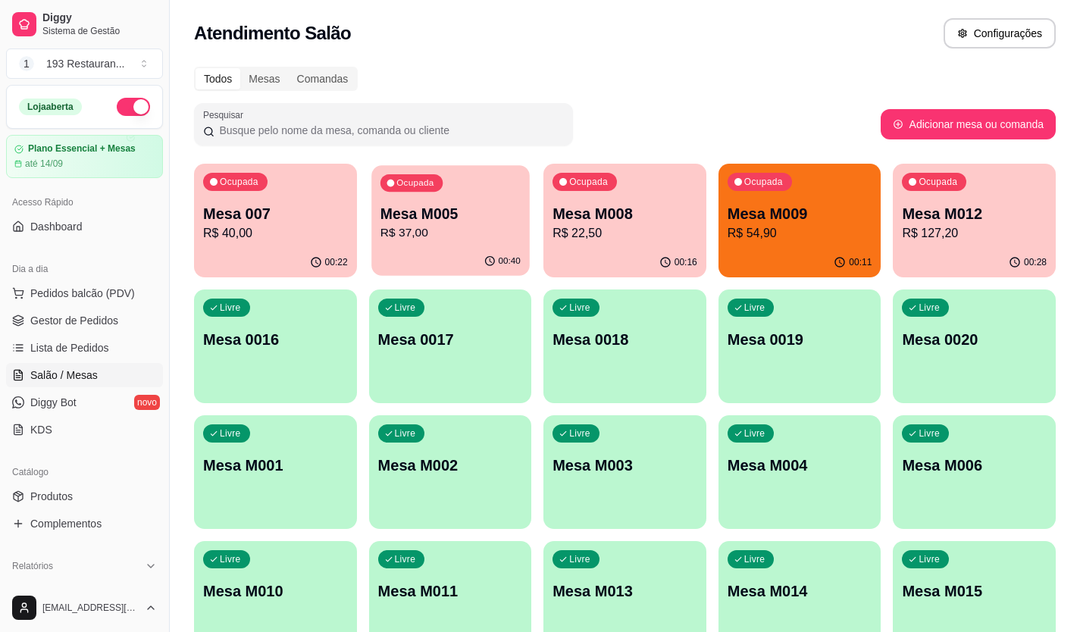
click at [422, 218] on p "Mesa M005" at bounding box center [450, 214] width 140 height 20
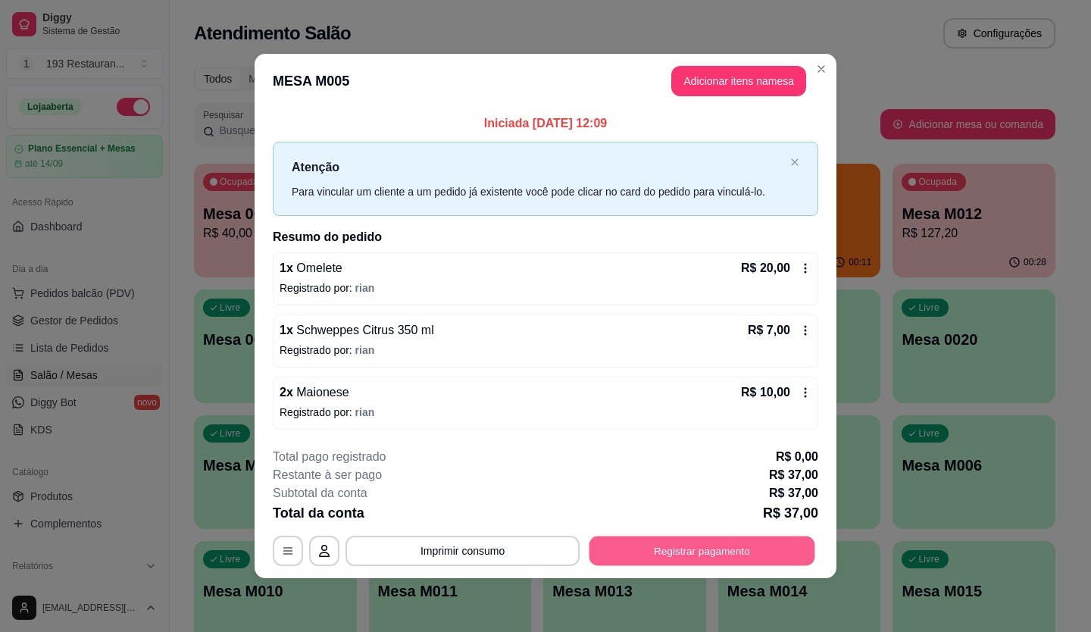
click at [752, 539] on button "Registrar pagamento" at bounding box center [702, 551] width 226 height 30
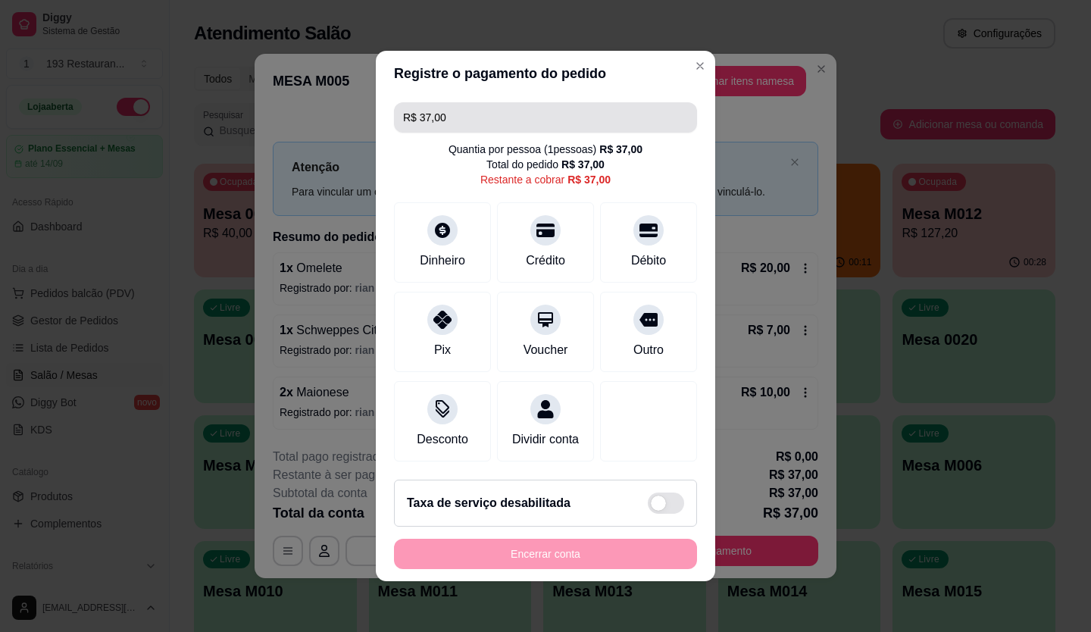
click at [523, 114] on input "R$ 37,00" at bounding box center [545, 117] width 285 height 30
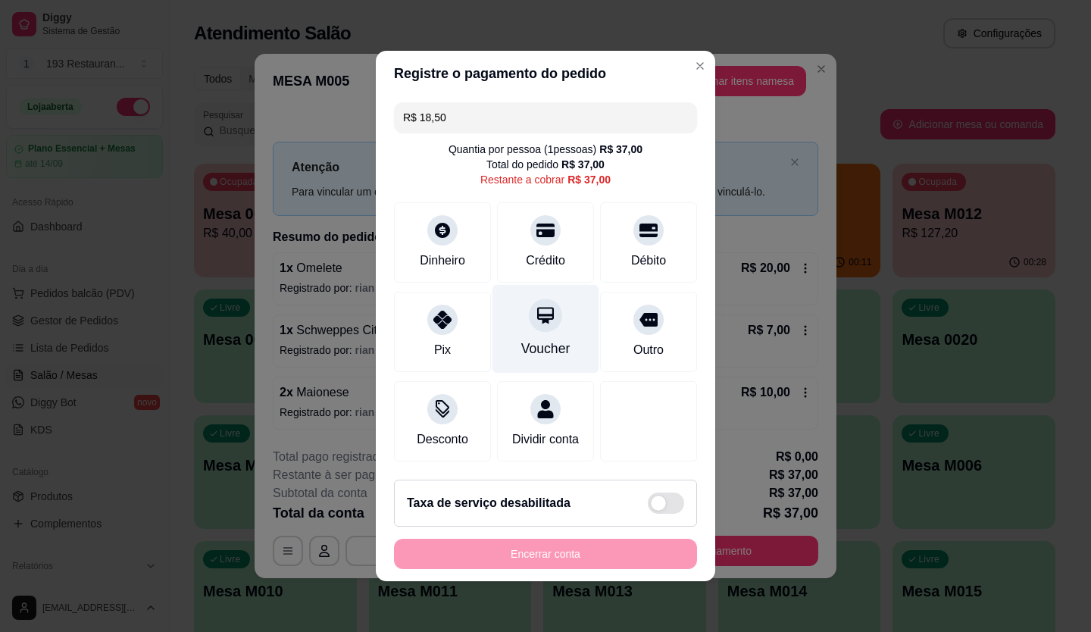
click at [529, 299] on div at bounding box center [545, 314] width 33 height 33
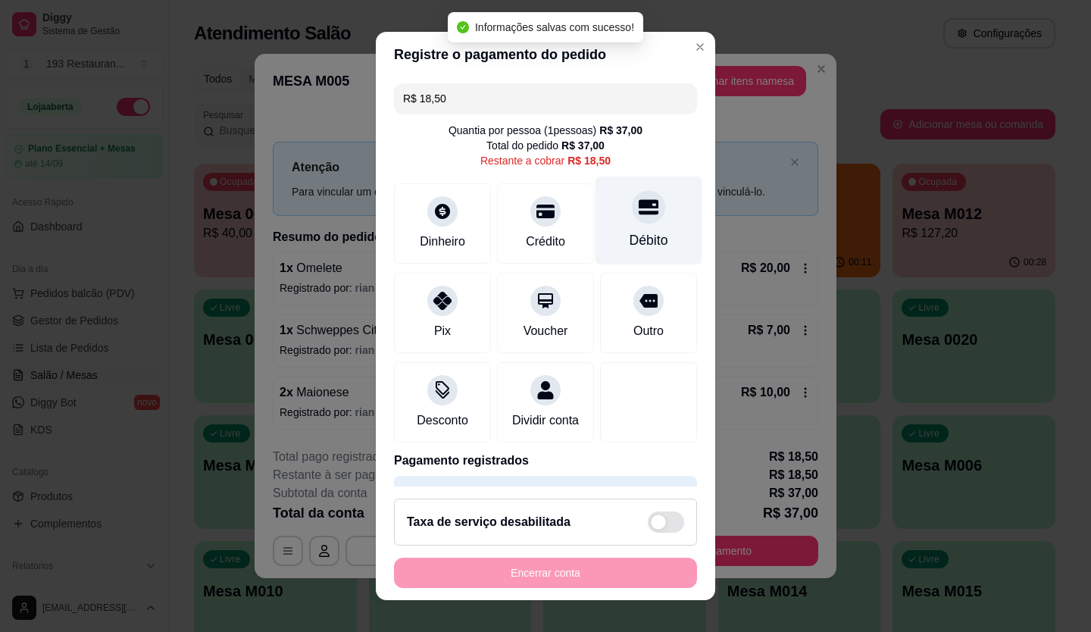
click at [630, 241] on div "Débito" at bounding box center [649, 240] width 39 height 20
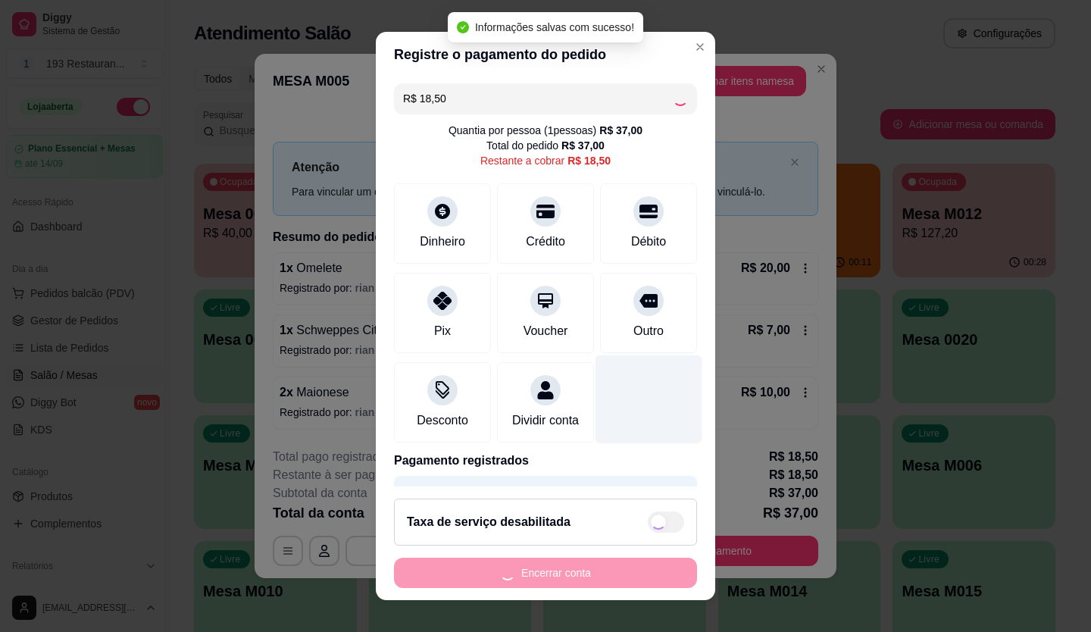
type input "R$ 0,00"
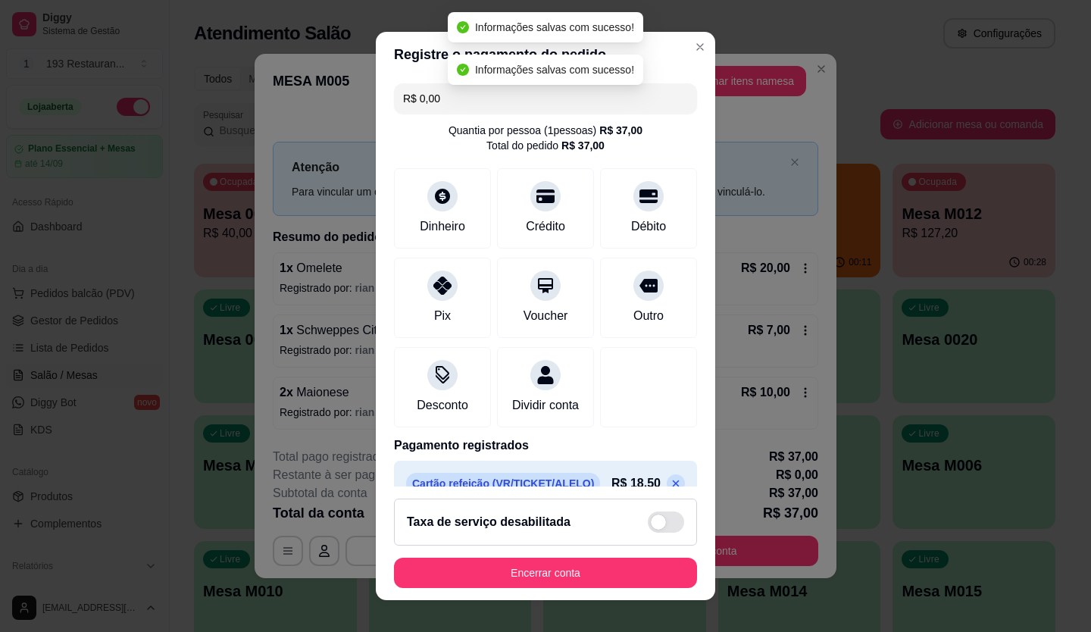
click at [595, 589] on footer "Taxa de serviço desabilitada Encerrar conta" at bounding box center [545, 543] width 339 height 114
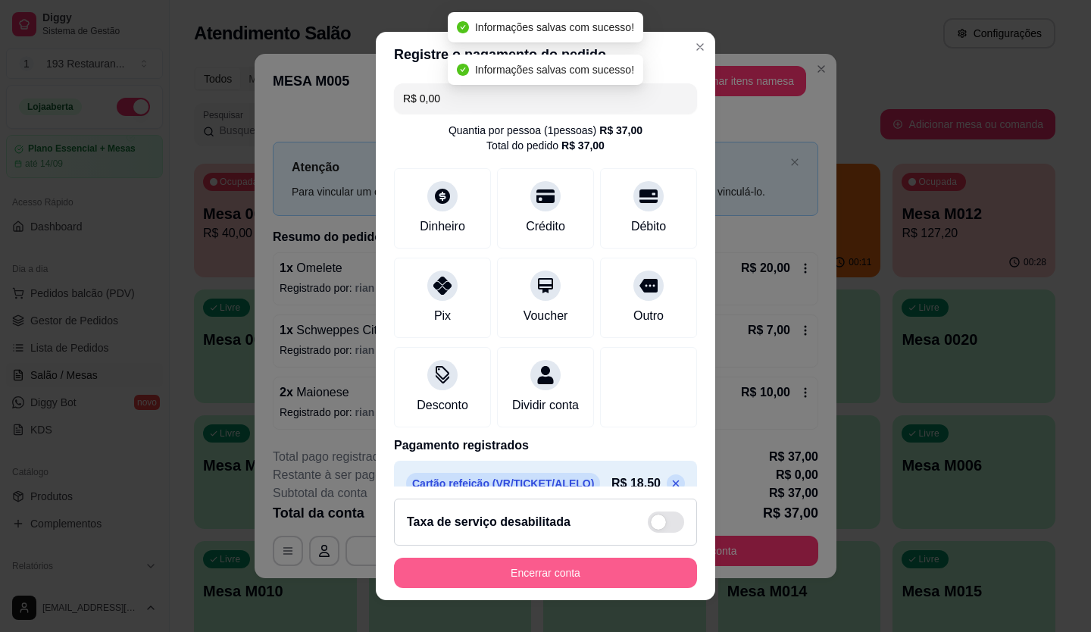
click at [595, 580] on button "Encerrar conta" at bounding box center [545, 573] width 303 height 30
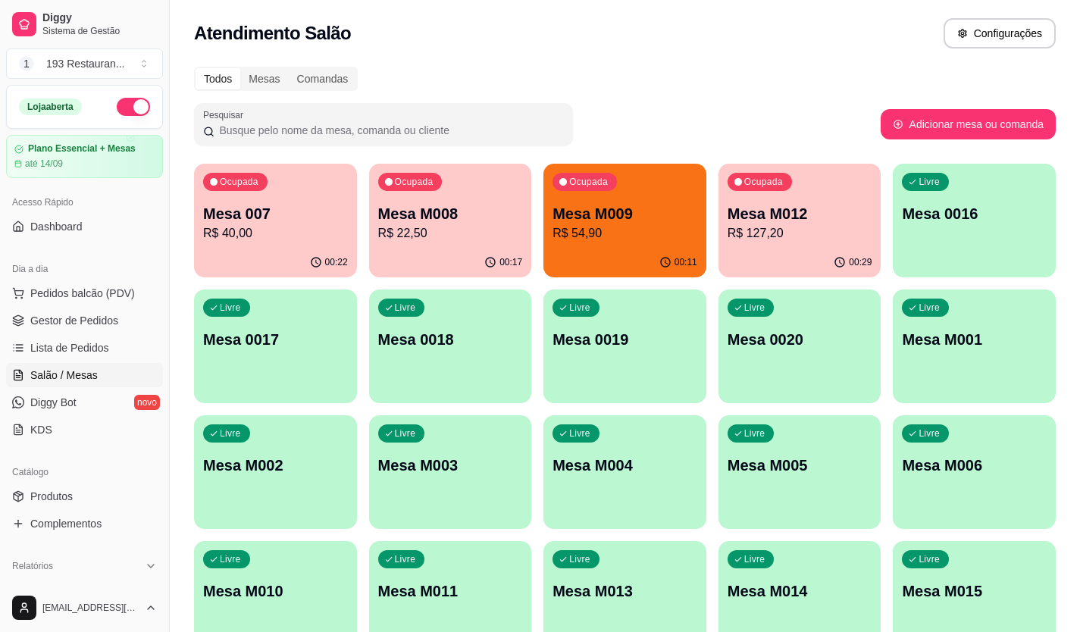
click at [251, 230] on p "R$ 40,00" at bounding box center [275, 233] width 145 height 18
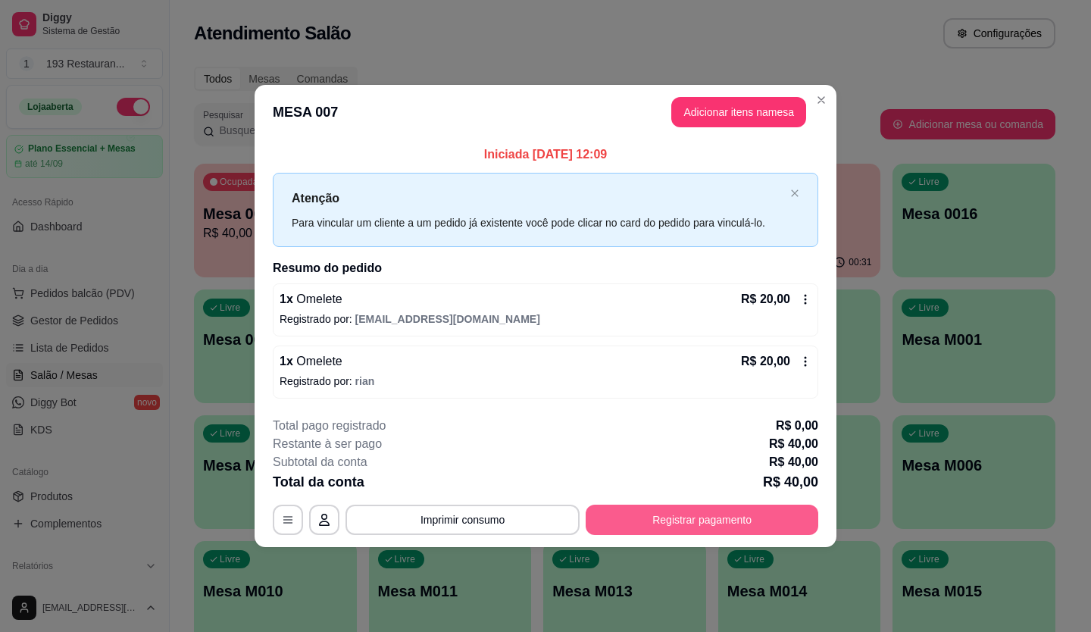
click at [672, 522] on button "Registrar pagamento" at bounding box center [702, 520] width 233 height 30
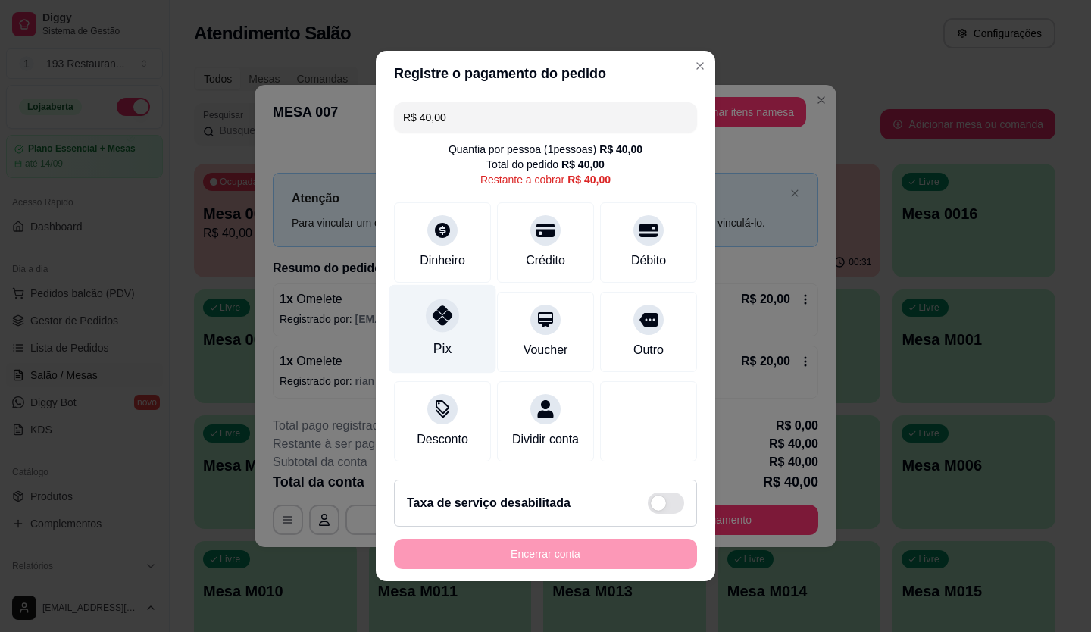
click at [439, 309] on icon at bounding box center [443, 315] width 20 height 20
type input "R$ 0,00"
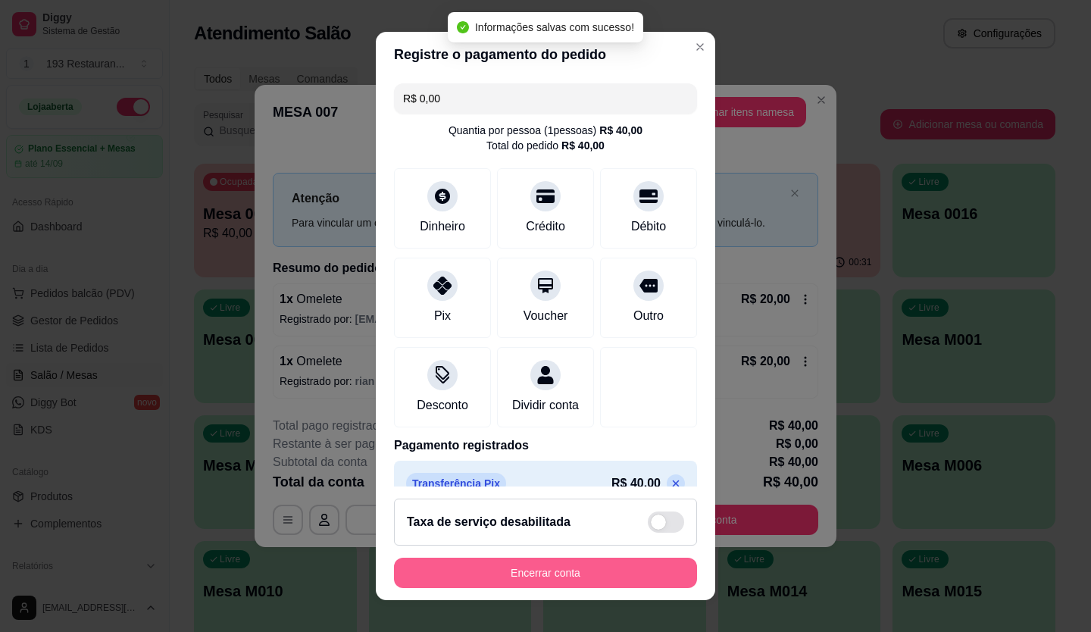
click at [627, 564] on button "Encerrar conta" at bounding box center [545, 573] width 303 height 30
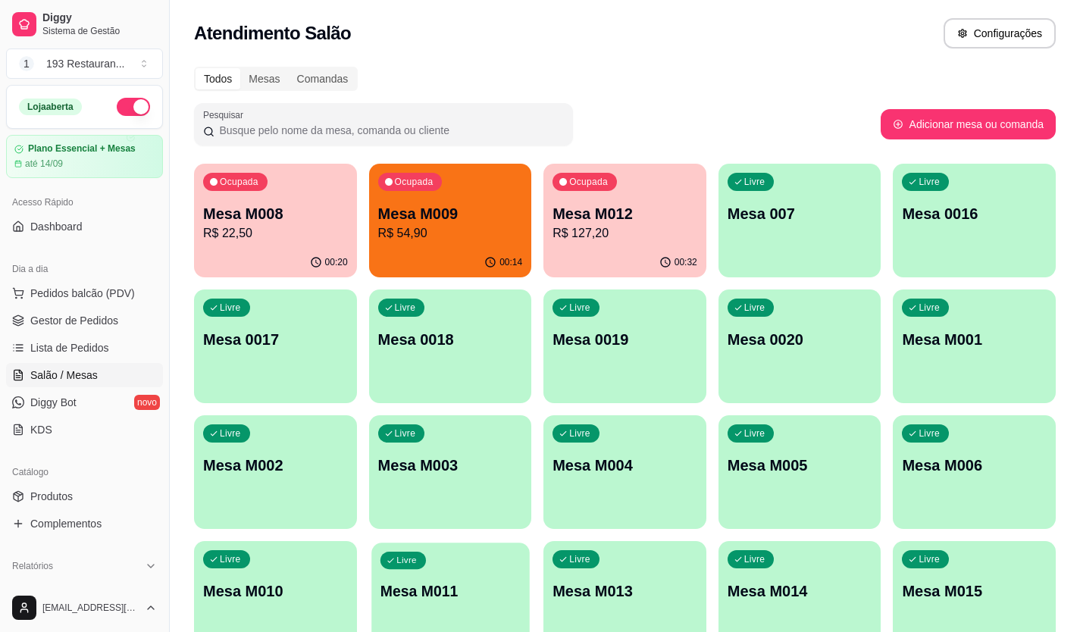
click at [458, 630] on div "Livre Mesa M011" at bounding box center [450, 588] width 158 height 92
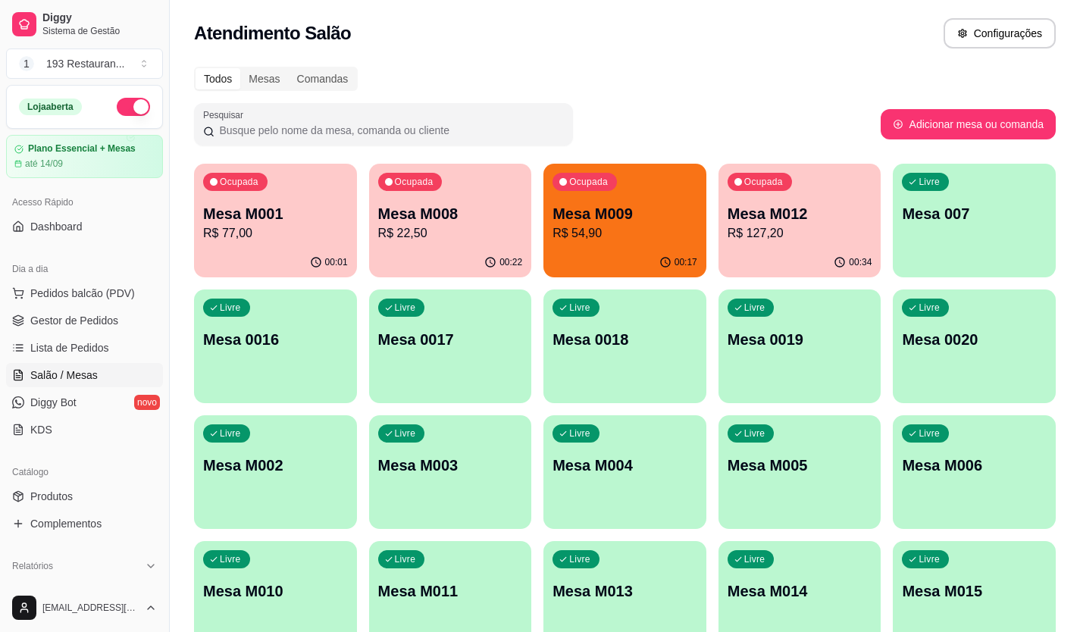
click at [778, 220] on p "Mesa M012" at bounding box center [799, 213] width 145 height 21
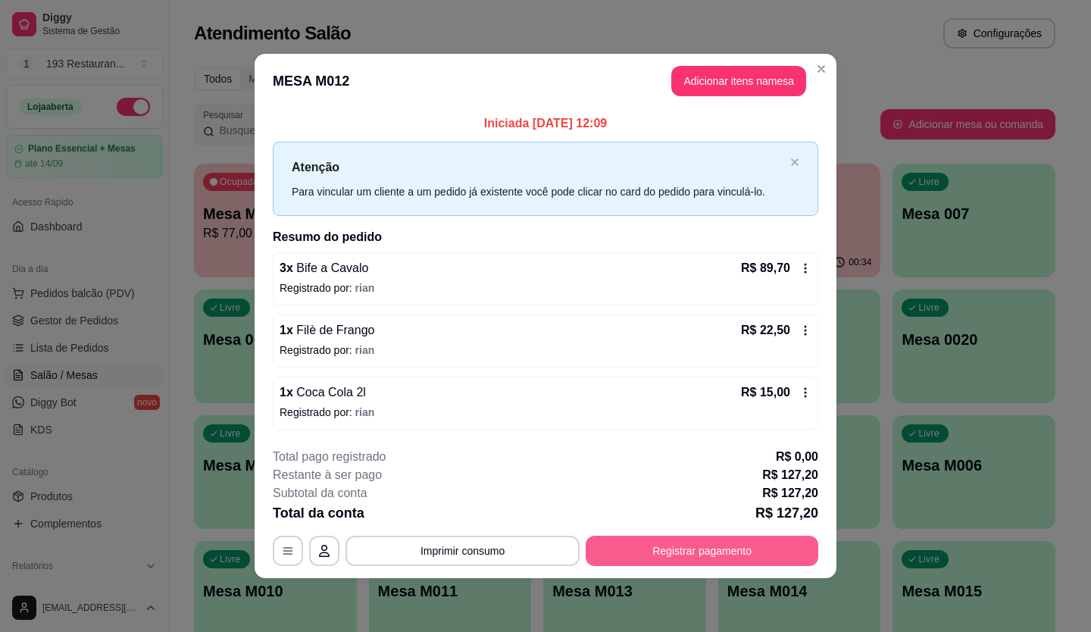
click at [709, 542] on button "Registrar pagamento" at bounding box center [702, 551] width 233 height 30
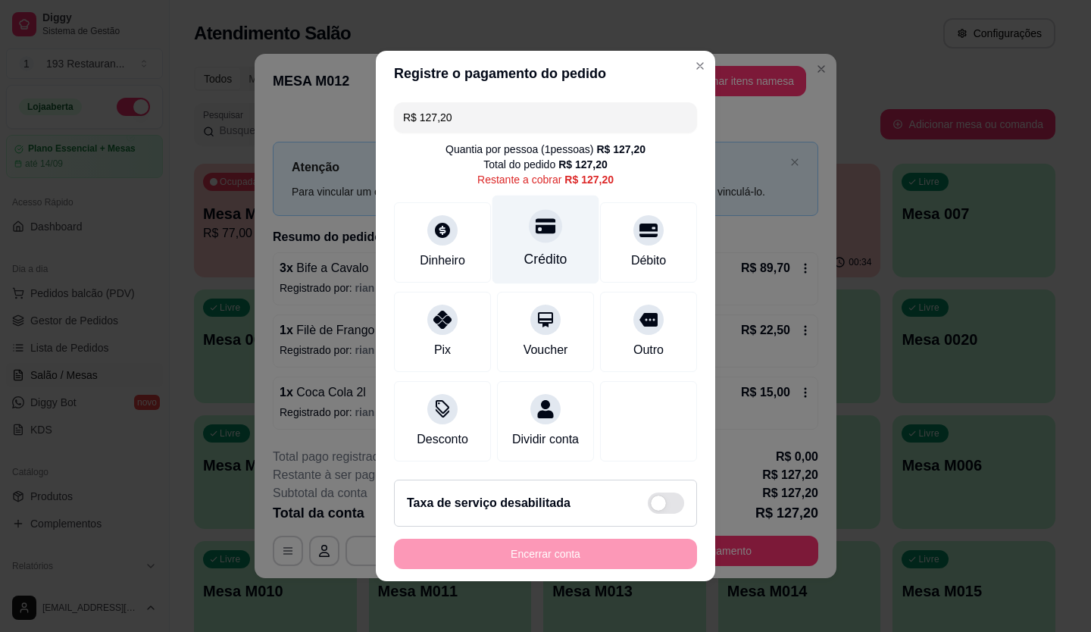
click at [539, 253] on div "Crédito" at bounding box center [545, 259] width 43 height 20
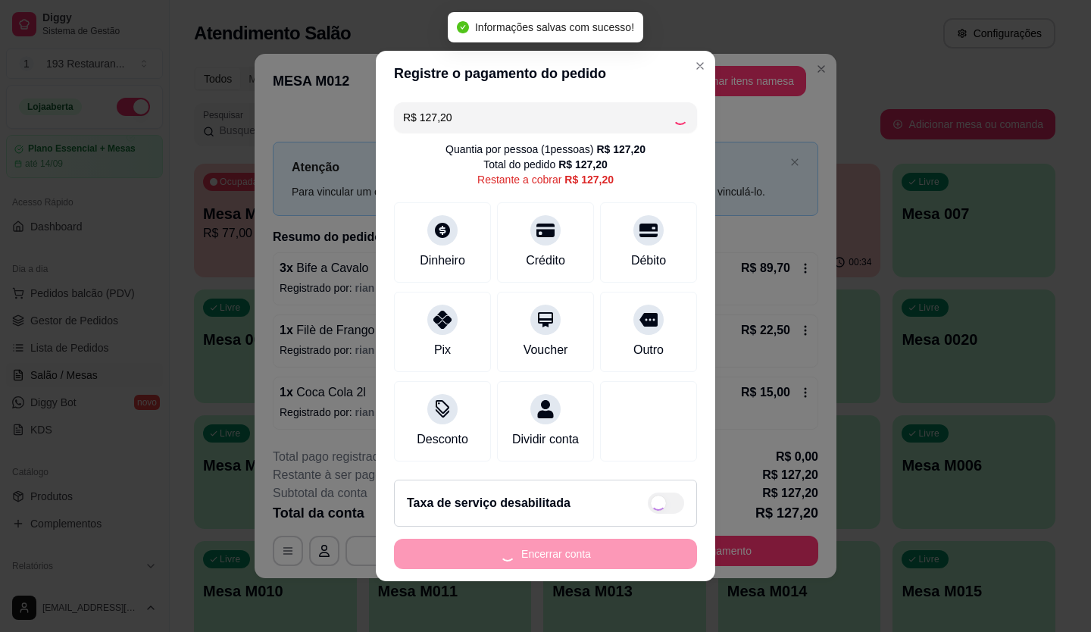
type input "R$ 0,00"
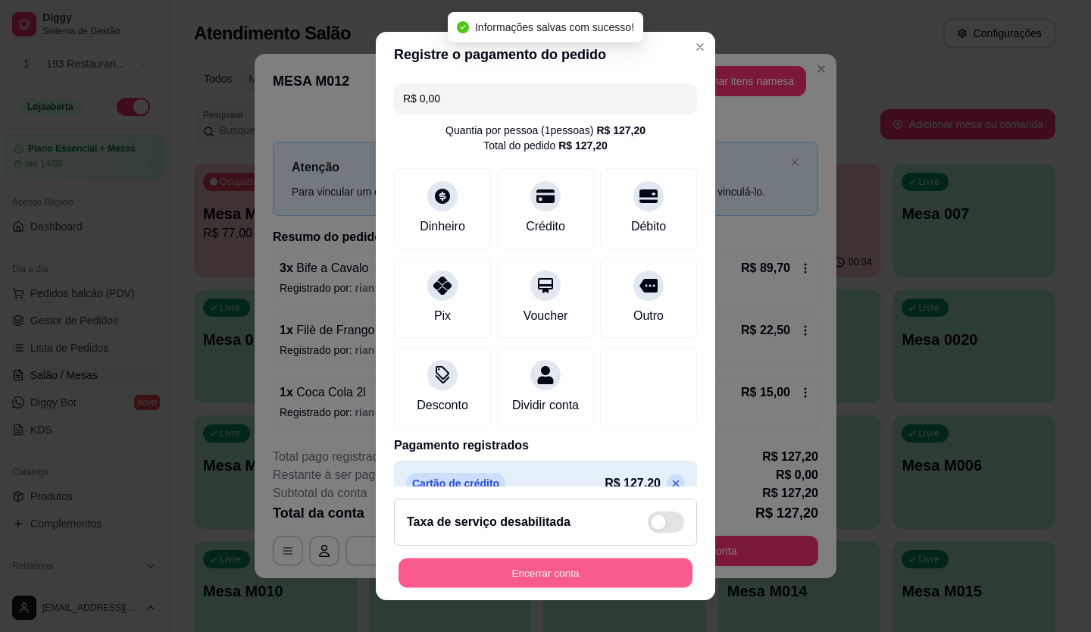
click at [571, 587] on button "Encerrar conta" at bounding box center [545, 573] width 294 height 30
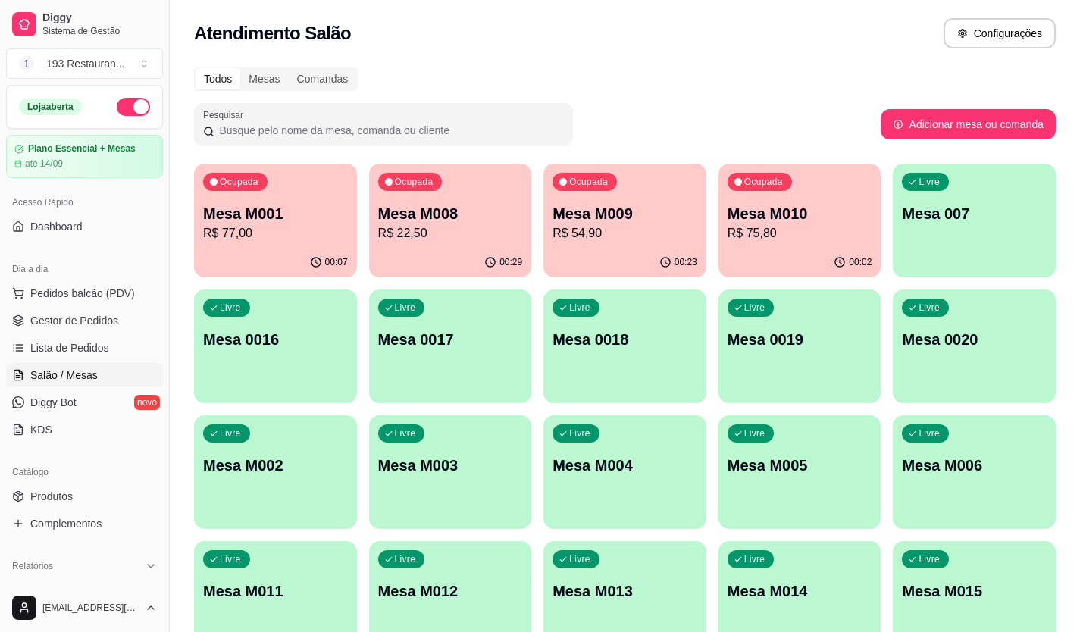
click at [612, 485] on div "Livre Mesa M004" at bounding box center [624, 462] width 163 height 95
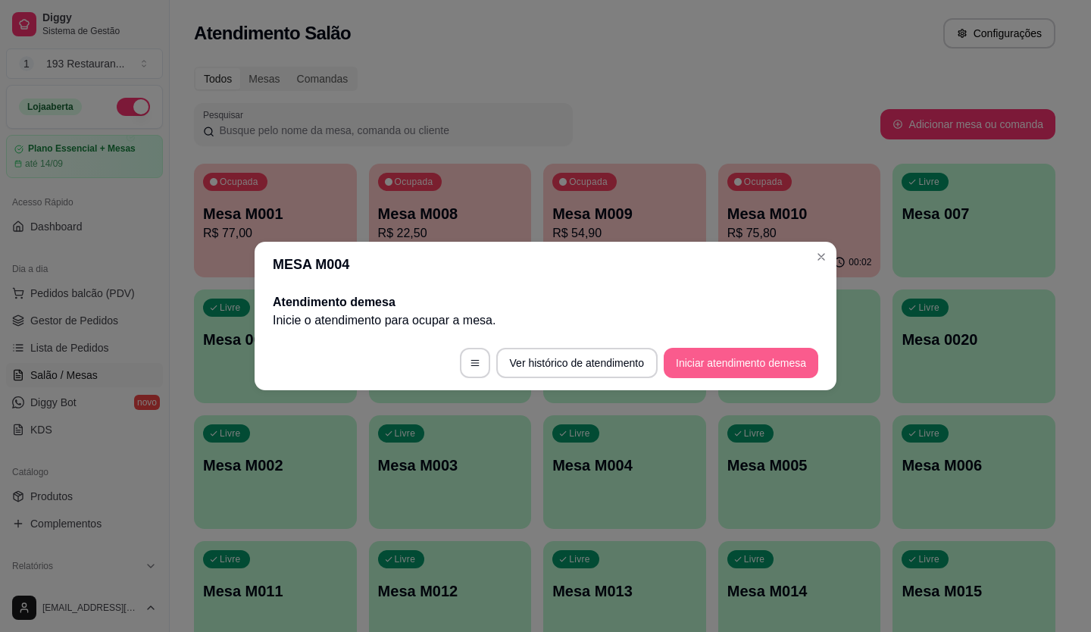
click at [716, 369] on button "Iniciar atendimento de mesa" at bounding box center [741, 363] width 155 height 30
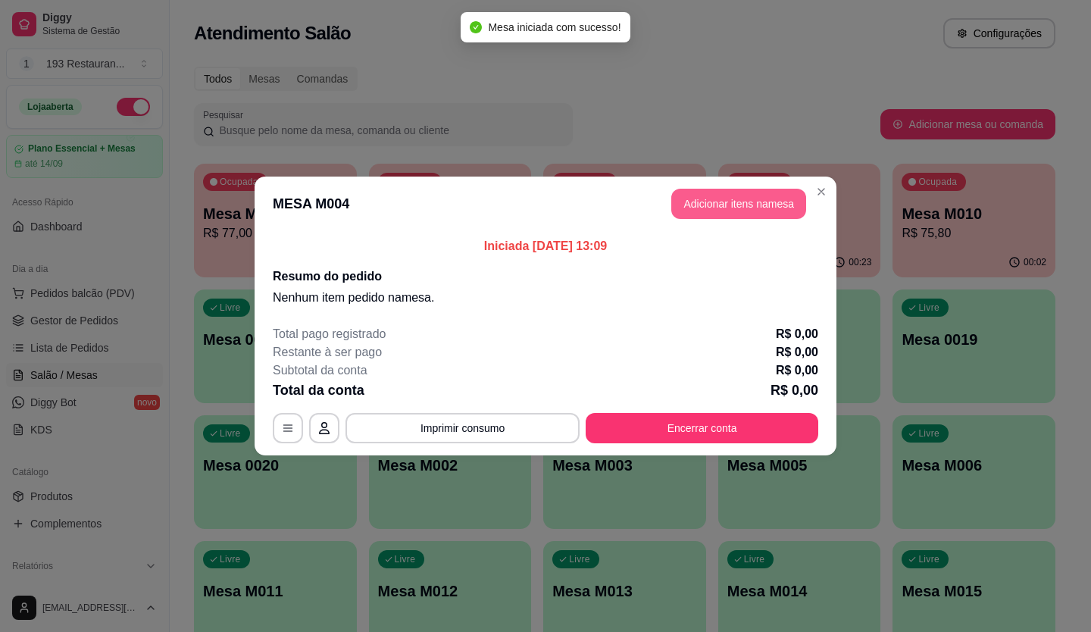
click at [714, 193] on button "Adicionar itens na mesa" at bounding box center [738, 204] width 135 height 30
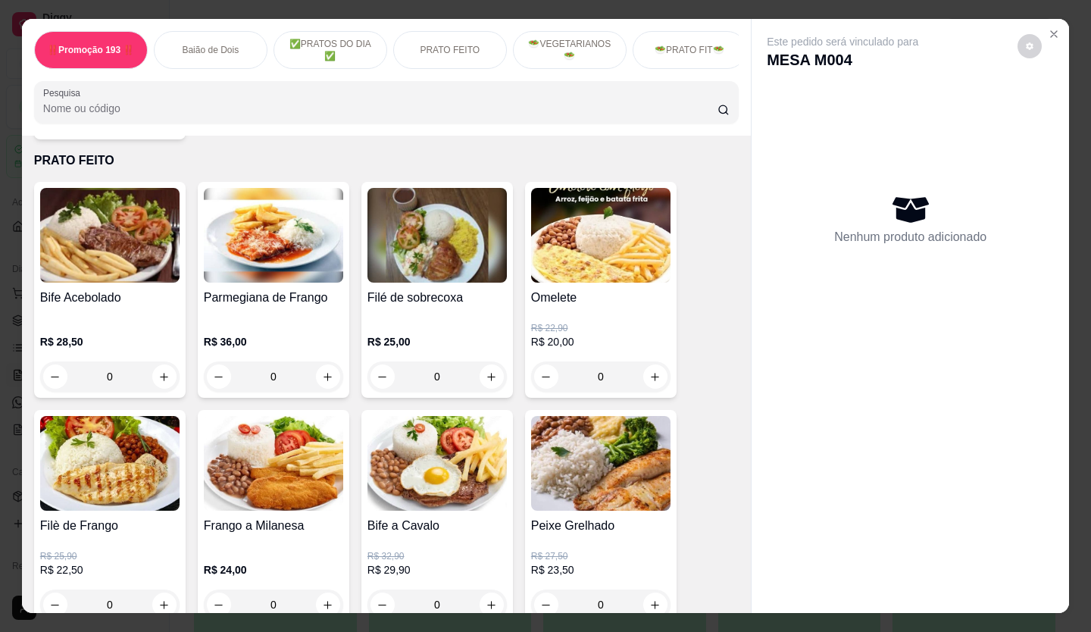
scroll to position [833, 0]
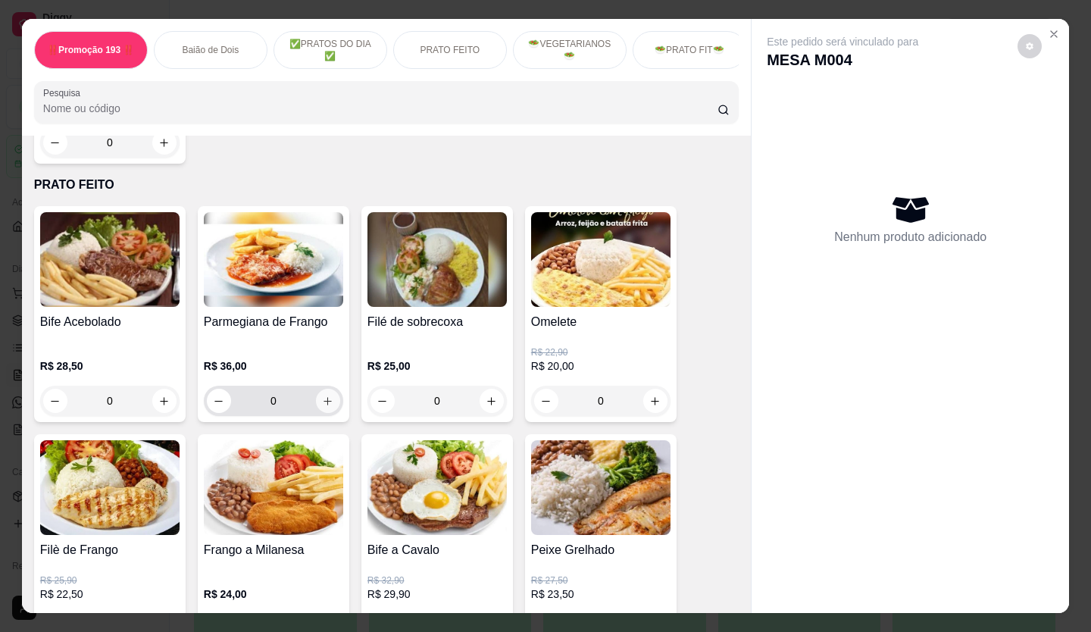
click at [323, 406] on icon "increase-product-quantity" at bounding box center [327, 400] width 11 height 11
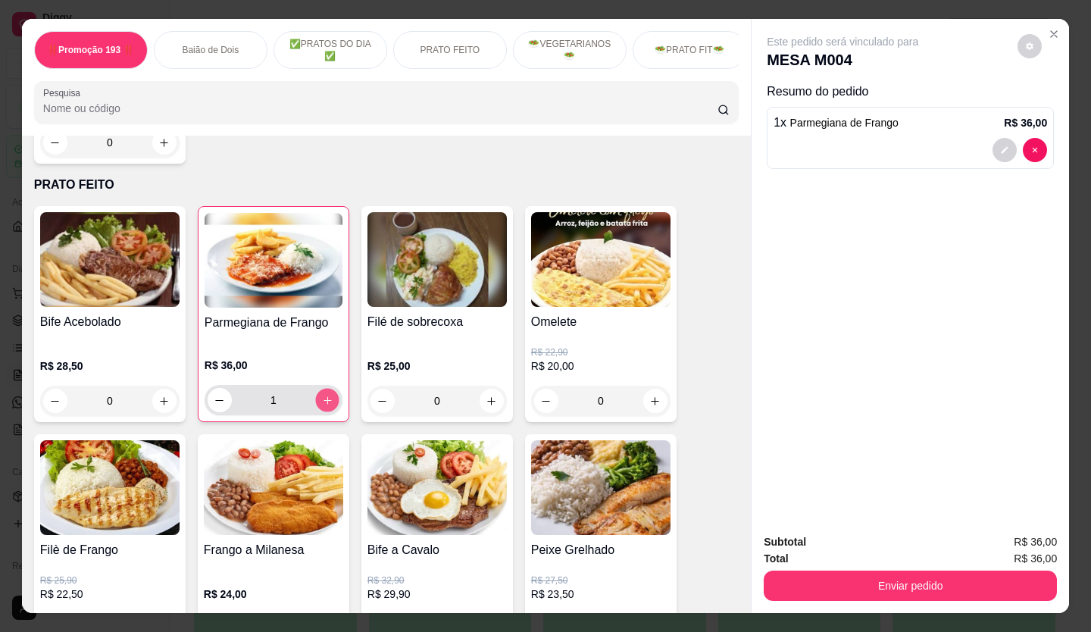
click at [323, 404] on icon "increase-product-quantity" at bounding box center [327, 400] width 8 height 8
type input "2"
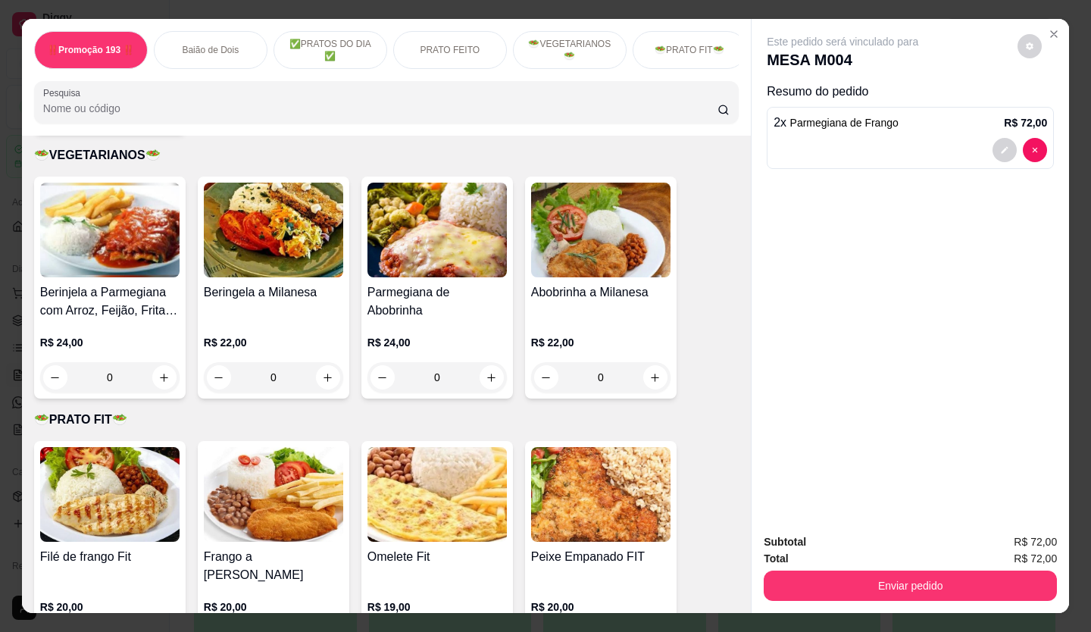
scroll to position [2424, 0]
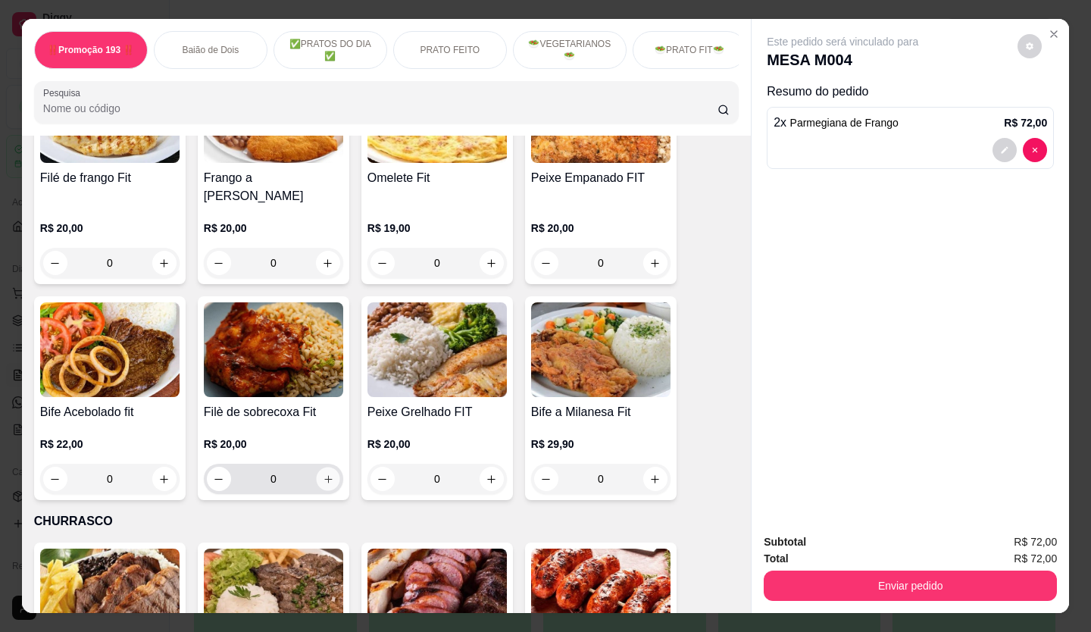
click at [323, 473] on icon "increase-product-quantity" at bounding box center [328, 478] width 11 height 11
type input "1"
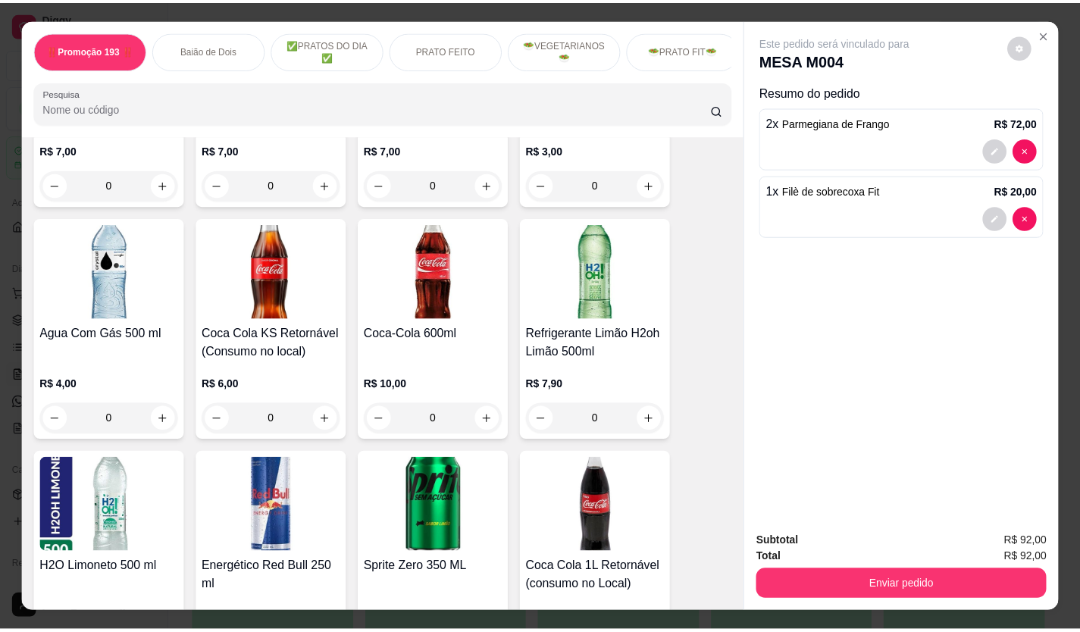
scroll to position [5303, 0]
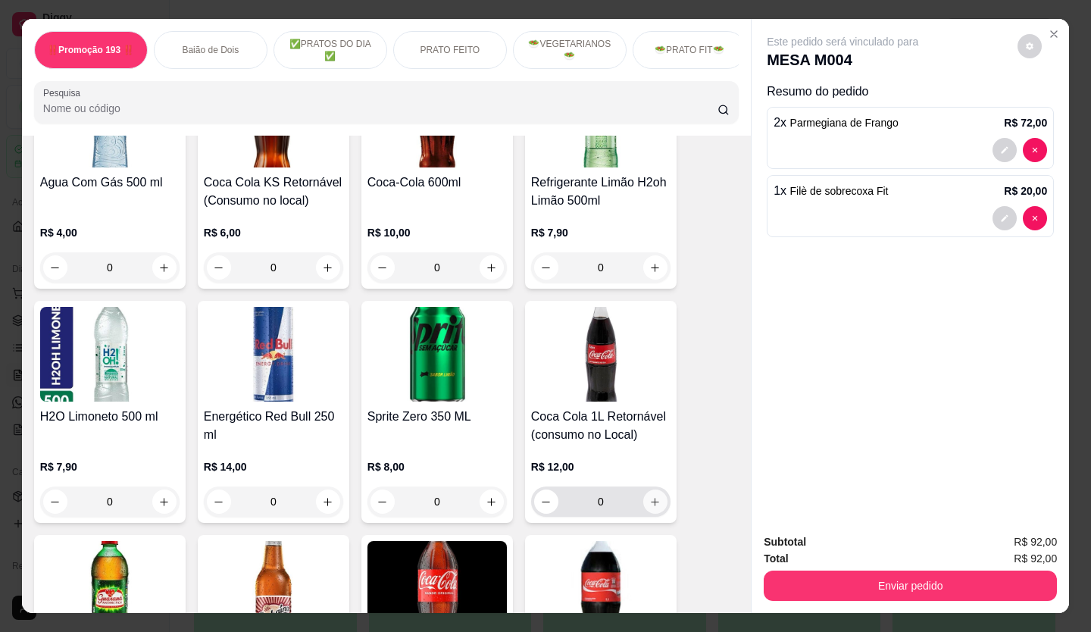
click at [652, 496] on icon "increase-product-quantity" at bounding box center [654, 501] width 11 height 11
type input "1"
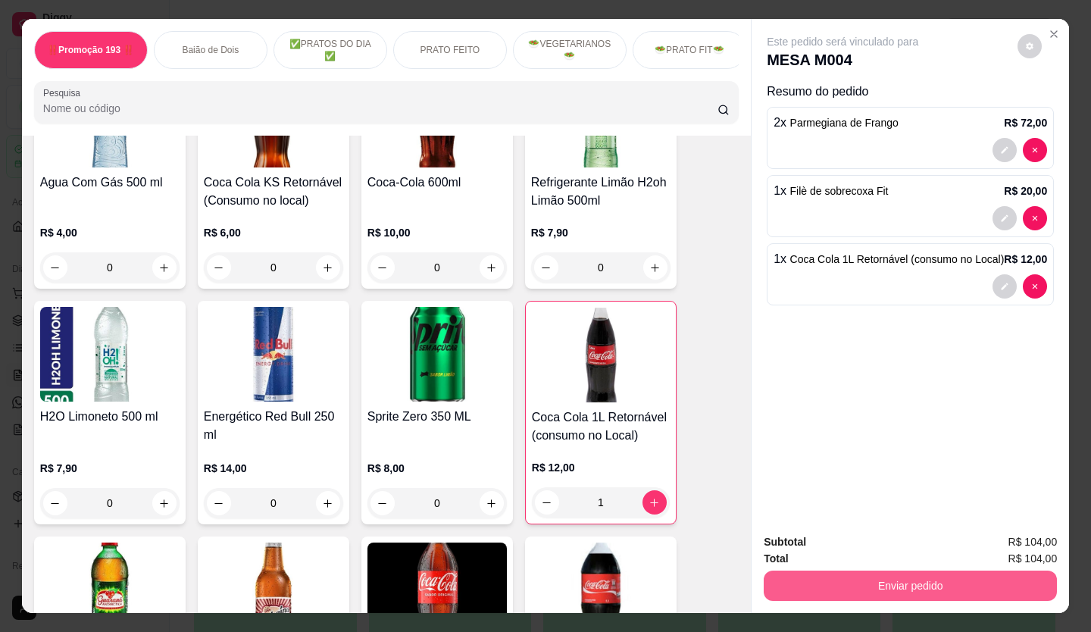
click at [826, 586] on button "Enviar pedido" at bounding box center [910, 585] width 293 height 30
click at [795, 558] on div "Deseja registrar o cliente que fez esse pedido? Essa é uma forma de identificar…" at bounding box center [904, 524] width 271 height 70
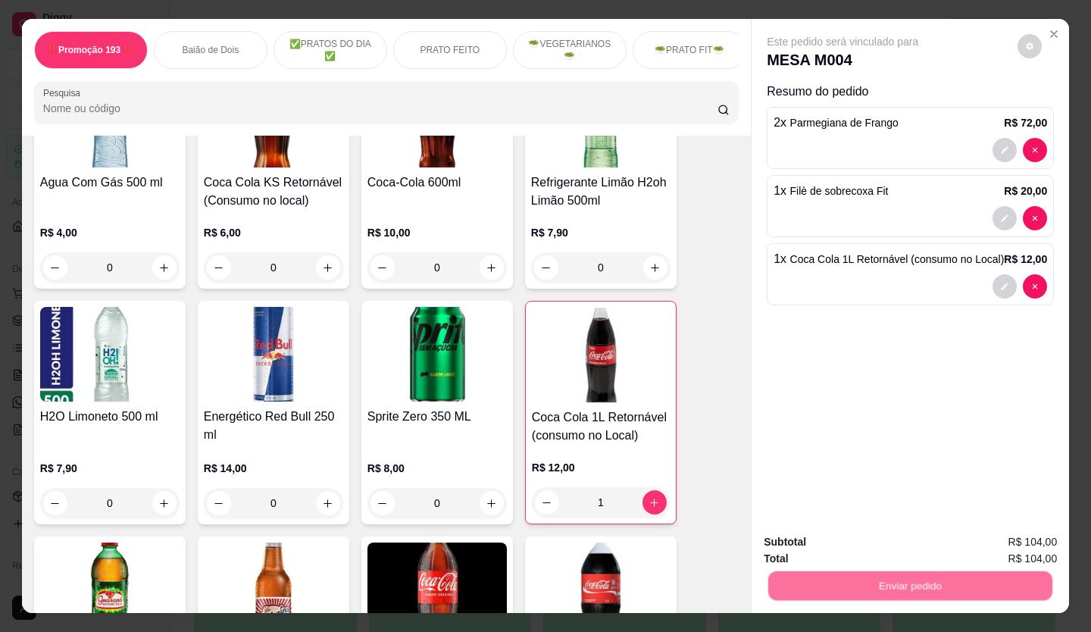
click at [799, 546] on button "Não registrar e enviar pedido" at bounding box center [860, 542] width 158 height 29
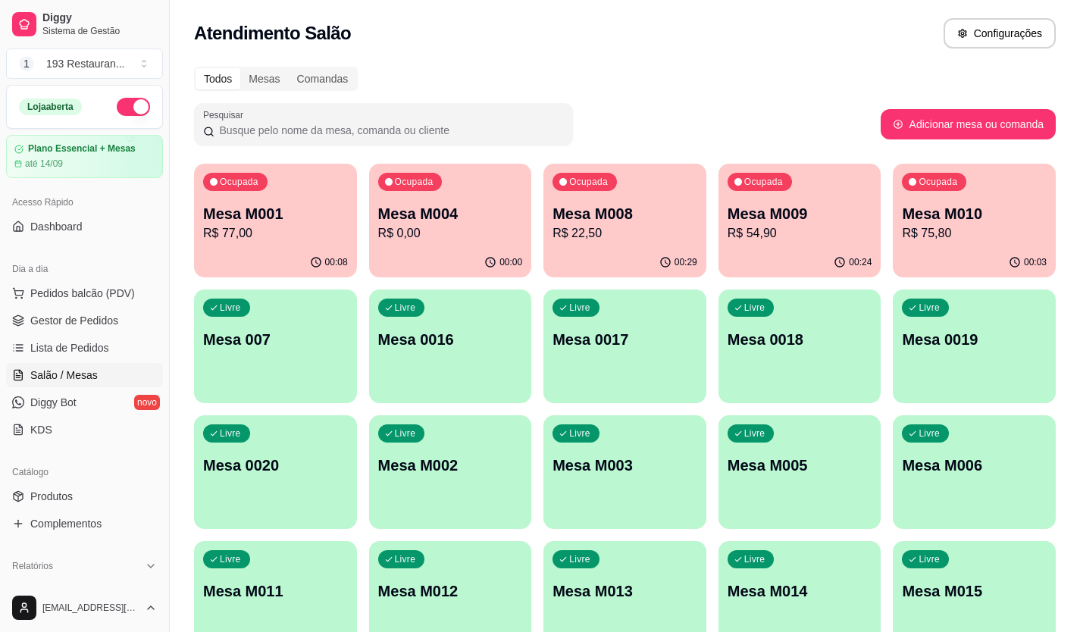
click at [808, 240] on p "R$ 54,90" at bounding box center [799, 233] width 145 height 18
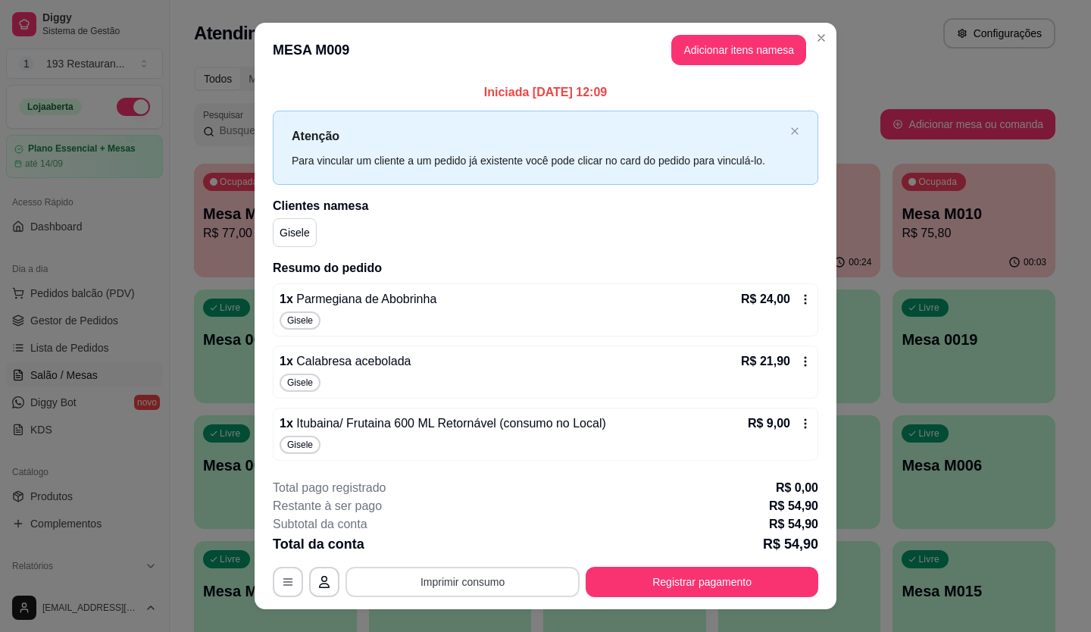
click at [479, 583] on button "Imprimir consumo" at bounding box center [462, 582] width 234 height 30
click at [484, 546] on button "CAIXA" at bounding box center [462, 546] width 110 height 24
click at [658, 594] on button "Registrar pagamento" at bounding box center [702, 582] width 226 height 30
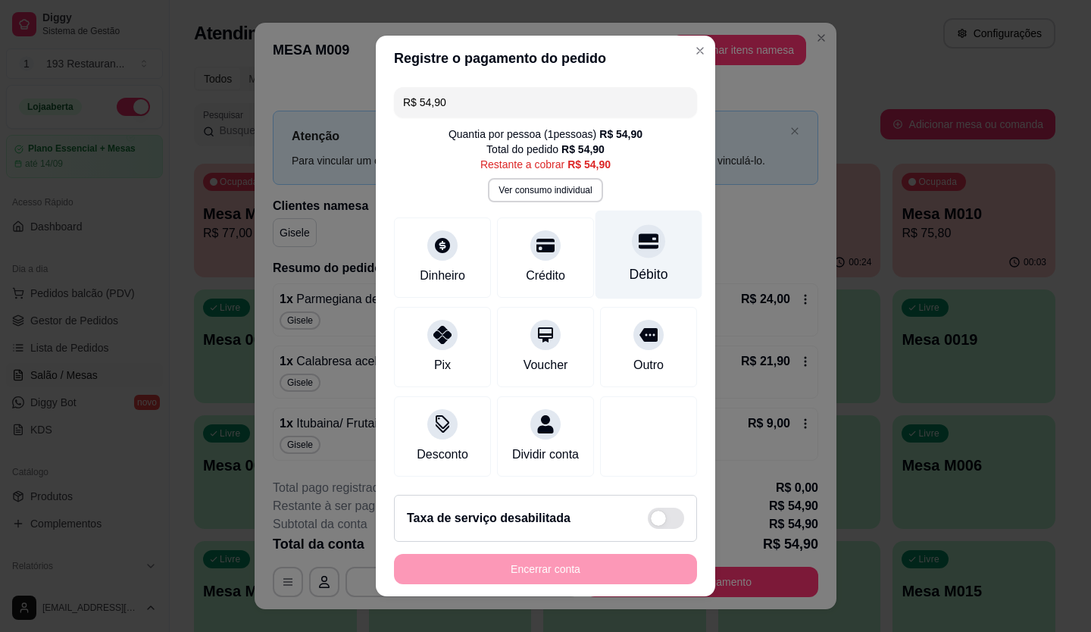
click at [623, 221] on div "Débito" at bounding box center [648, 255] width 107 height 89
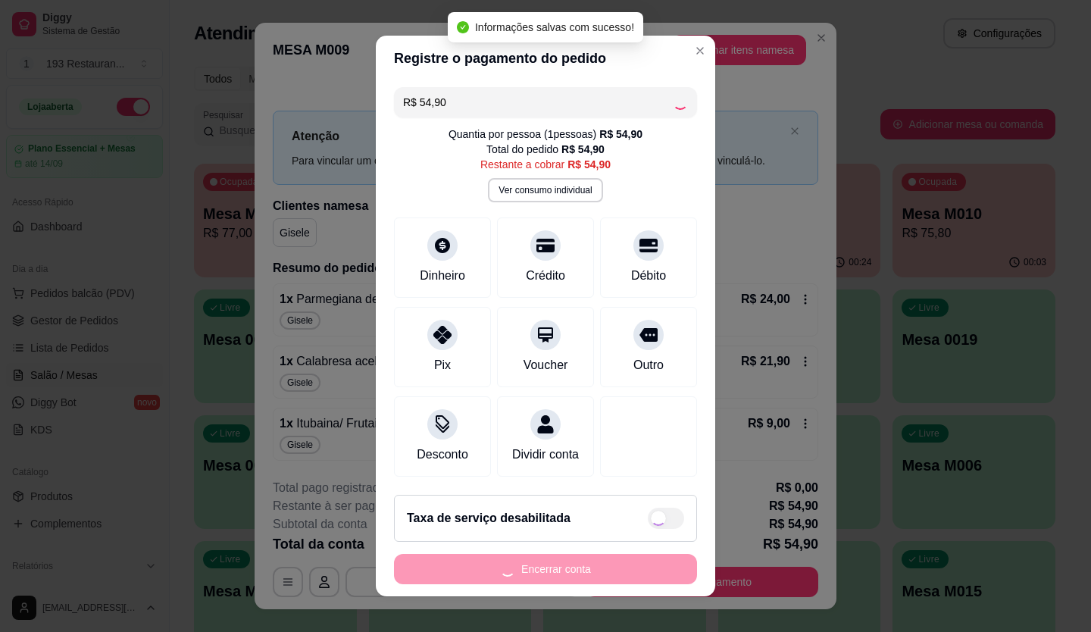
type input "R$ 0,00"
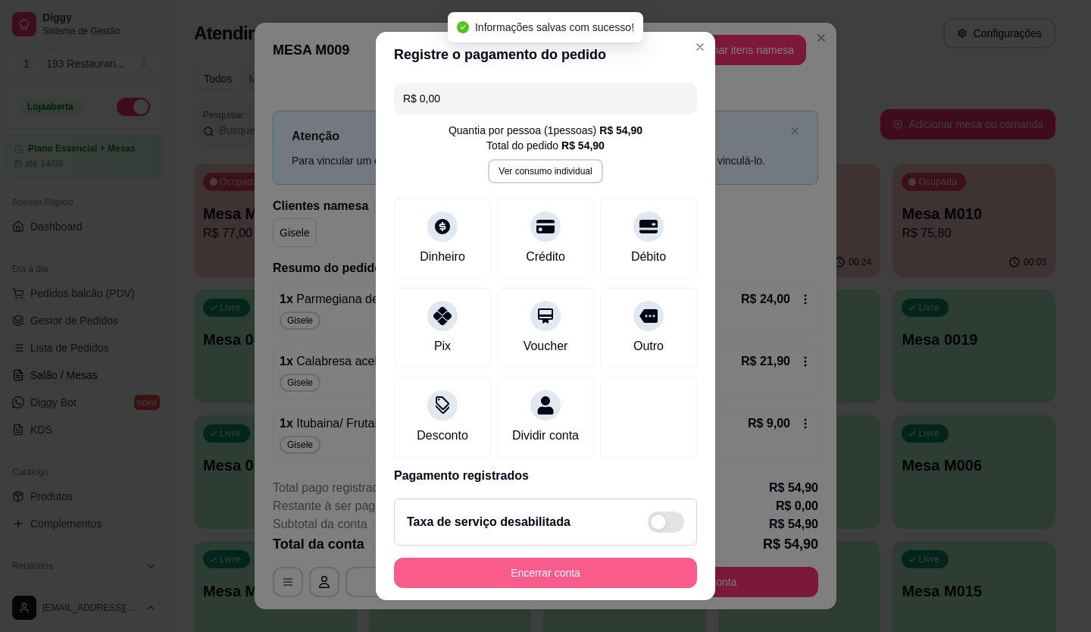
click at [661, 565] on button "Encerrar conta" at bounding box center [545, 573] width 303 height 30
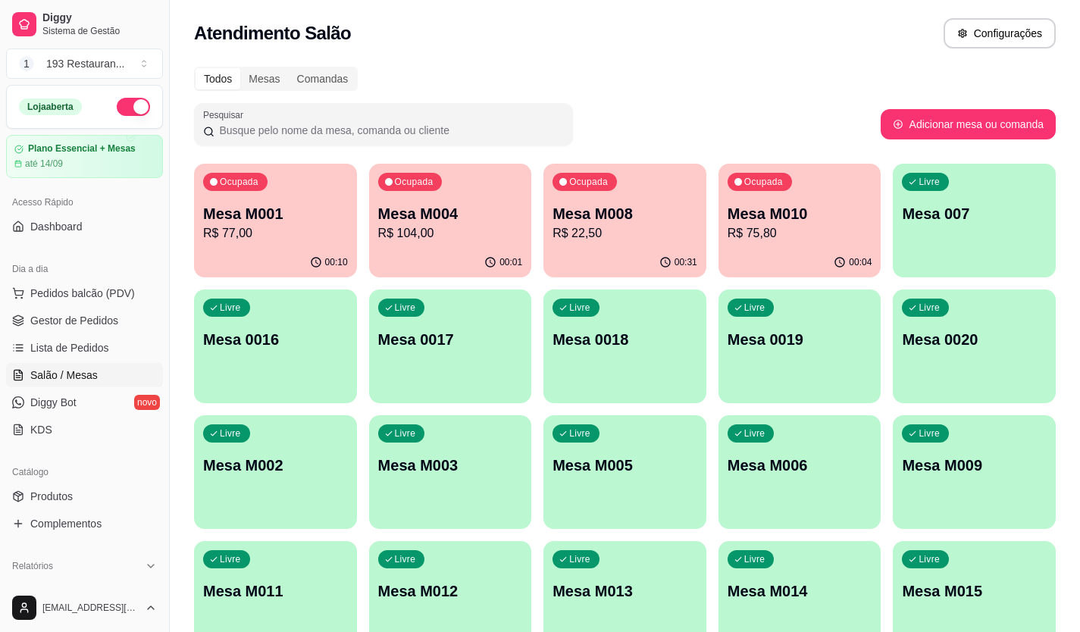
click at [594, 223] on p "Mesa M008" at bounding box center [624, 213] width 145 height 21
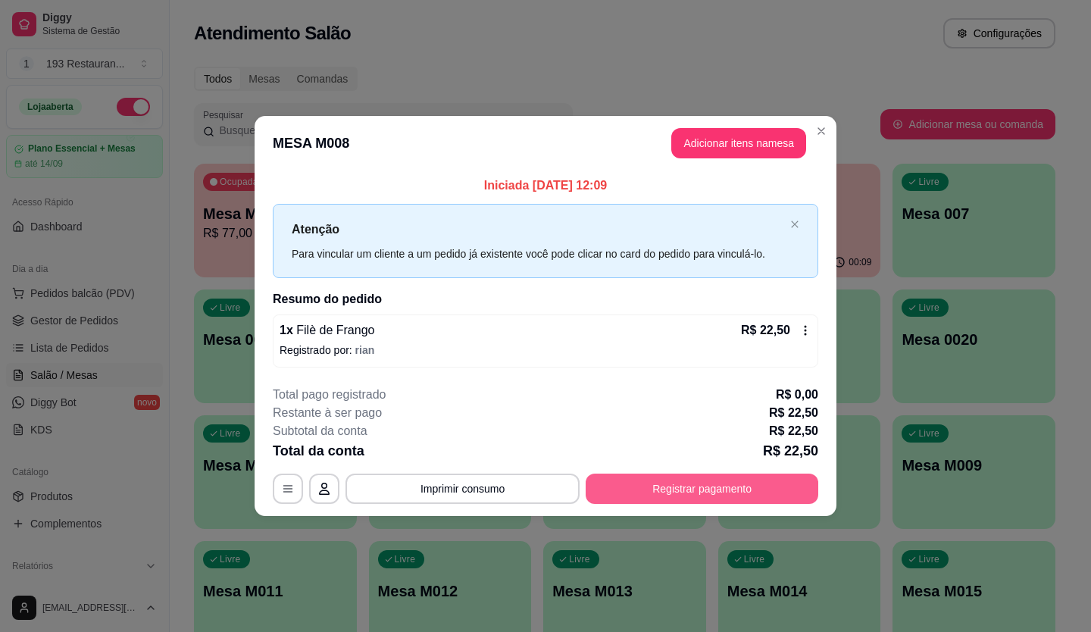
click at [760, 475] on button "Registrar pagamento" at bounding box center [702, 488] width 233 height 30
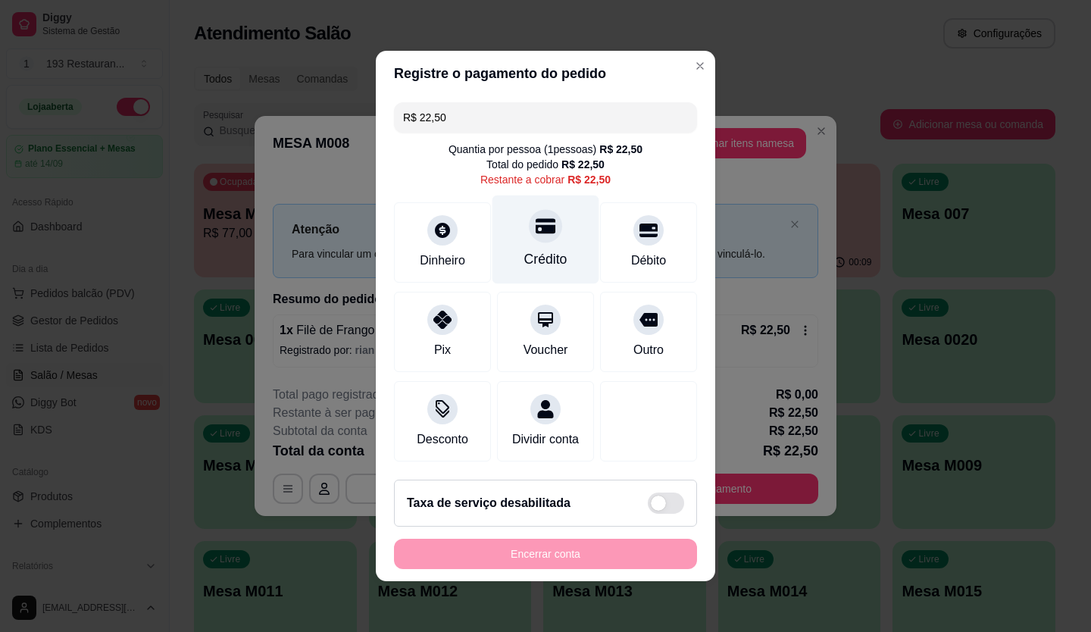
click at [555, 226] on div "Crédito" at bounding box center [545, 239] width 107 height 89
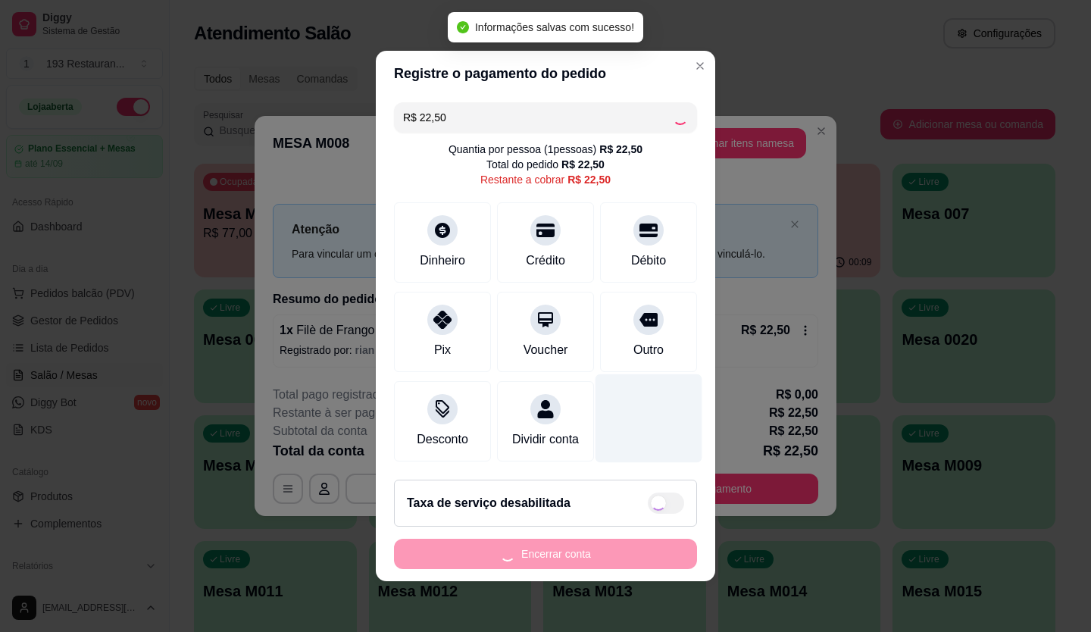
type input "R$ 0,00"
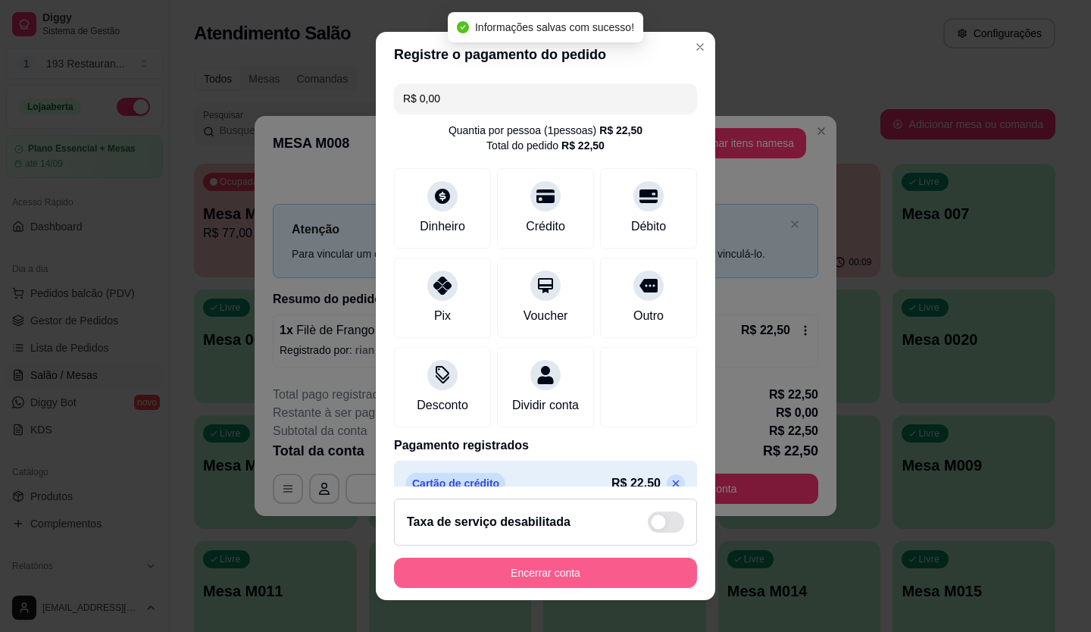
click at [508, 579] on button "Encerrar conta" at bounding box center [545, 573] width 303 height 30
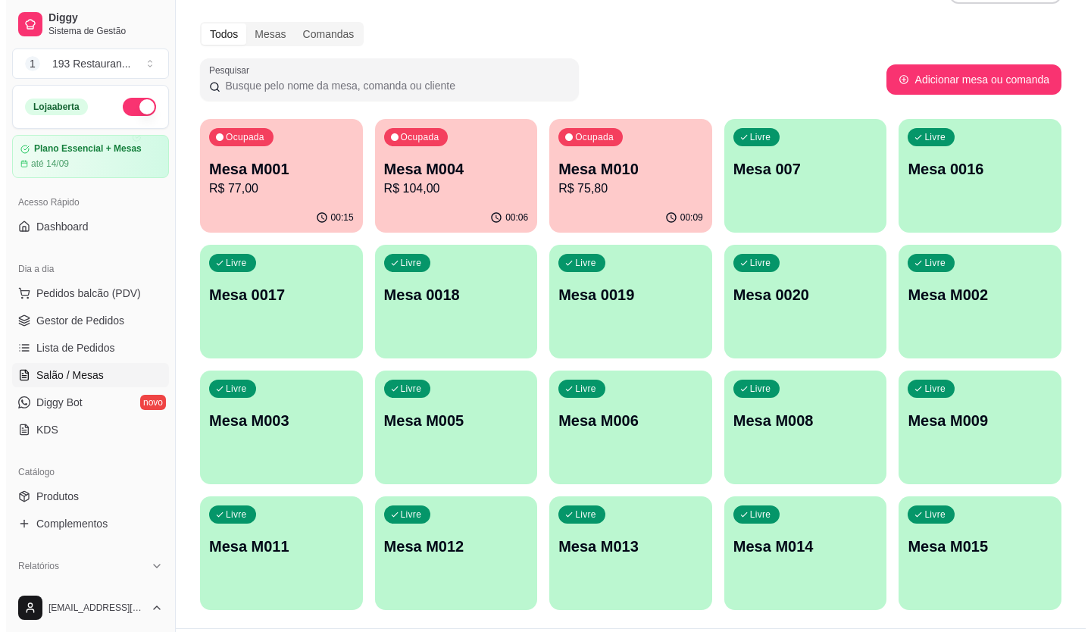
scroll to position [84, 0]
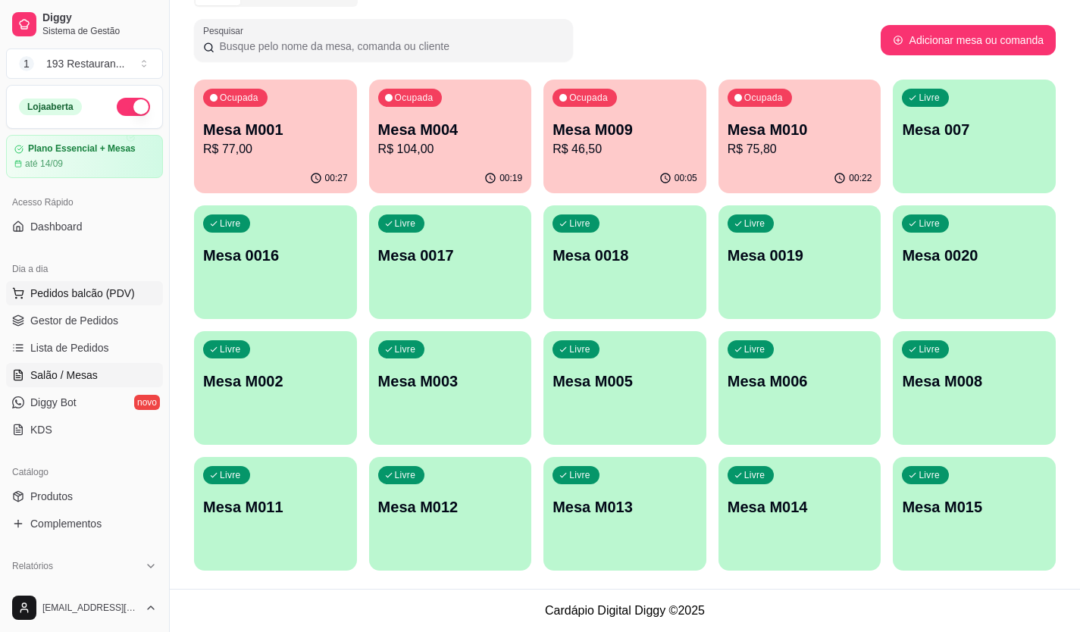
click at [87, 295] on span "Pedidos balcão (PDV)" at bounding box center [82, 293] width 105 height 15
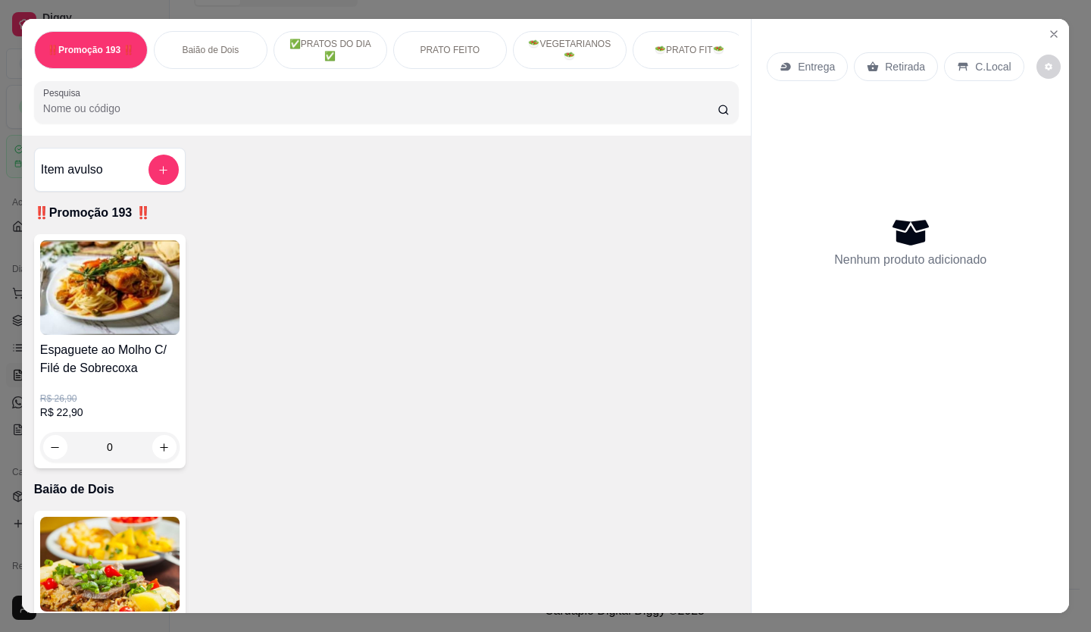
click at [890, 64] on p "Retirada" at bounding box center [905, 66] width 40 height 15
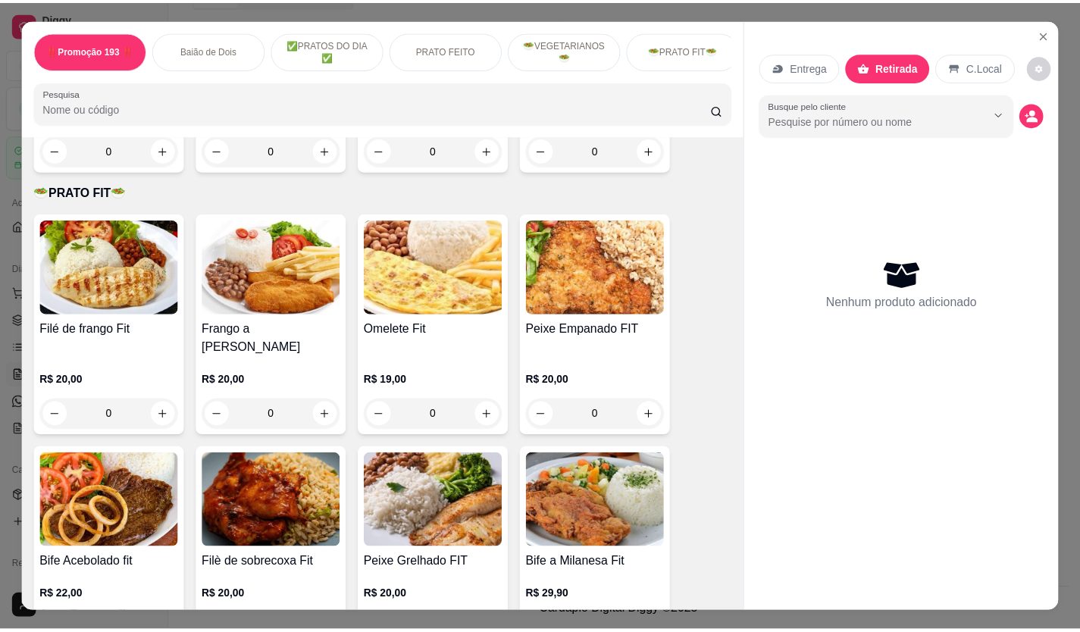
scroll to position [2349, 0]
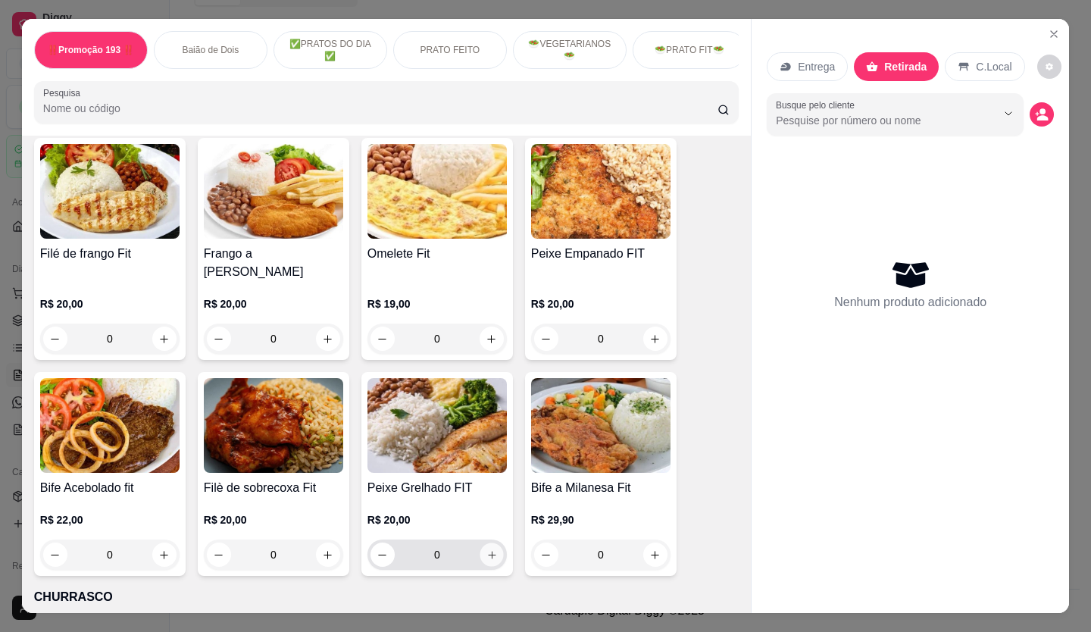
click at [480, 543] on button "increase-product-quantity" at bounding box center [491, 554] width 23 height 23
type input "1"
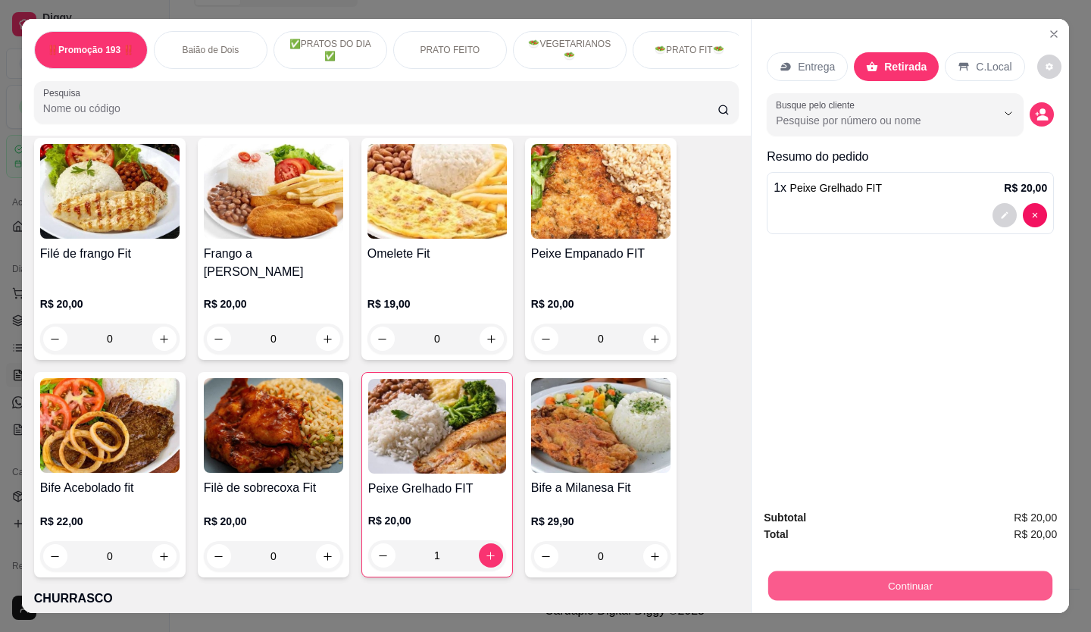
click at [788, 574] on button "Continuar" at bounding box center [910, 586] width 284 height 30
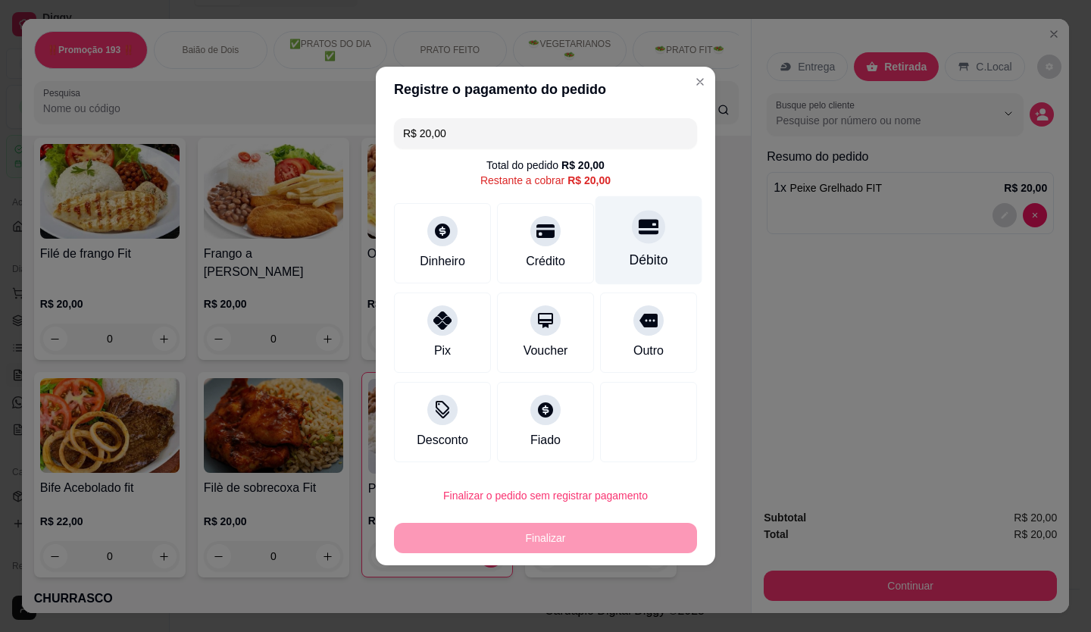
click at [647, 233] on icon at bounding box center [649, 227] width 20 height 15
type input "R$ 0,00"
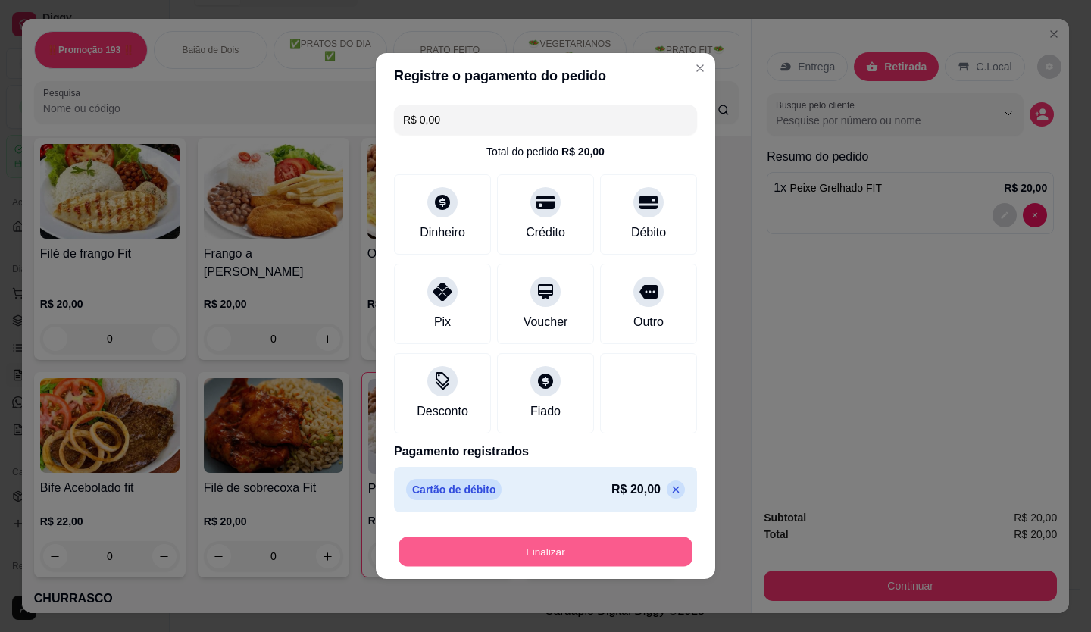
click at [589, 561] on button "Finalizar" at bounding box center [545, 552] width 294 height 30
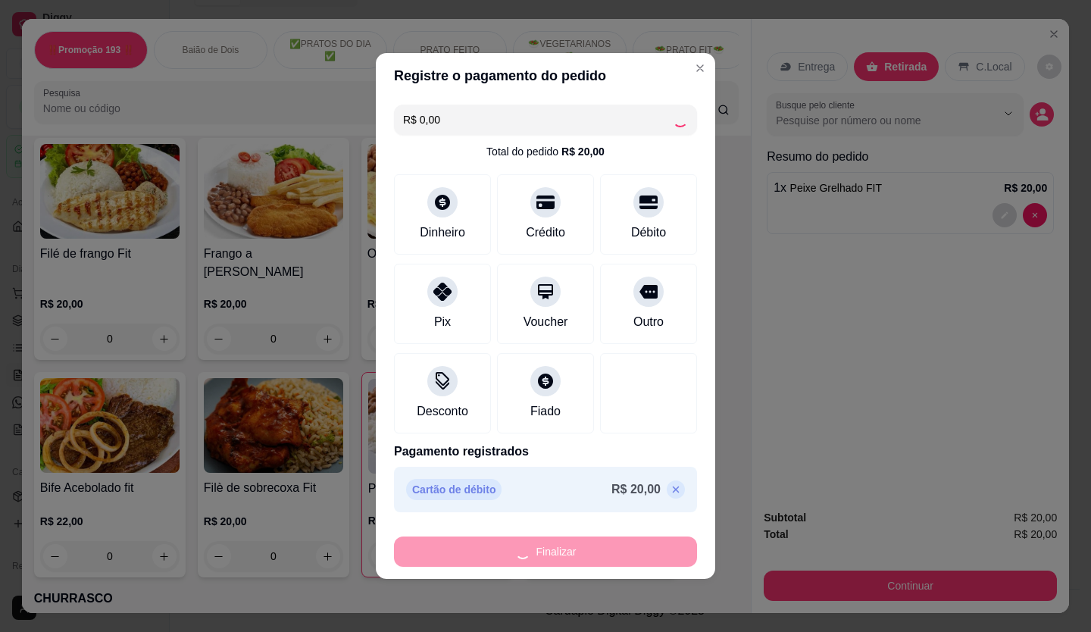
type input "0"
type input "-R$ 20,00"
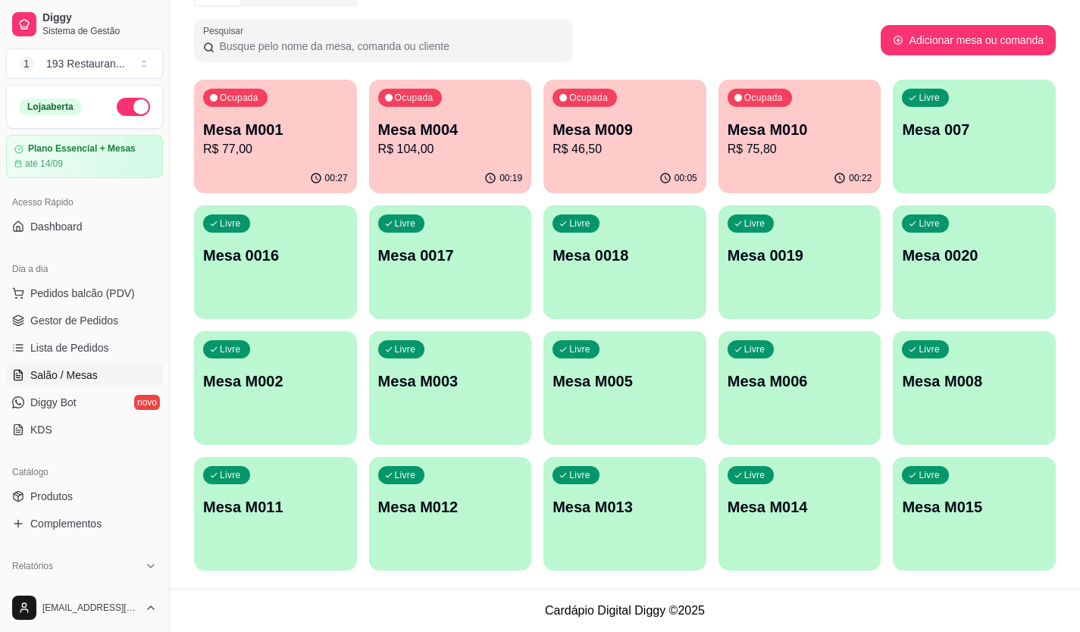
click at [780, 139] on p "Mesa M010" at bounding box center [799, 129] width 145 height 21
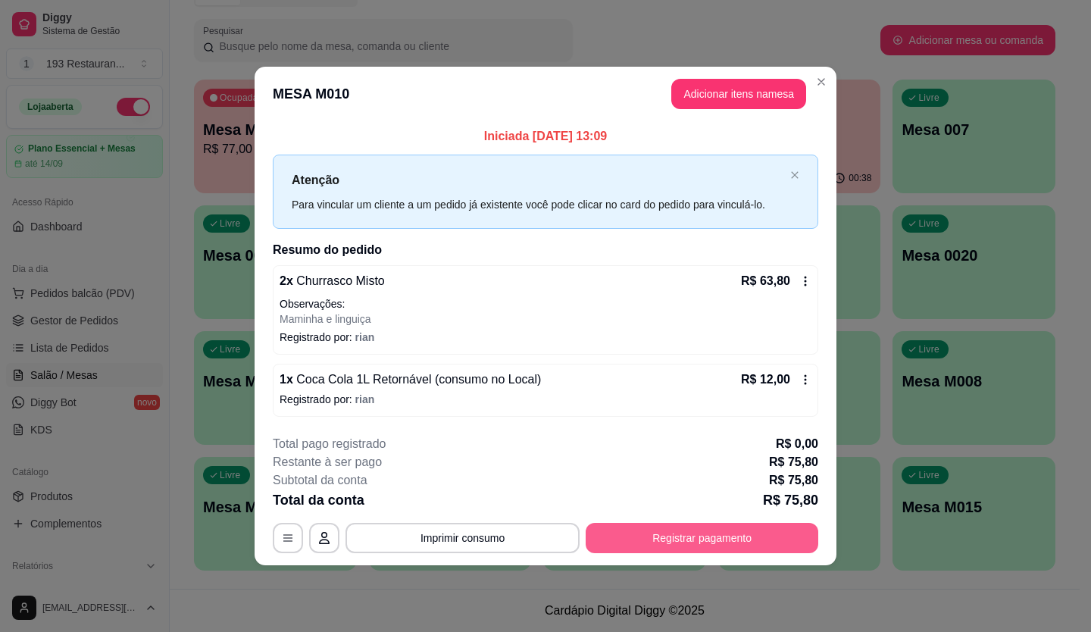
click at [648, 527] on button "Registrar pagamento" at bounding box center [702, 538] width 233 height 30
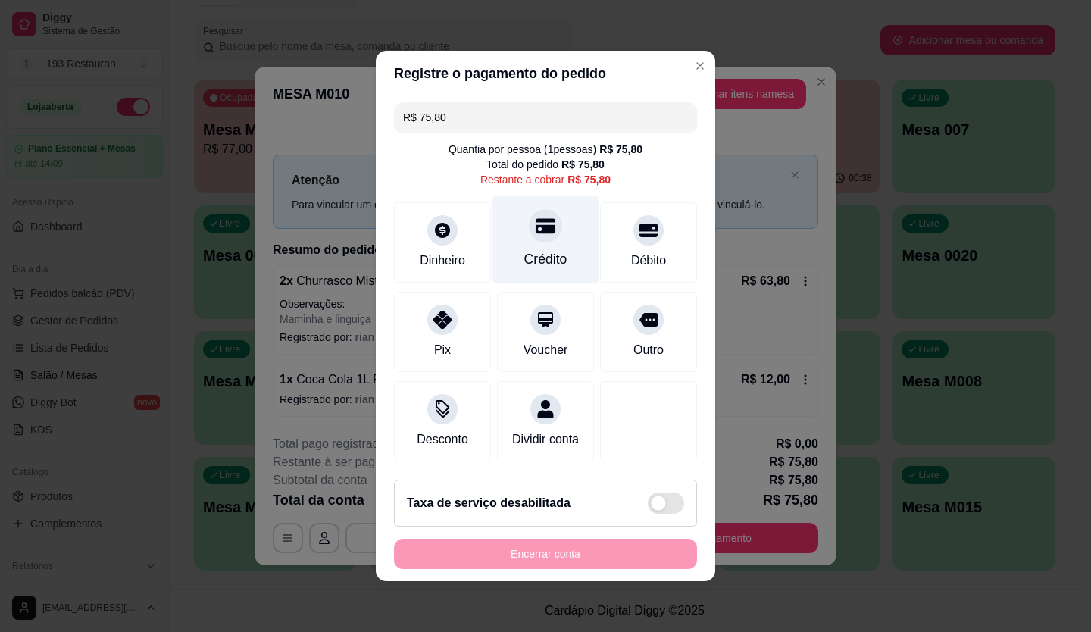
click at [534, 231] on div at bounding box center [545, 225] width 33 height 33
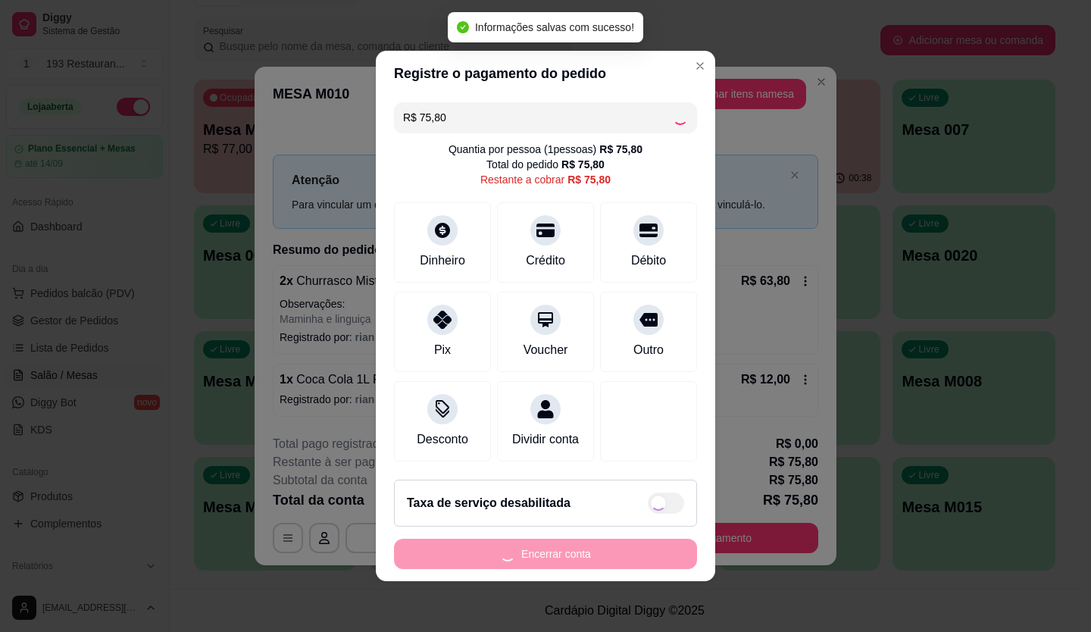
type input "R$ 0,00"
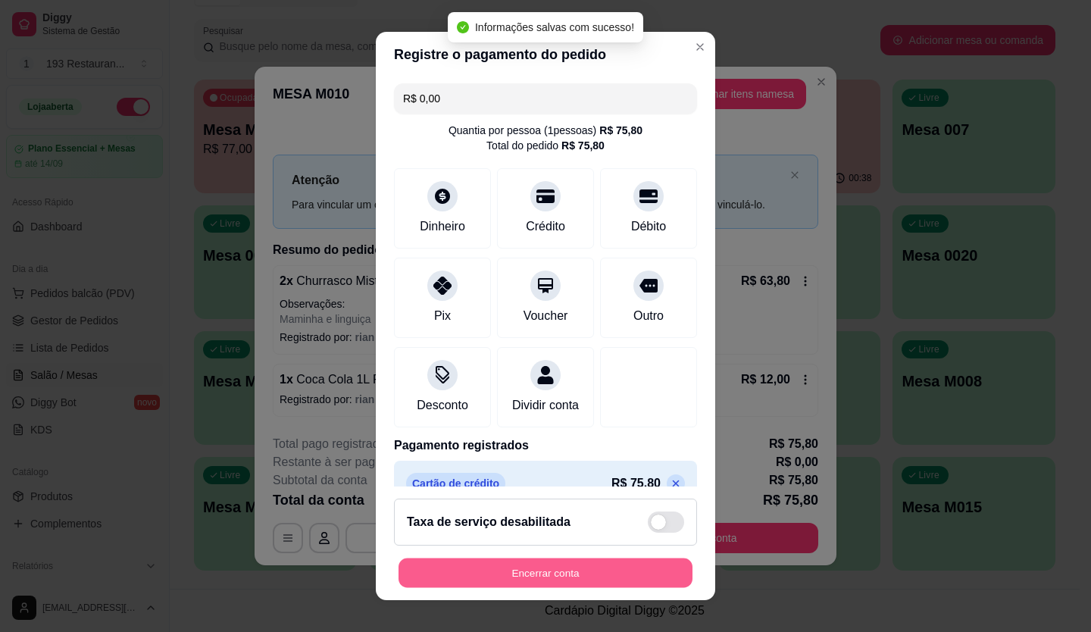
click at [589, 571] on button "Encerrar conta" at bounding box center [545, 573] width 294 height 30
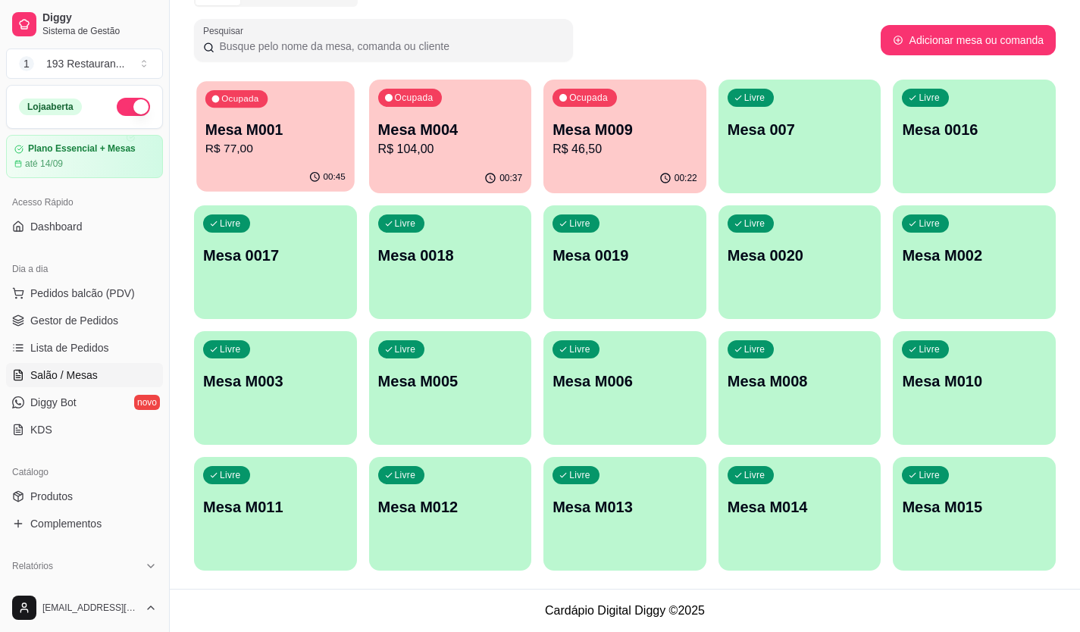
click at [245, 120] on p "Mesa M001" at bounding box center [275, 130] width 140 height 20
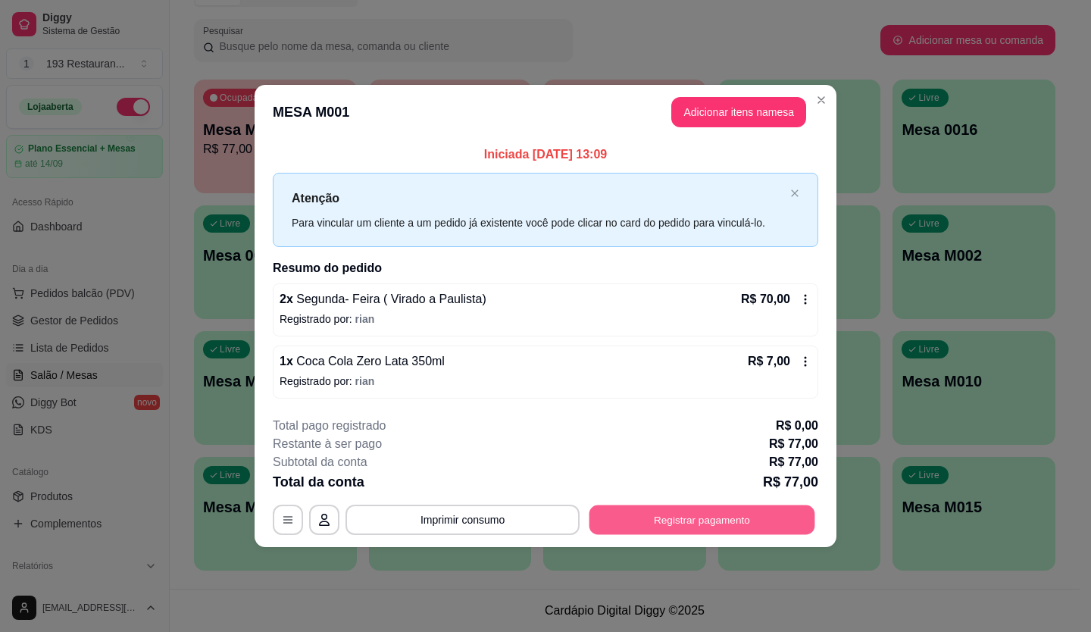
click at [688, 519] on button "Registrar pagamento" at bounding box center [702, 520] width 226 height 30
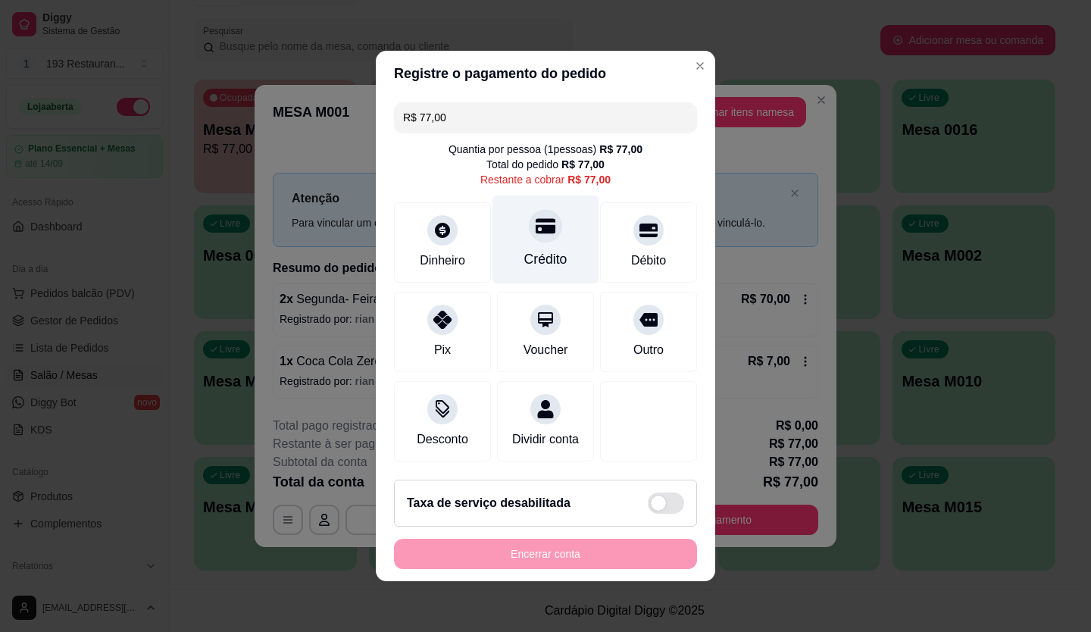
click at [541, 230] on div at bounding box center [545, 225] width 33 height 33
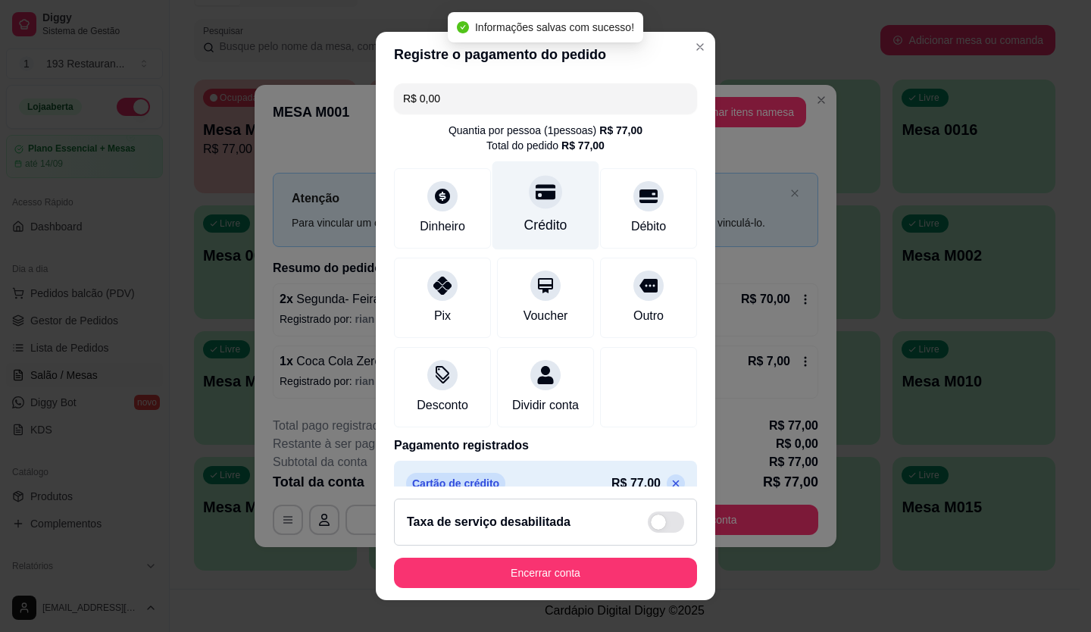
type input "R$ 0,00"
click at [528, 217] on div "Crédito" at bounding box center [545, 225] width 43 height 20
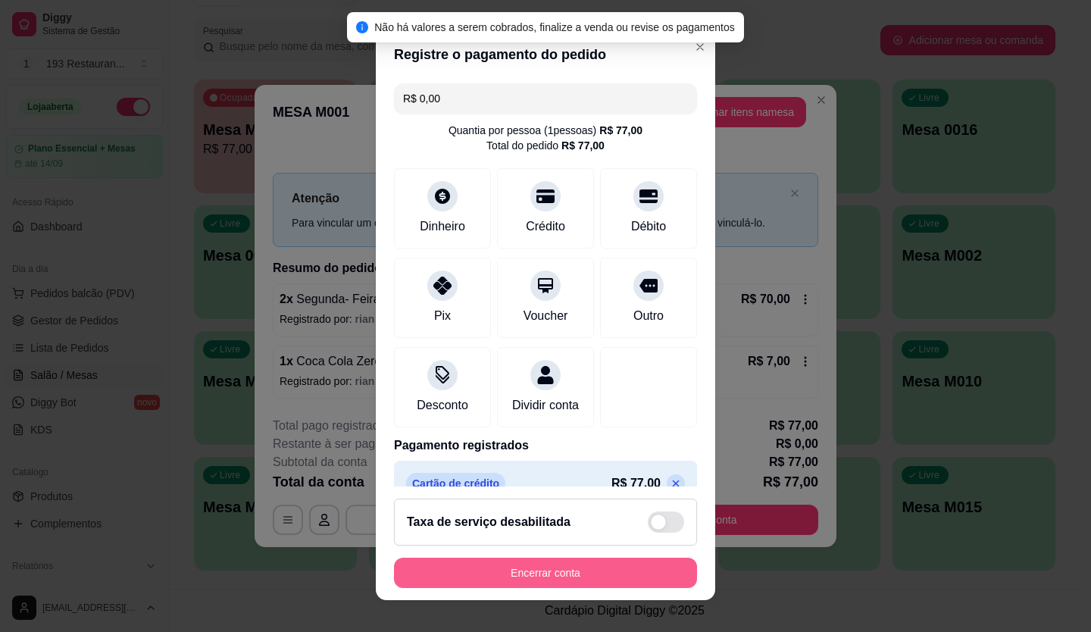
click at [527, 558] on button "Encerrar conta" at bounding box center [545, 573] width 303 height 30
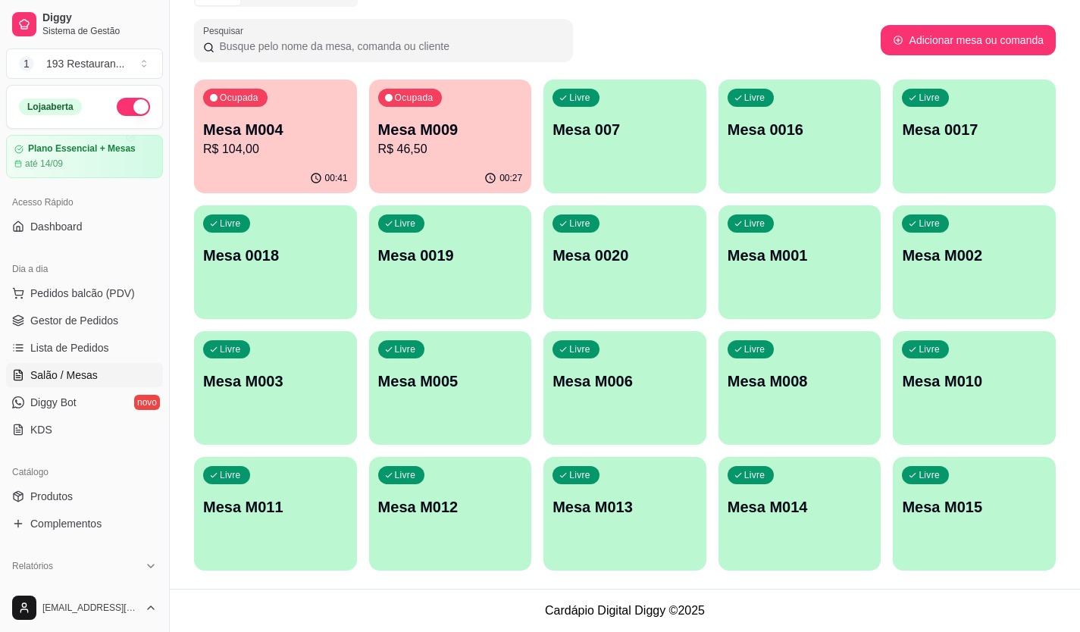
drag, startPoint x: 702, startPoint y: 29, endPoint x: 736, endPoint y: 48, distance: 39.4
click at [732, 48] on div "Pesquisar" at bounding box center [537, 40] width 686 height 42
click at [111, 503] on link "Produtos" at bounding box center [84, 496] width 157 height 24
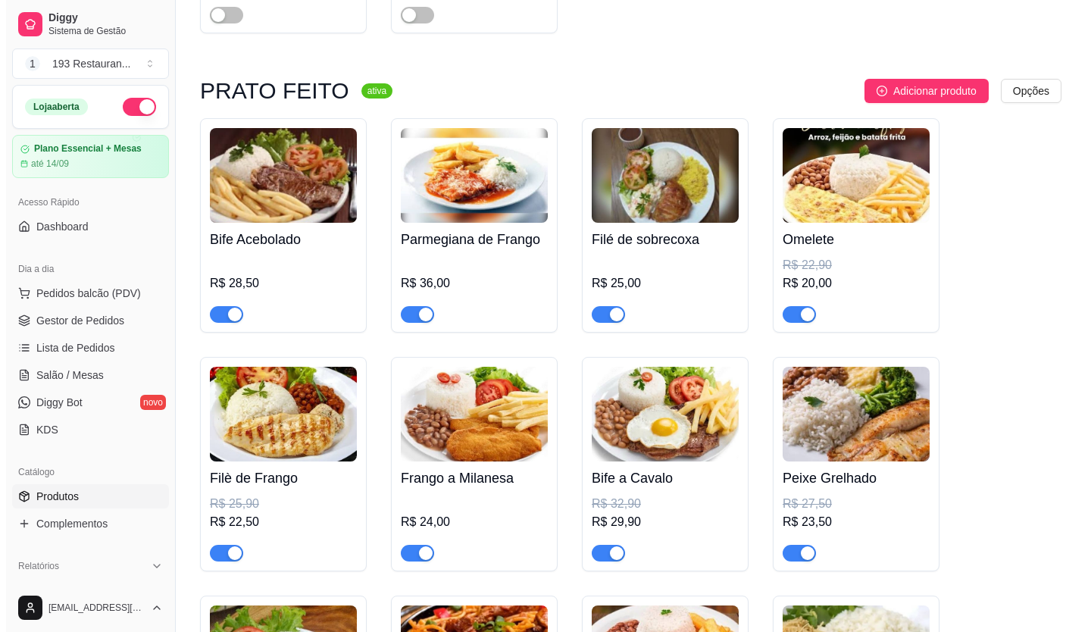
scroll to position [1288, 0]
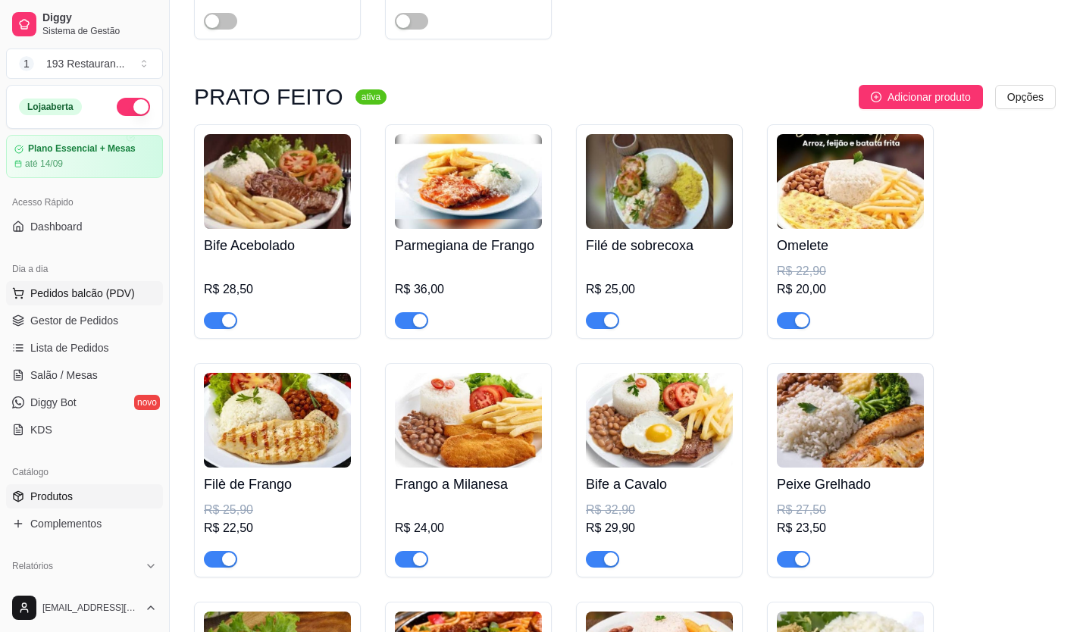
click at [119, 293] on span "Pedidos balcão (PDV)" at bounding box center [82, 293] width 105 height 15
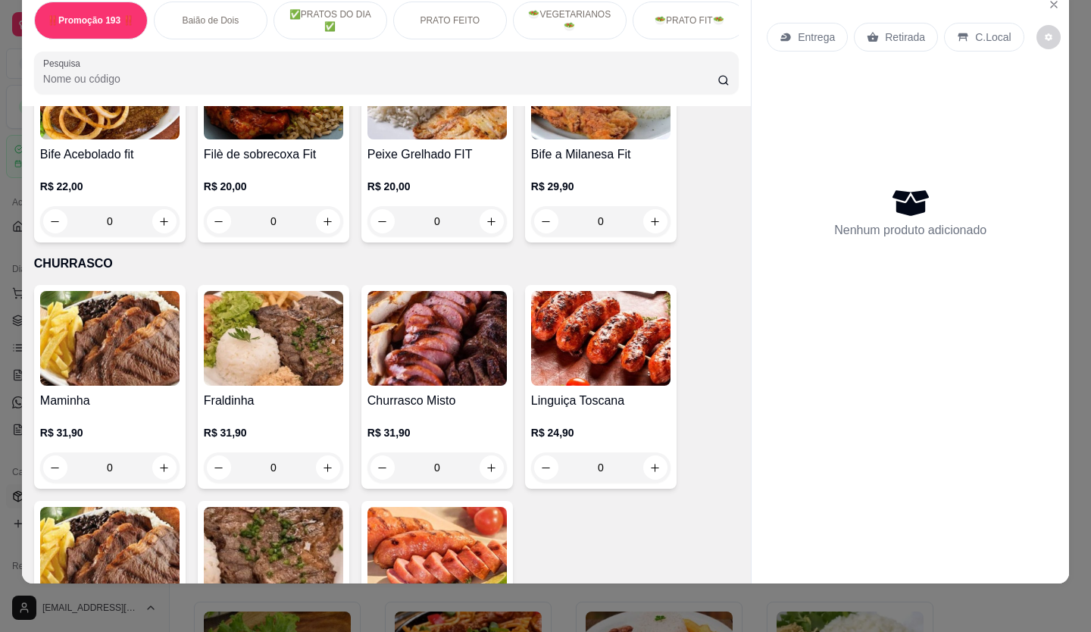
scroll to position [2652, 0]
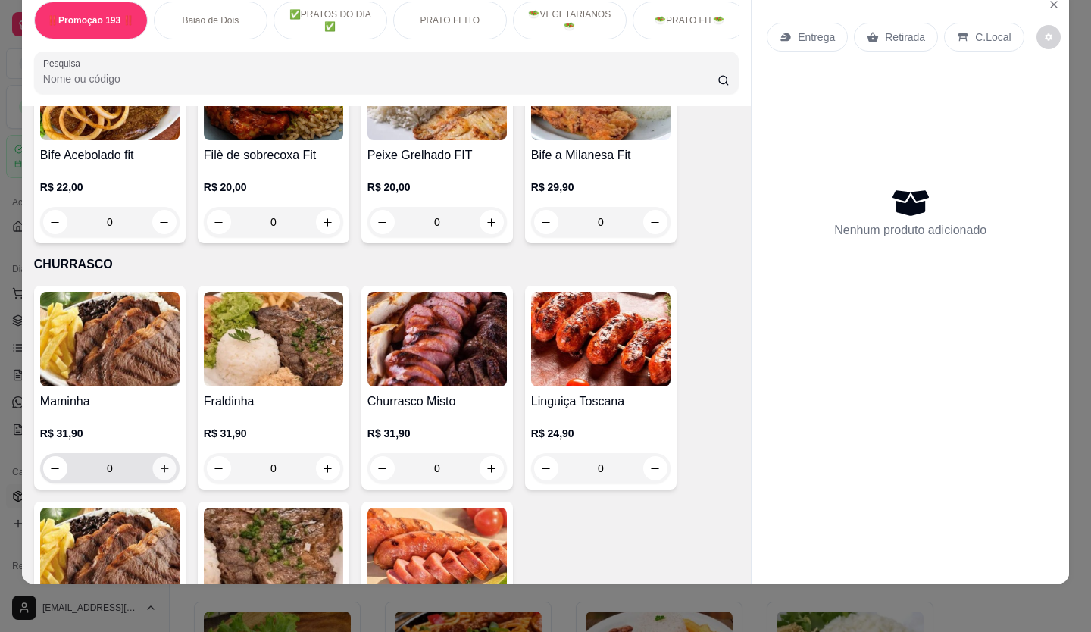
click at [160, 463] on icon "increase-product-quantity" at bounding box center [164, 468] width 11 height 11
type input "1"
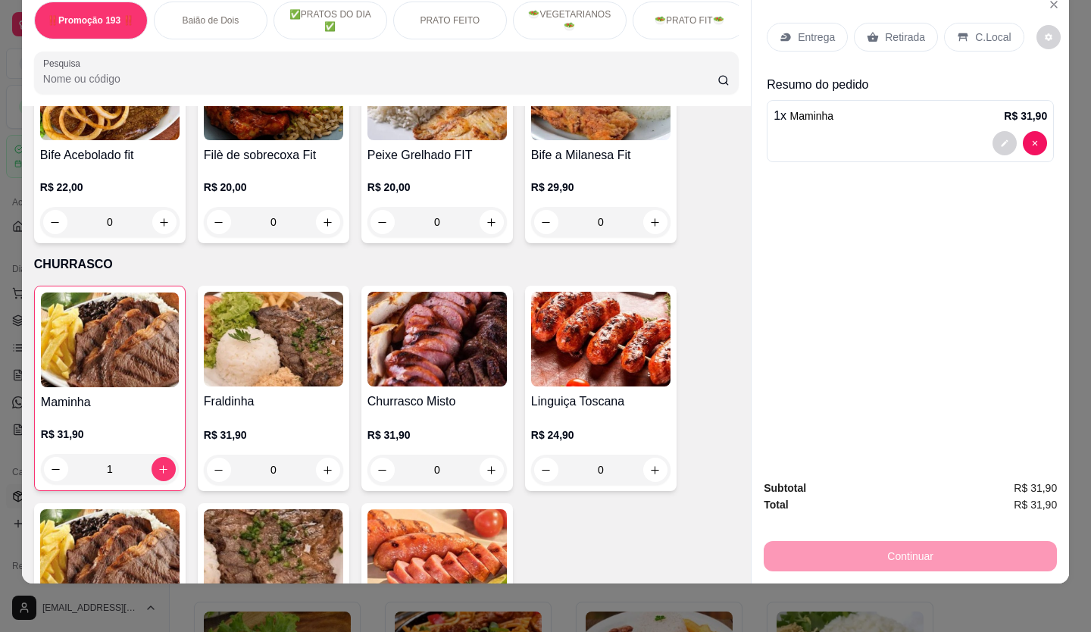
click at [898, 31] on p "Retirada" at bounding box center [905, 37] width 40 height 15
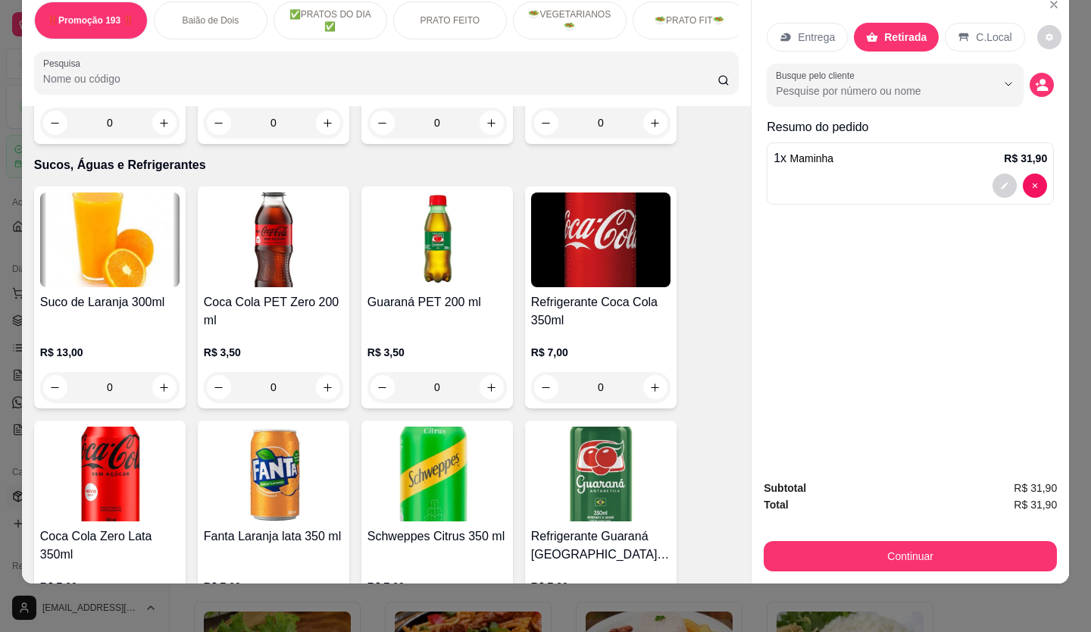
scroll to position [4697, 0]
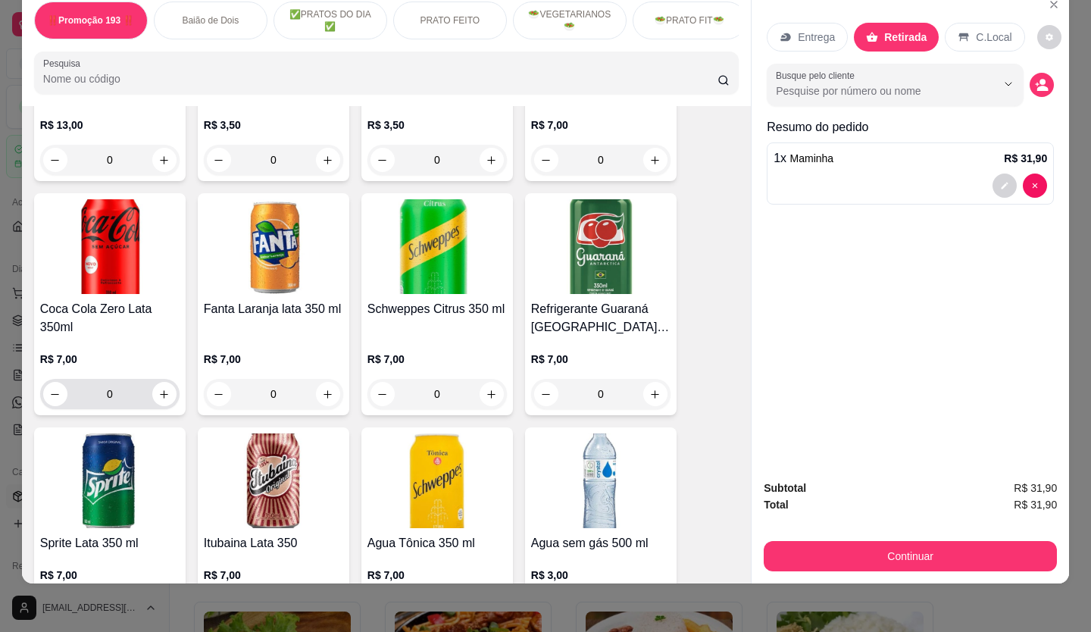
click at [152, 382] on button "increase-product-quantity" at bounding box center [164, 394] width 24 height 24
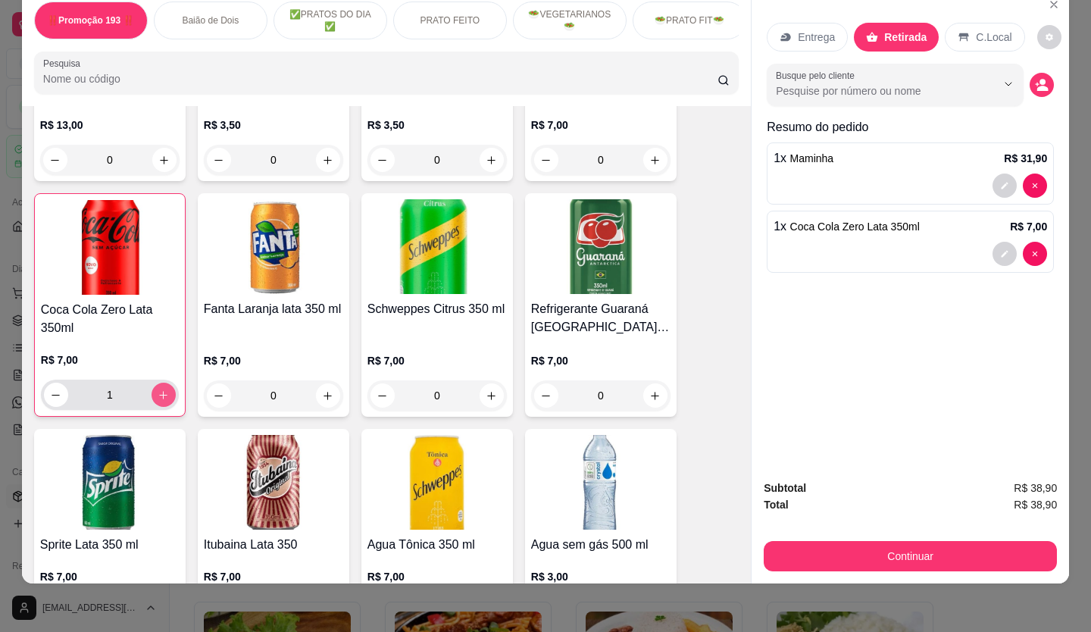
type input "1"
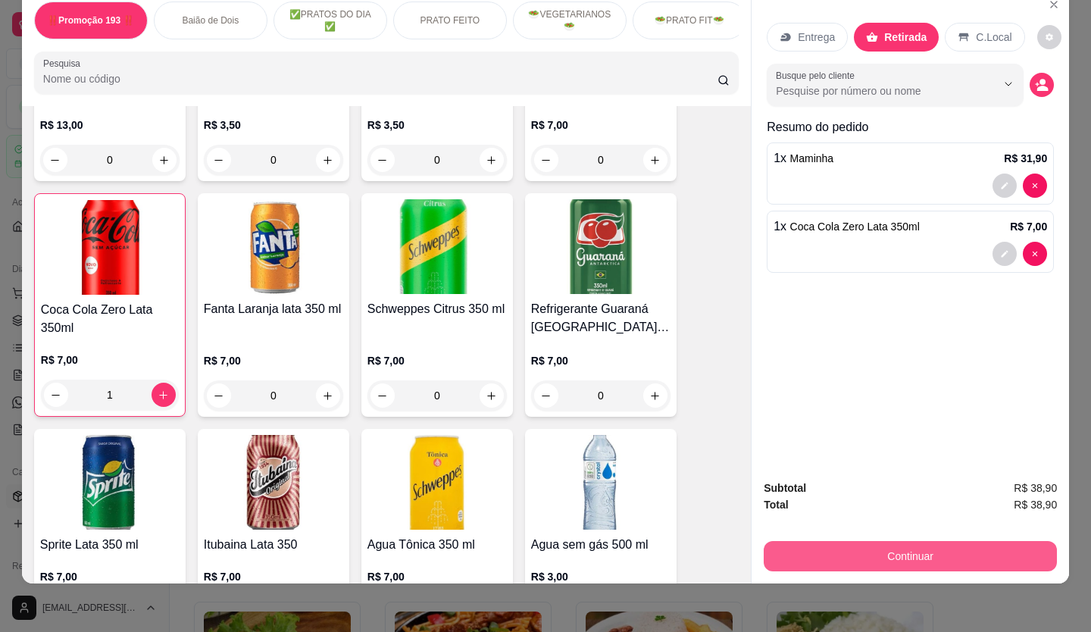
click at [883, 541] on button "Continuar" at bounding box center [910, 556] width 293 height 30
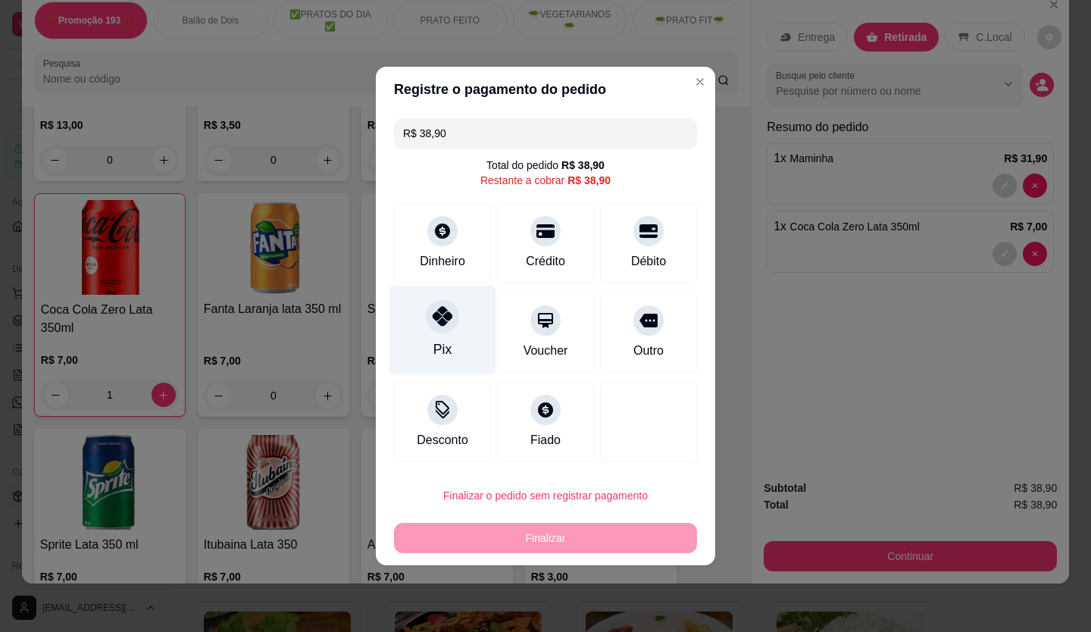
click at [440, 335] on div "Pix" at bounding box center [442, 330] width 107 height 89
type input "R$ 0,00"
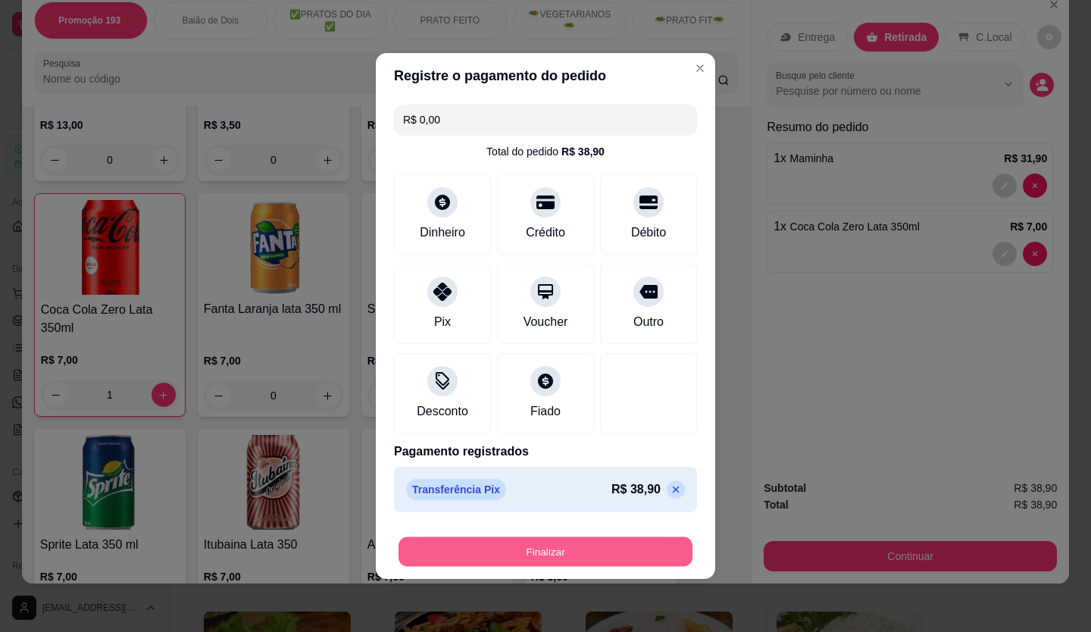
click at [517, 554] on button "Finalizar" at bounding box center [545, 552] width 294 height 30
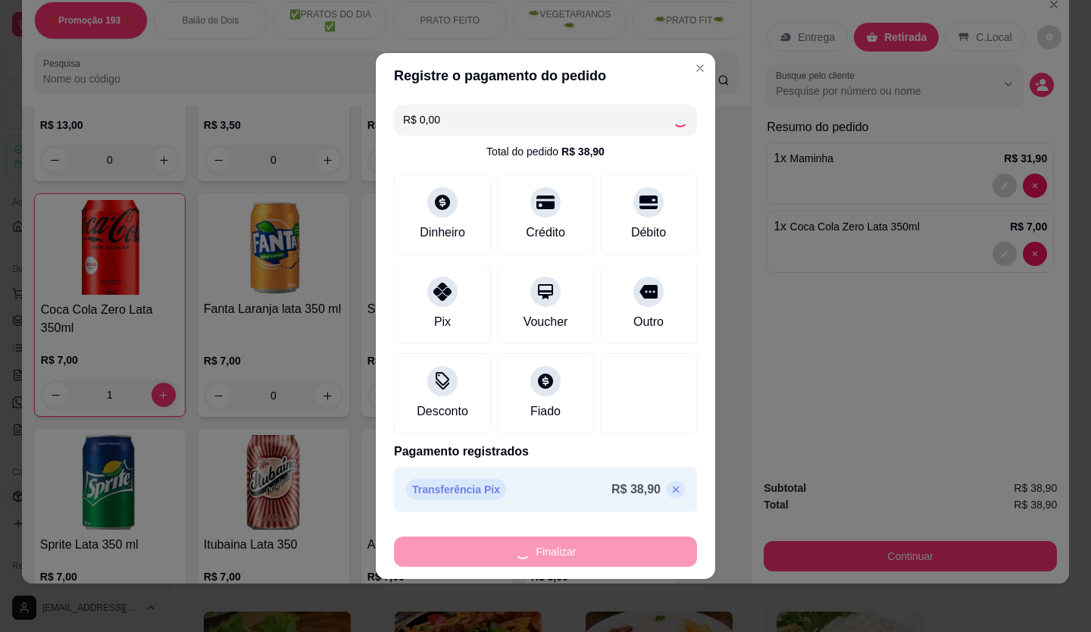
type input "0"
type input "-R$ 38,90"
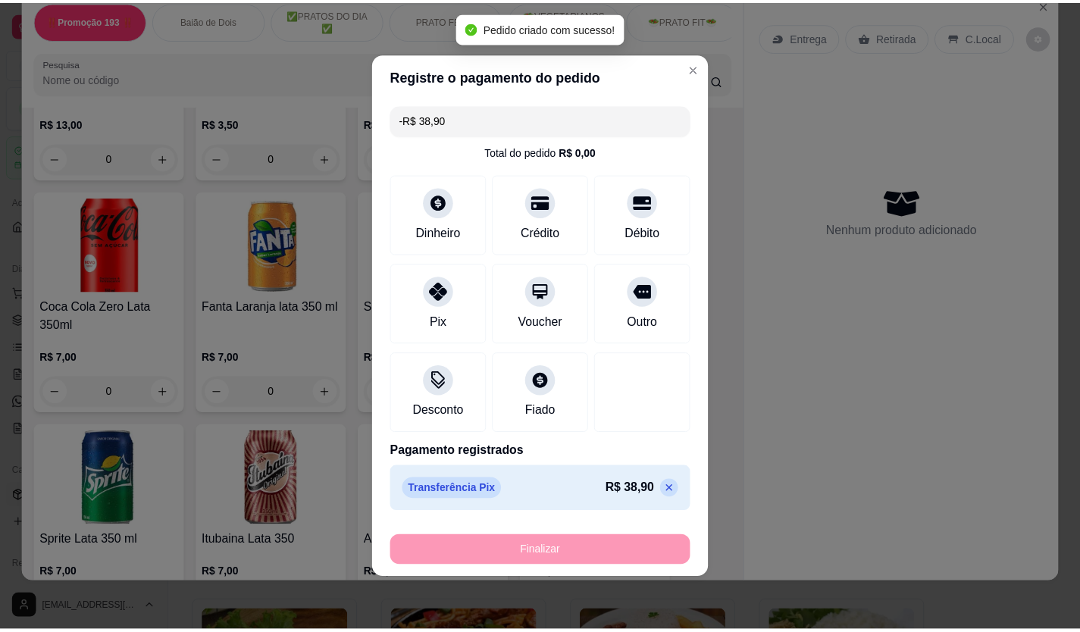
scroll to position [4696, 0]
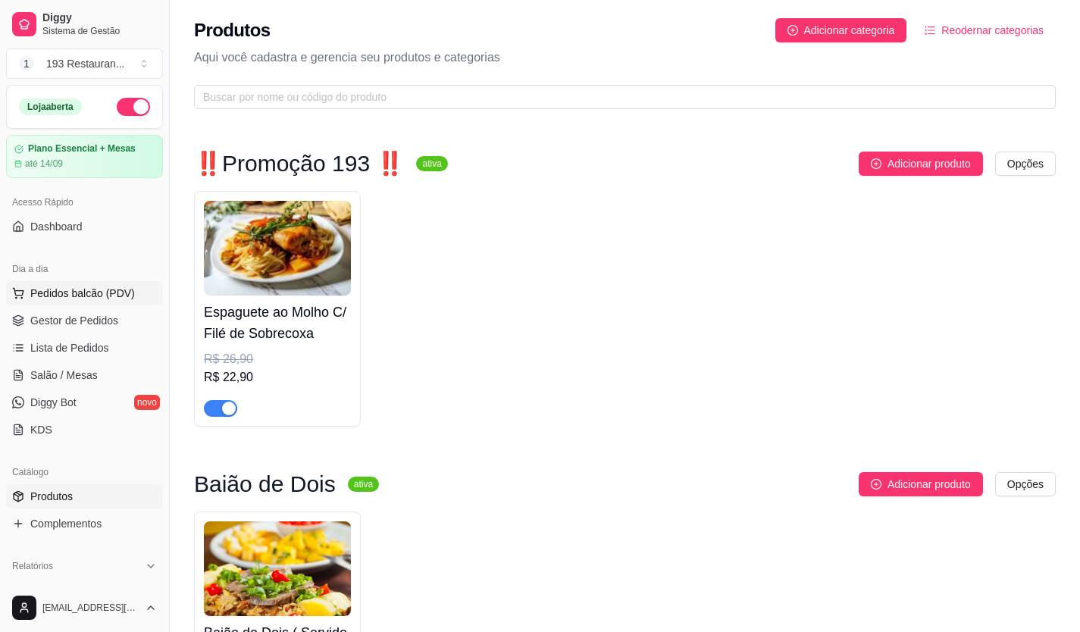
click at [77, 297] on span "Pedidos balcão (PDV)" at bounding box center [82, 293] width 105 height 15
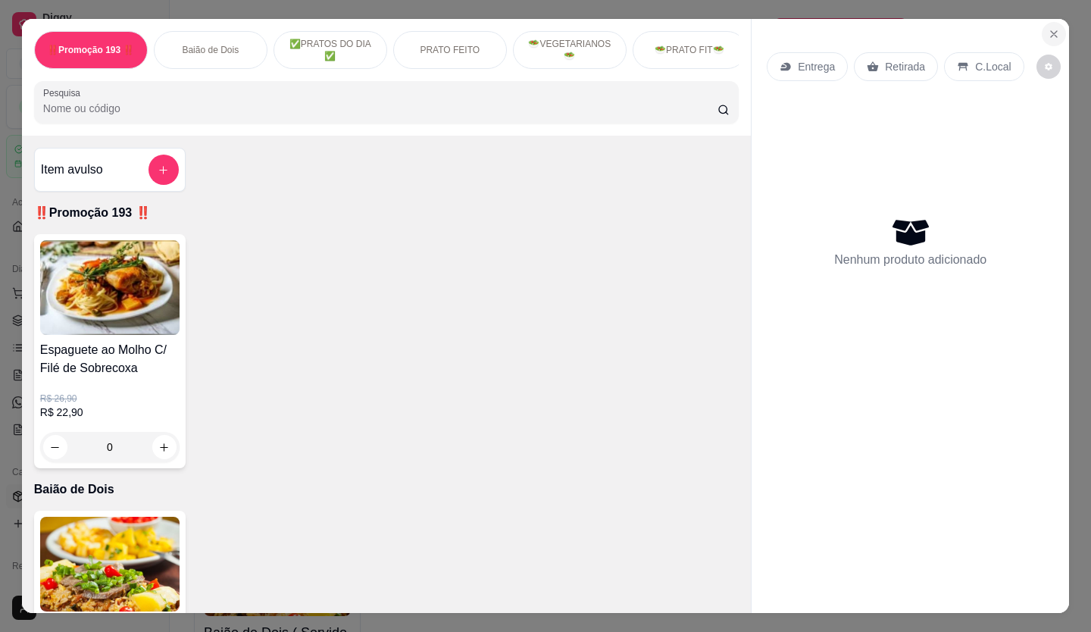
click at [1052, 28] on icon "Close" at bounding box center [1054, 34] width 12 height 12
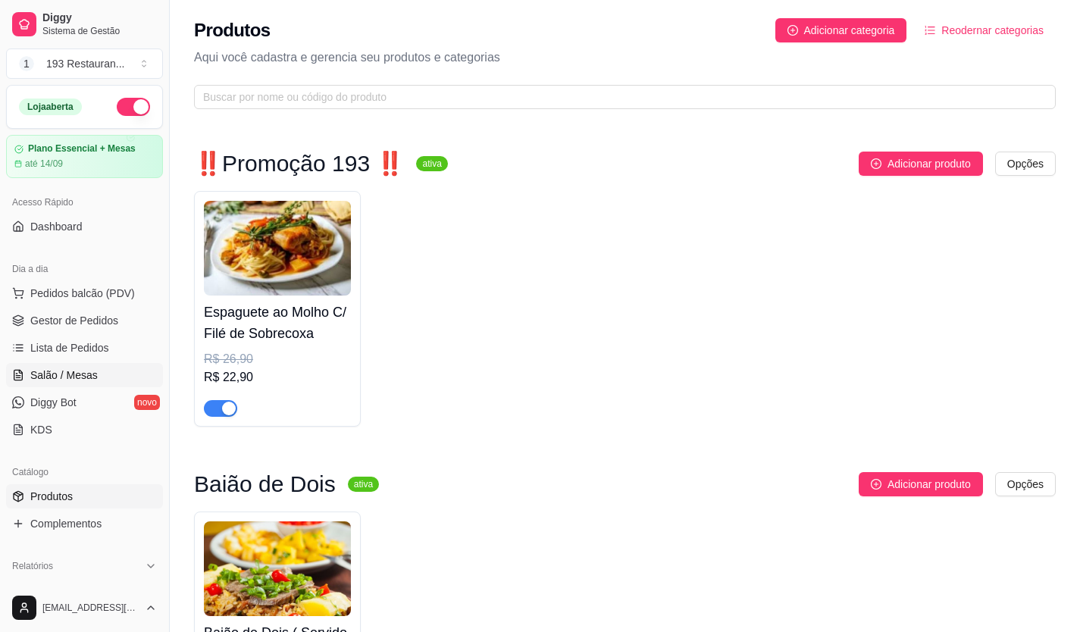
click at [92, 372] on span "Salão / Mesas" at bounding box center [63, 374] width 67 height 15
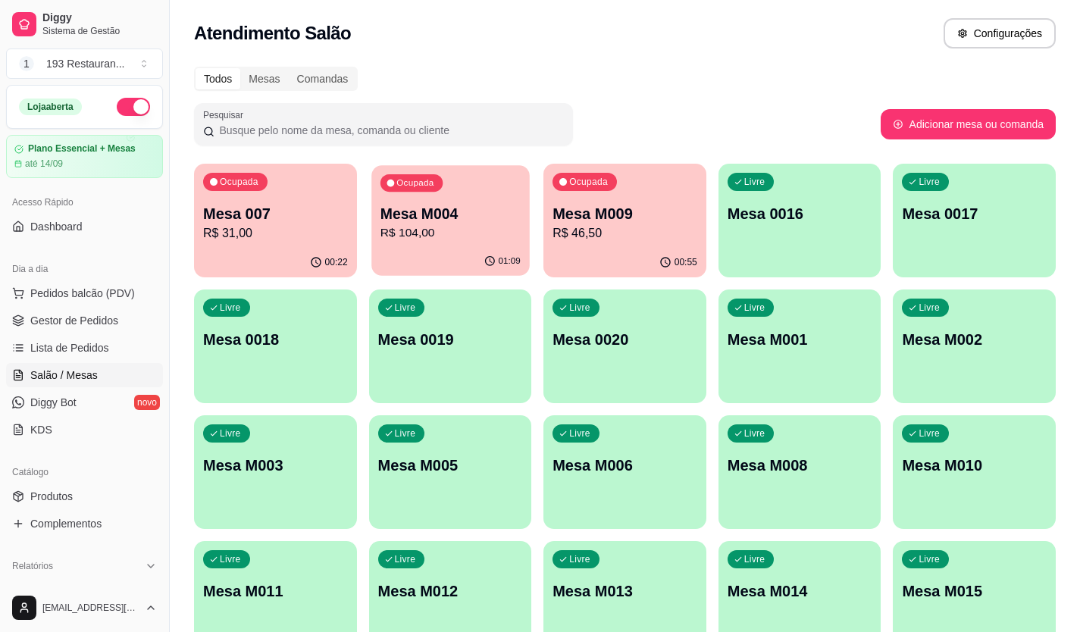
click at [459, 221] on p "Mesa M004" at bounding box center [450, 214] width 140 height 20
click at [289, 225] on p "R$ 31,00" at bounding box center [275, 232] width 140 height 17
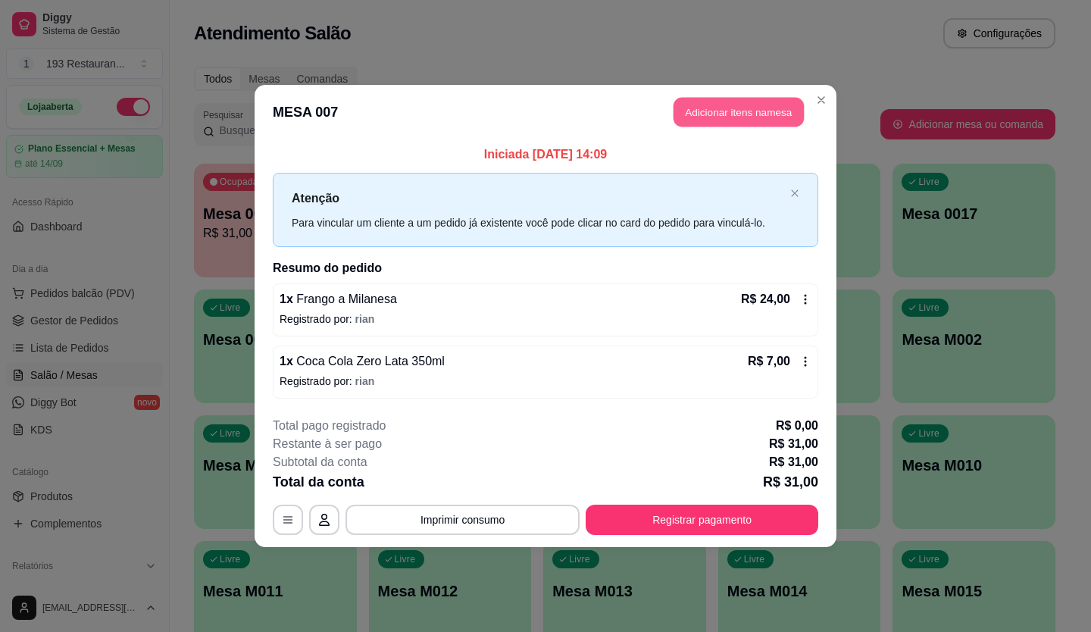
click at [742, 106] on button "Adicionar itens na mesa" at bounding box center [738, 113] width 130 height 30
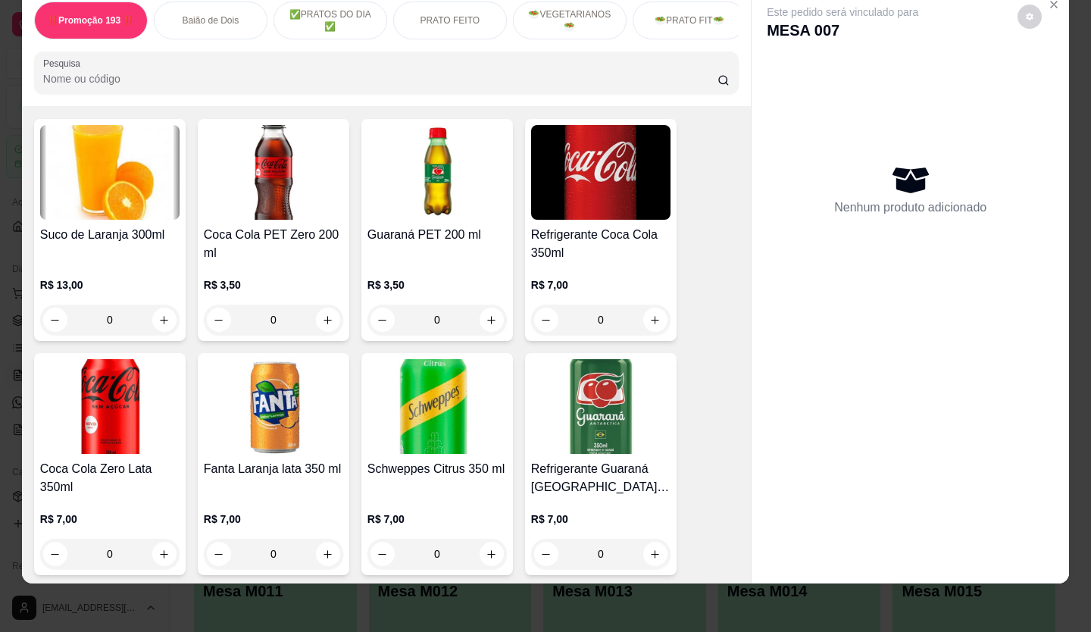
scroll to position [4552, 0]
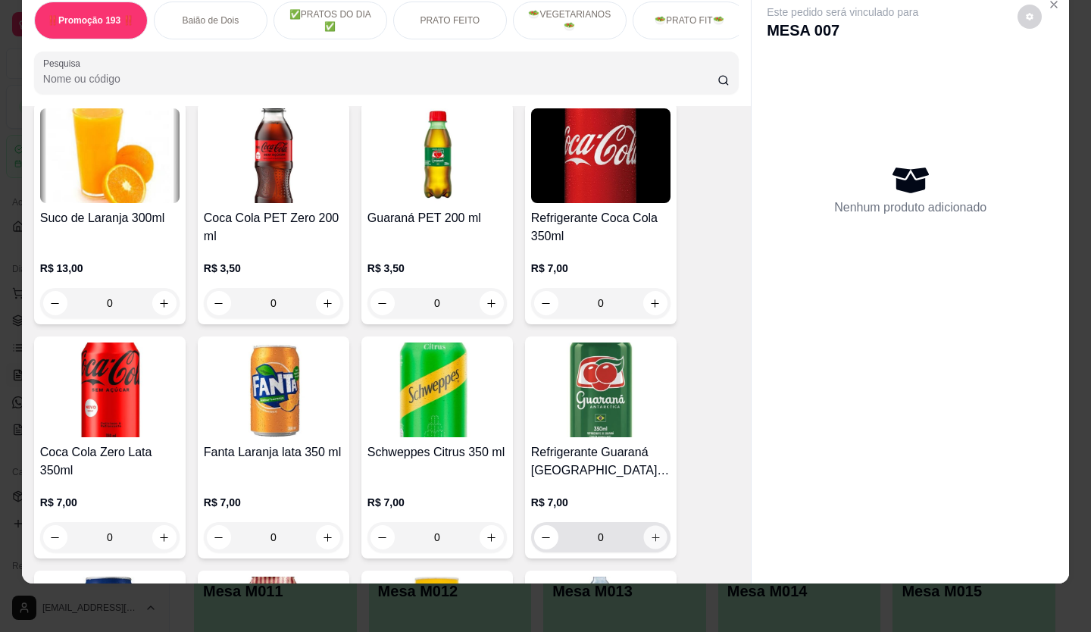
click at [652, 532] on icon "increase-product-quantity" at bounding box center [655, 537] width 11 height 11
type input "1"
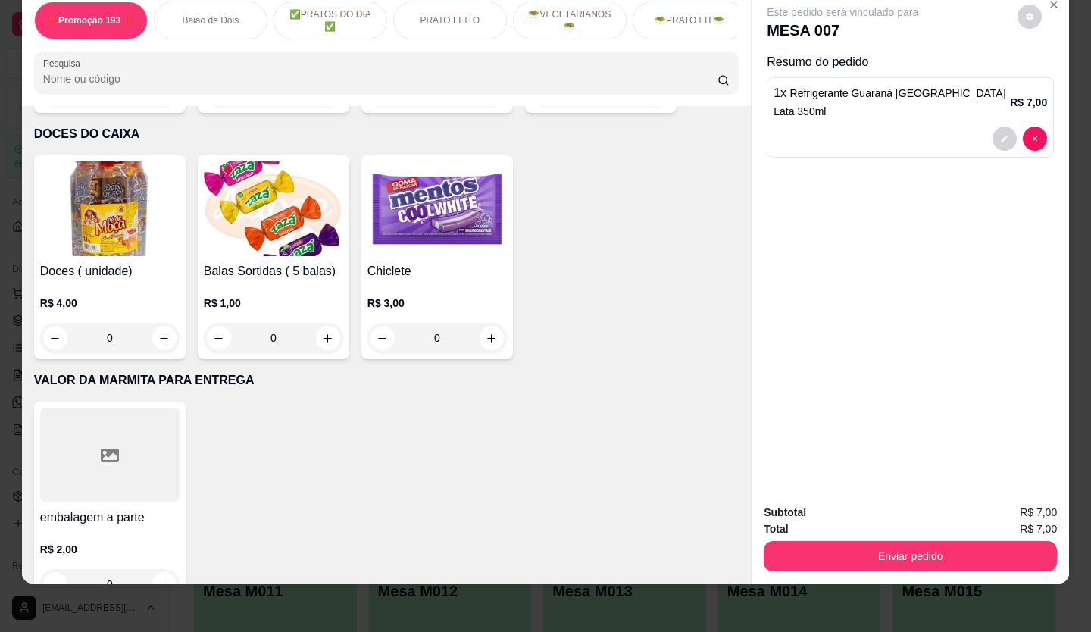
scroll to position [6598, 0]
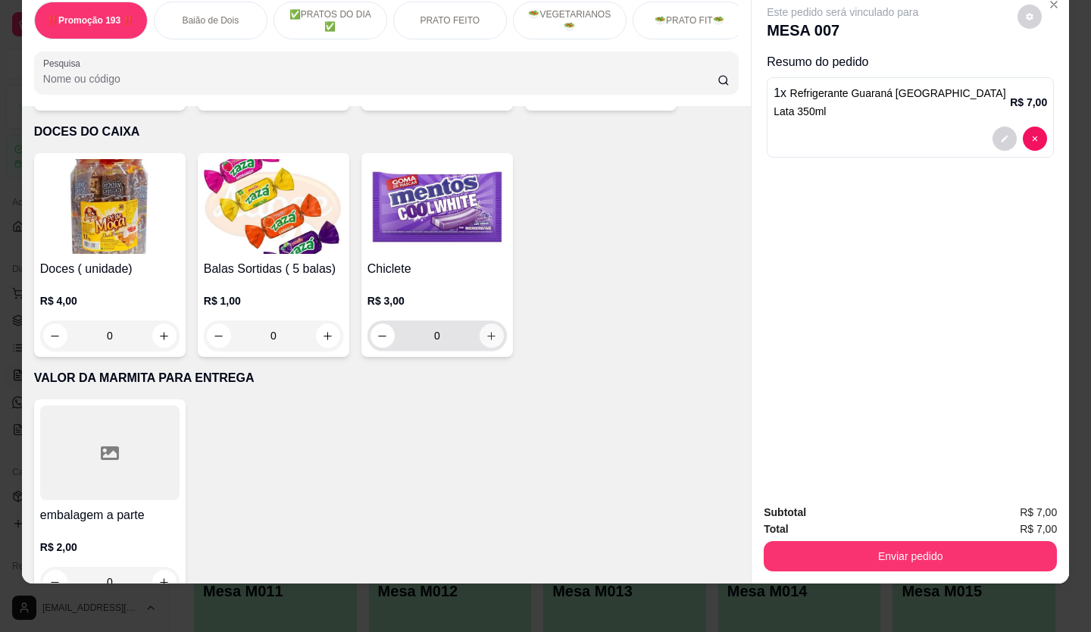
click at [491, 330] on icon "increase-product-quantity" at bounding box center [491, 335] width 11 height 11
type input "1"
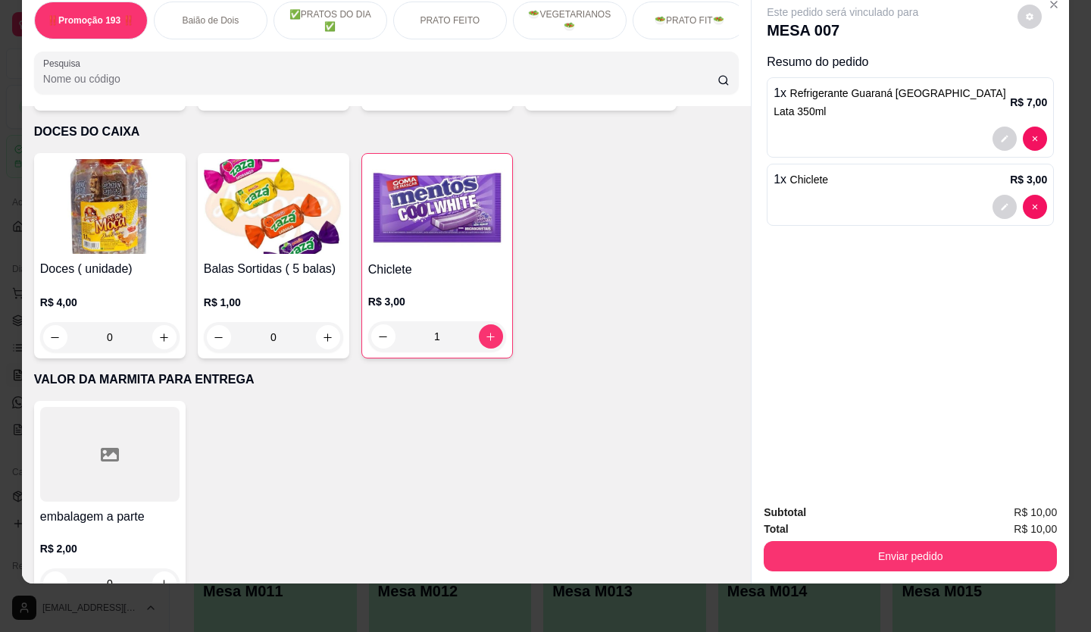
click at [909, 524] on div "Total R$ 10,00" at bounding box center [910, 528] width 293 height 17
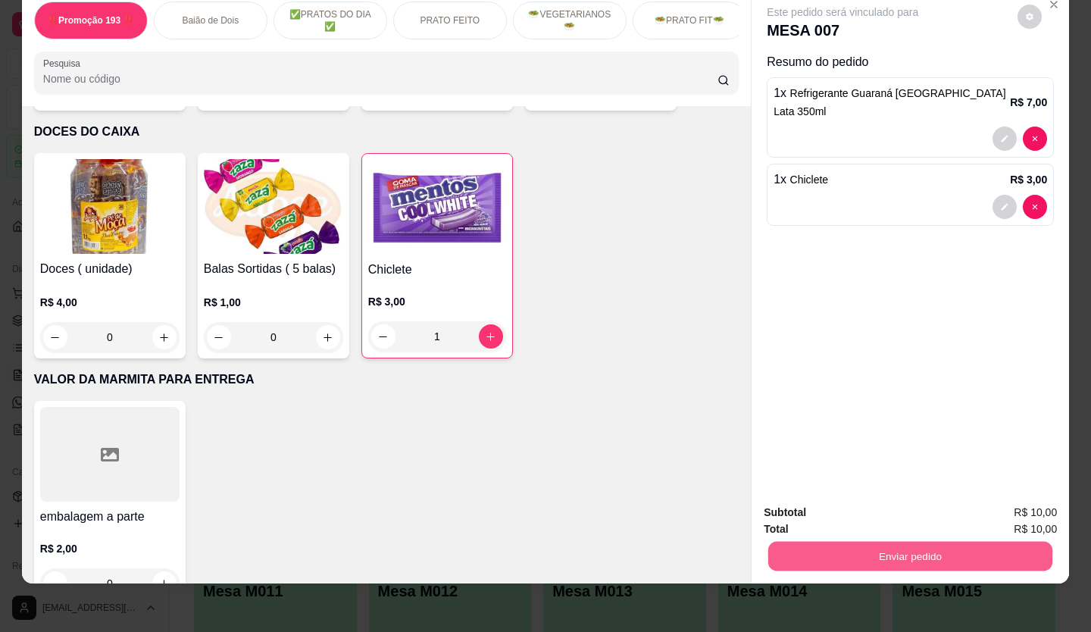
click at [908, 542] on button "Enviar pedido" at bounding box center [910, 557] width 284 height 30
click at [855, 498] on button "Não registrar e enviar pedido" at bounding box center [860, 508] width 158 height 29
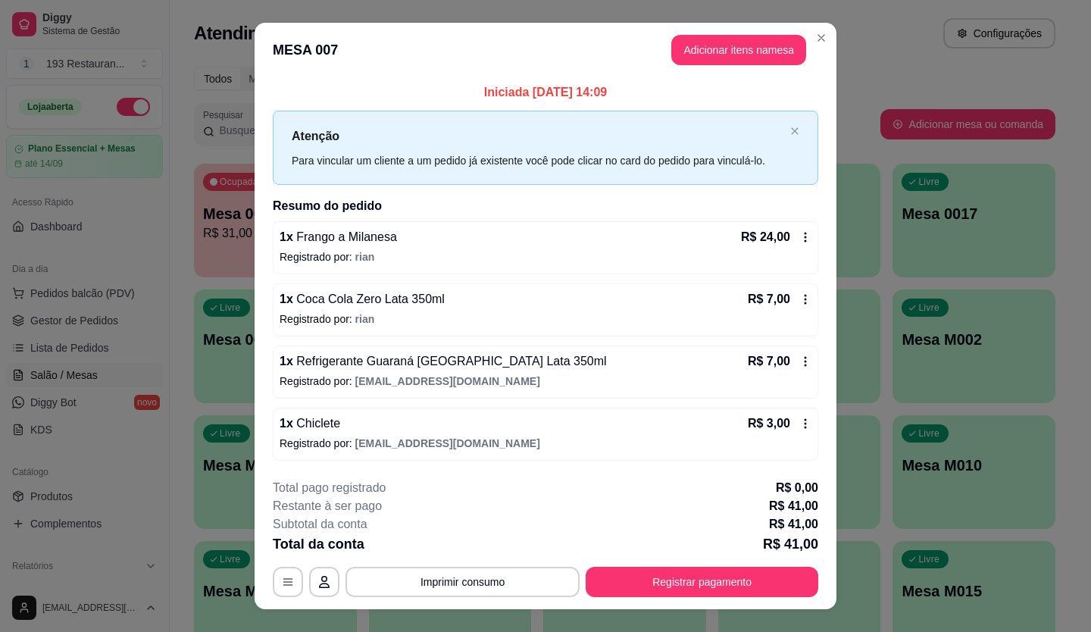
scroll to position [26, 0]
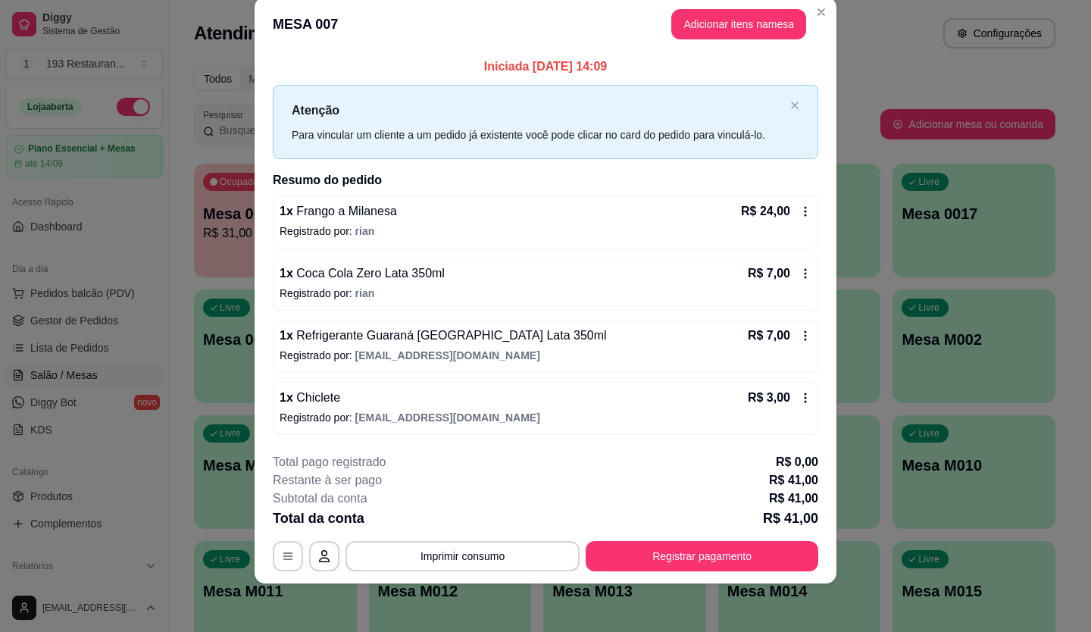
click at [702, 405] on div "1 x Chiclete R$ 3,00 Registrado por: restaurante193pedidos@gmail.com" at bounding box center [545, 408] width 545 height 53
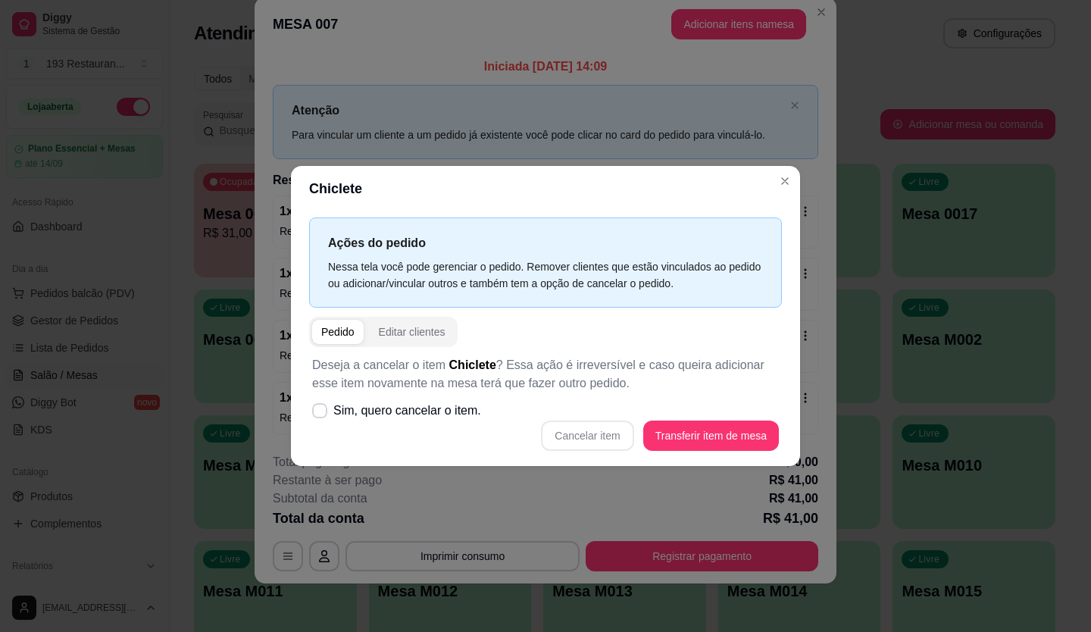
click at [768, 211] on header "Chiclete" at bounding box center [545, 188] width 509 height 45
drag, startPoint x: 770, startPoint y: 173, endPoint x: 781, endPoint y: 171, distance: 10.8
click at [772, 173] on header "Chiclete" at bounding box center [545, 188] width 509 height 45
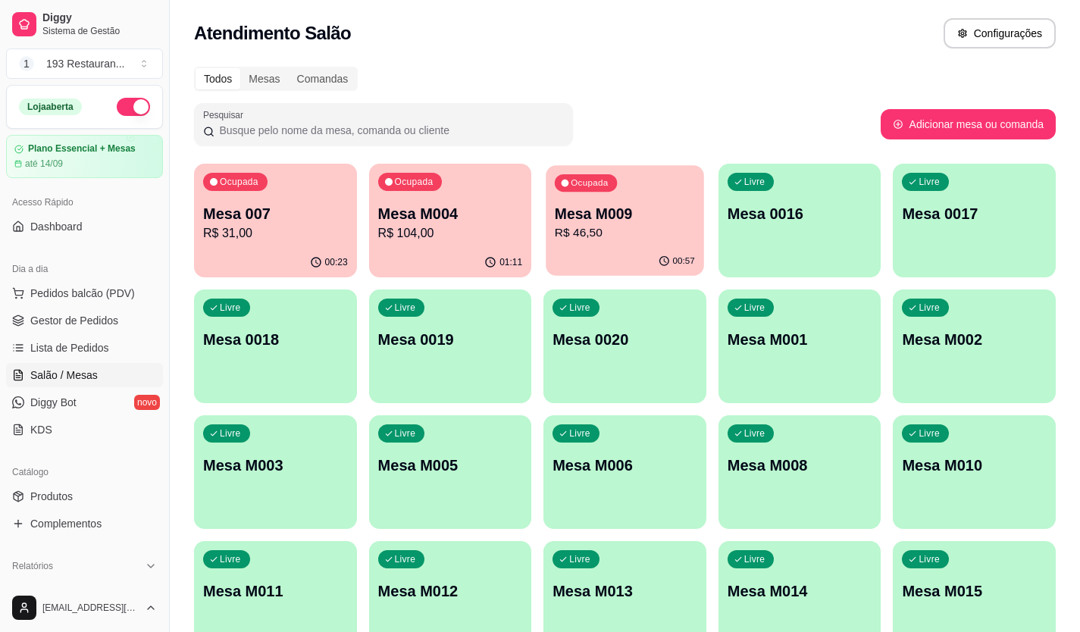
click at [639, 257] on div "00:57" at bounding box center [624, 261] width 158 height 29
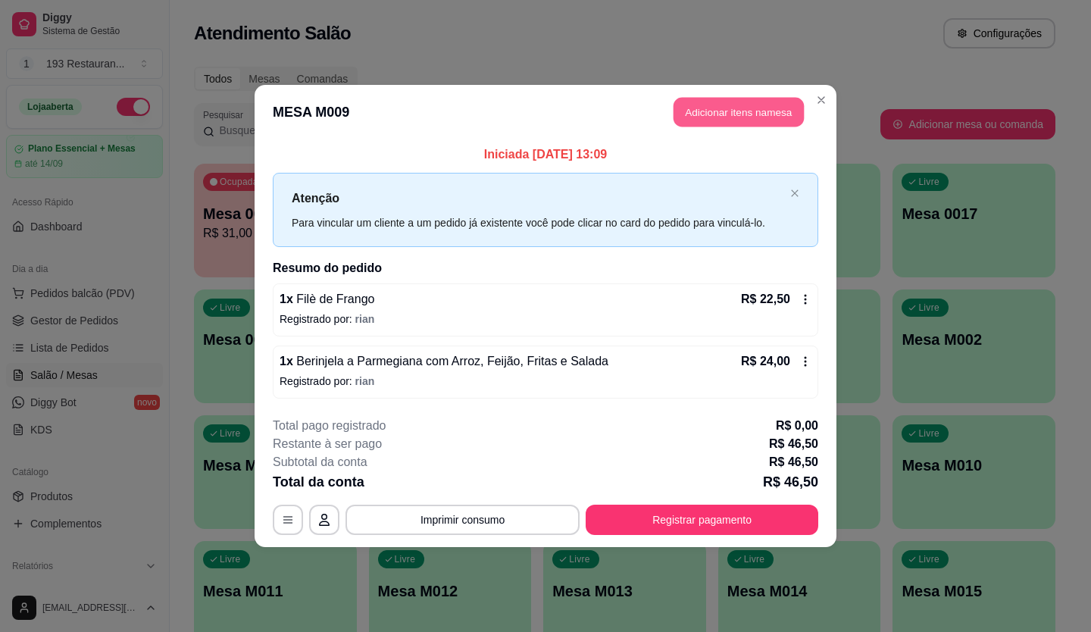
click at [717, 115] on button "Adicionar itens na mesa" at bounding box center [738, 113] width 130 height 30
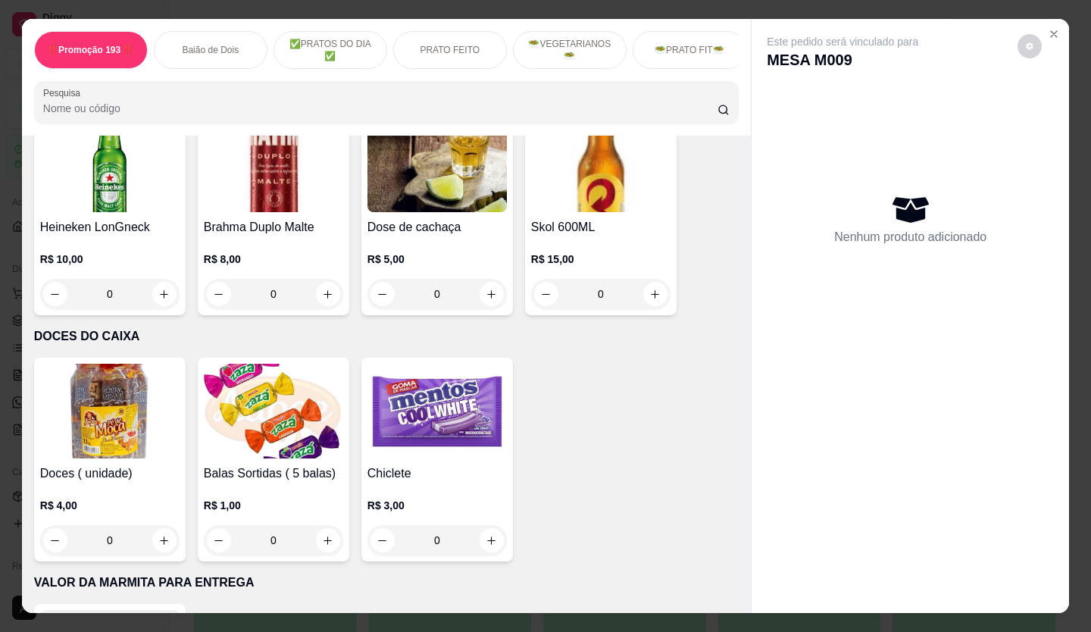
scroll to position [6446, 0]
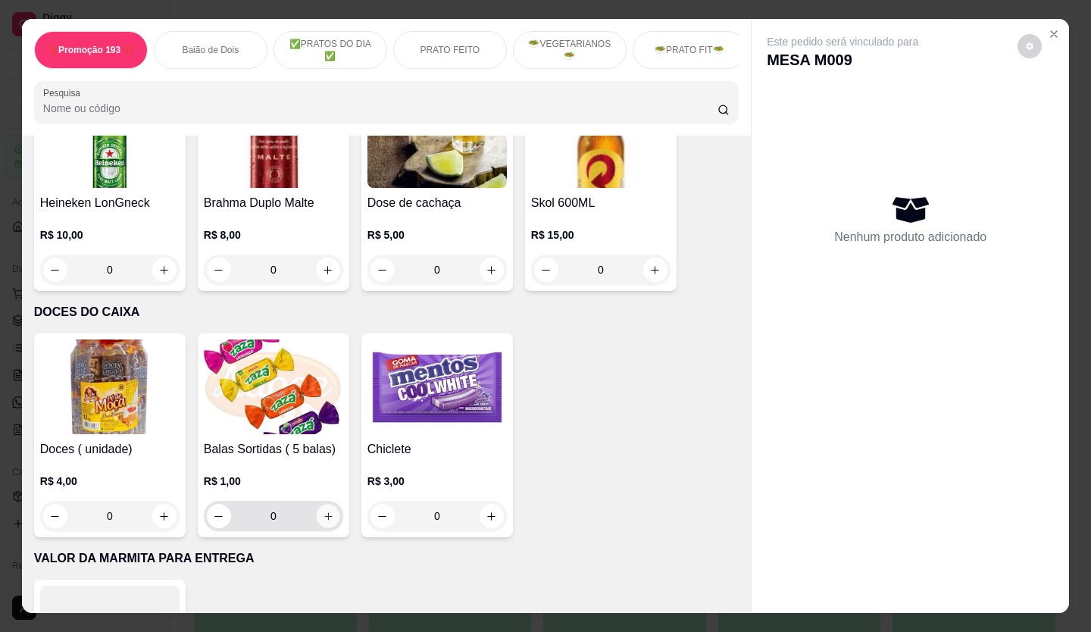
click at [323, 511] on icon "increase-product-quantity" at bounding box center [328, 516] width 11 height 11
type input "1"
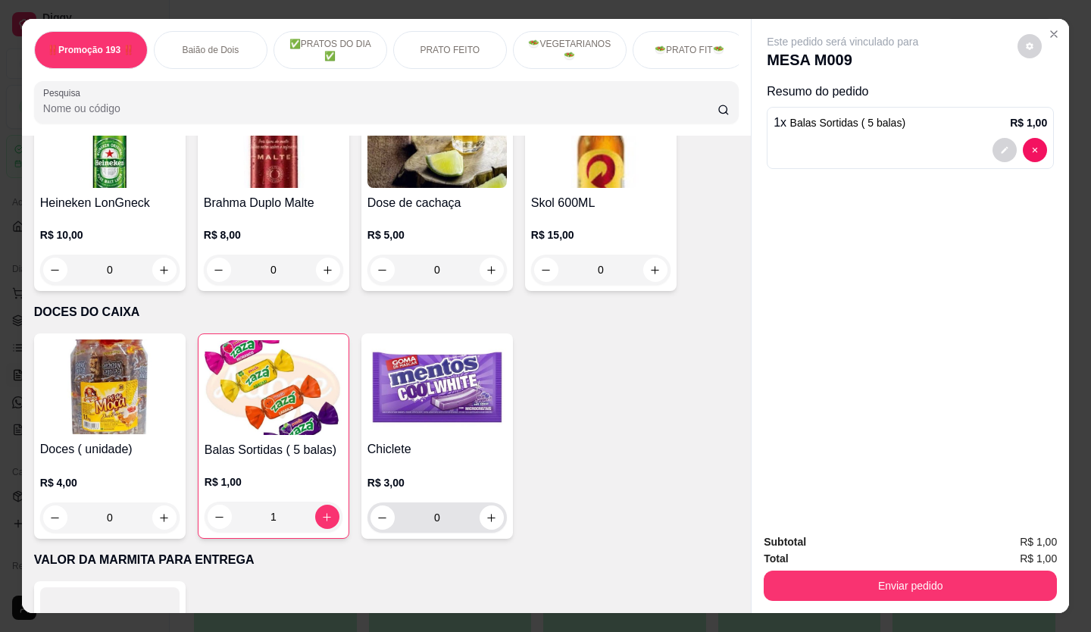
click at [468, 502] on input "0" at bounding box center [437, 517] width 85 height 30
click at [488, 512] on icon "increase-product-quantity" at bounding box center [491, 517] width 11 height 11
type input "1"
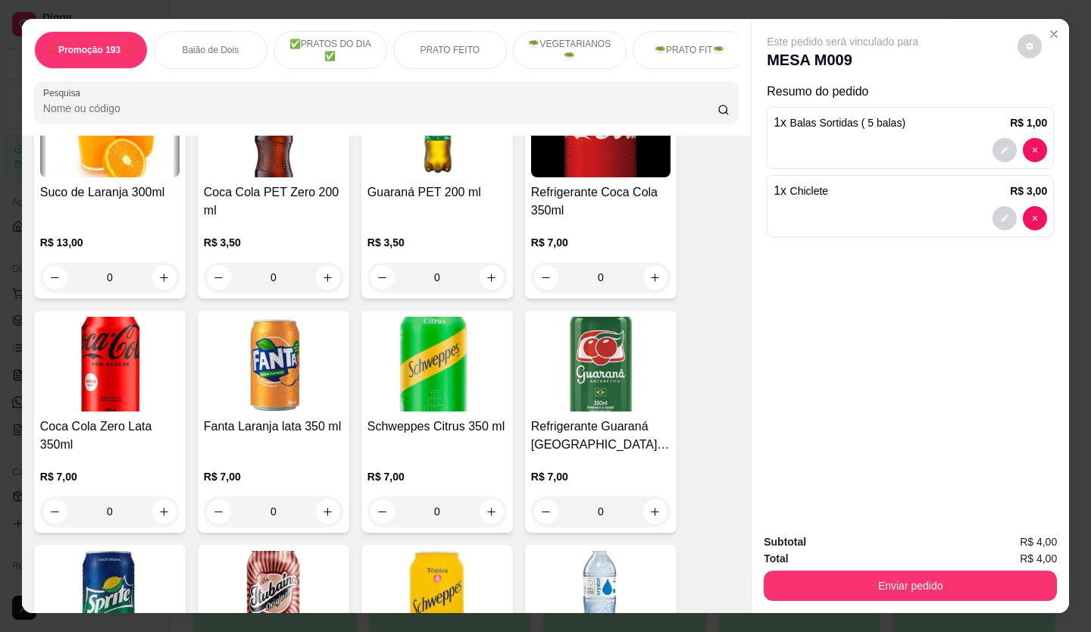
scroll to position [4627, 0]
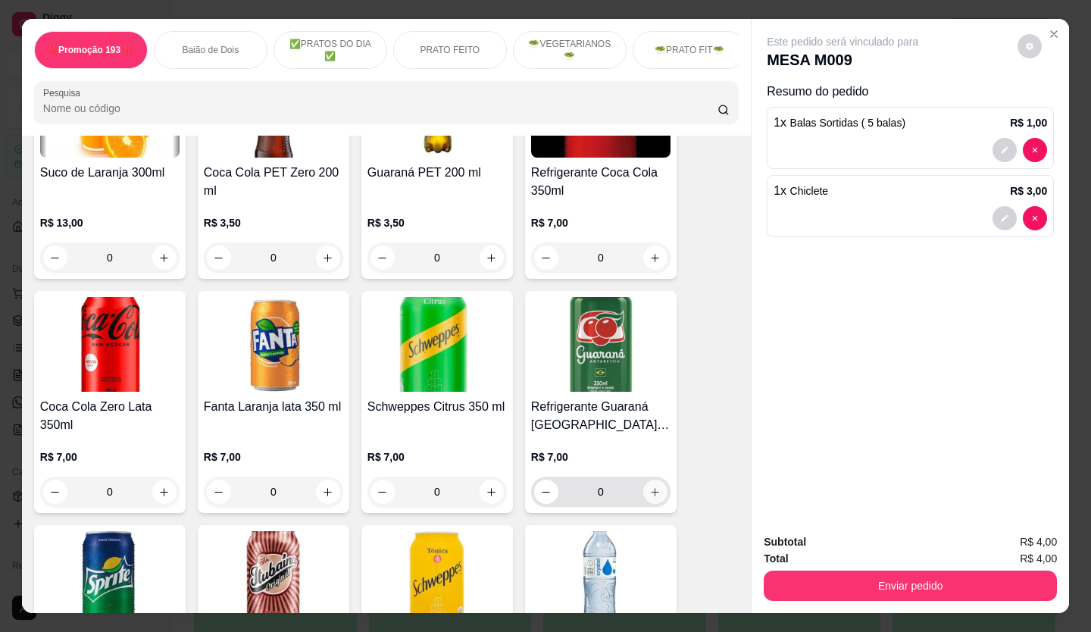
click at [649, 486] on icon "increase-product-quantity" at bounding box center [654, 491] width 11 height 11
type input "1"
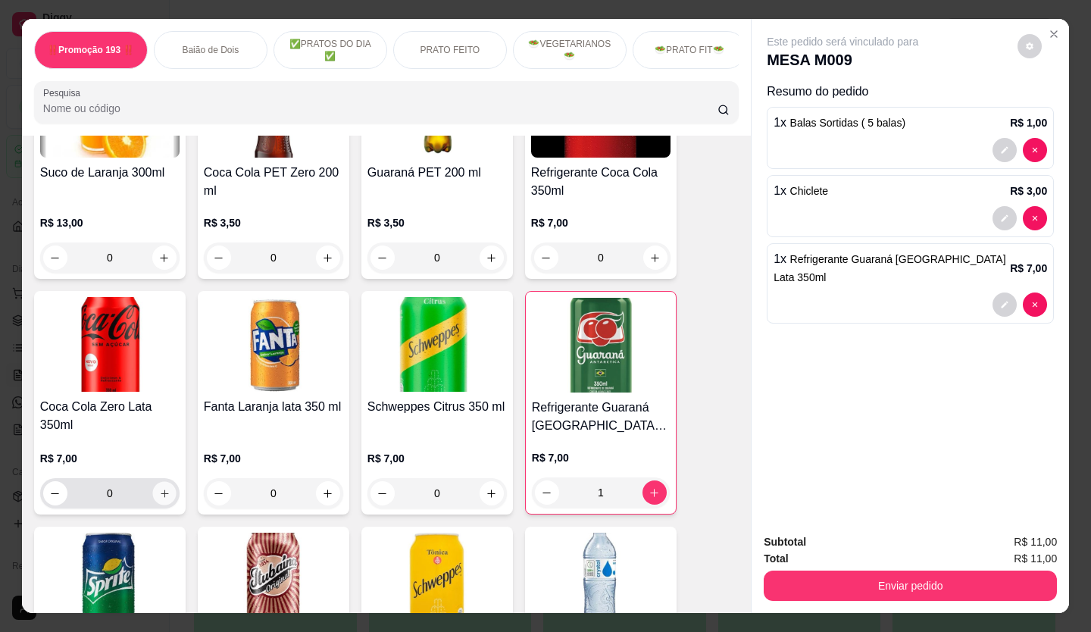
click at [159, 488] on icon "increase-product-quantity" at bounding box center [164, 493] width 11 height 11
type input "1"
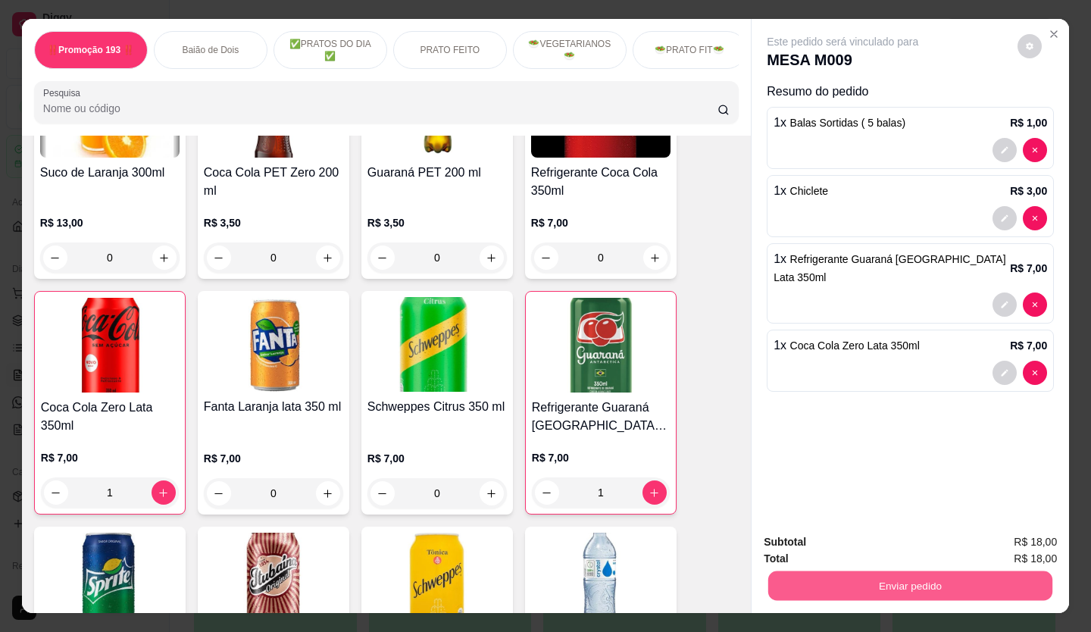
click at [853, 574] on button "Enviar pedido" at bounding box center [910, 586] width 284 height 30
click at [800, 539] on button "Não registrar e enviar pedido" at bounding box center [860, 543] width 153 height 28
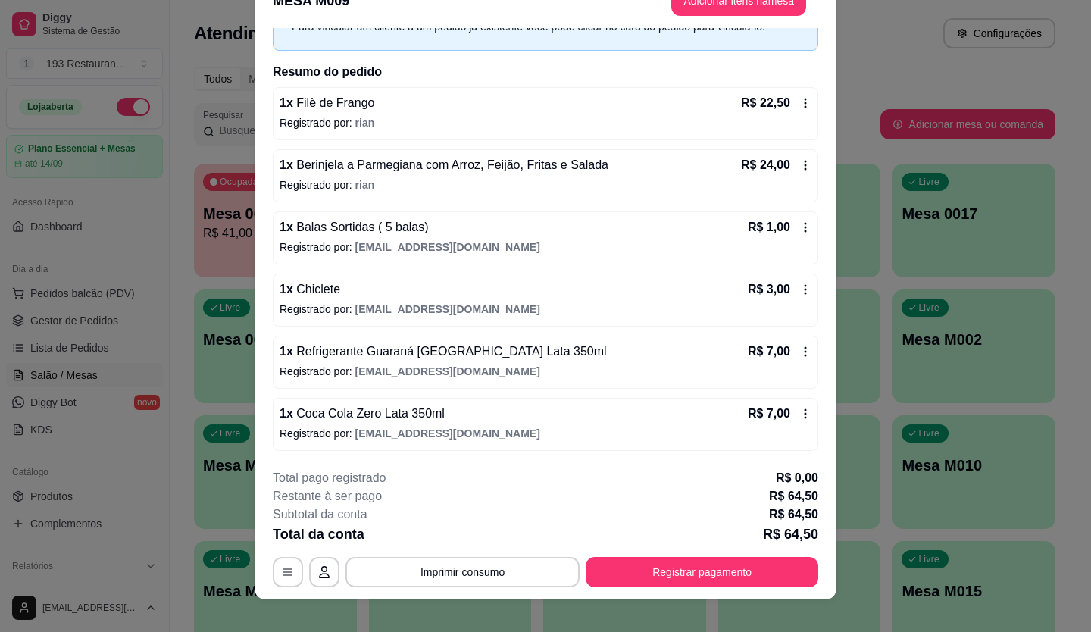
scroll to position [45, 0]
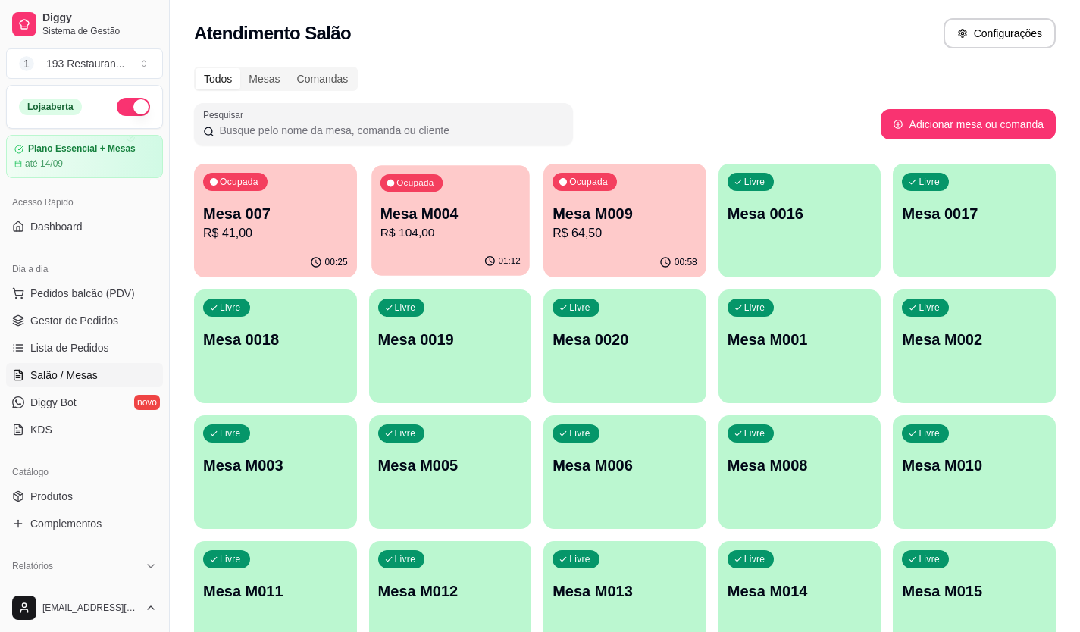
click at [428, 220] on p "Mesa M004" at bounding box center [450, 214] width 140 height 20
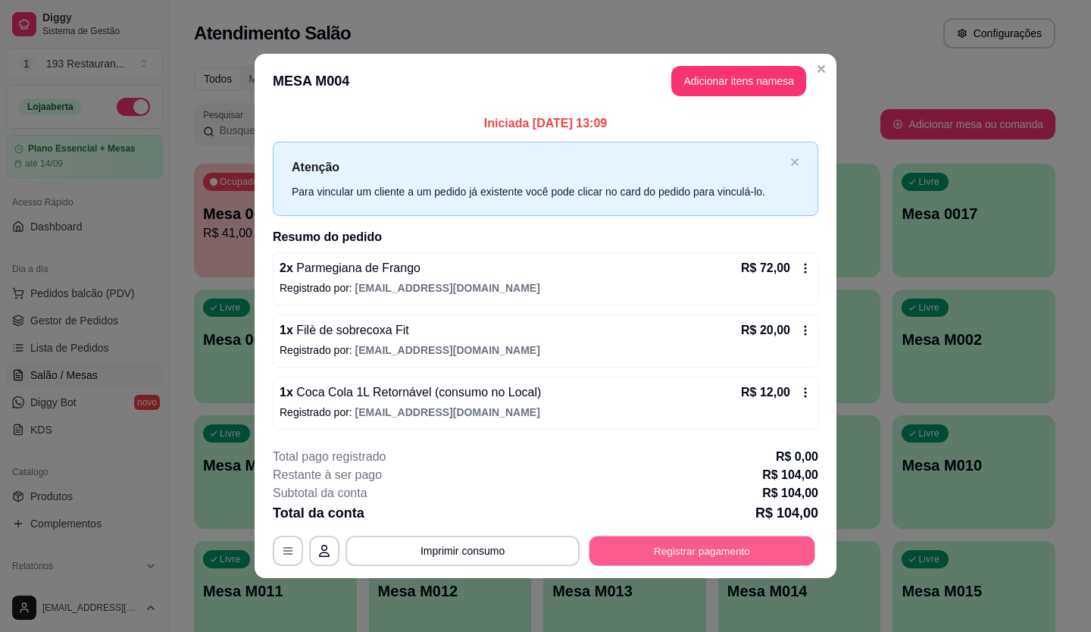
click at [699, 558] on button "Registrar pagamento" at bounding box center [702, 551] width 226 height 30
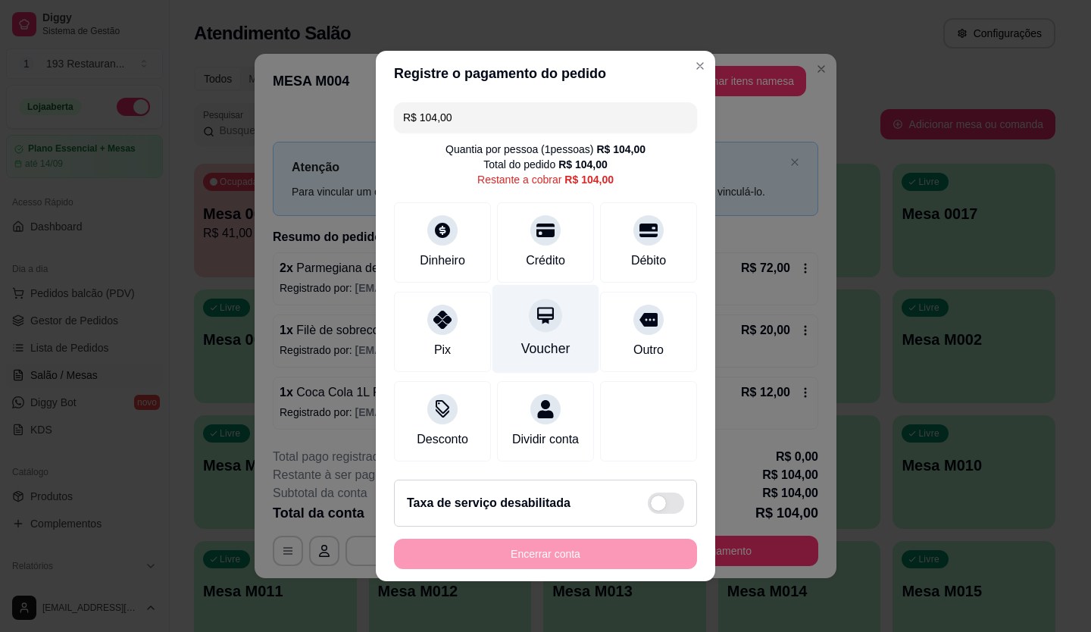
click at [561, 314] on div "Voucher" at bounding box center [545, 329] width 107 height 89
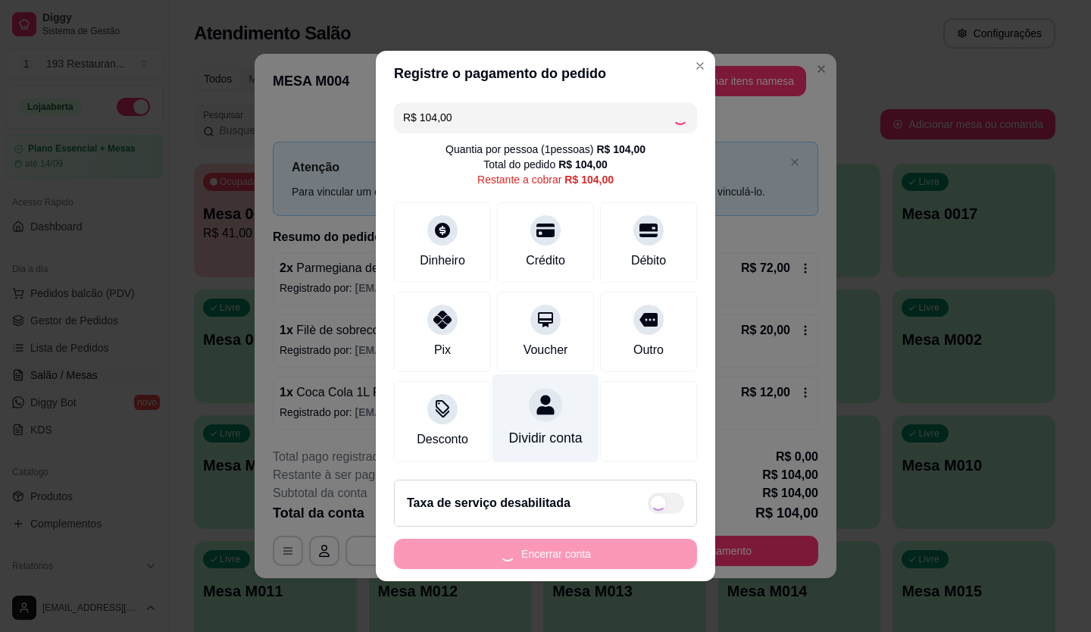
type input "R$ 0,00"
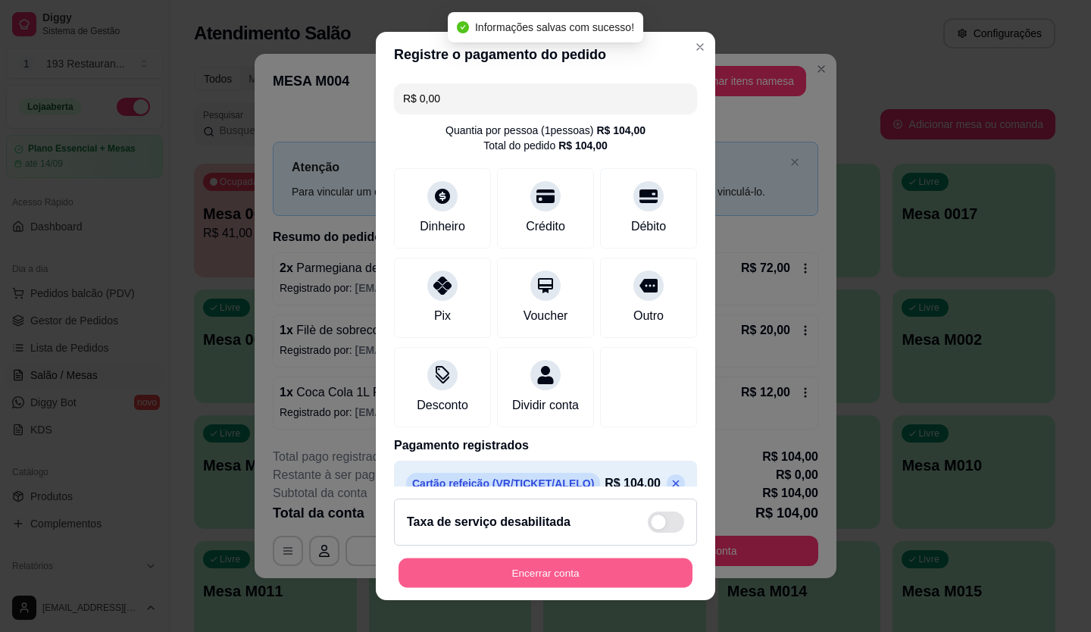
click at [548, 577] on button "Encerrar conta" at bounding box center [545, 573] width 294 height 30
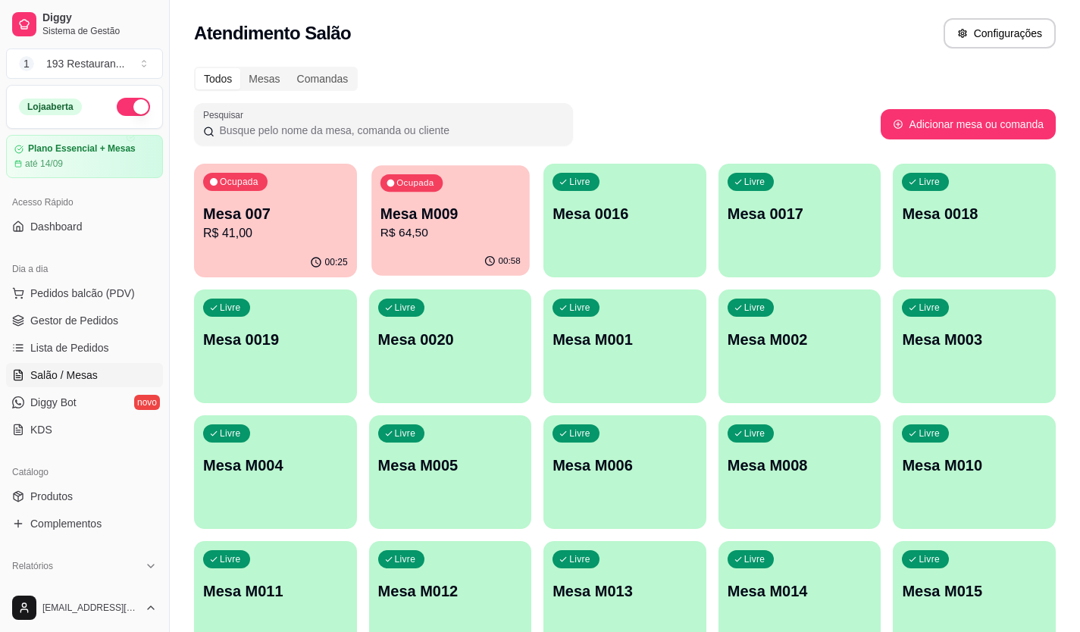
click at [491, 225] on p "R$ 64,50" at bounding box center [450, 232] width 140 height 17
click at [314, 197] on div "Ocupada Mesa 007 R$ 41,00" at bounding box center [275, 206] width 158 height 82
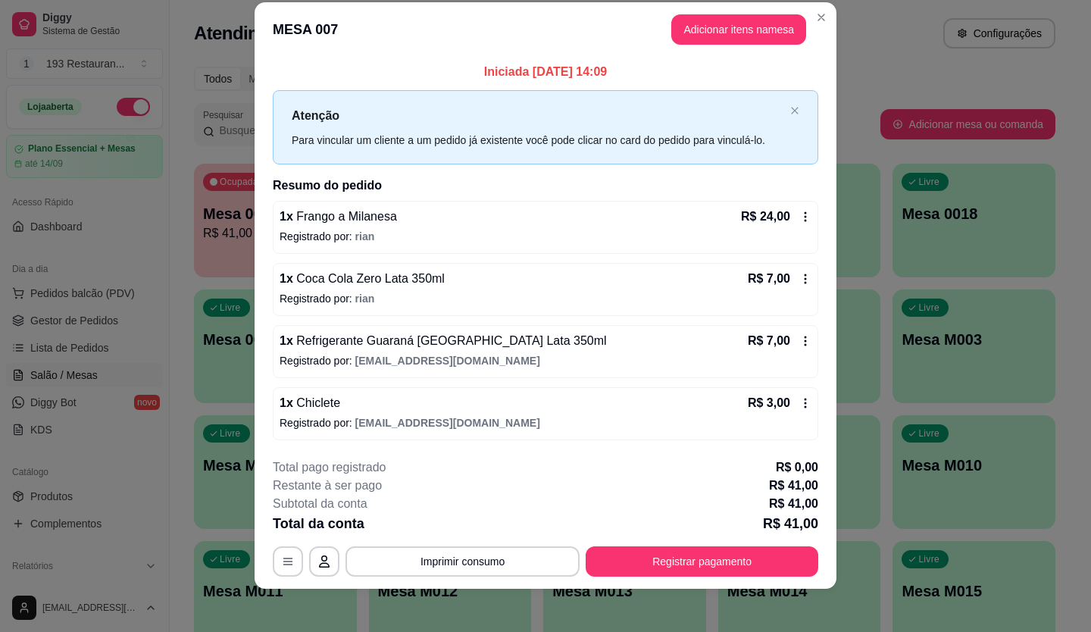
scroll to position [26, 0]
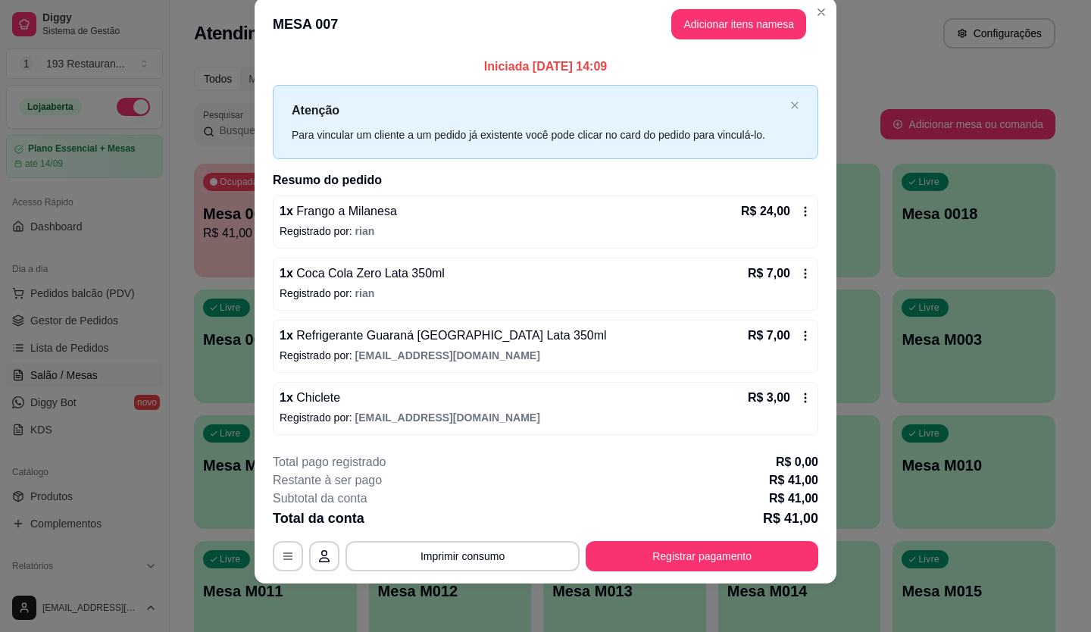
click at [802, 398] on icon at bounding box center [805, 398] width 12 height 12
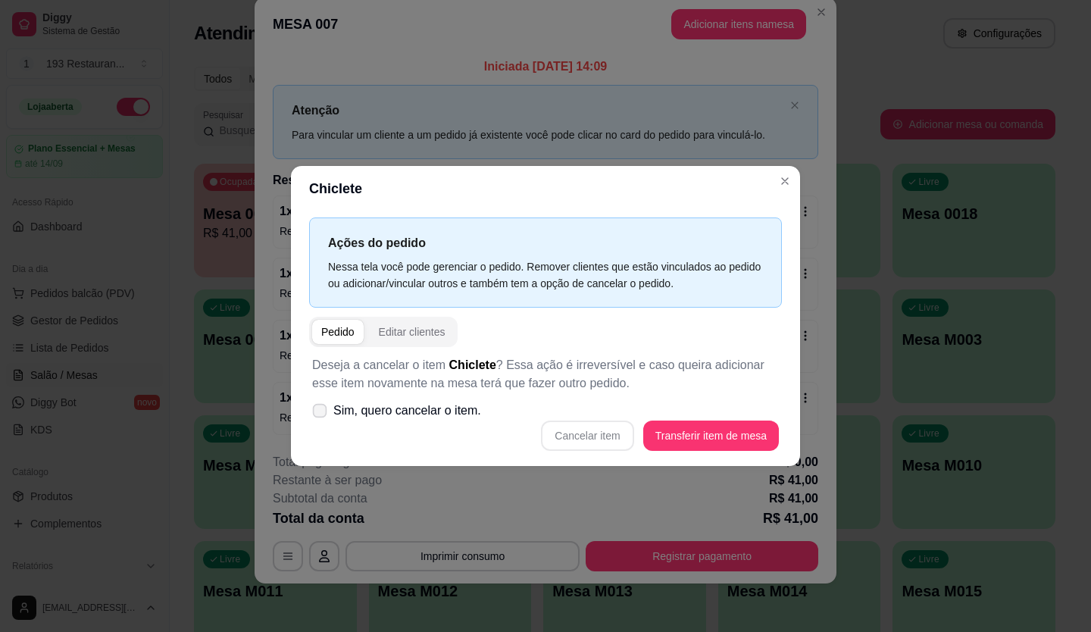
click at [328, 407] on label "Sim, quero cancelar o item." at bounding box center [396, 410] width 181 height 30
click at [321, 414] on input "Sim, quero cancelar o item." at bounding box center [316, 419] width 10 height 10
checkbox input "true"
click at [601, 433] on button "Cancelar item" at bounding box center [587, 436] width 90 height 30
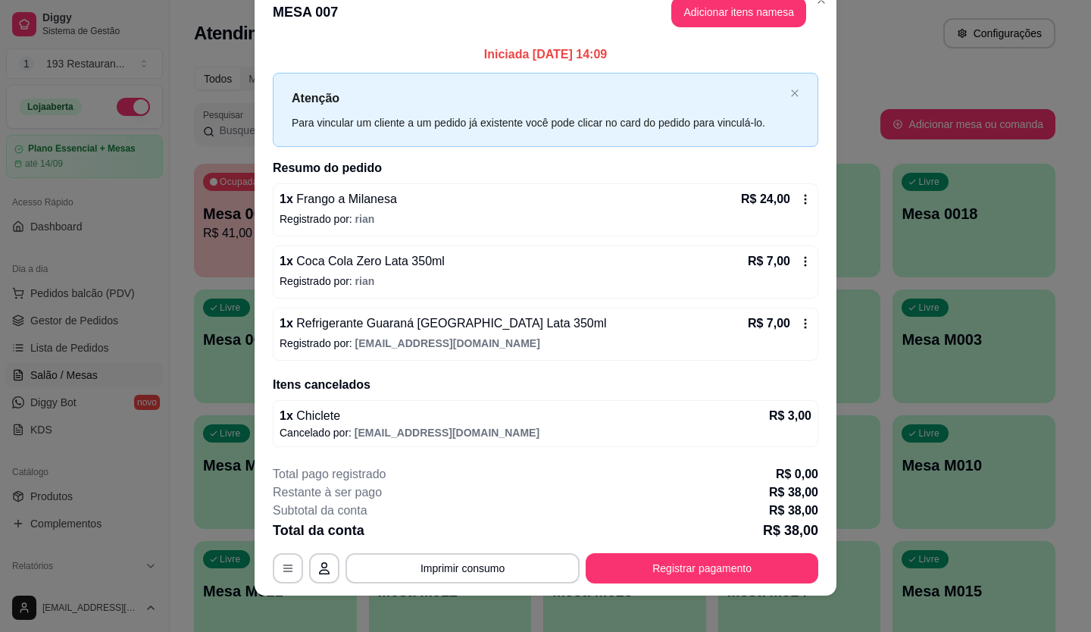
click at [799, 326] on icon at bounding box center [805, 323] width 12 height 12
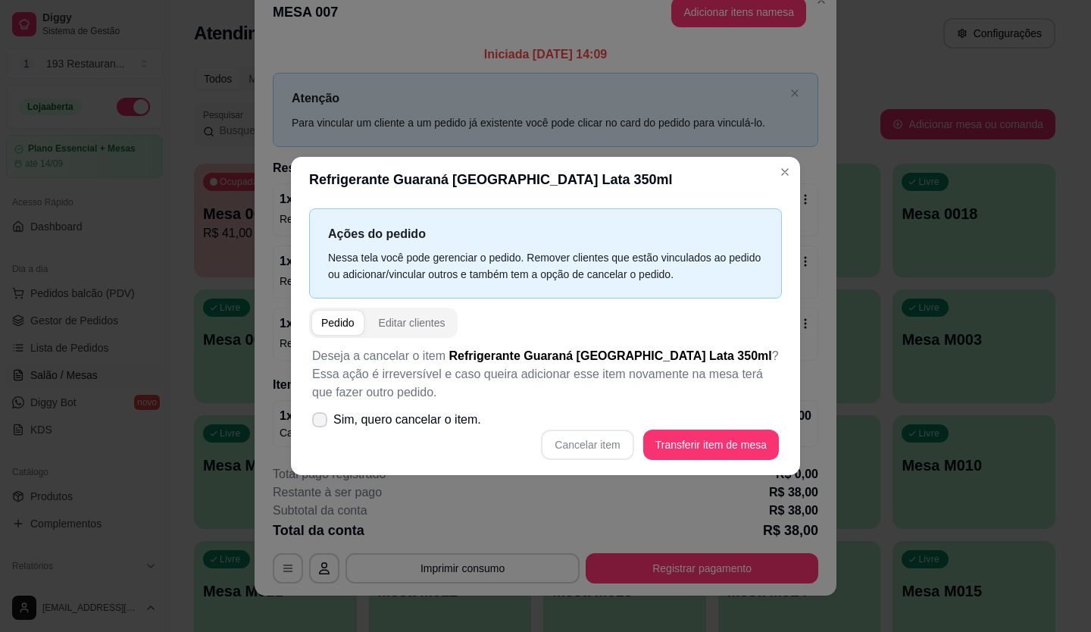
click at [325, 416] on icon at bounding box center [320, 419] width 12 height 9
click at [321, 423] on input "Sim, quero cancelar o item." at bounding box center [316, 428] width 10 height 10
checkbox input "true"
click at [608, 443] on button "Cancelar item" at bounding box center [587, 445] width 92 height 30
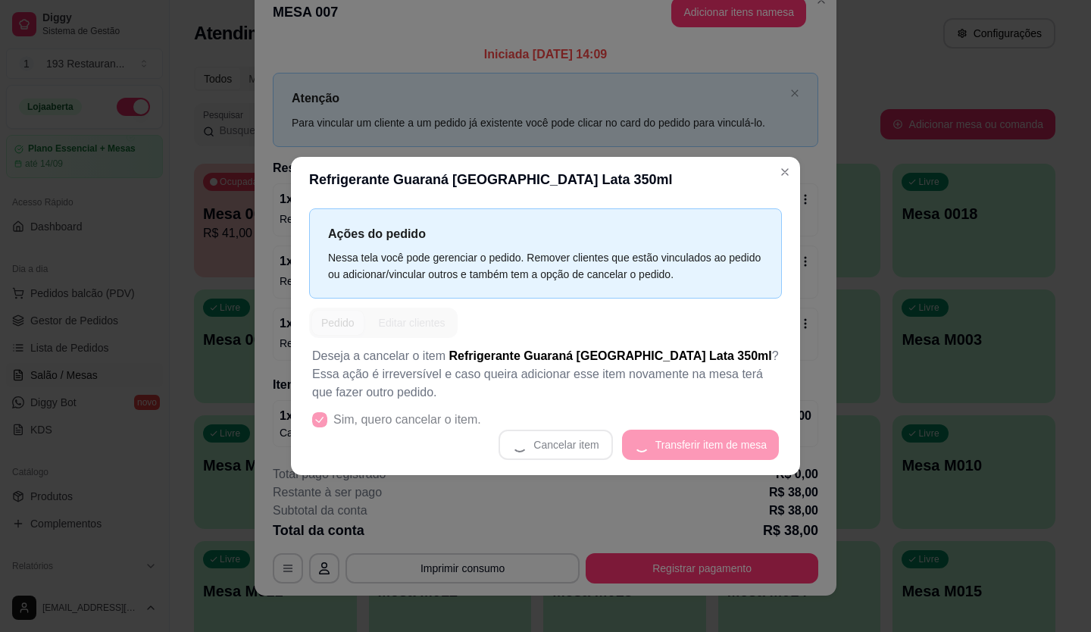
scroll to position [29, 0]
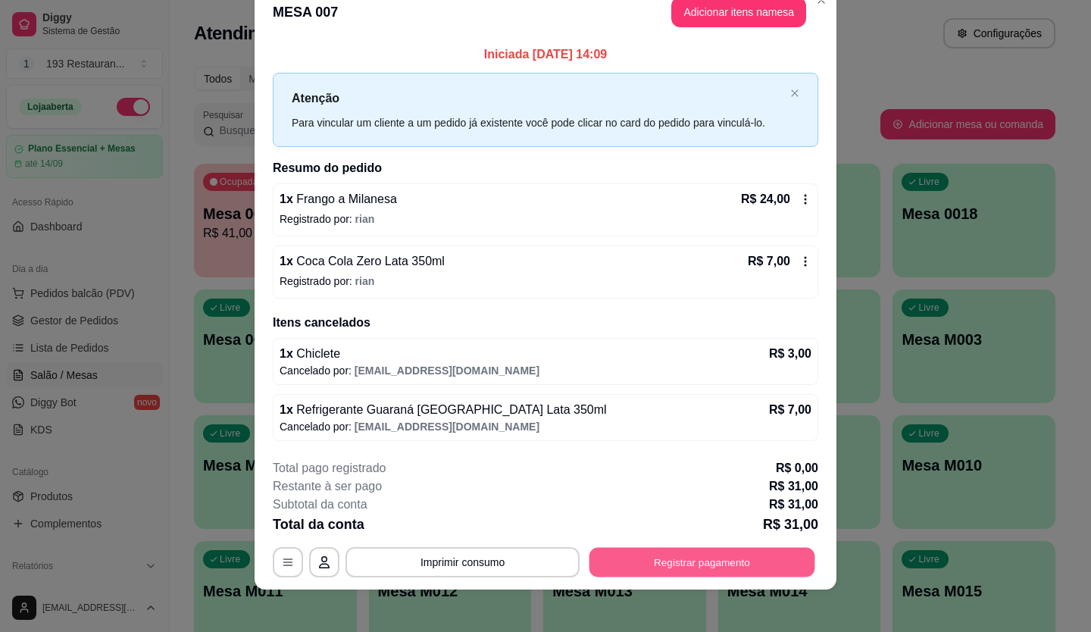
click at [746, 561] on button "Registrar pagamento" at bounding box center [702, 562] width 226 height 30
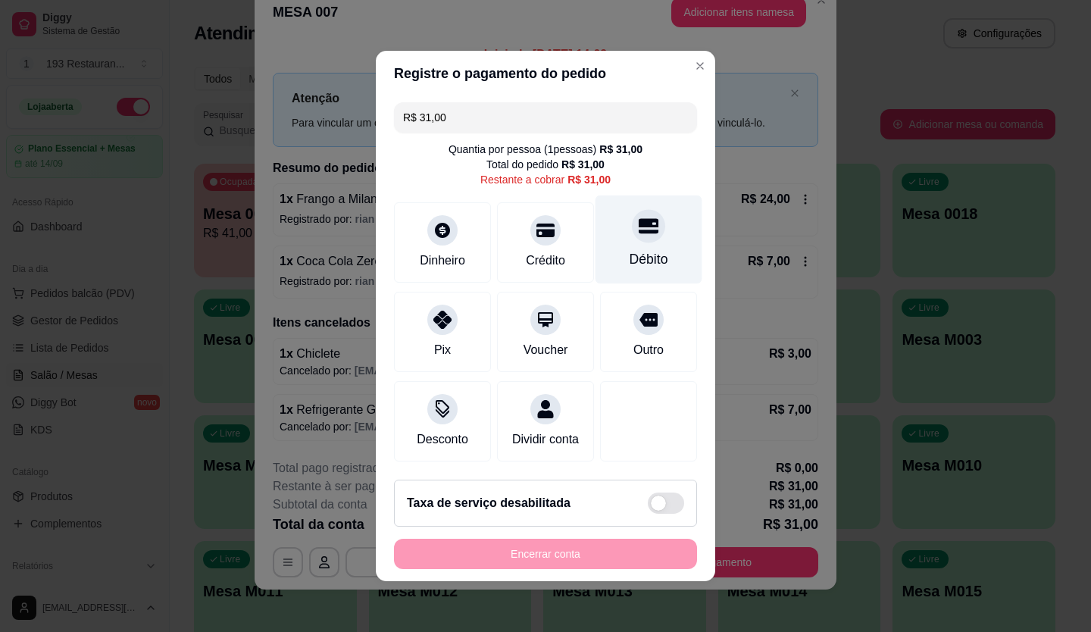
click at [647, 232] on div "Débito" at bounding box center [648, 239] width 107 height 89
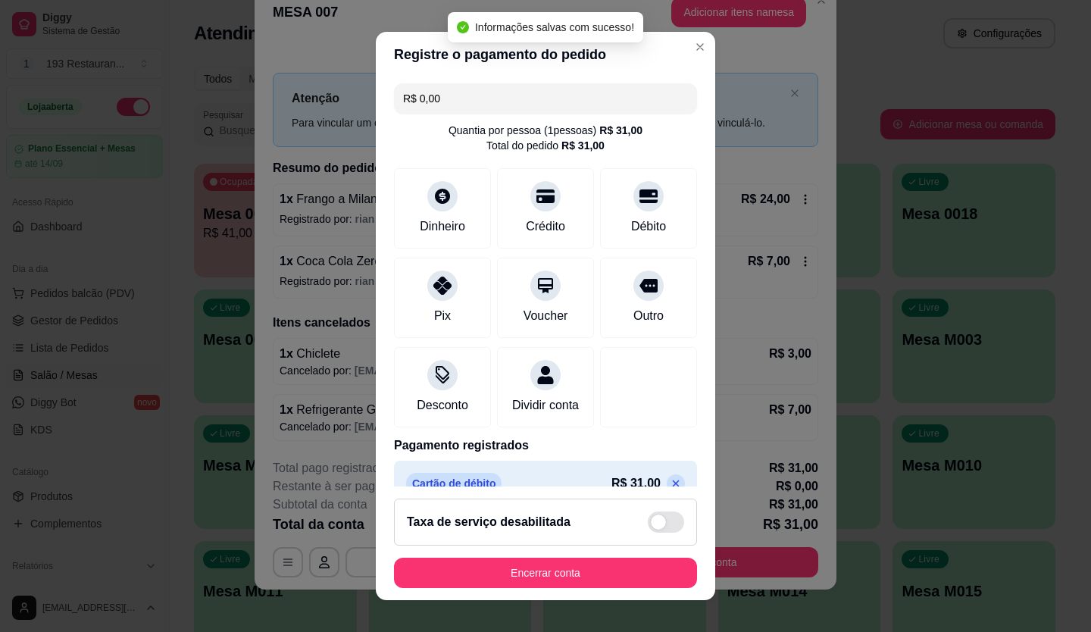
type input "R$ 0,00"
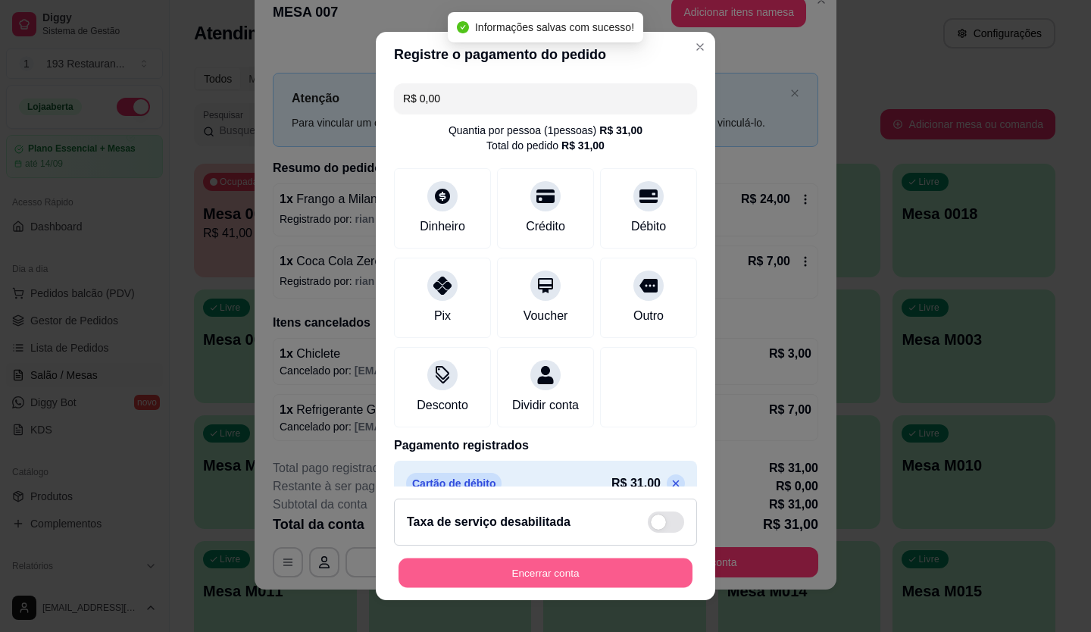
click at [614, 570] on button "Encerrar conta" at bounding box center [545, 573] width 294 height 30
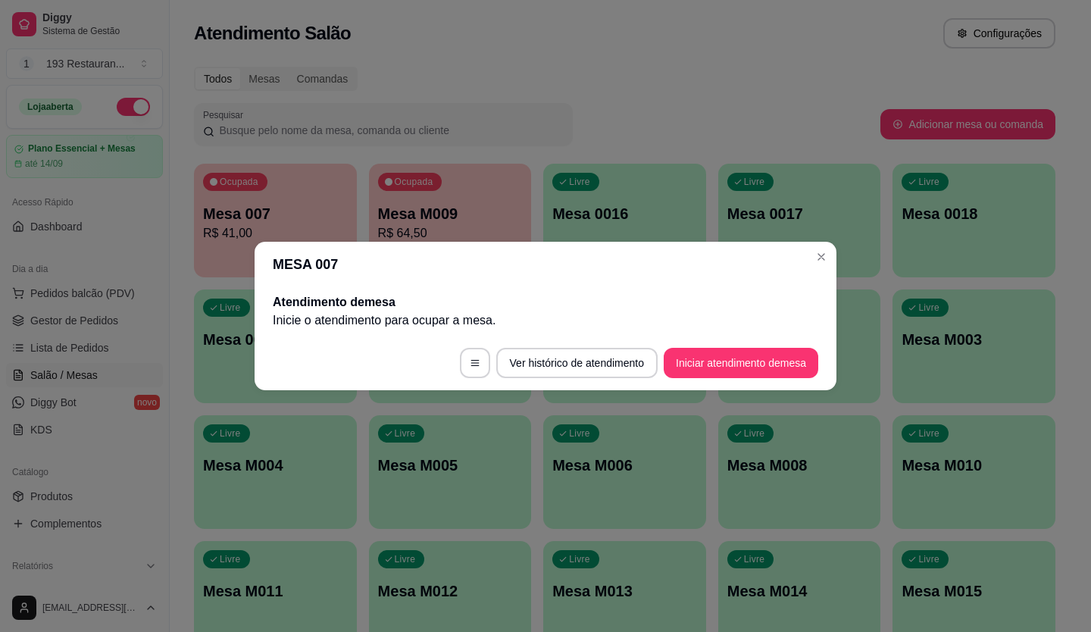
scroll to position [0, 0]
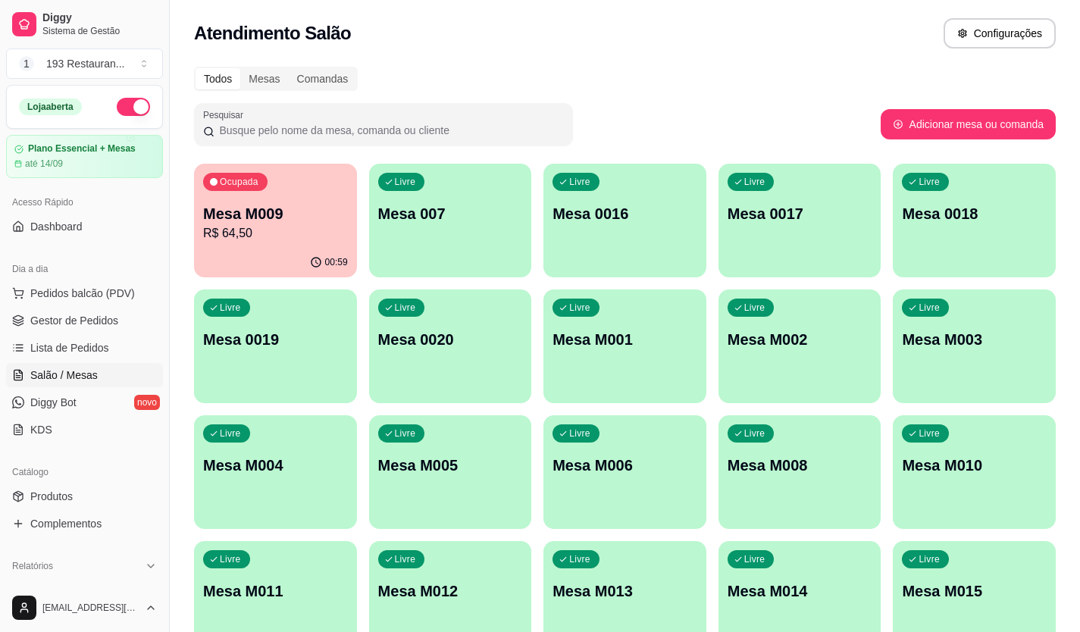
click at [268, 233] on p "R$ 64,50" at bounding box center [275, 233] width 145 height 18
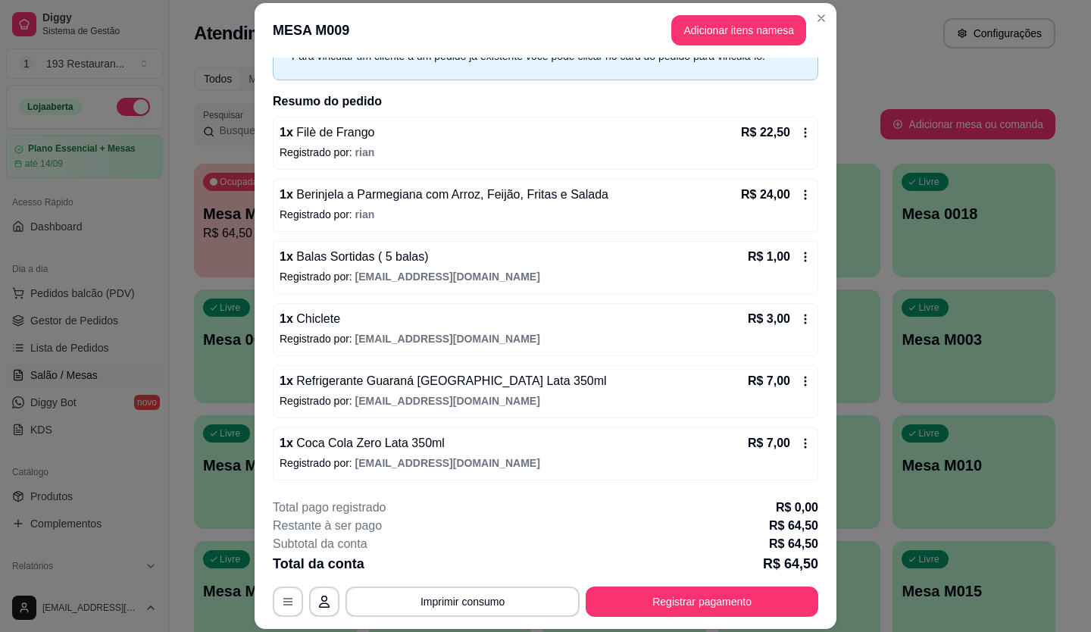
scroll to position [45, 0]
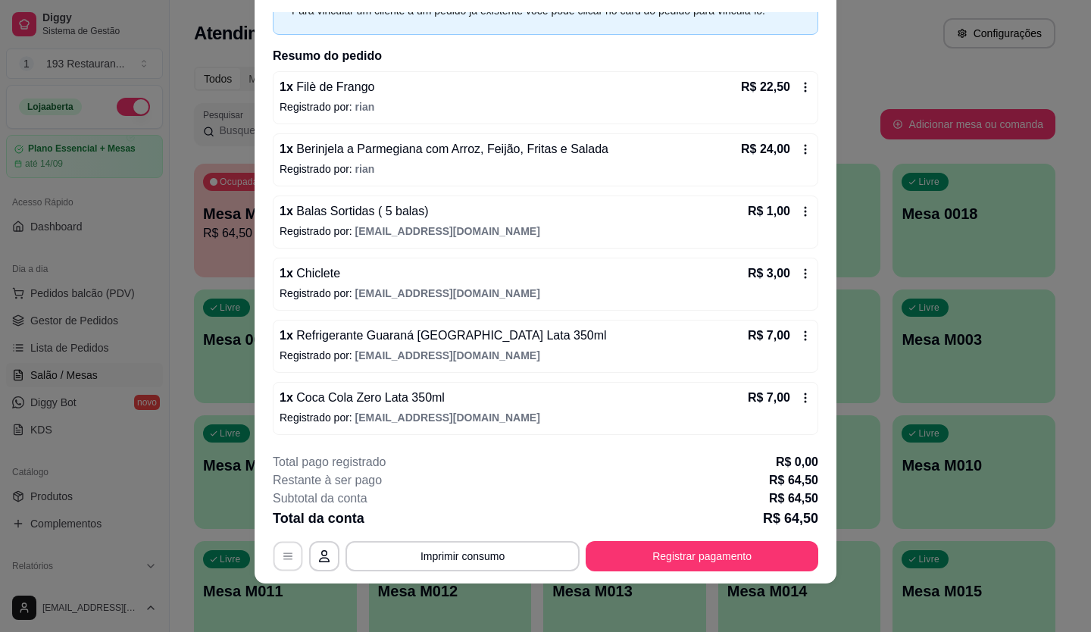
click at [289, 551] on button "button" at bounding box center [288, 556] width 30 height 30
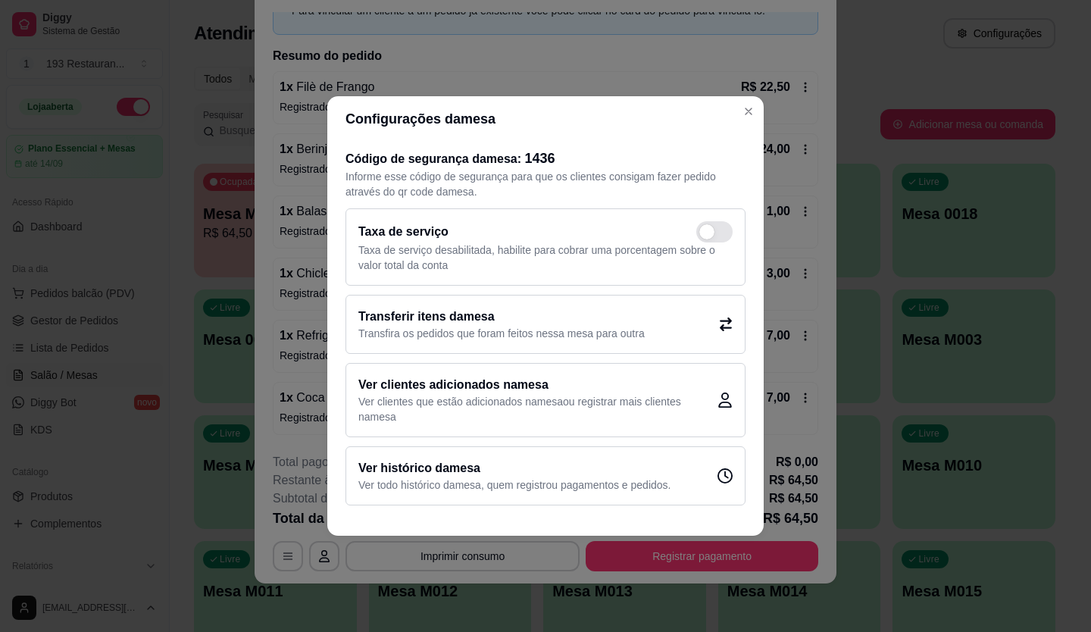
click at [336, 491] on div "Código de segurança da mesa : 1436 Informe esse código de segurança para que os…" at bounding box center [545, 327] width 436 height 370
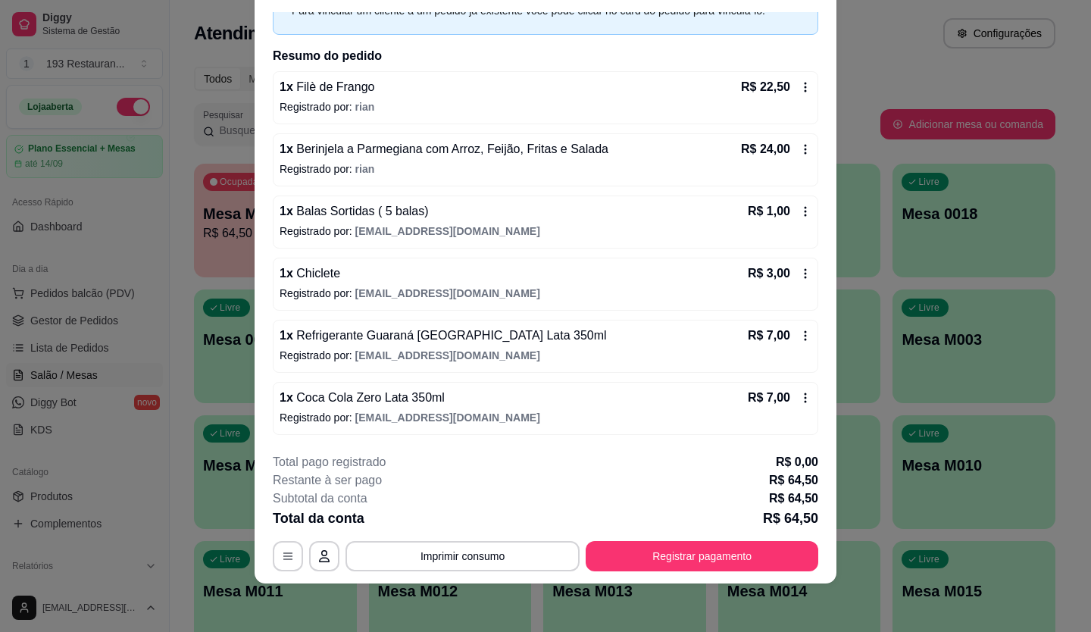
click at [799, 394] on icon at bounding box center [805, 398] width 12 height 12
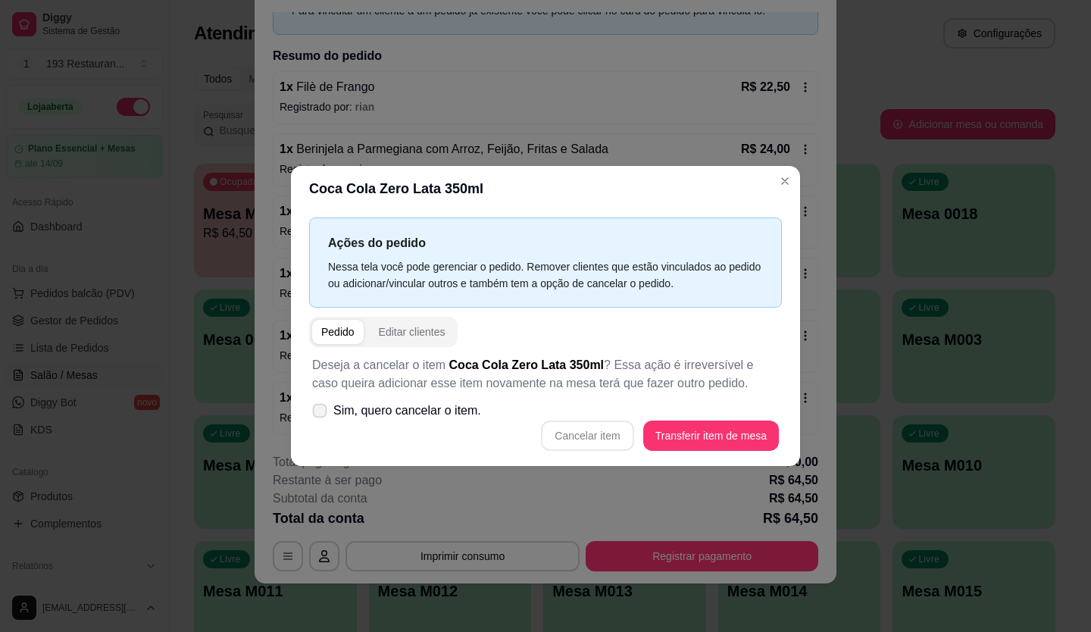
click at [317, 410] on icon at bounding box center [319, 410] width 11 height 8
click at [317, 414] on input "Sim, quero cancelar o item." at bounding box center [316, 419] width 10 height 10
checkbox input "true"
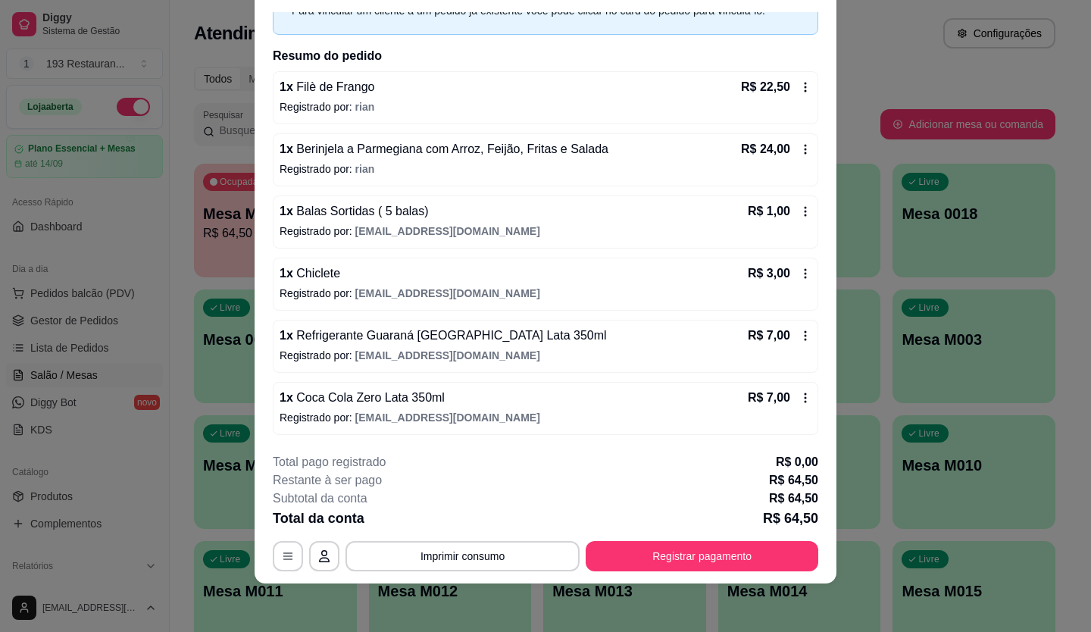
click at [799, 400] on icon at bounding box center [805, 398] width 12 height 12
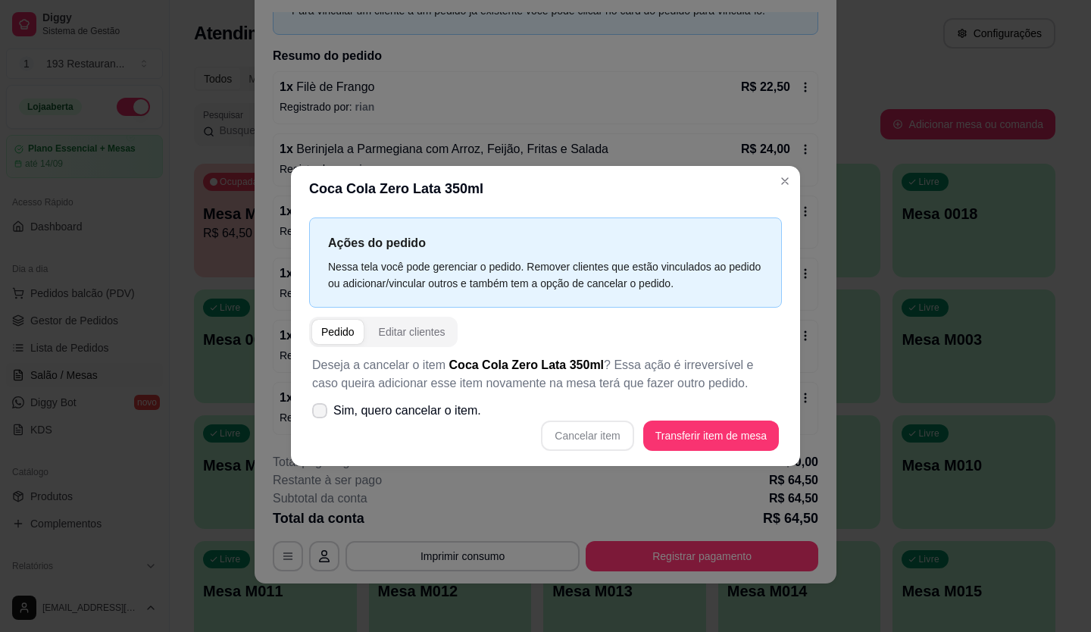
click at [327, 411] on span at bounding box center [319, 410] width 15 height 15
click at [321, 414] on input "Sim, quero cancelar o item." at bounding box center [316, 419] width 10 height 10
checkbox input "true"
click at [728, 451] on div "Deseja a cancelar o item Coca Cola Zero Lata 350ml ? Essa ação é irreversível e…" at bounding box center [545, 403] width 473 height 113
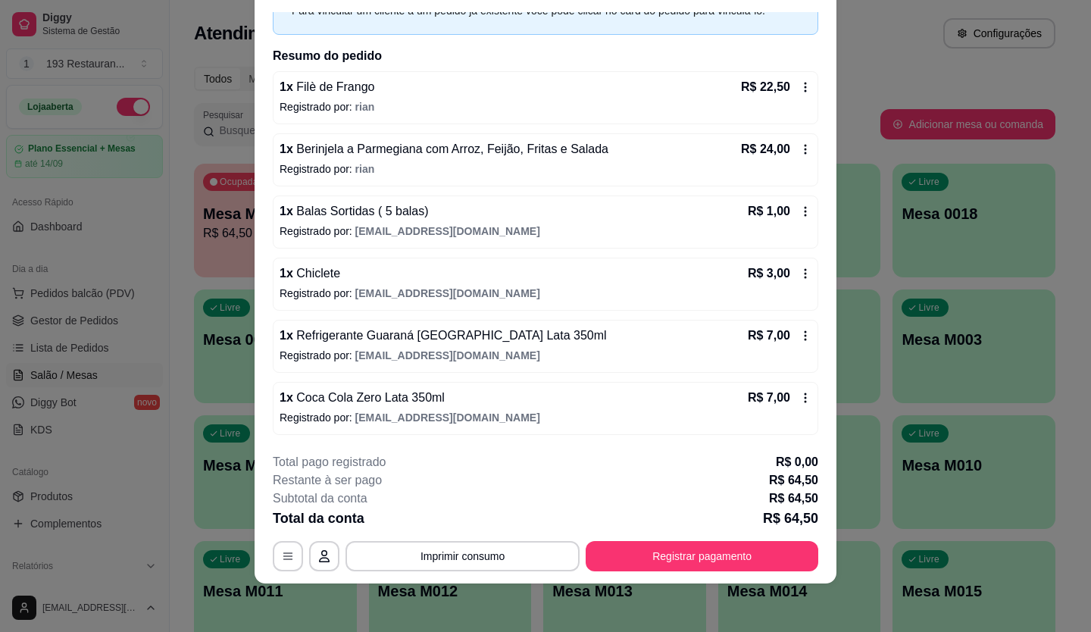
click at [799, 399] on icon at bounding box center [805, 398] width 12 height 12
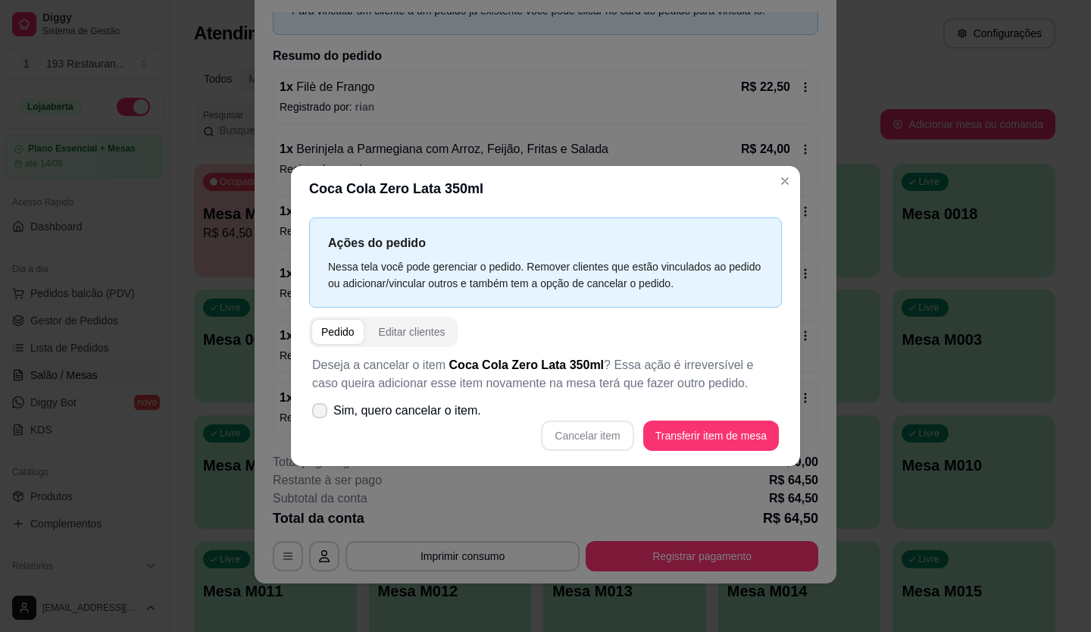
click at [311, 404] on label "Sim, quero cancelar o item." at bounding box center [396, 410] width 181 height 30
click at [311, 414] on input "Sim, quero cancelar o item." at bounding box center [316, 419] width 10 height 10
checkbox input "true"
click at [618, 434] on button "Cancelar item" at bounding box center [587, 436] width 90 height 30
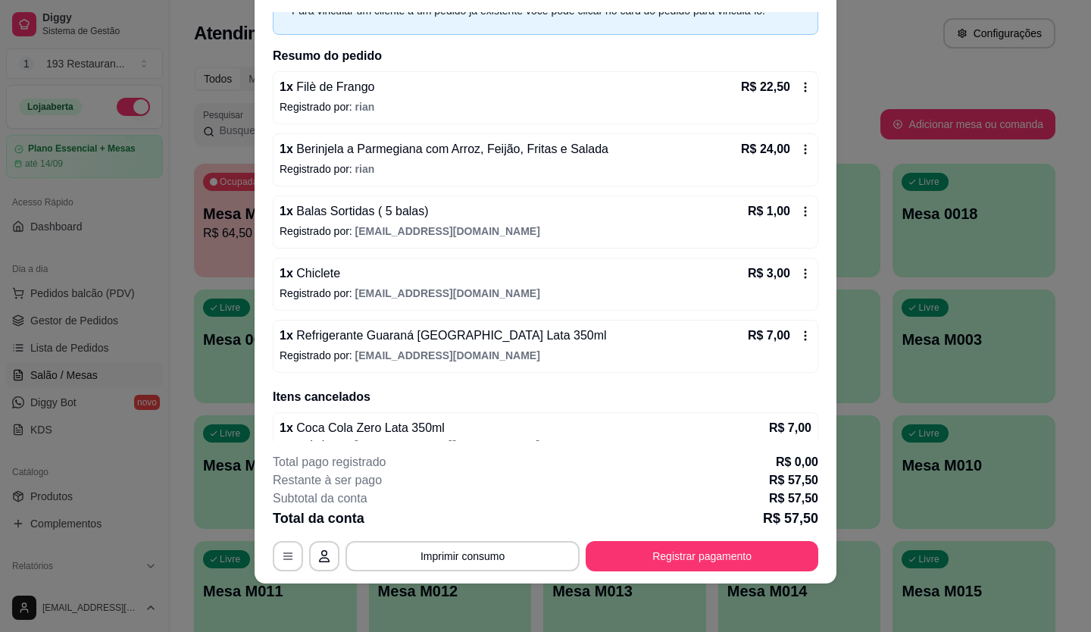
click at [782, 264] on div "1 x Chiclete R$ 3,00 Registrado por: restaurante193pedidos@gmail.com" at bounding box center [545, 284] width 545 height 53
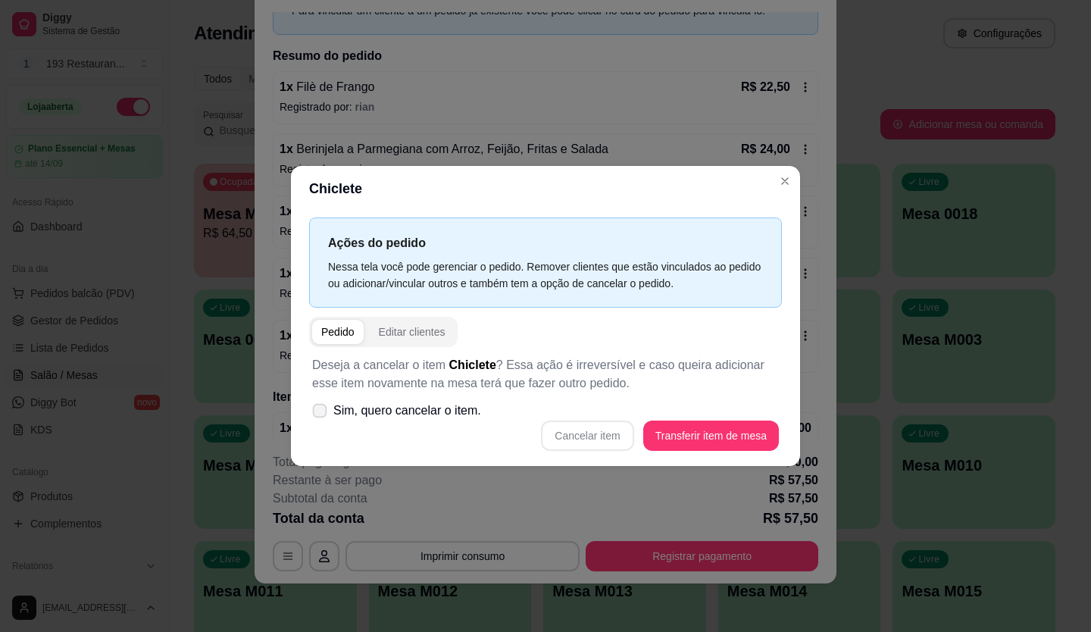
click at [327, 414] on span at bounding box center [320, 411] width 14 height 14
click at [321, 414] on input "Sim, quero cancelar o item." at bounding box center [316, 419] width 10 height 10
checkbox input "true"
click at [587, 436] on button "Cancelar item" at bounding box center [587, 436] width 90 height 30
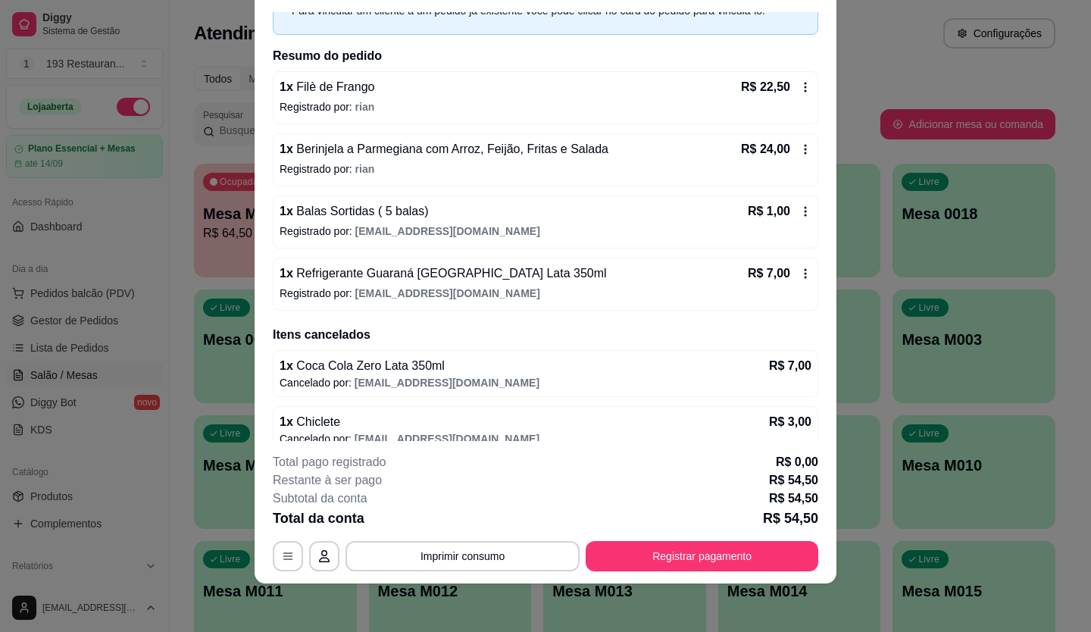
click at [799, 273] on icon at bounding box center [805, 273] width 12 height 12
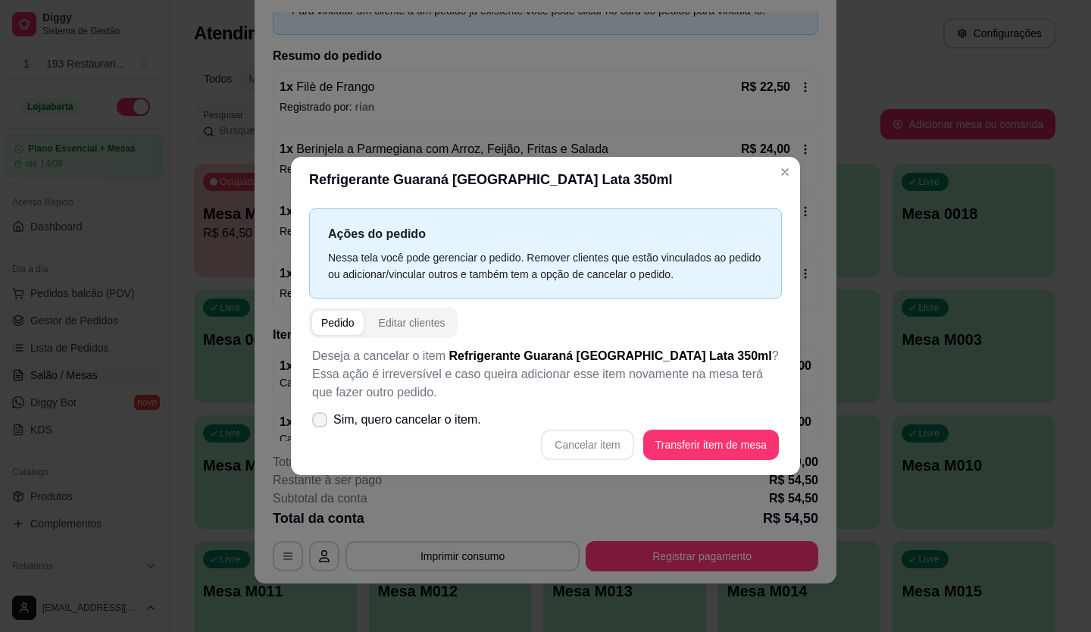
click at [327, 412] on label "Sim, quero cancelar o item." at bounding box center [396, 420] width 181 height 30
click at [321, 423] on input "Sim, quero cancelar o item." at bounding box center [316, 428] width 10 height 10
checkbox input "true"
click at [588, 435] on button "Cancelar item" at bounding box center [587, 445] width 92 height 30
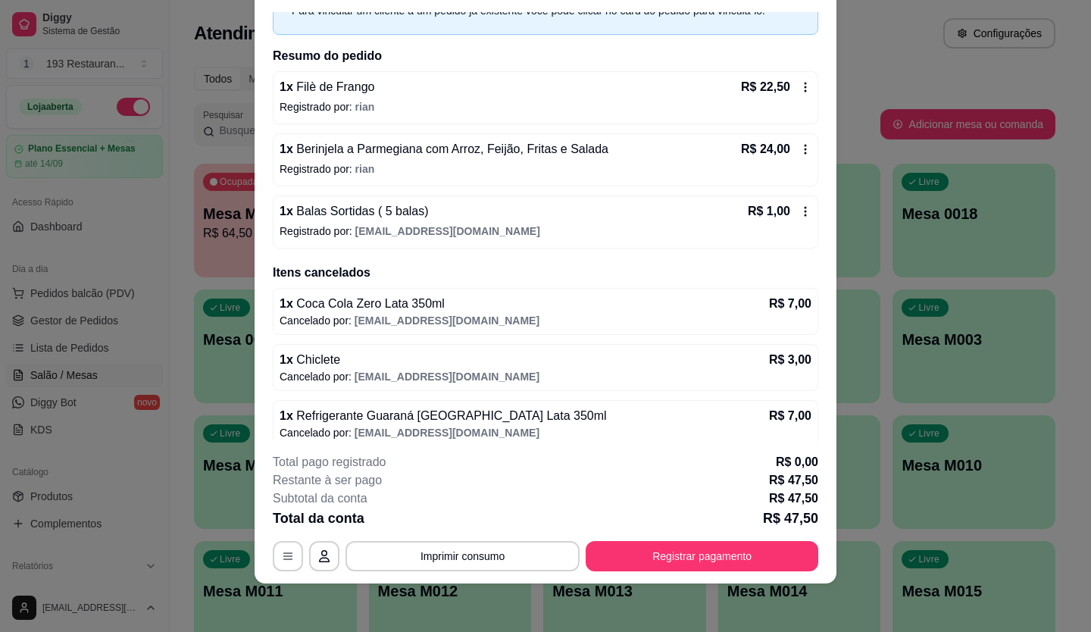
click at [805, 208] on icon at bounding box center [806, 212] width 2 height 10
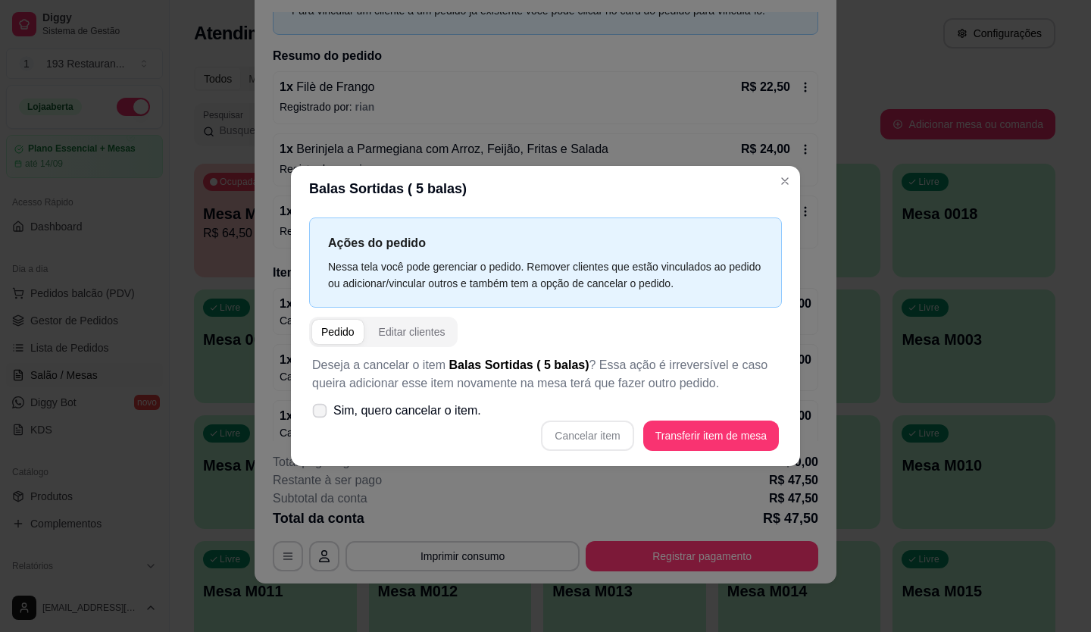
click at [321, 417] on label "Sim, quero cancelar o item." at bounding box center [396, 410] width 181 height 30
click at [321, 417] on input "Sim, quero cancelar o item." at bounding box center [316, 419] width 10 height 10
checkbox input "true"
click at [587, 434] on button "Cancelar item" at bounding box center [587, 436] width 90 height 30
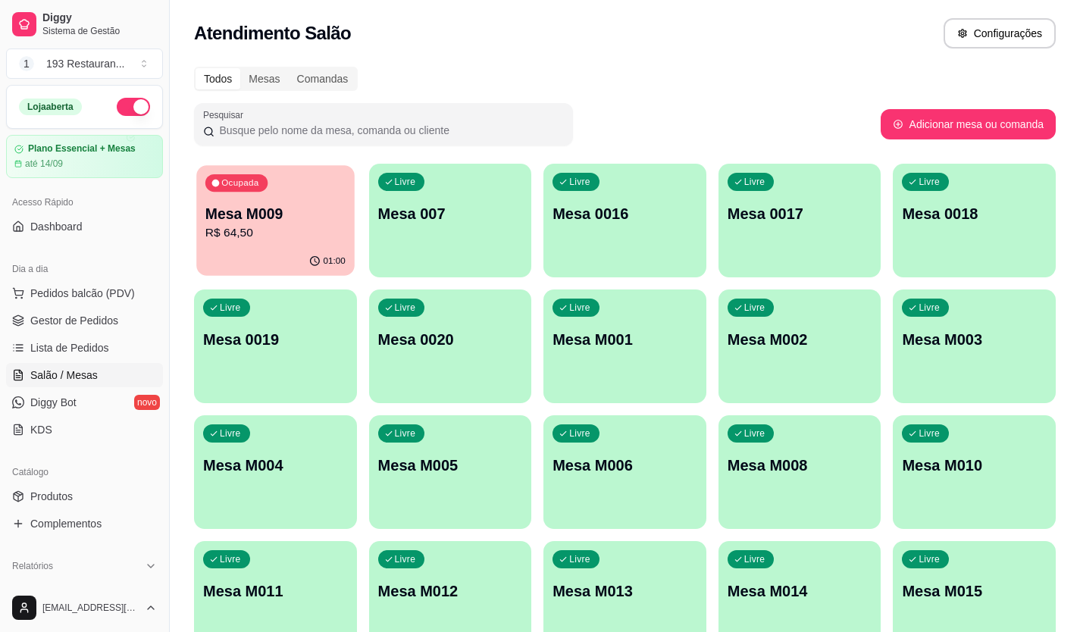
click at [322, 222] on p "Mesa M009" at bounding box center [275, 214] width 140 height 20
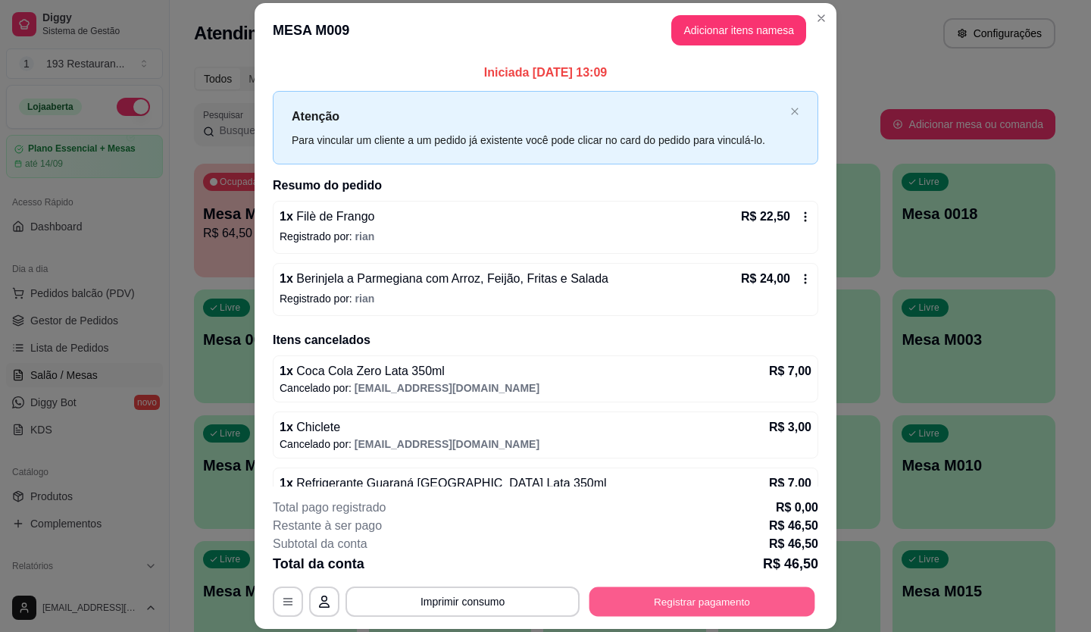
click at [672, 593] on button "Registrar pagamento" at bounding box center [702, 601] width 226 height 30
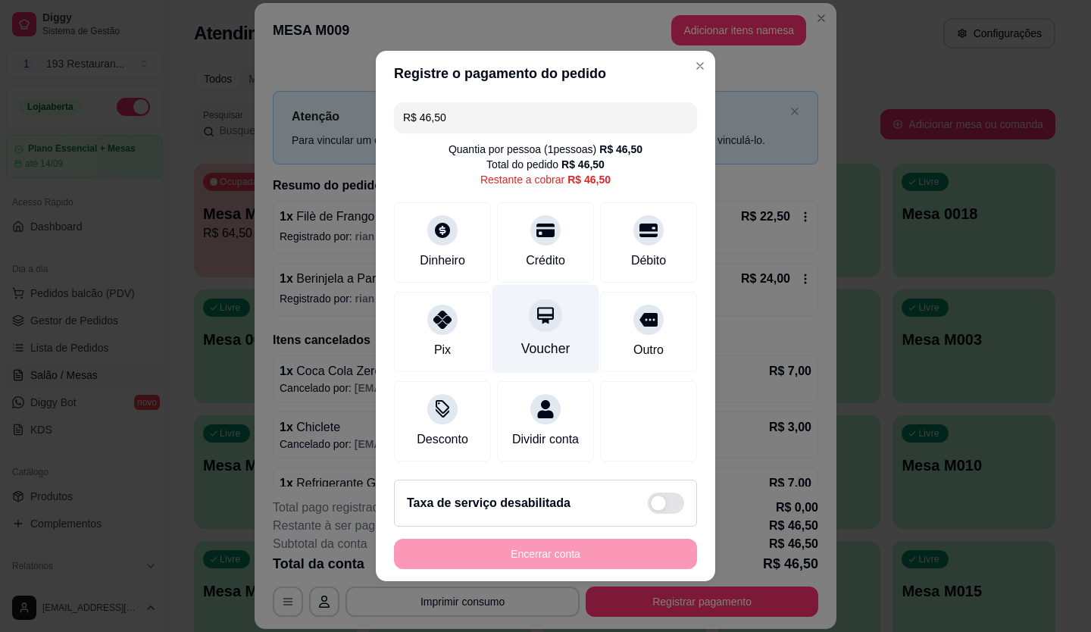
click at [539, 339] on div "Voucher" at bounding box center [545, 349] width 49 height 20
type input "R$ 0,00"
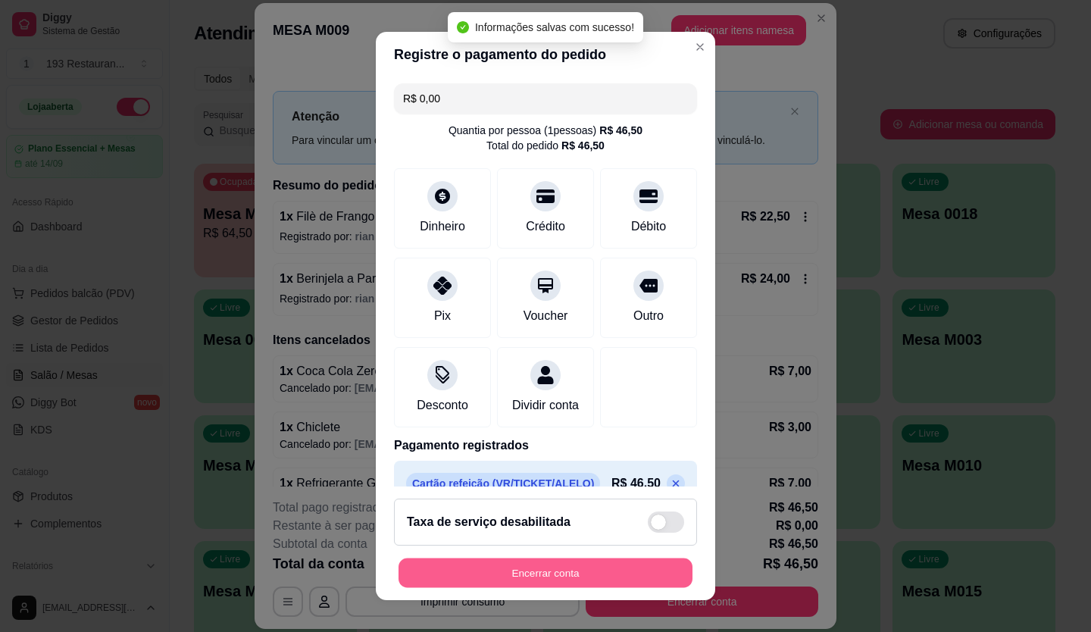
click at [554, 573] on button "Encerrar conta" at bounding box center [545, 573] width 294 height 30
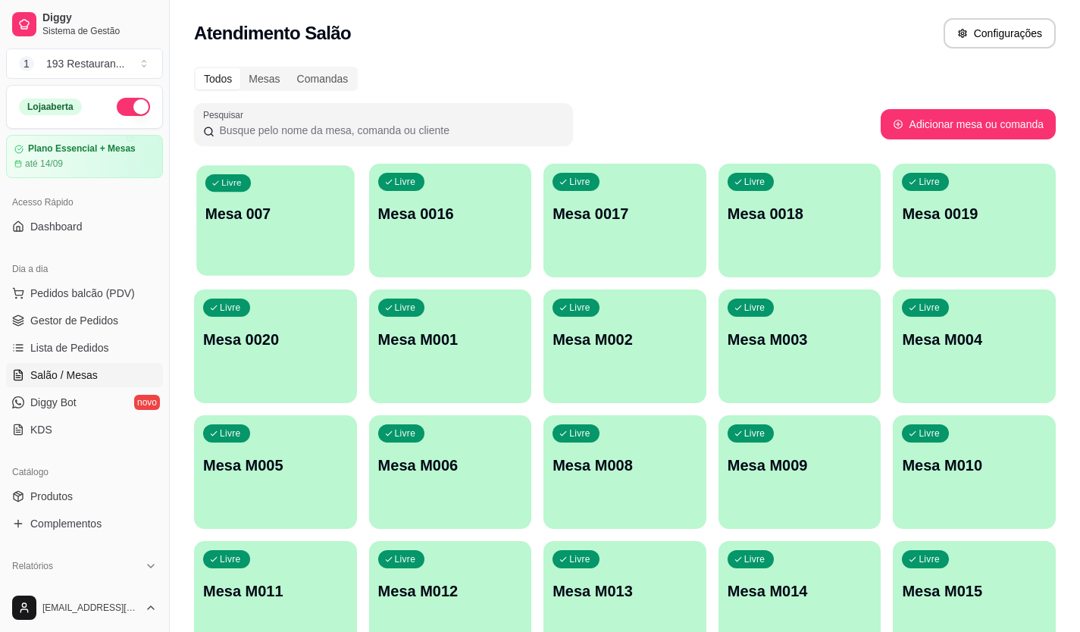
click at [322, 242] on div "Livre Mesa 007" at bounding box center [275, 211] width 158 height 92
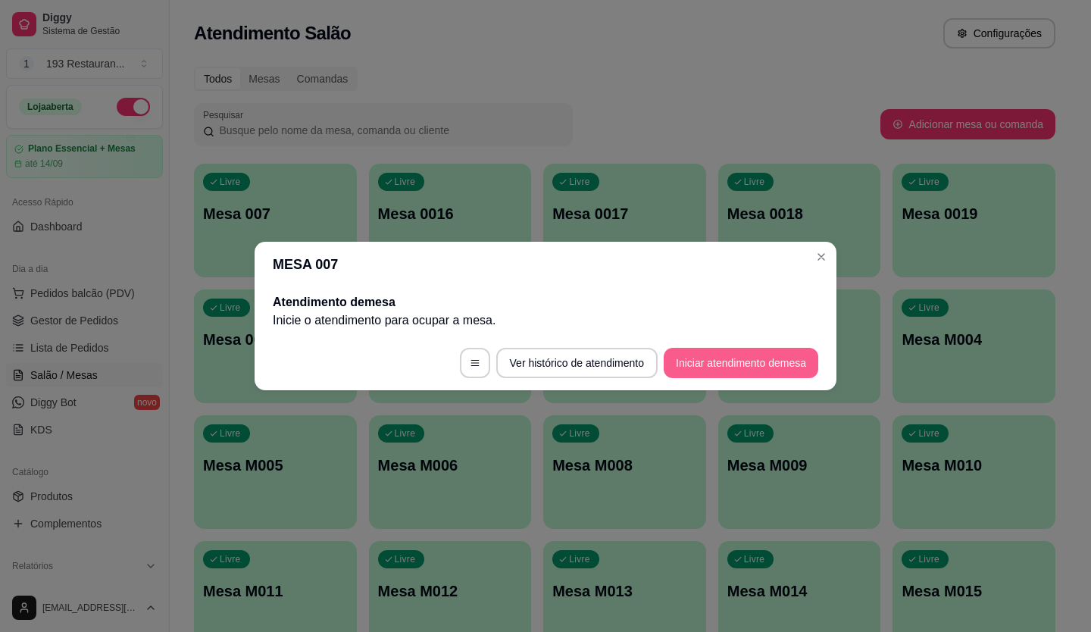
click at [717, 370] on button "Iniciar atendimento de mesa" at bounding box center [741, 363] width 155 height 30
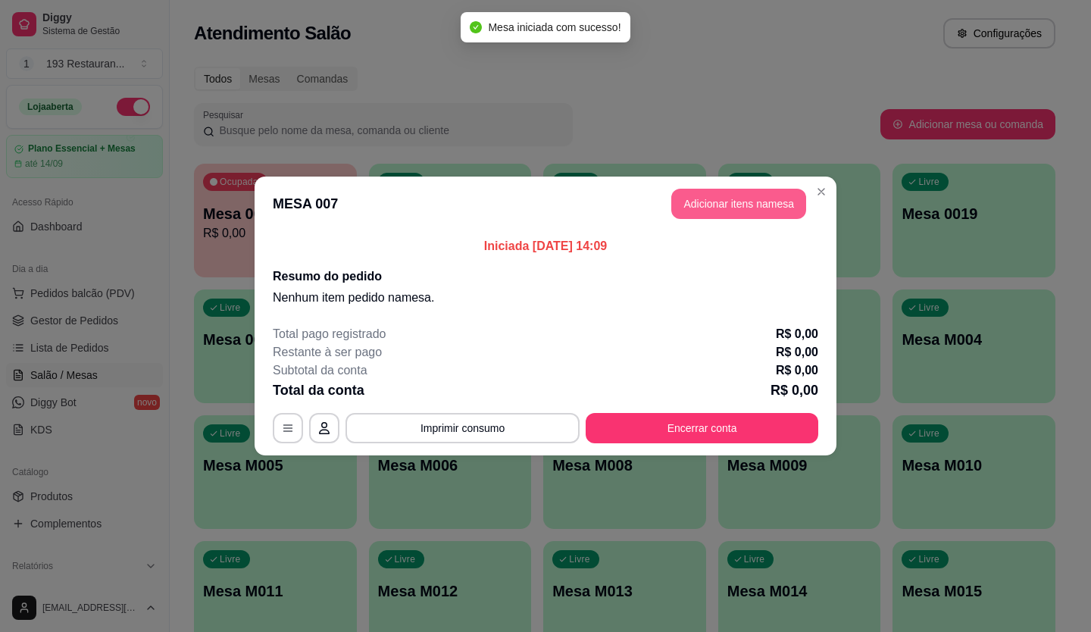
click at [721, 191] on button "Adicionar itens na mesa" at bounding box center [738, 204] width 135 height 30
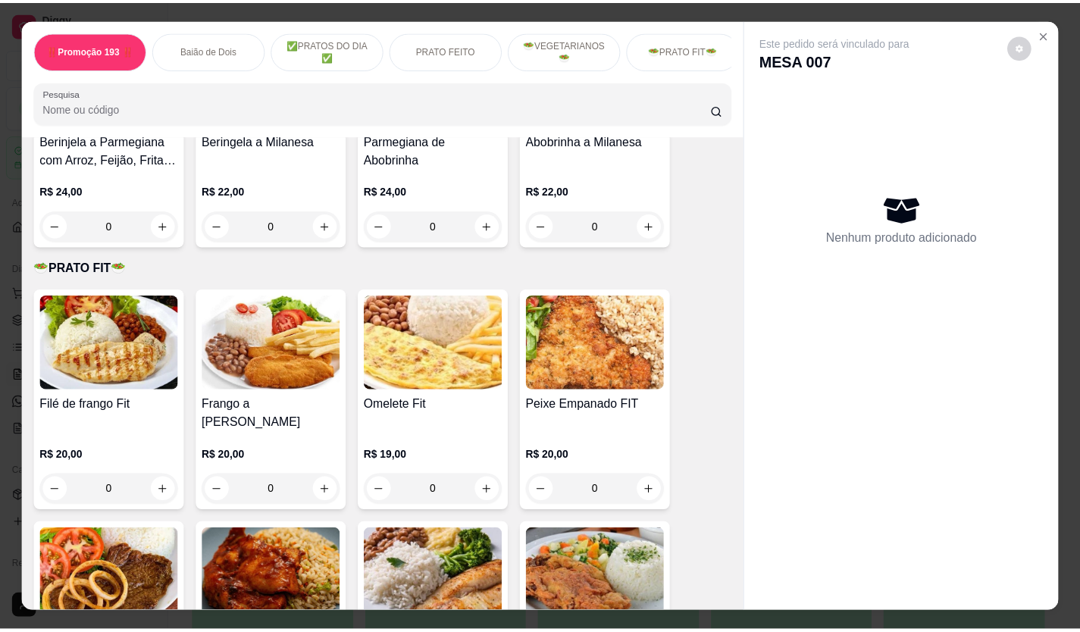
scroll to position [2273, 0]
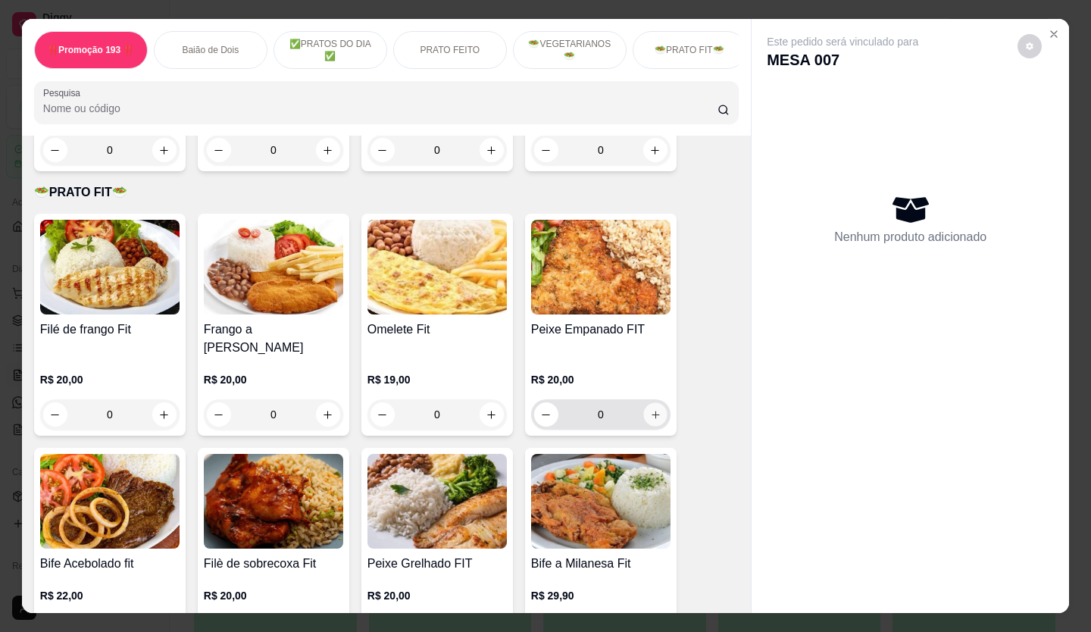
click at [650, 409] on icon "increase-product-quantity" at bounding box center [655, 414] width 11 height 11
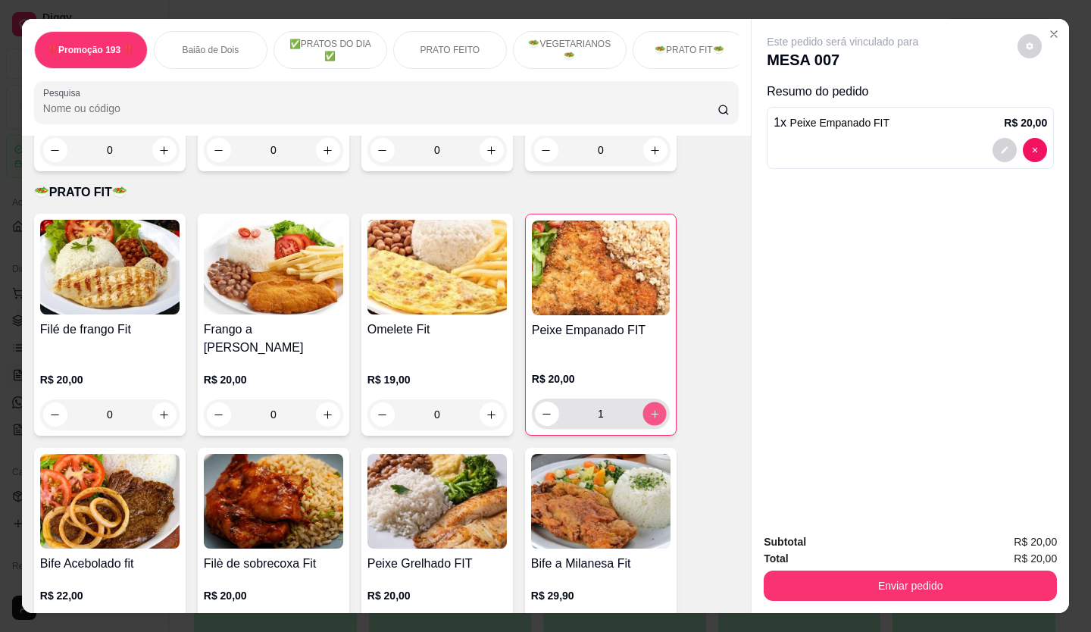
click at [649, 408] on icon "increase-product-quantity" at bounding box center [654, 413] width 11 height 11
type input "2"
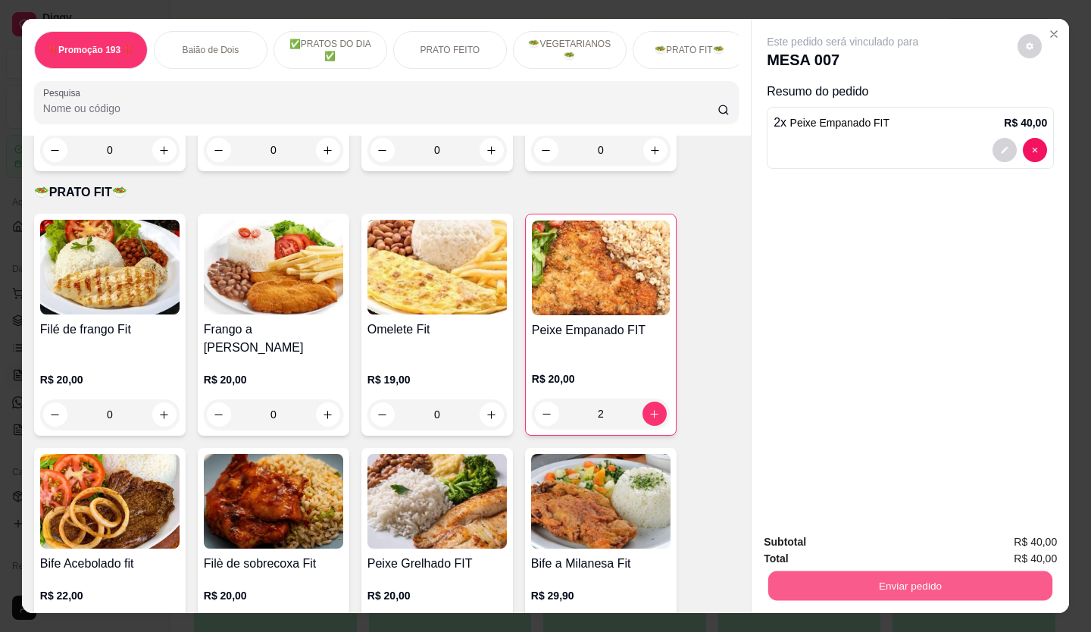
click at [905, 581] on button "Enviar pedido" at bounding box center [910, 586] width 284 height 30
click at [911, 538] on button "Não registrar e enviar pedido" at bounding box center [860, 543] width 158 height 29
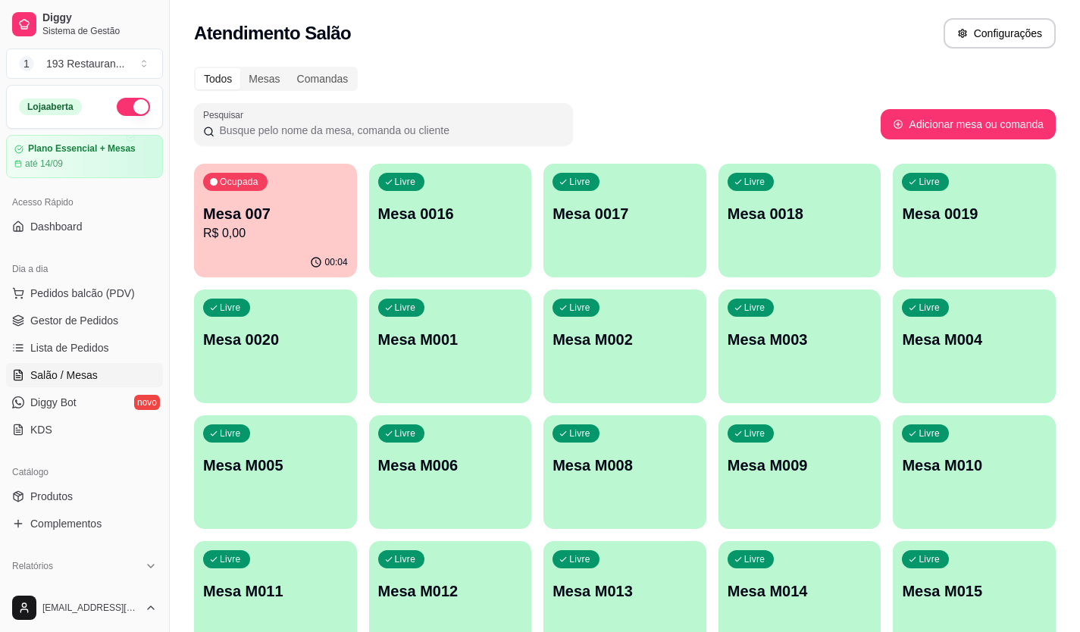
click at [281, 220] on p "Mesa 007" at bounding box center [275, 213] width 145 height 21
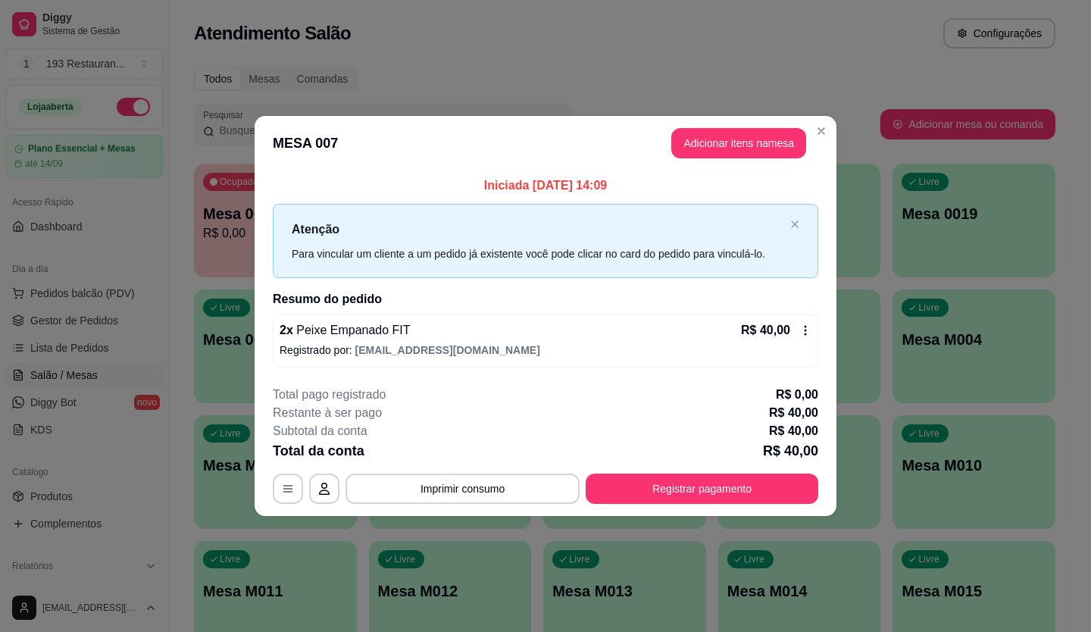
click at [702, 470] on div "**********" at bounding box center [545, 445] width 545 height 118
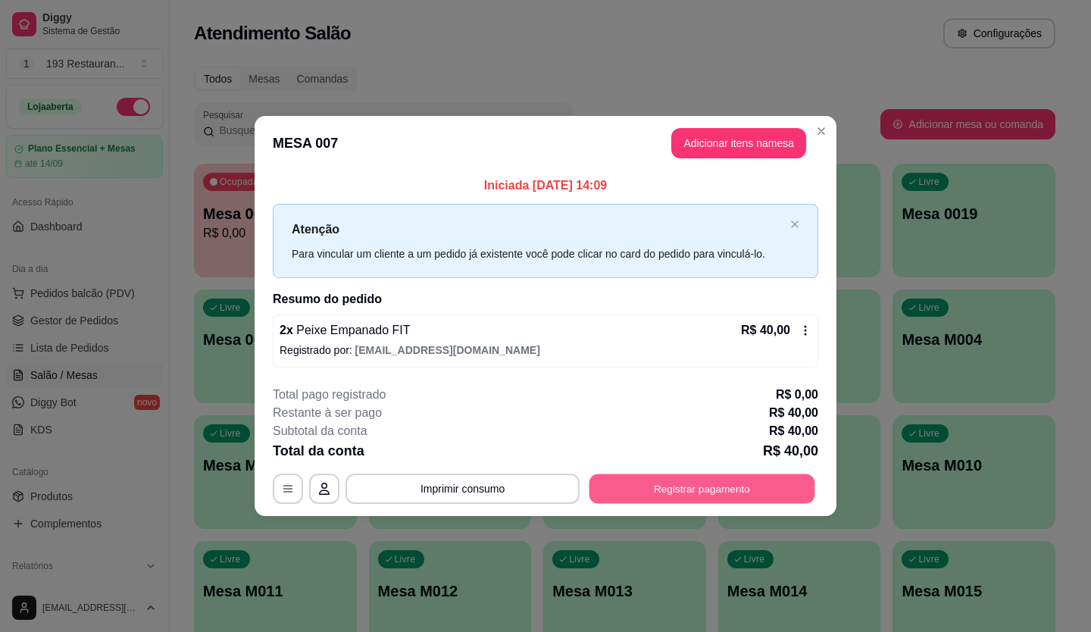
click at [706, 488] on button "Registrar pagamento" at bounding box center [702, 488] width 226 height 30
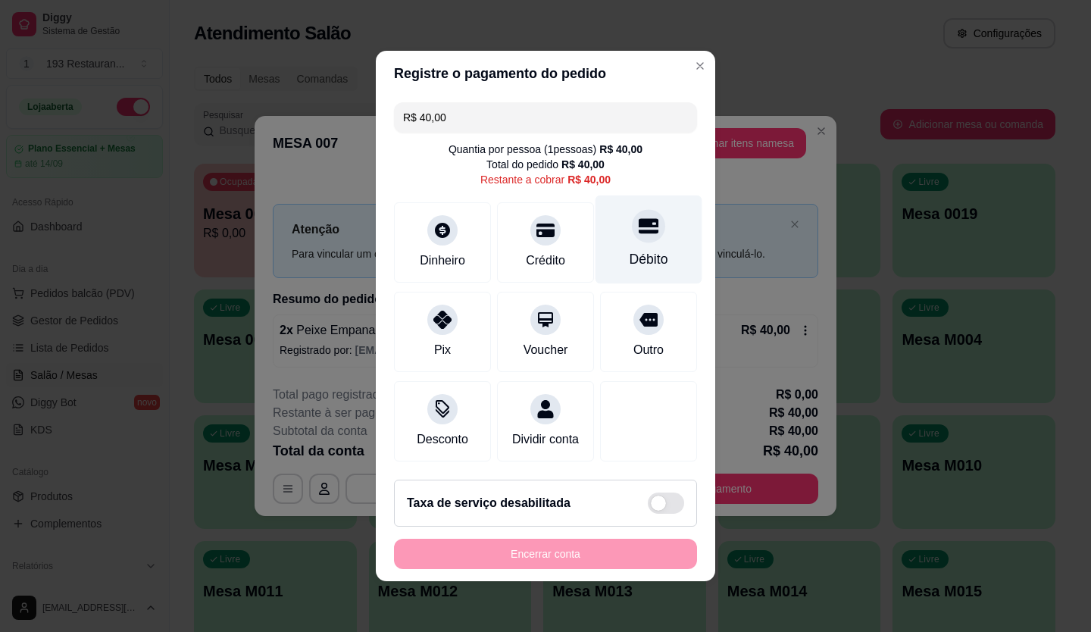
click at [656, 216] on div "Débito" at bounding box center [648, 239] width 107 height 89
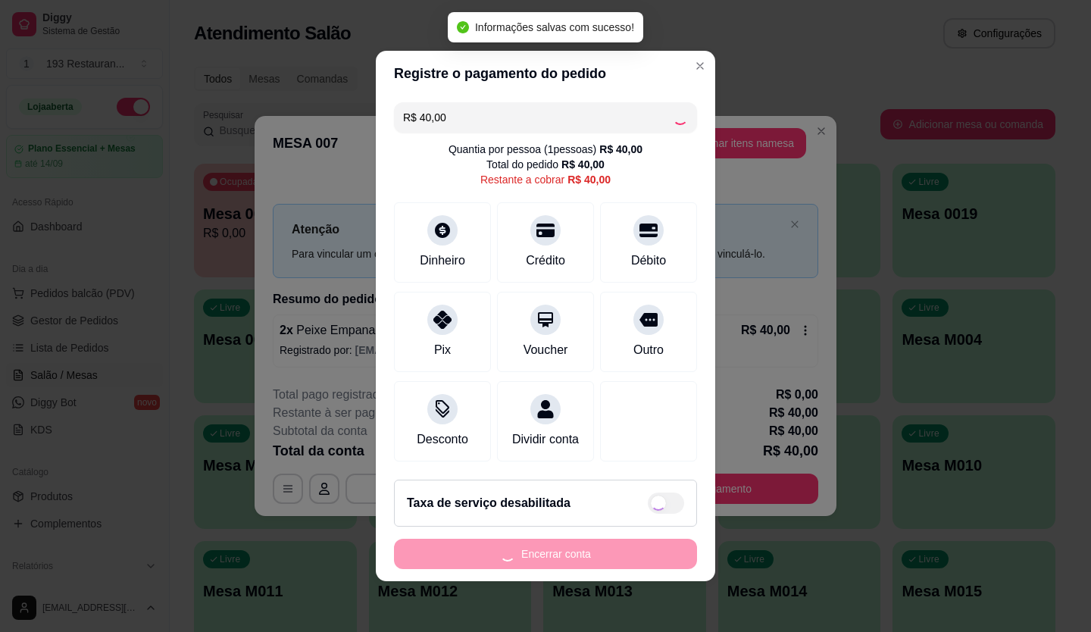
type input "R$ 0,00"
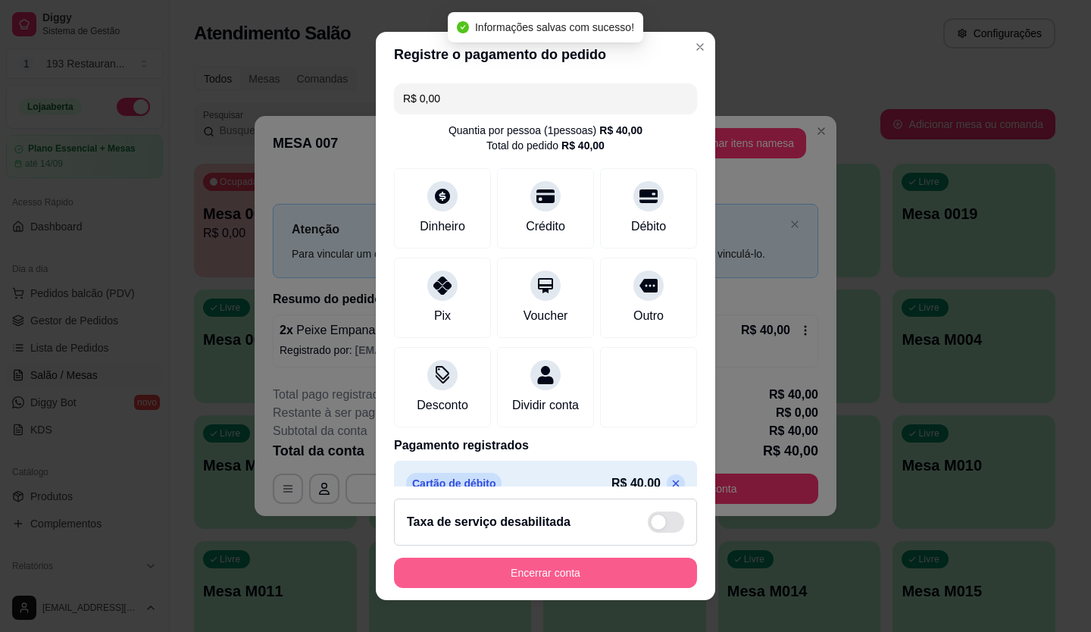
click at [606, 547] on footer "Taxa de serviço desabilitada Encerrar conta" at bounding box center [545, 543] width 339 height 114
click at [612, 565] on button "Encerrar conta" at bounding box center [545, 573] width 294 height 30
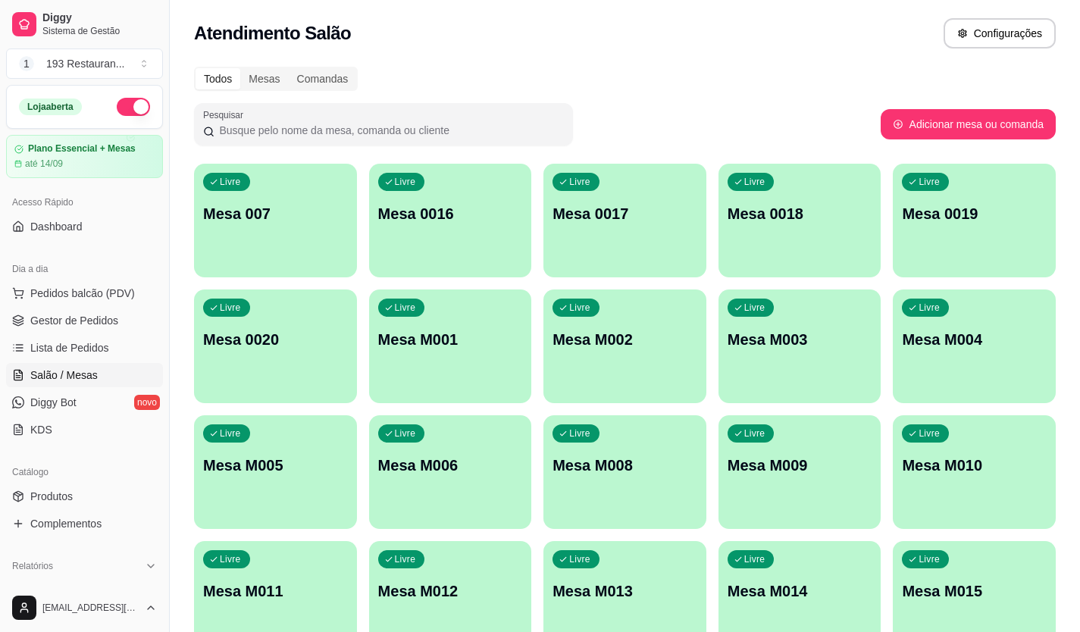
click at [76, 305] on ul "Pedidos balcão (PDV) Gestor de Pedidos Lista de Pedidos Salão / Mesas Diggy Bot…" at bounding box center [84, 361] width 157 height 161
click at [84, 318] on span "Gestor de Pedidos" at bounding box center [74, 320] width 88 height 15
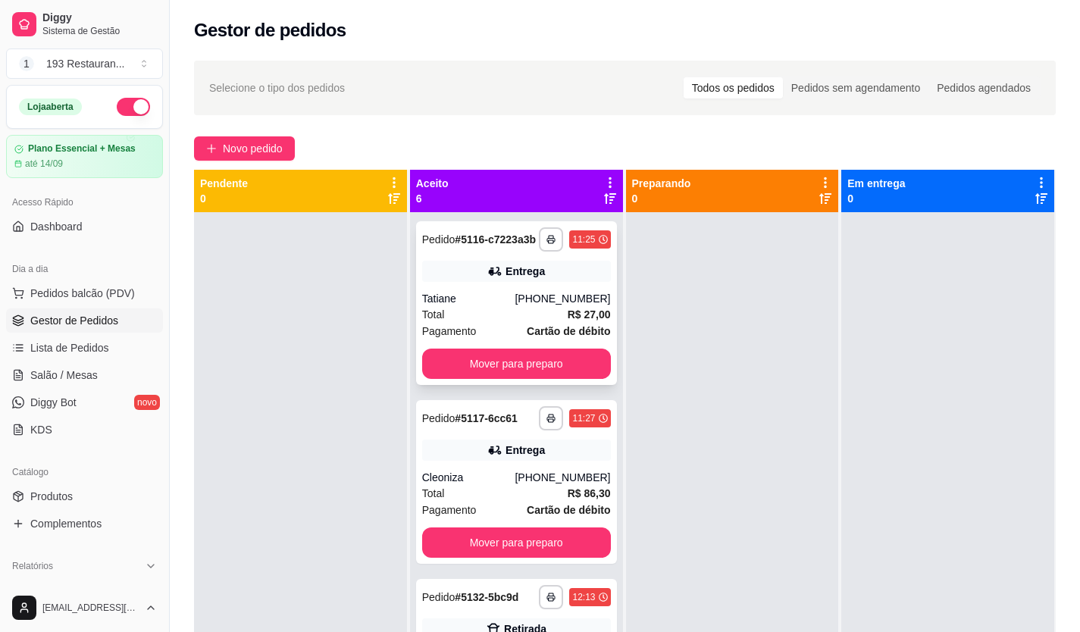
click at [562, 367] on button "Mover para preparo" at bounding box center [516, 363] width 189 height 30
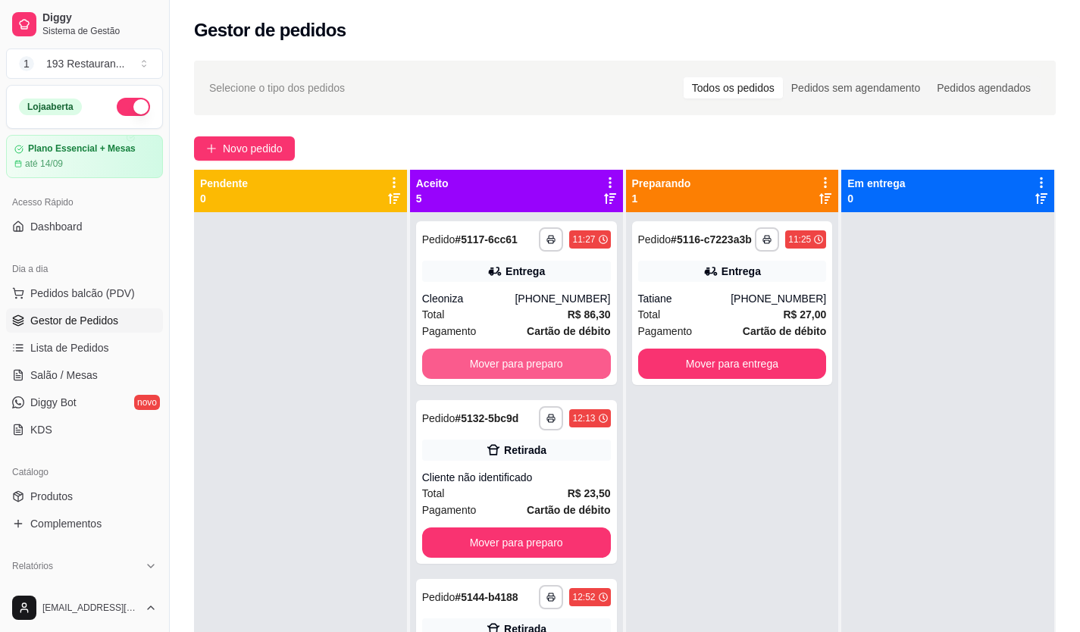
click at [562, 367] on button "Mover para preparo" at bounding box center [516, 363] width 189 height 30
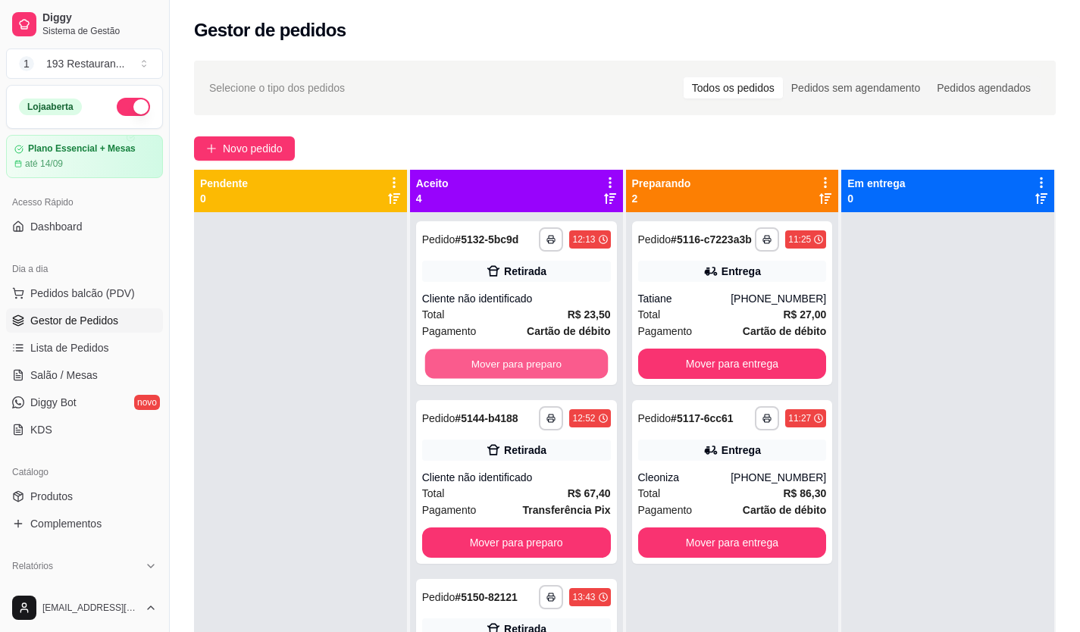
click at [562, 367] on button "Mover para preparo" at bounding box center [515, 364] width 183 height 30
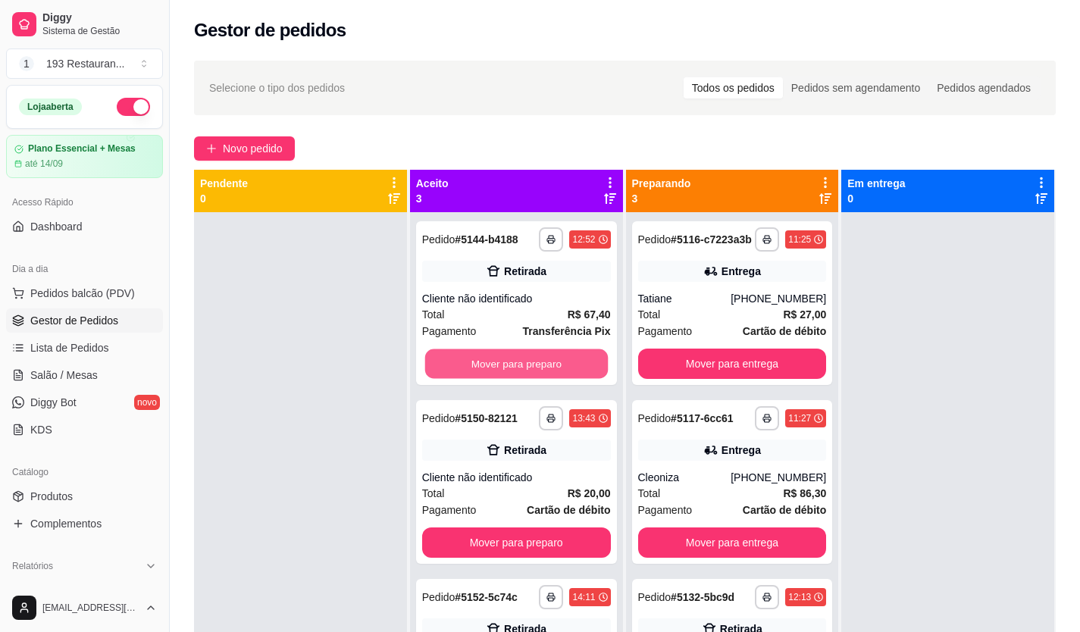
click at [562, 367] on button "Mover para preparo" at bounding box center [515, 364] width 183 height 30
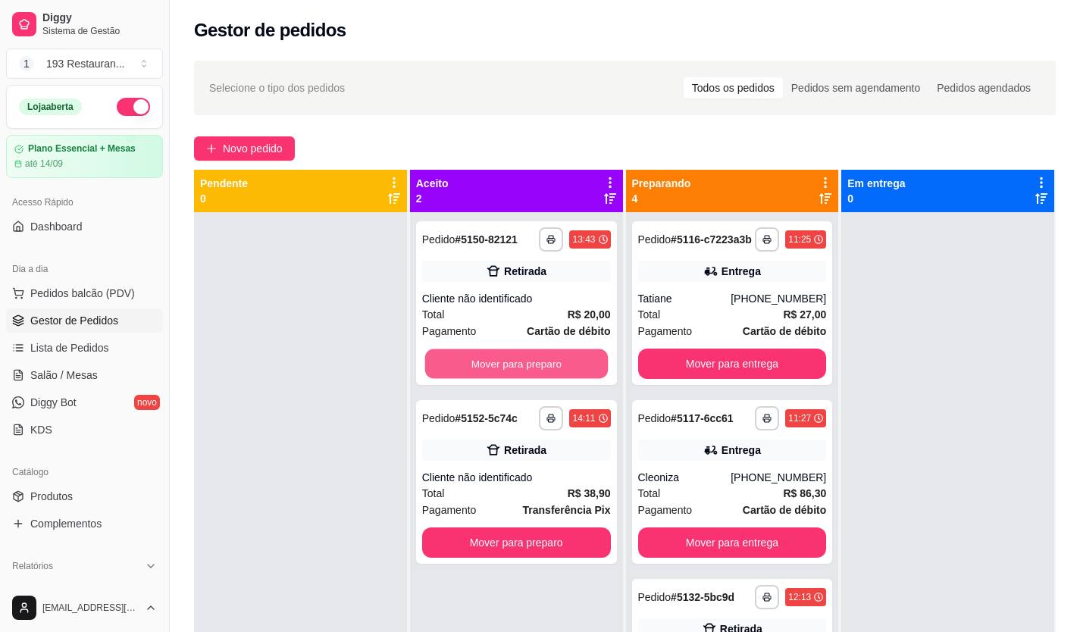
click at [562, 367] on button "Mover para preparo" at bounding box center [515, 364] width 183 height 30
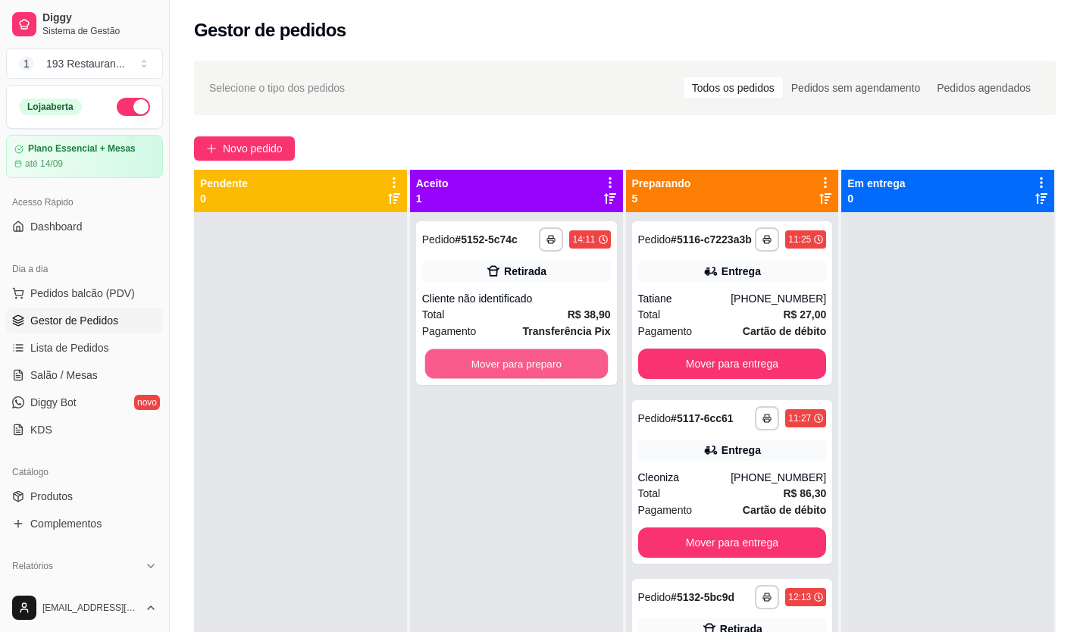
click at [562, 367] on button "Mover para preparo" at bounding box center [515, 364] width 183 height 30
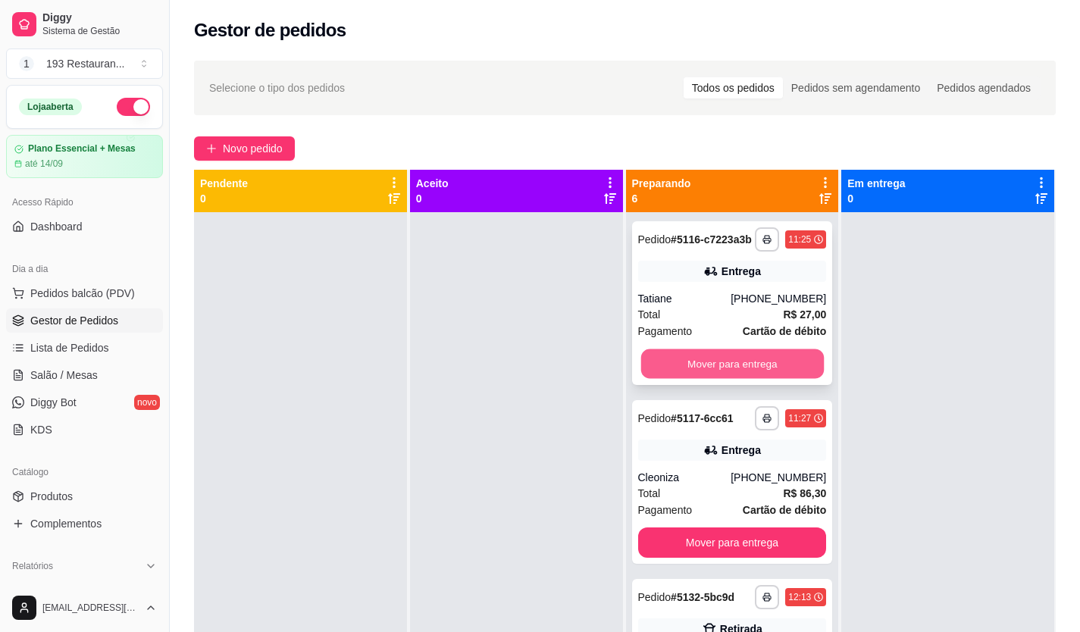
click at [662, 364] on button "Mover para entrega" at bounding box center [731, 364] width 183 height 30
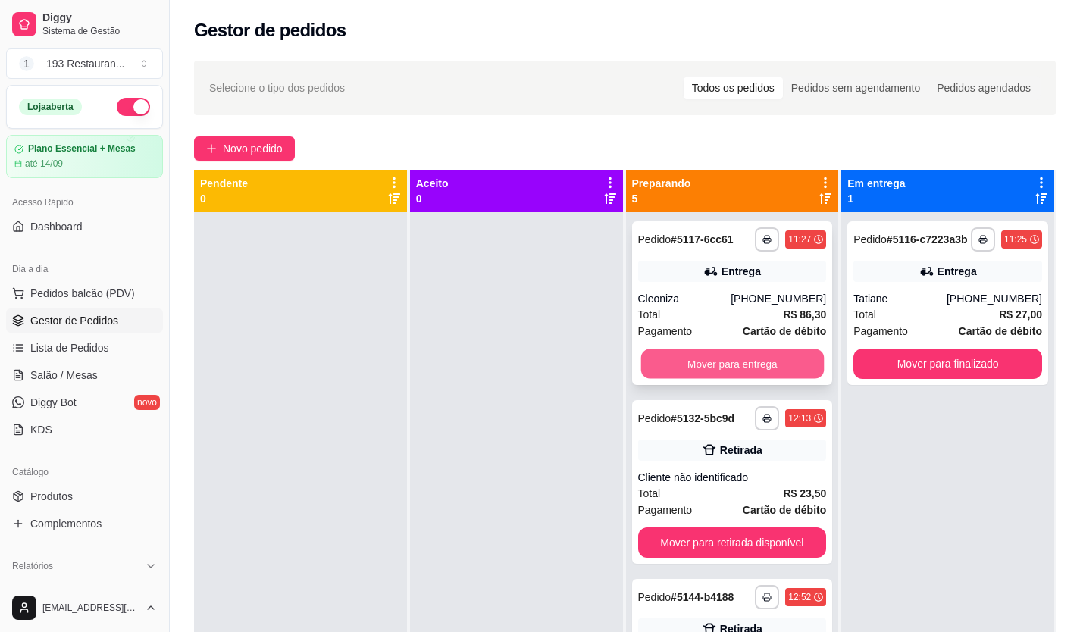
click at [661, 364] on button "Mover para entrega" at bounding box center [731, 364] width 183 height 30
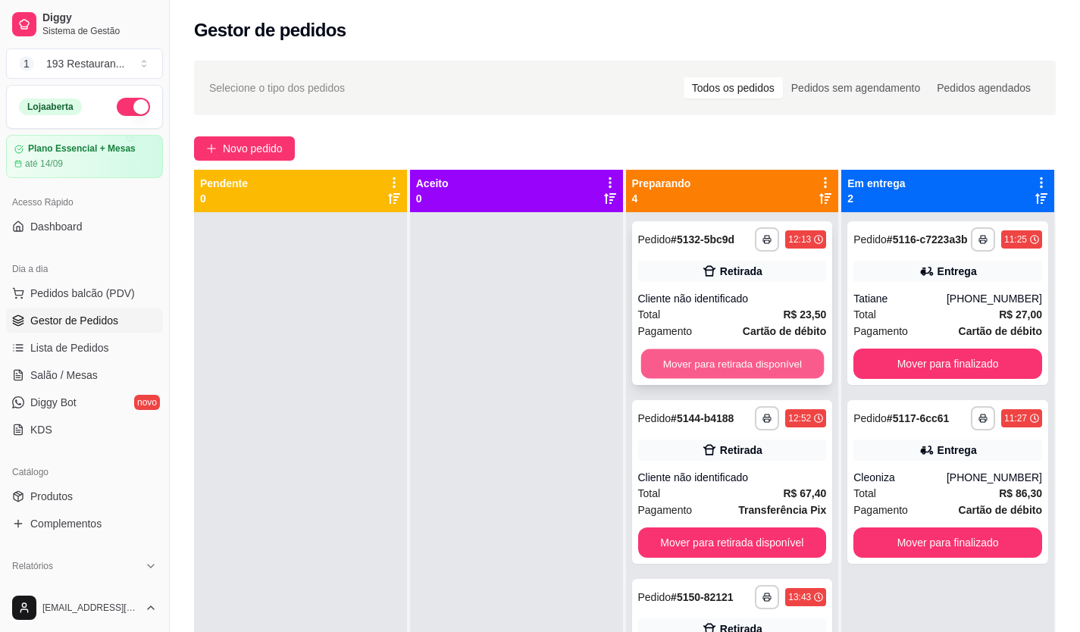
click at [672, 368] on button "Mover para retirada disponível" at bounding box center [731, 364] width 183 height 30
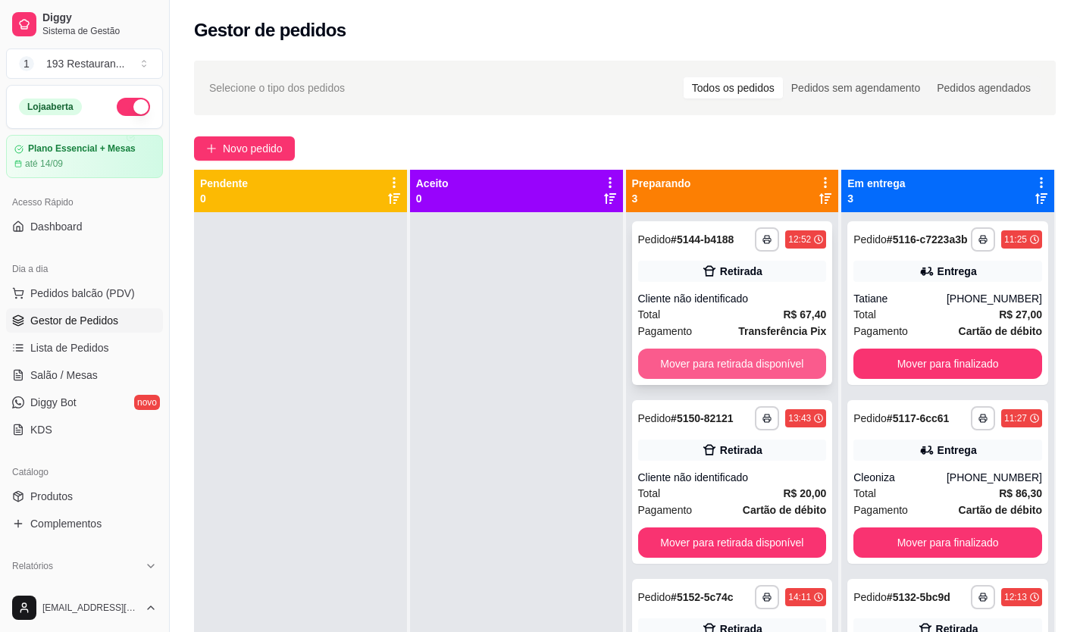
click at [673, 367] on button "Mover para retirada disponível" at bounding box center [732, 363] width 189 height 30
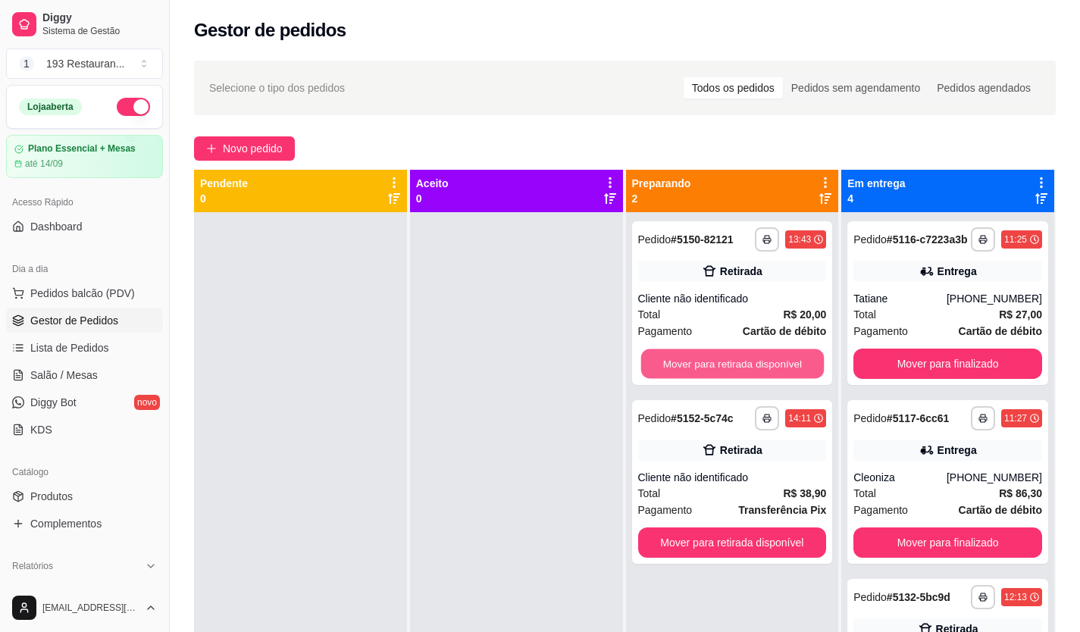
click at [673, 367] on button "Mover para retirada disponível" at bounding box center [731, 364] width 183 height 30
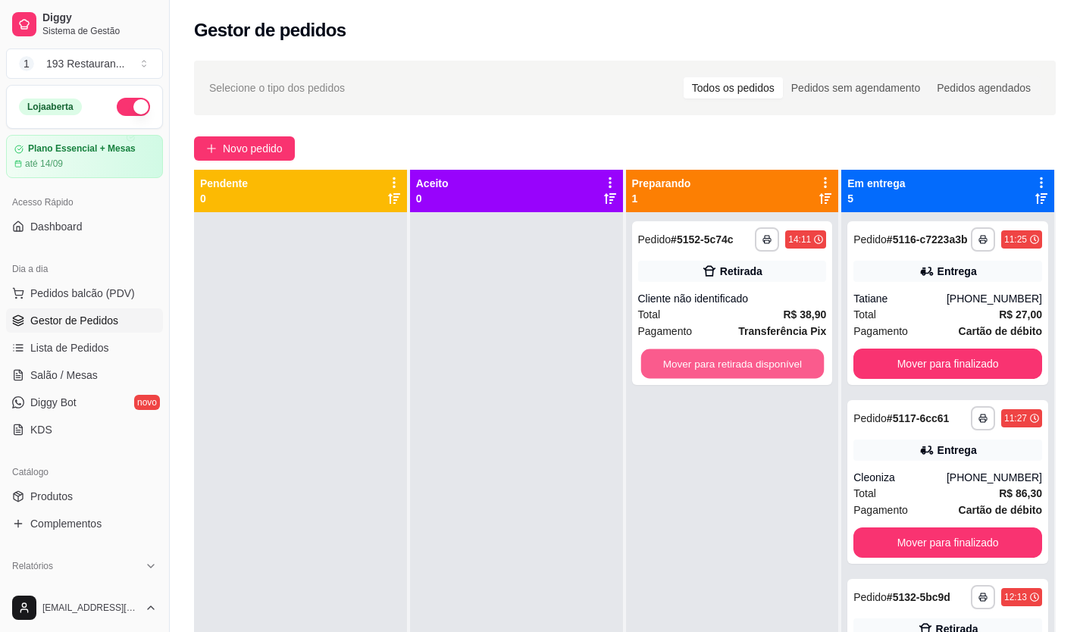
click at [673, 367] on button "Mover para retirada disponível" at bounding box center [731, 364] width 183 height 30
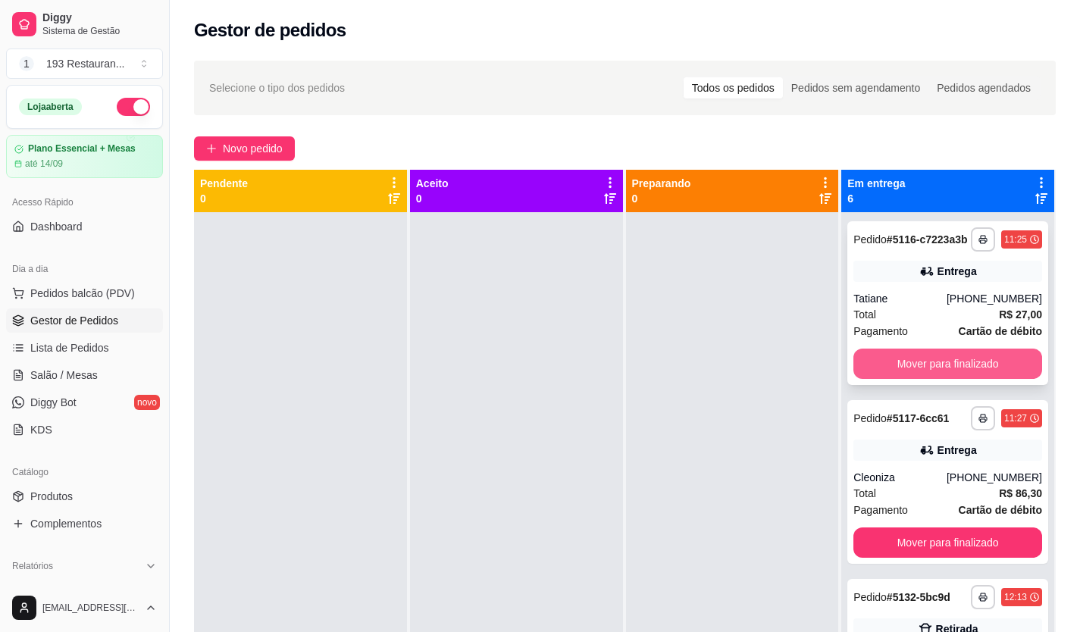
click at [978, 368] on button "Mover para finalizado" at bounding box center [947, 363] width 189 height 30
click at [968, 361] on button "Mover para finalizado" at bounding box center [947, 363] width 189 height 30
click at [936, 358] on button "Mover para finalizado" at bounding box center [947, 363] width 189 height 30
click at [933, 358] on button "Mover para finalizado" at bounding box center [947, 363] width 189 height 30
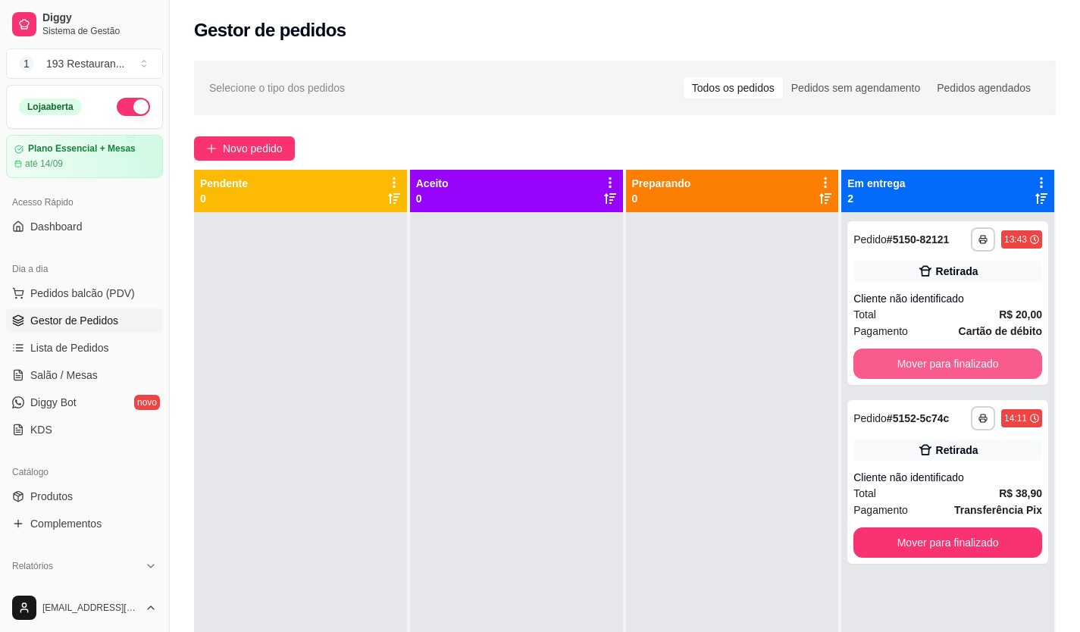
click at [933, 358] on button "Mover para finalizado" at bounding box center [947, 363] width 189 height 30
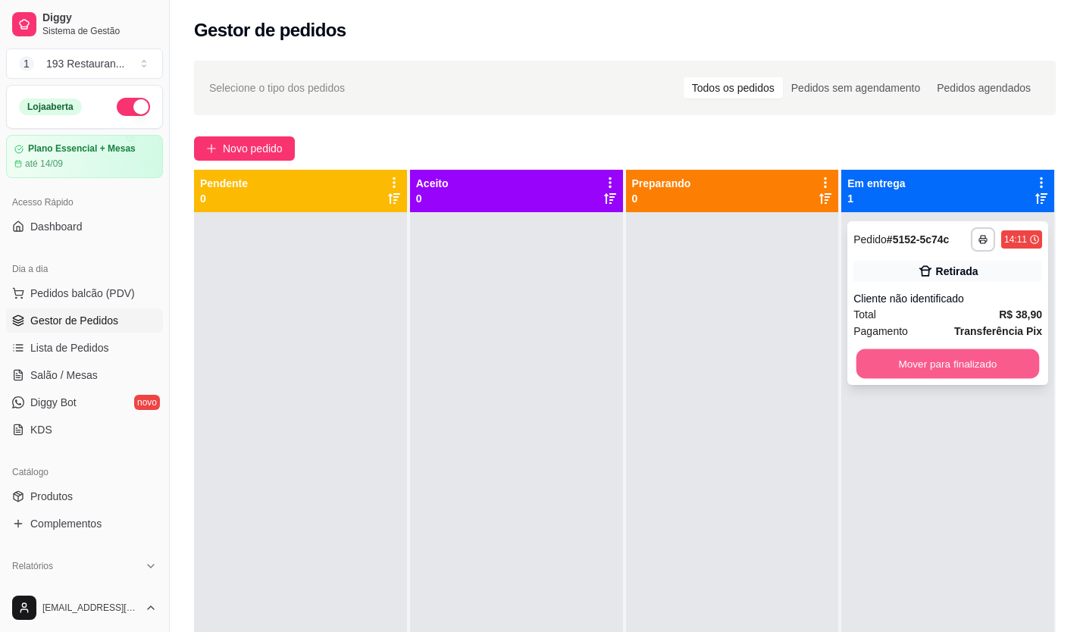
click at [932, 358] on button "Mover para finalizado" at bounding box center [947, 364] width 183 height 30
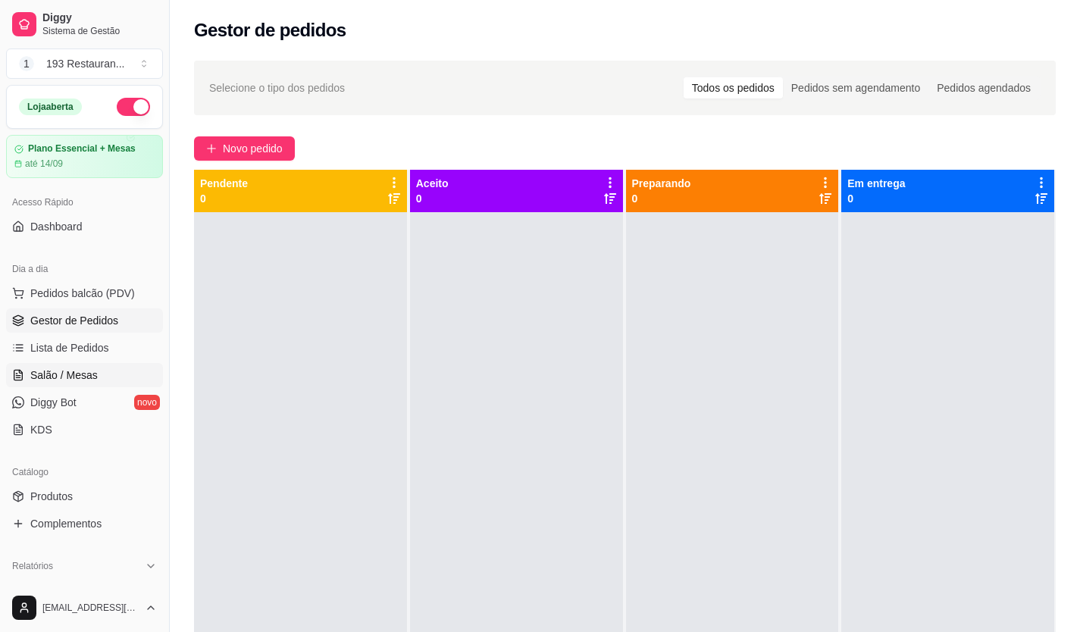
click at [65, 367] on span "Salão / Mesas" at bounding box center [63, 374] width 67 height 15
